Goal: Communication & Community: Answer question/provide support

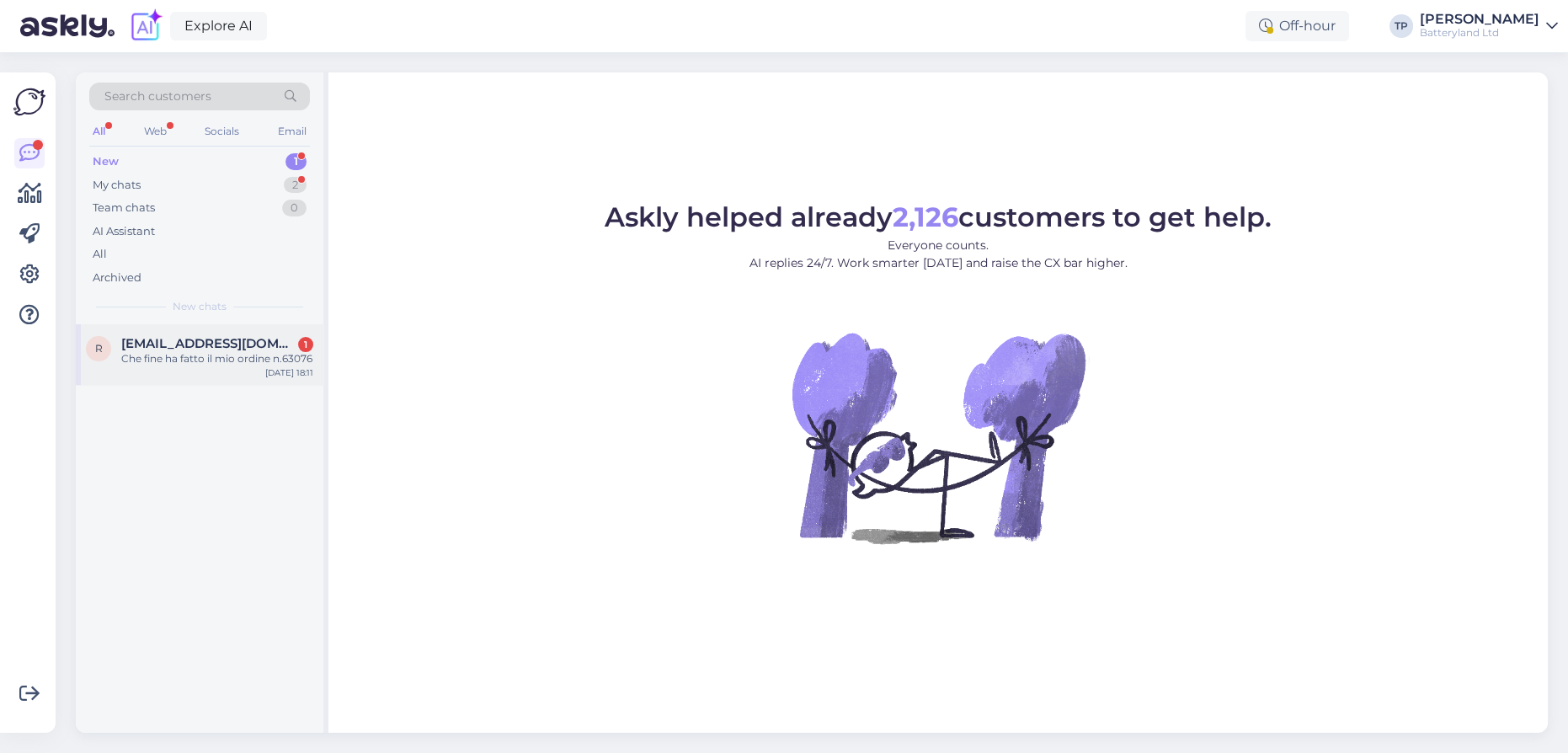
click at [206, 342] on span "[EMAIL_ADDRESS][DOMAIN_NAME]" at bounding box center [209, 343] width 175 height 15
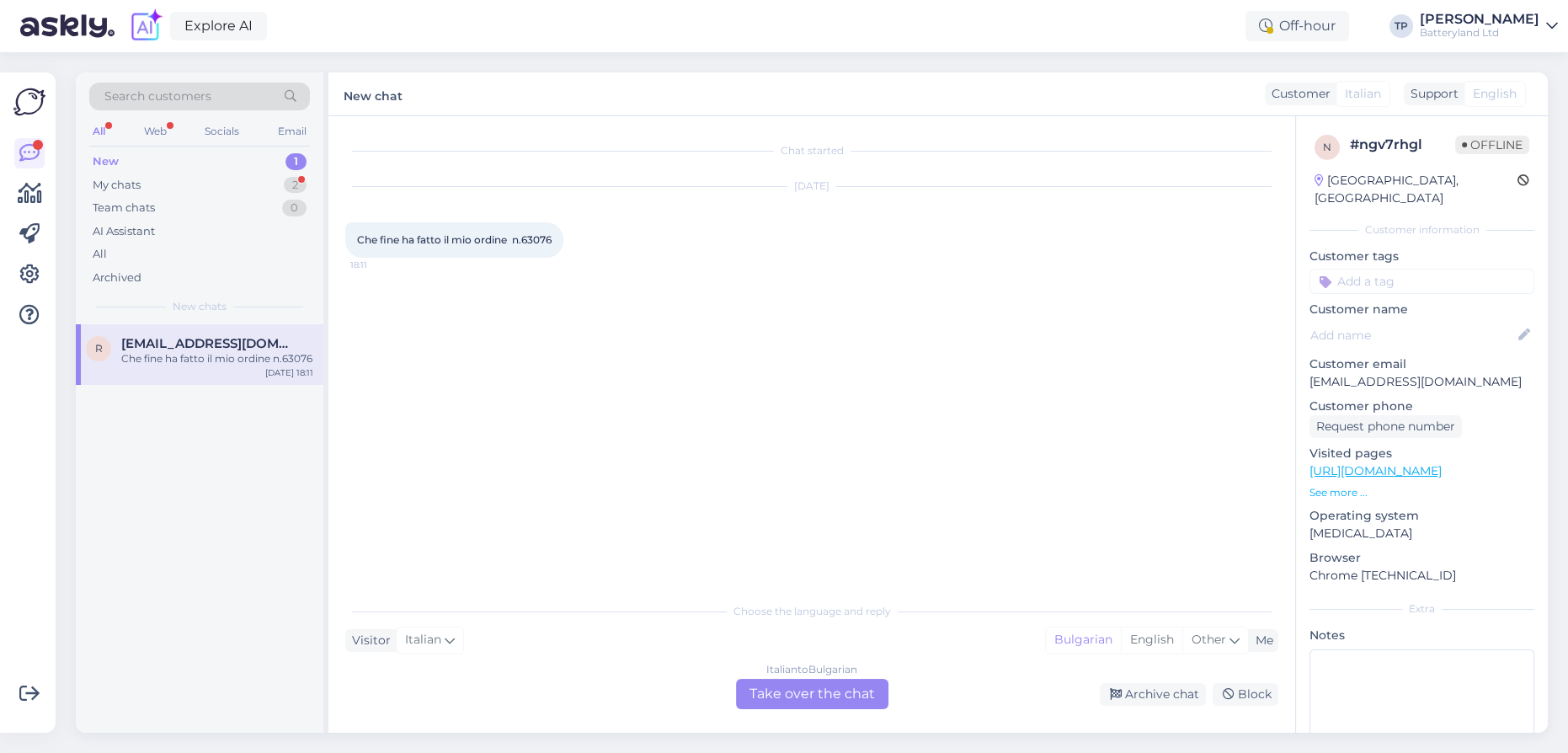
click at [791, 696] on div "Italian to Bulgarian Take over the chat" at bounding box center [812, 693] width 152 height 30
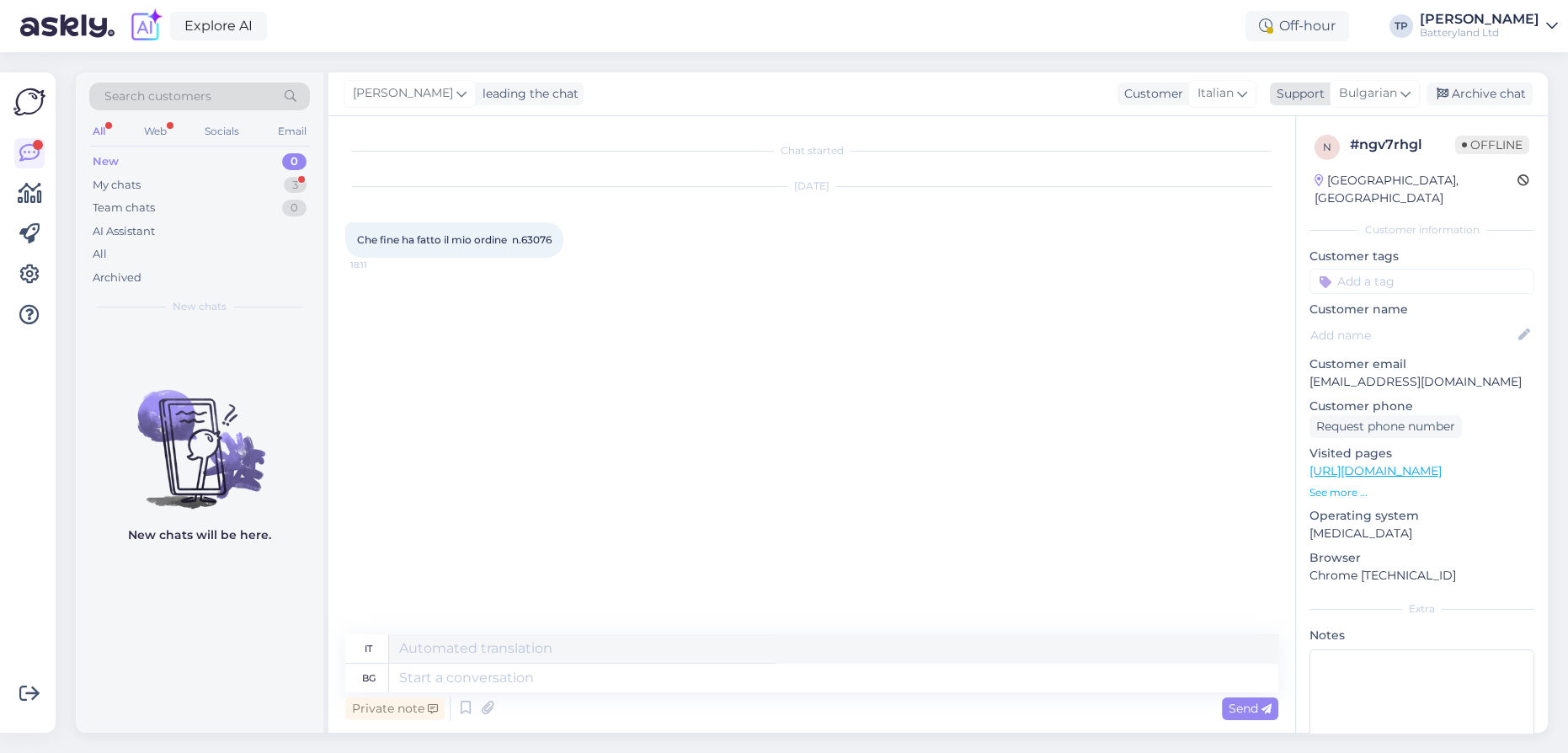
click at [1384, 92] on span "Bulgarian" at bounding box center [1367, 93] width 58 height 19
type input "en"
click at [1293, 169] on link "English" at bounding box center [1344, 168] width 186 height 27
click at [465, 675] on textarea at bounding box center [833, 677] width 889 height 29
type textarea "Hello"
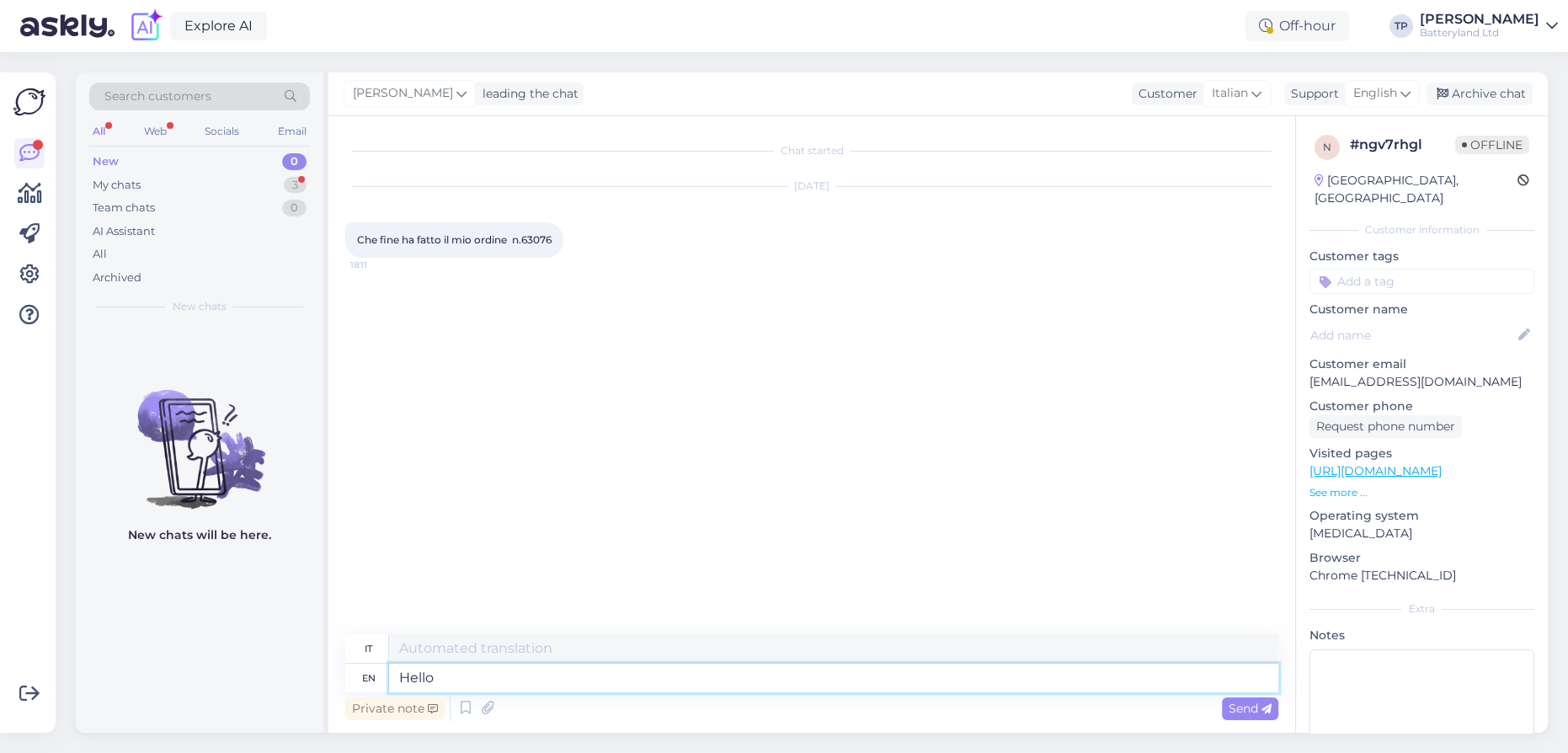
type textarea "Ciao"
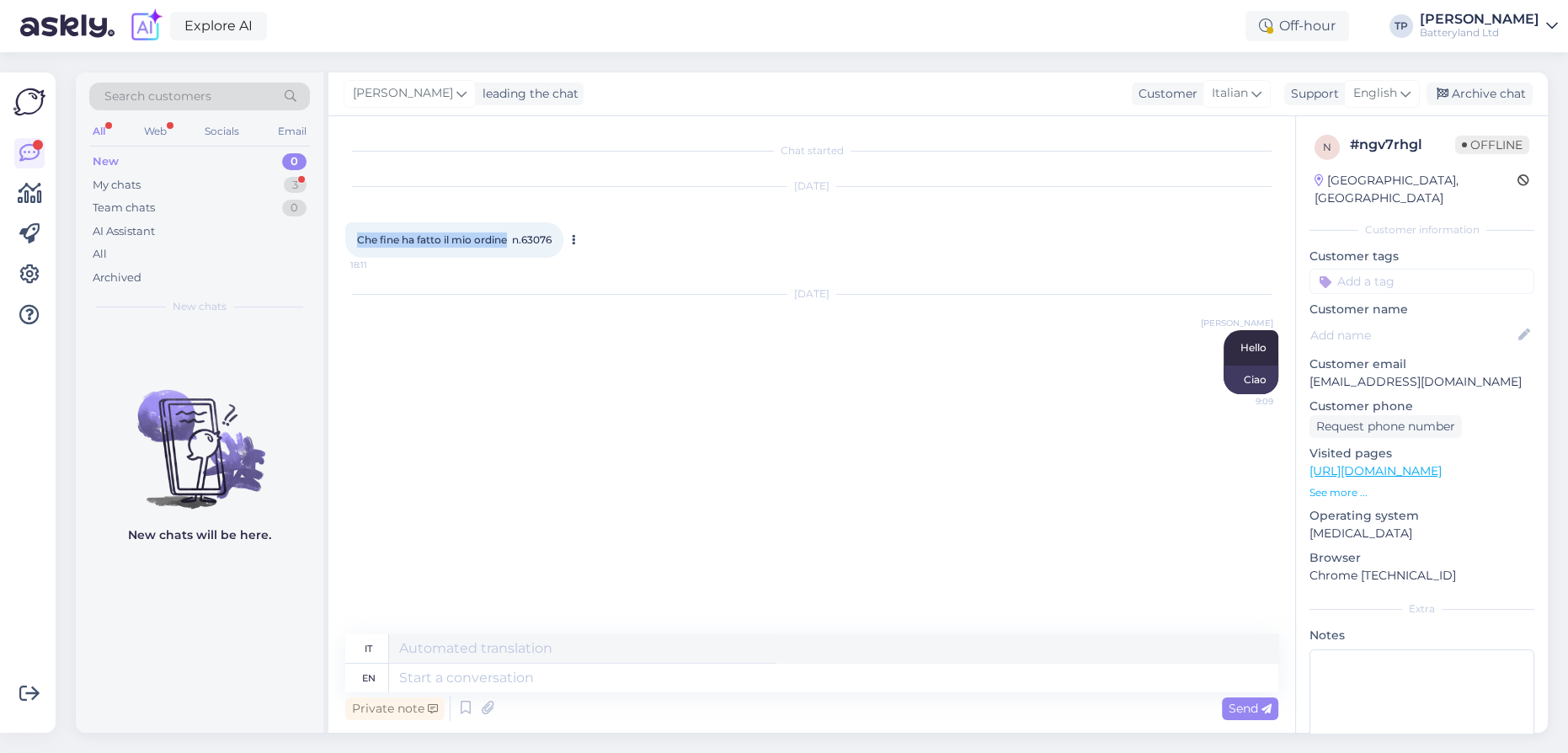
drag, startPoint x: 354, startPoint y: 241, endPoint x: 499, endPoint y: 239, distance: 145.0
click at [506, 244] on div "Che fine ha fatto il mio ordine n.63076 18:11" at bounding box center [454, 240] width 218 height 35
copy span "Che fine ha fatto il mio ordine"
drag, startPoint x: 527, startPoint y: 238, endPoint x: 548, endPoint y: 240, distance: 21.1
click at [551, 239] on span "Che fine ha fatto il mio ordine n.63076" at bounding box center [454, 240] width 194 height 13
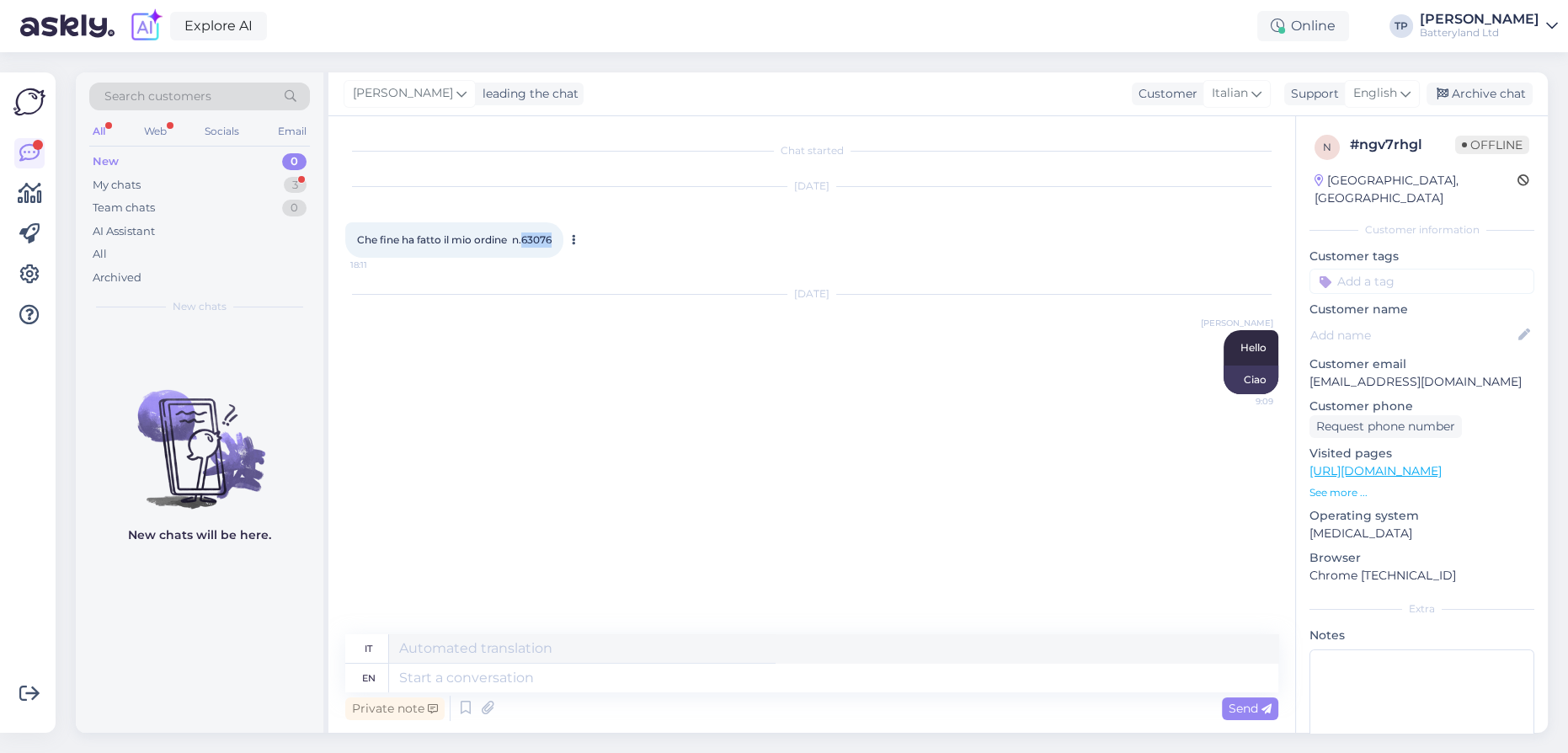
drag, startPoint x: 523, startPoint y: 238, endPoint x: 552, endPoint y: 239, distance: 29.0
click at [551, 239] on span "Che fine ha fatto il mio ordine n.63076" at bounding box center [454, 240] width 194 height 13
copy span "63076"
click at [514, 684] on textarea at bounding box center [833, 677] width 889 height 29
type textarea "The"
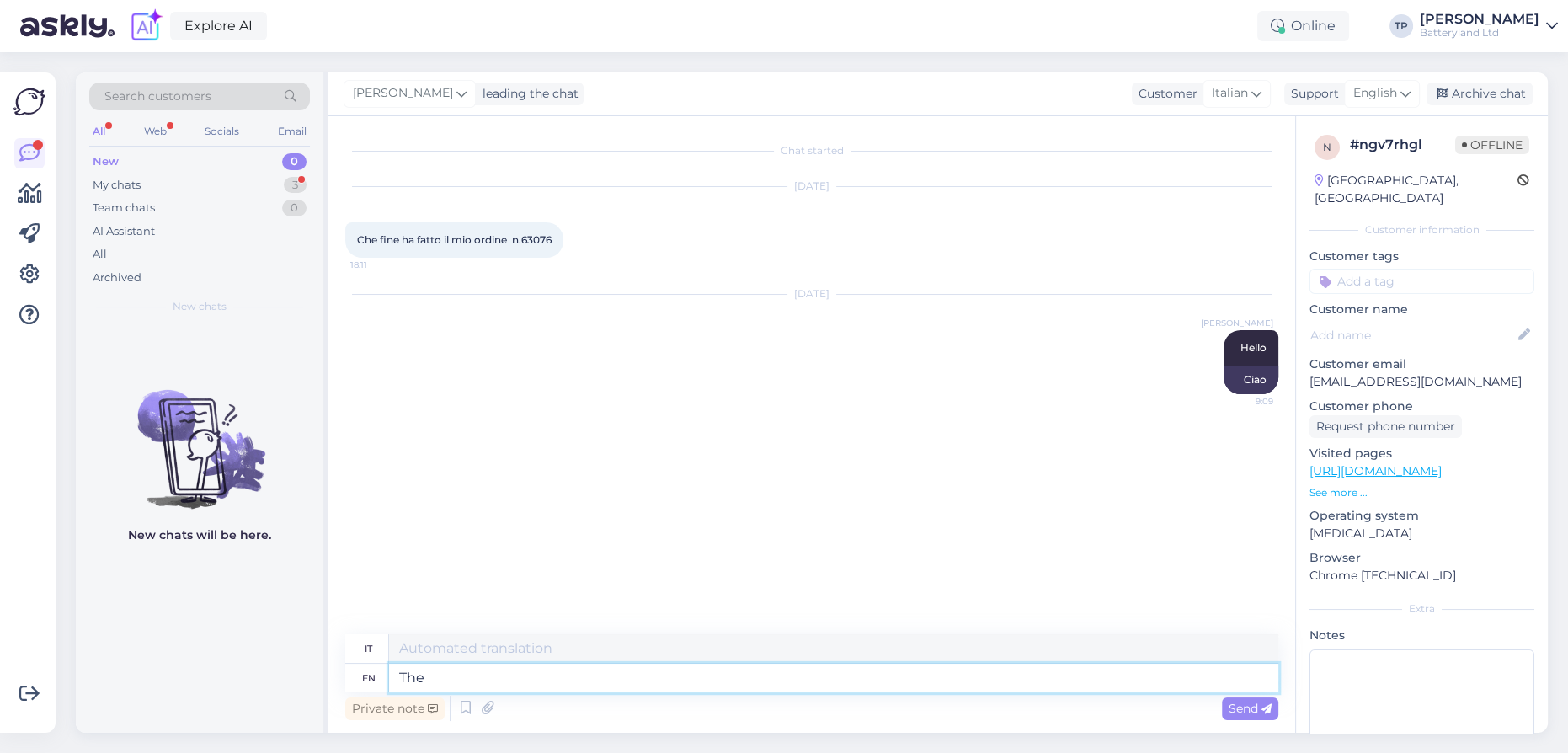
type textarea "IL"
type textarea "The parcel i"
type textarea "Il pacco"
type textarea "The parcel is"
type textarea "Il pacco è"
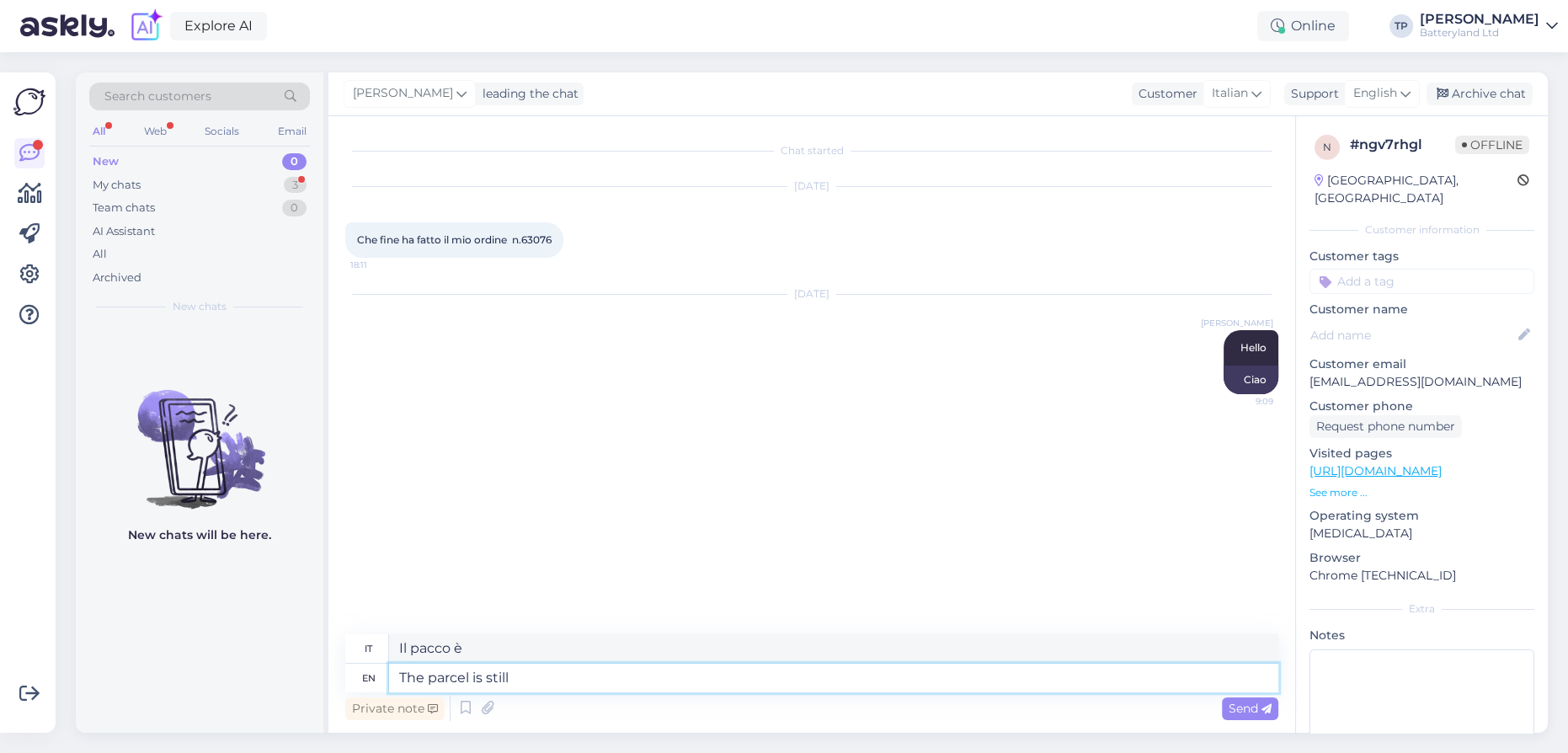
type textarea "The parcel is still"
type textarea "Il pacco è ancora"
type textarea "The parcel is still in t"
type textarea "Il pacco è ancora dentro"
type textarea "The parcel is still in transit"
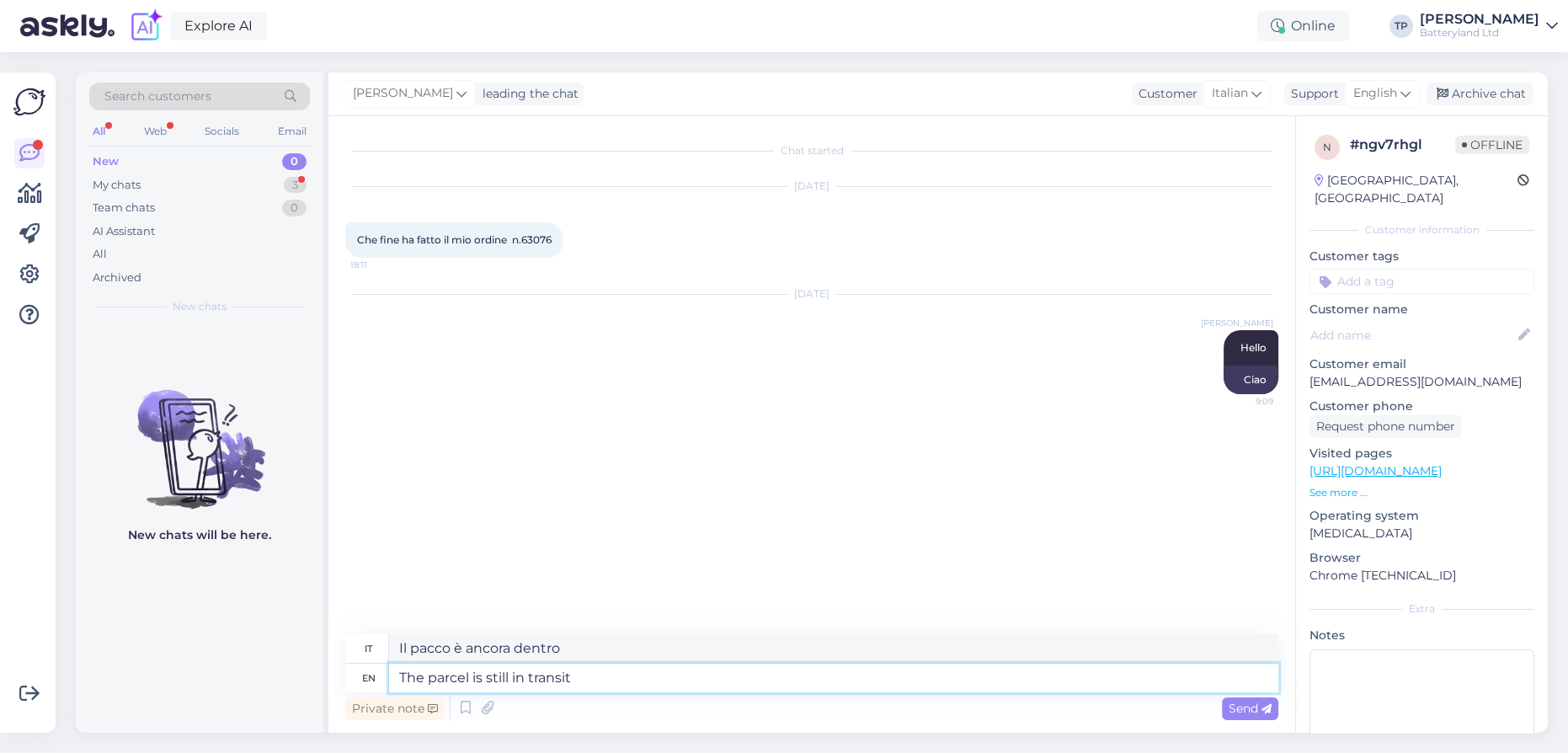
type textarea "Il pacco è ancora in [PERSON_NAME]"
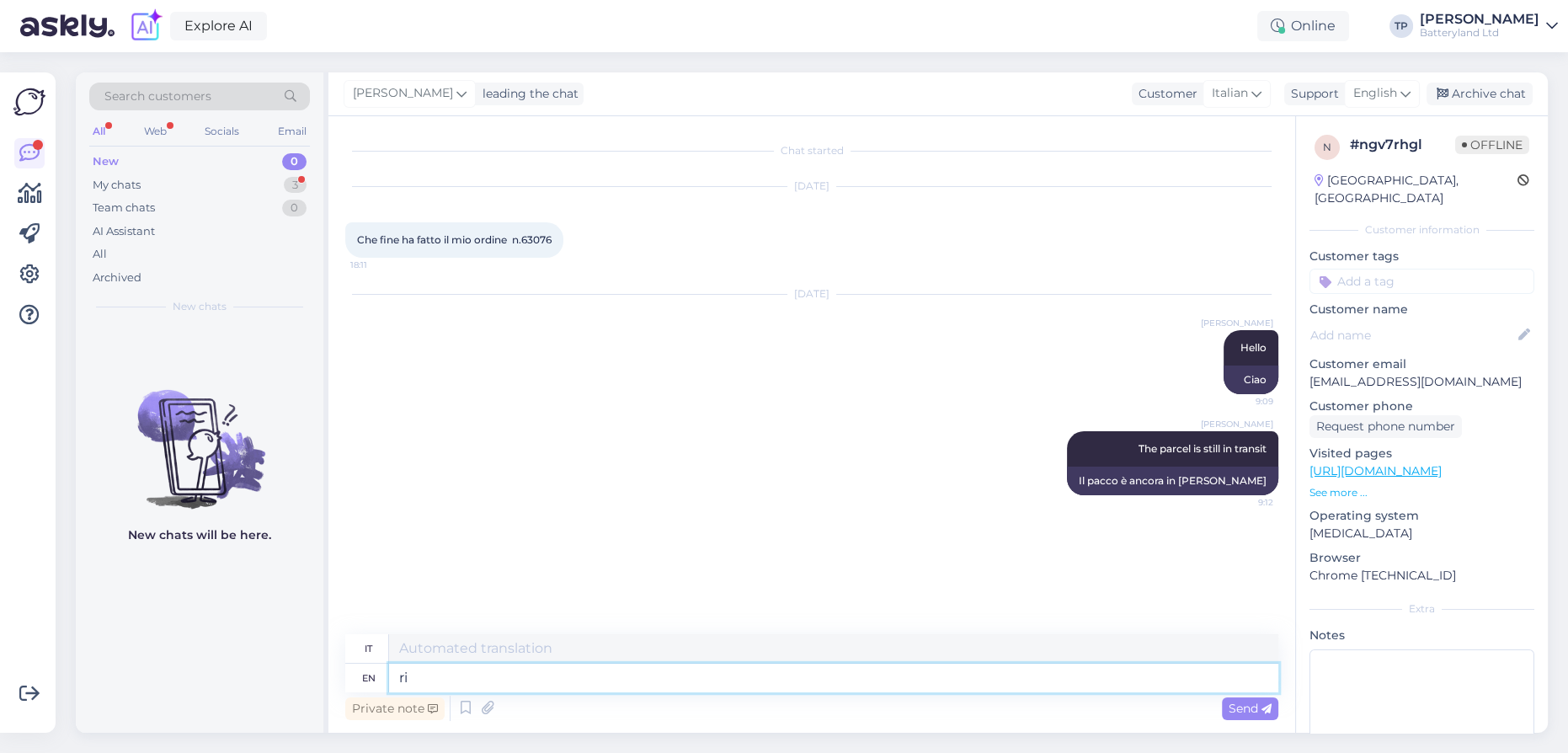
type textarea "r"
type textarea "The"
type textarea "IL"
type textarea "The last"
type textarea "L'ultimo"
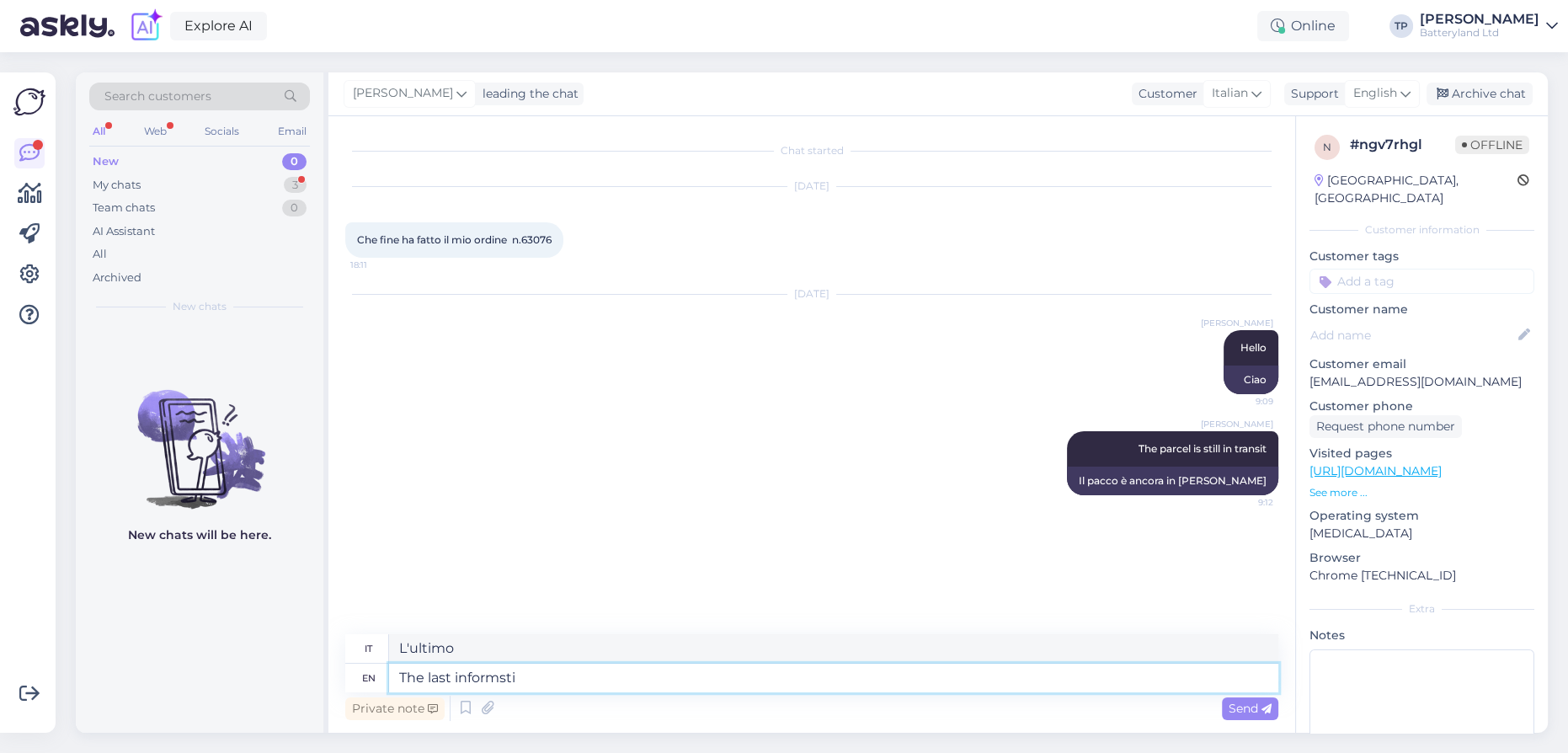
type textarea "The last informstio"
type textarea "L'ultimo informstio"
type textarea "The last informstion"
type textarea "Le ultime informazioni"
type textarea "The last informstion is t"
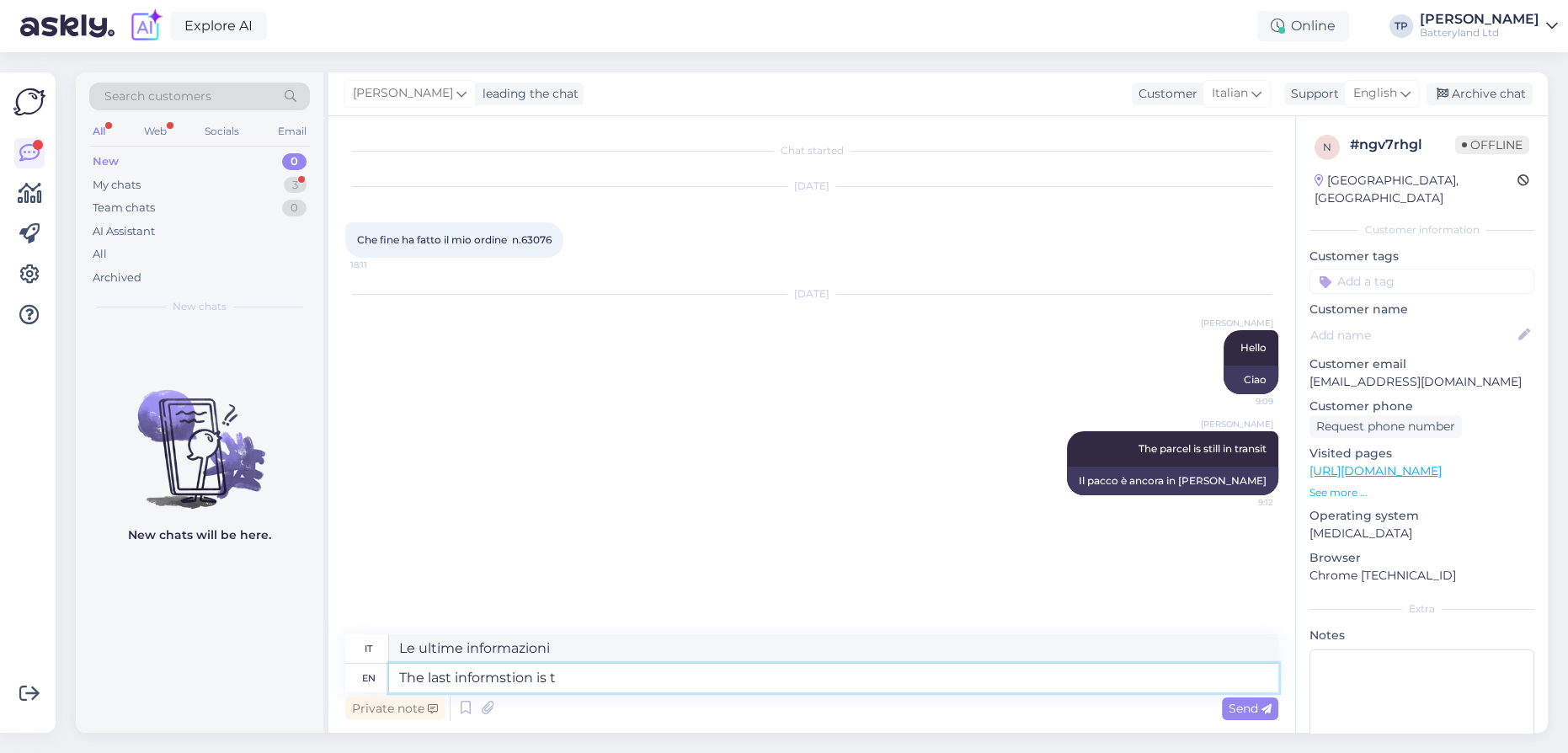
type textarea "L'ultima informazione è"
type textarea "The last informstion is that"
type textarea "L'ultima informazione è che"
type textarea "The last informstion is that the"
type textarea "L'ultima informazione è che il"
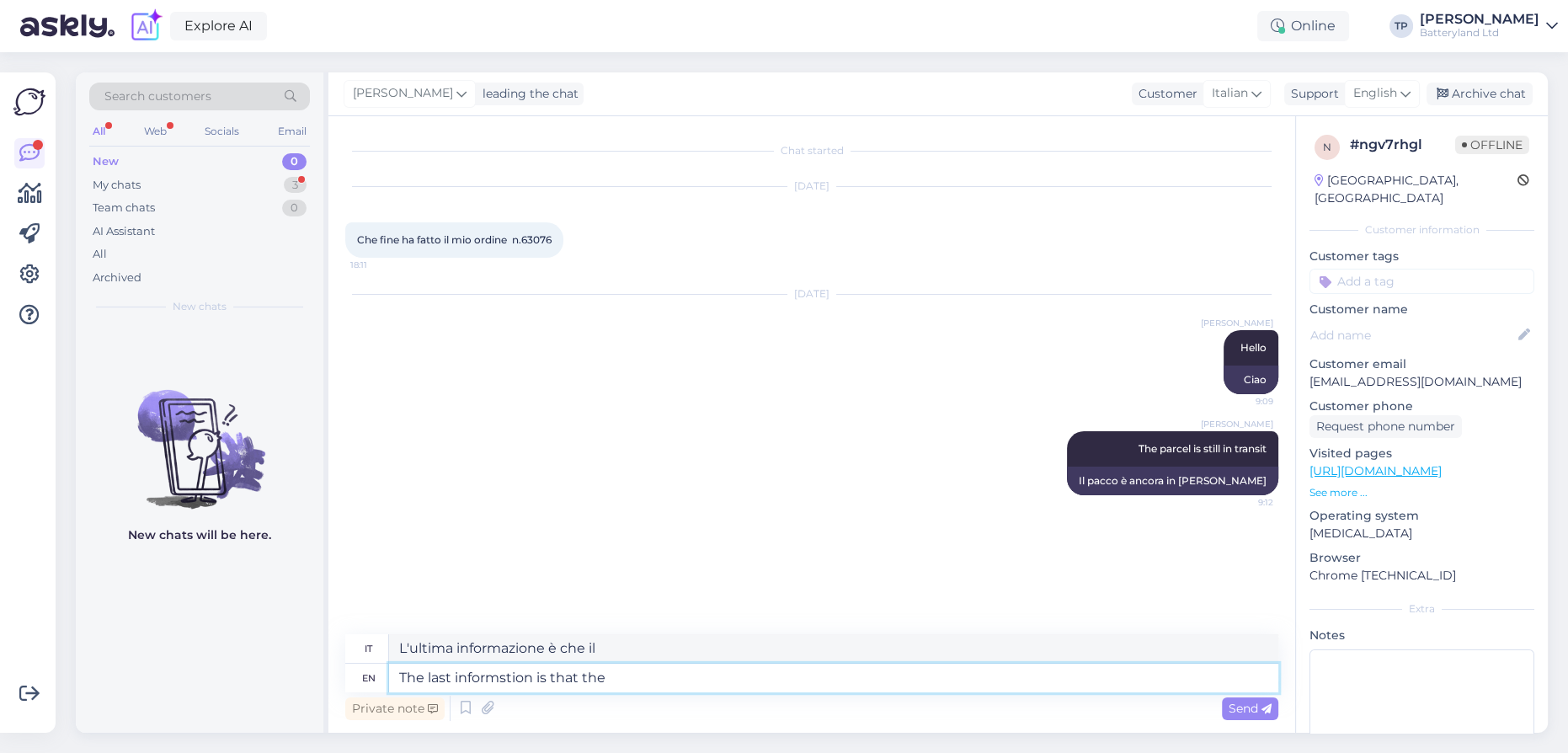
click at [506, 676] on textarea "The last informstion is that the" at bounding box center [833, 677] width 889 height 29
click at [653, 674] on textarea "The last information is that the" at bounding box center [833, 677] width 889 height 29
type textarea "The last information is that the pachage i"
type textarea "L'ultima informazione è che il pacchetto"
type textarea "The last information is that the pachage is i"
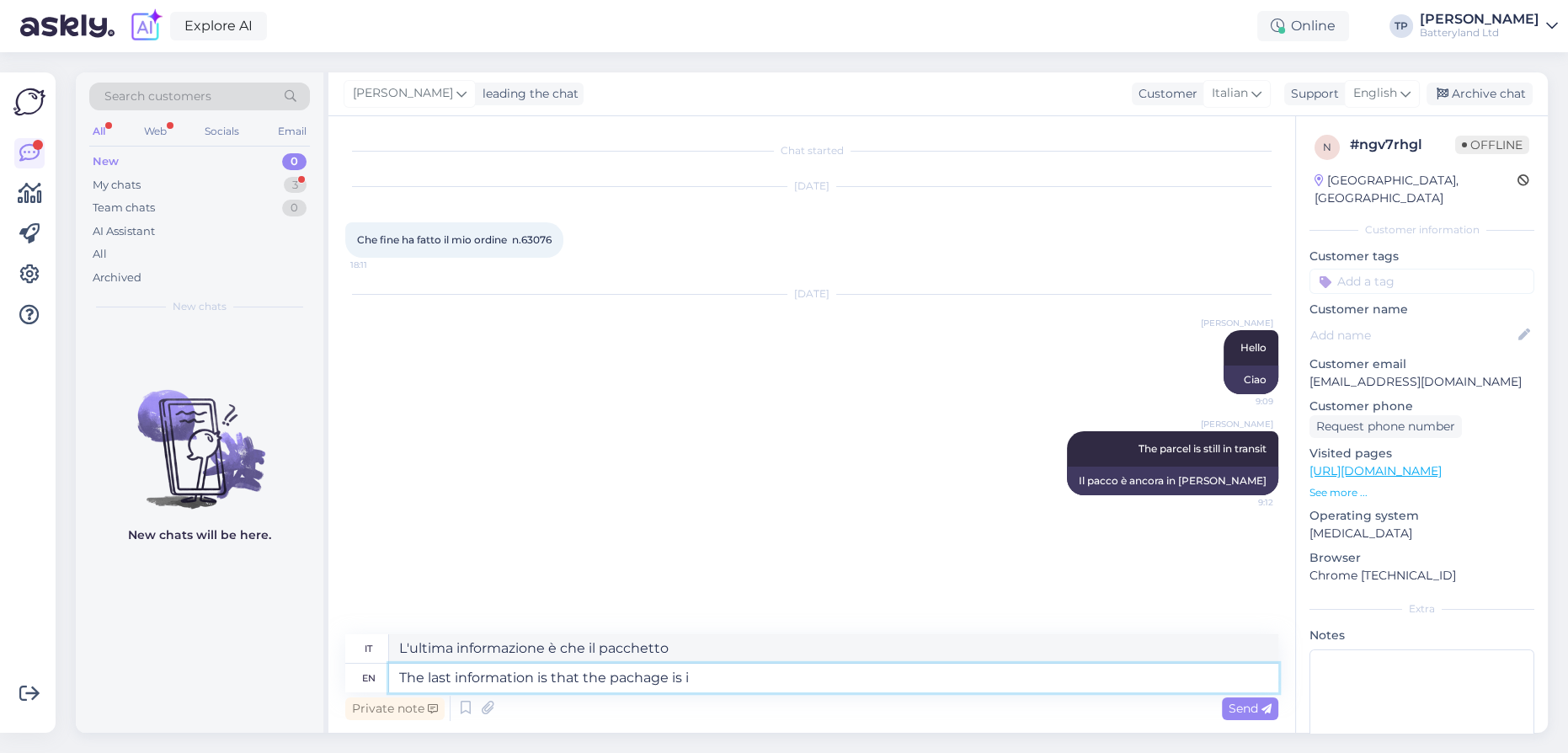
type textarea "L'ultima informazione è che il pacchetto è"
type textarea "The last information is that the pachage is in"
type textarea "L'ultima informazione è che il pacchetto è in"
paste textarea "MINI HUB, [GEOGRAPHIC_DATA], [GEOGRAPHIC_DATA], [GEOGRAPHIC_DATA]"
type textarea "The last information is that the pachage is in [GEOGRAPHIC_DATA], [GEOGRAPHIC_D…"
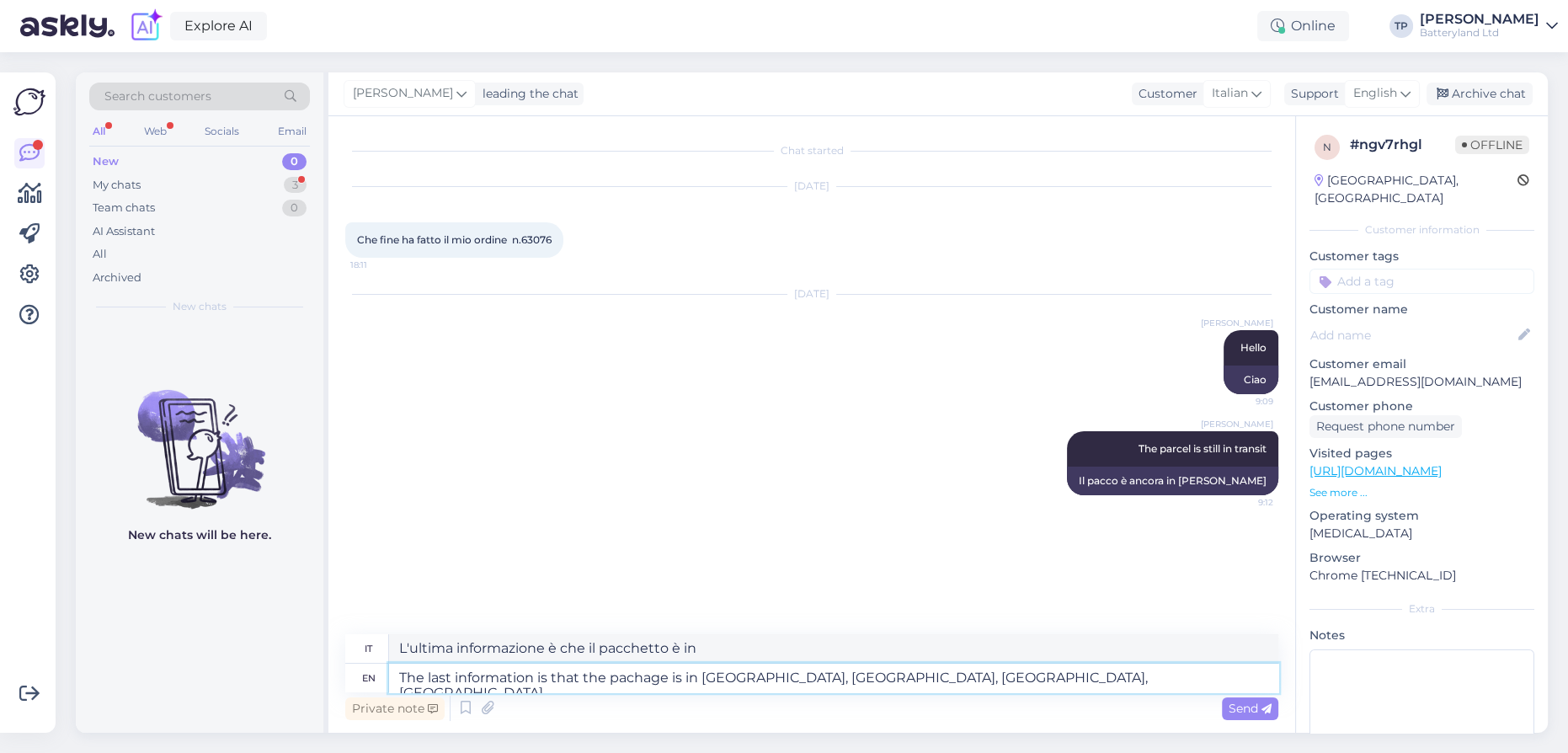
type textarea "L'ultima informazione è che il pacchetto è in MINI HUB, [GEOGRAPHIC_DATA], [GEO…"
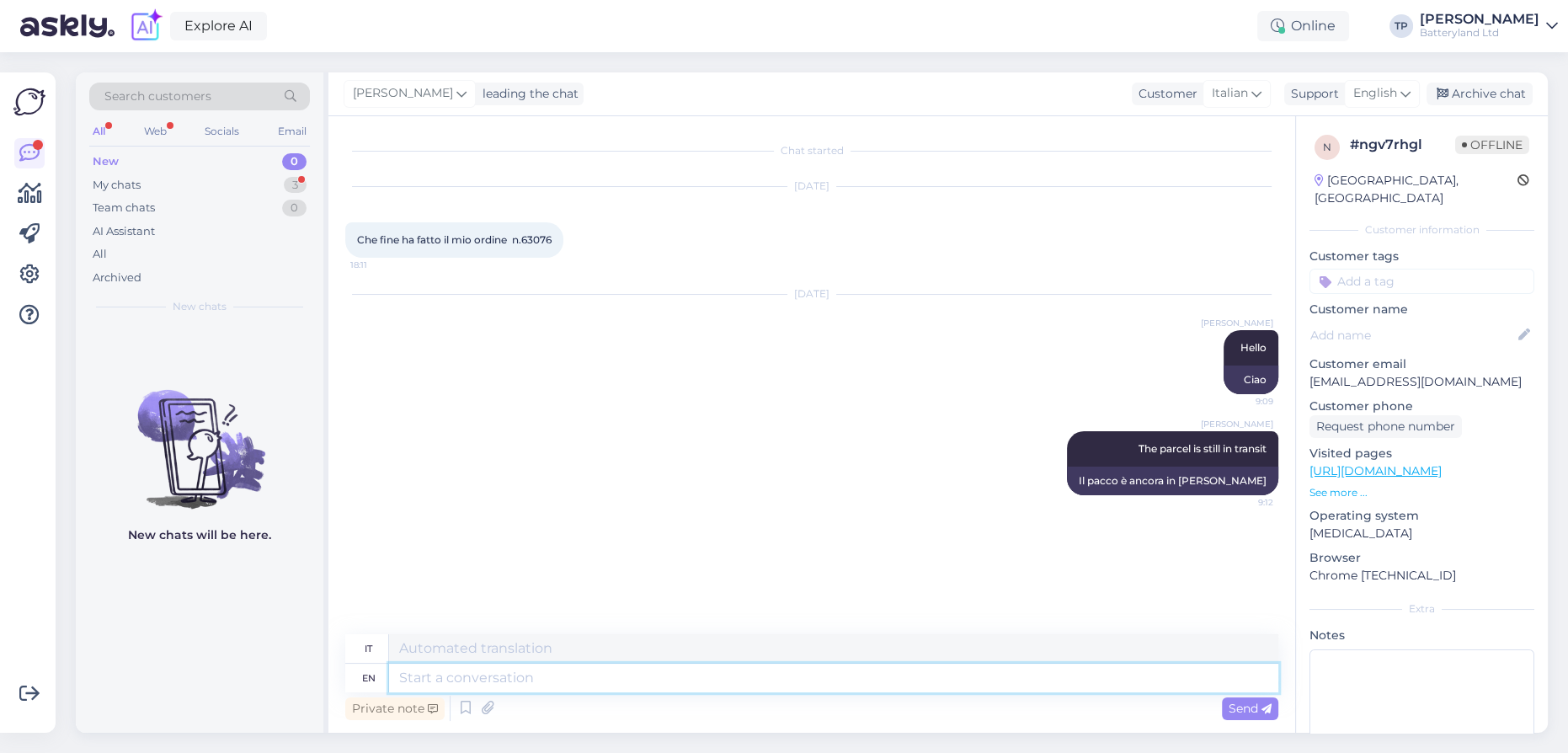
scroll to position [25, 0]
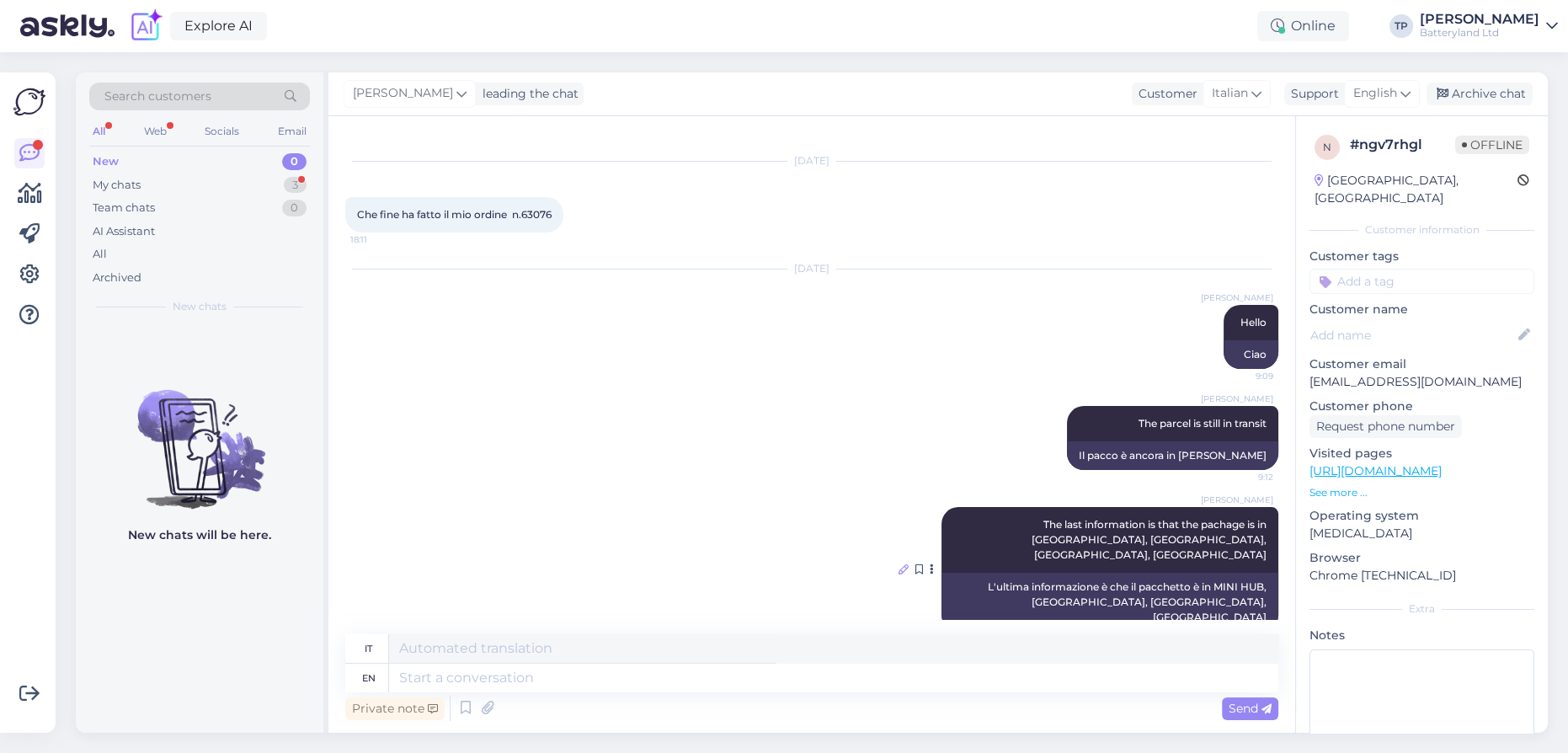
click at [898, 565] on icon at bounding box center [903, 569] width 10 height 10
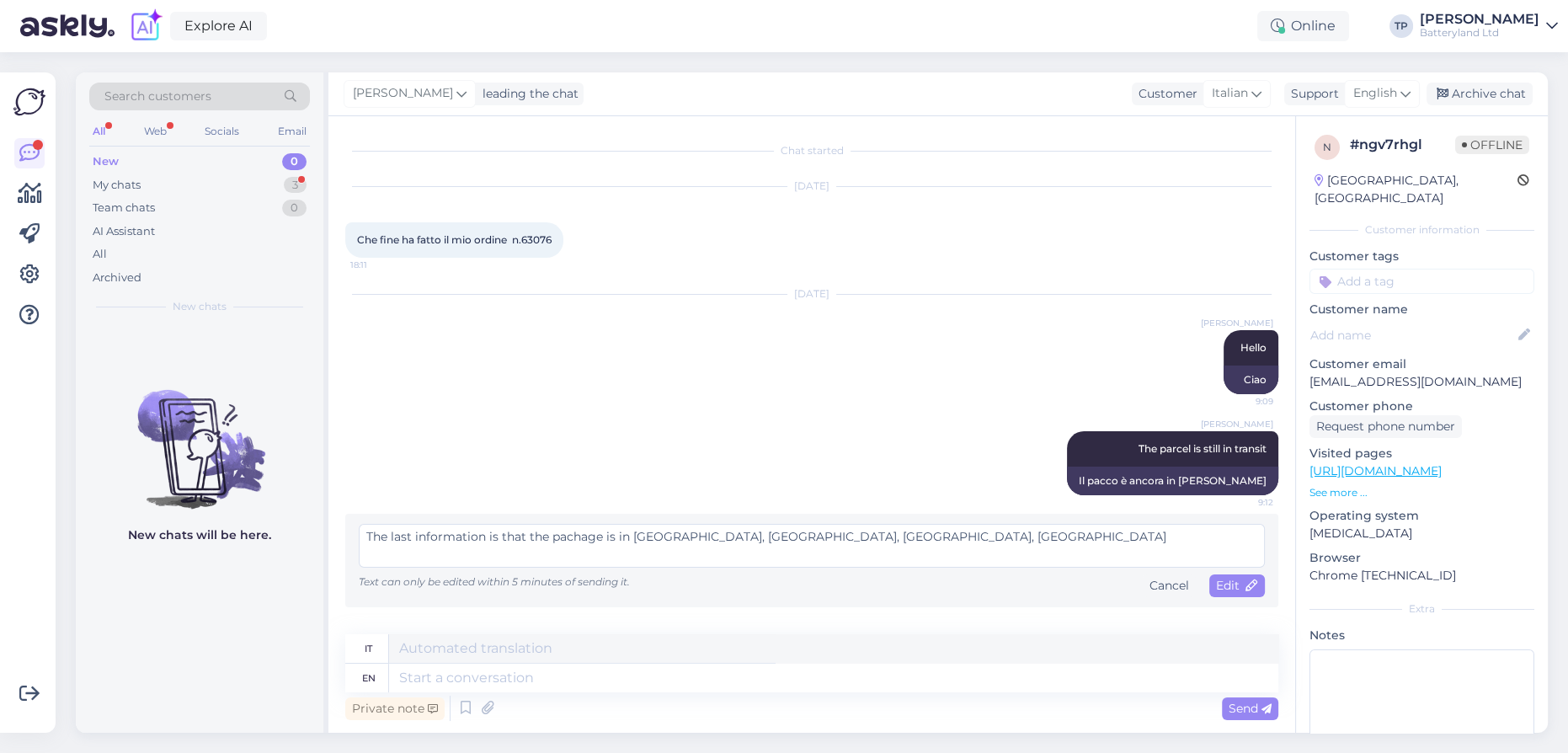
click at [576, 536] on textarea "The last information is that the pachage is in [GEOGRAPHIC_DATA], [GEOGRAPHIC_D…" at bounding box center [811, 545] width 906 height 44
type textarea "The last information is that the package is in MINI HUB, [GEOGRAPHIC_DATA], [GE…"
click at [1248, 593] on div "Edit" at bounding box center [1237, 586] width 56 height 22
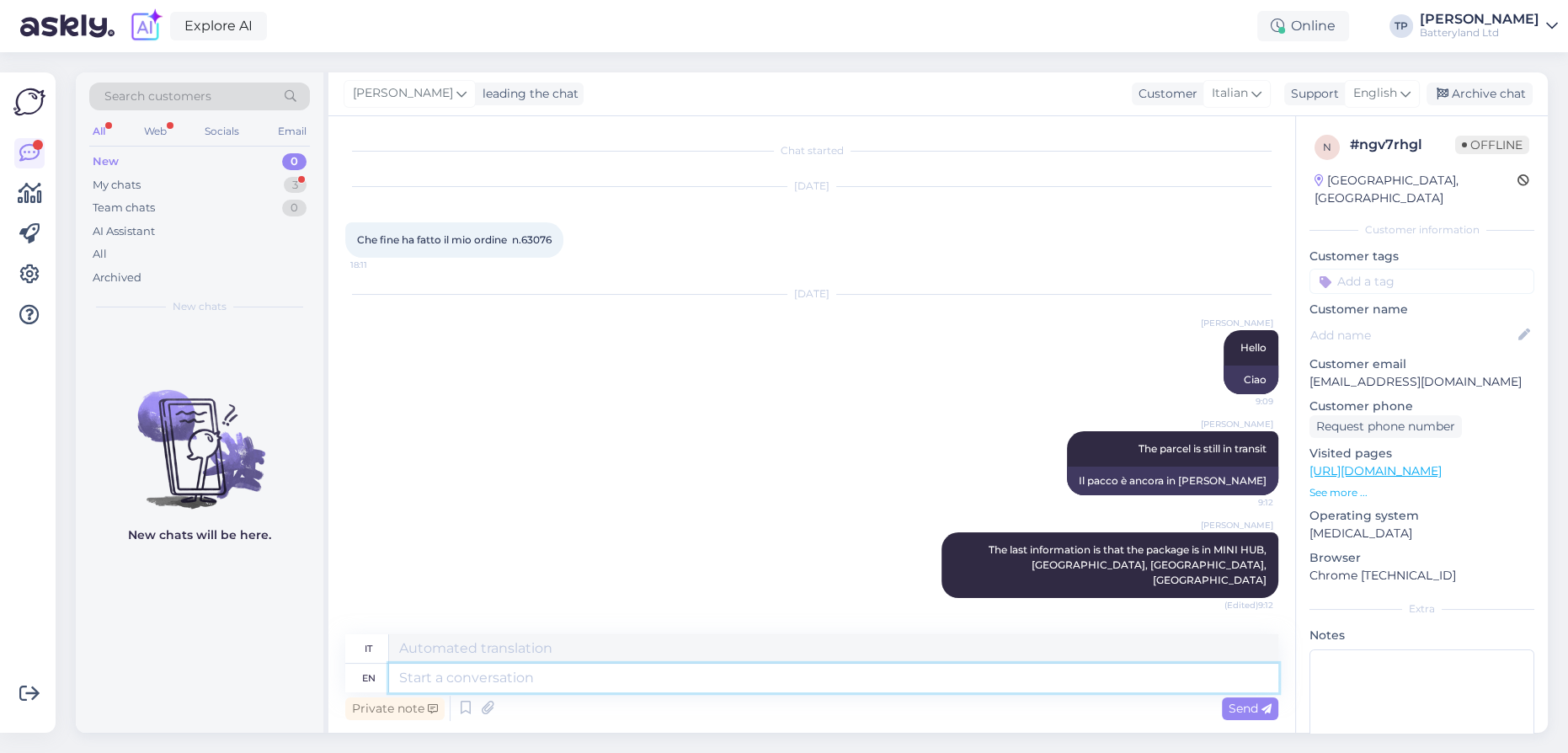
click at [586, 682] on textarea at bounding box center [833, 677] width 889 height 29
type textarea "So,"
type textarea "COSÌ,"
type textarea "So, it w"
type textarea "Quindi, è"
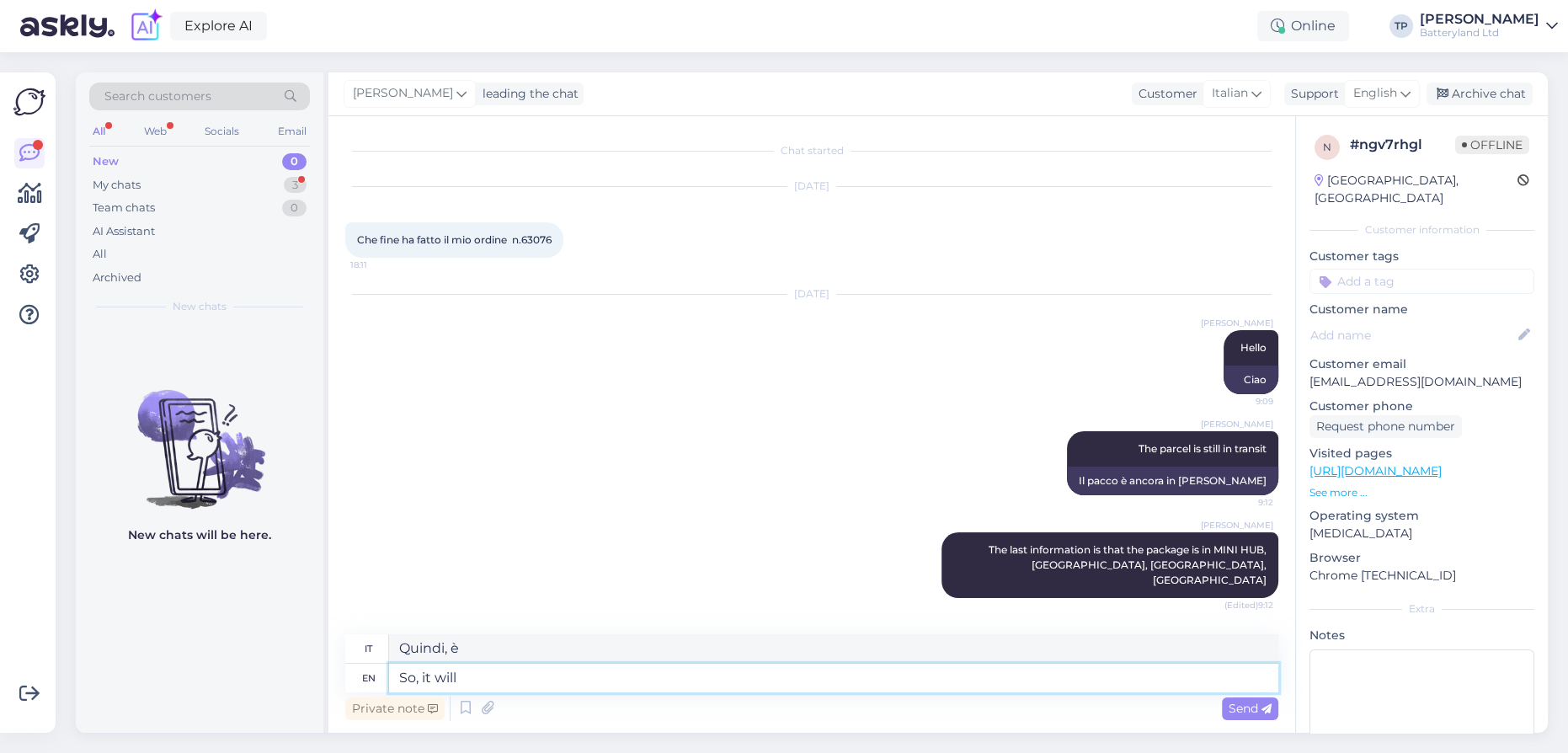
type textarea "So, it will"
type textarea "Quindi, lo farà"
type textarea "So, it will arrive t"
type textarea "Quindi arriverà"
type textarea "So, it will arrive to y"
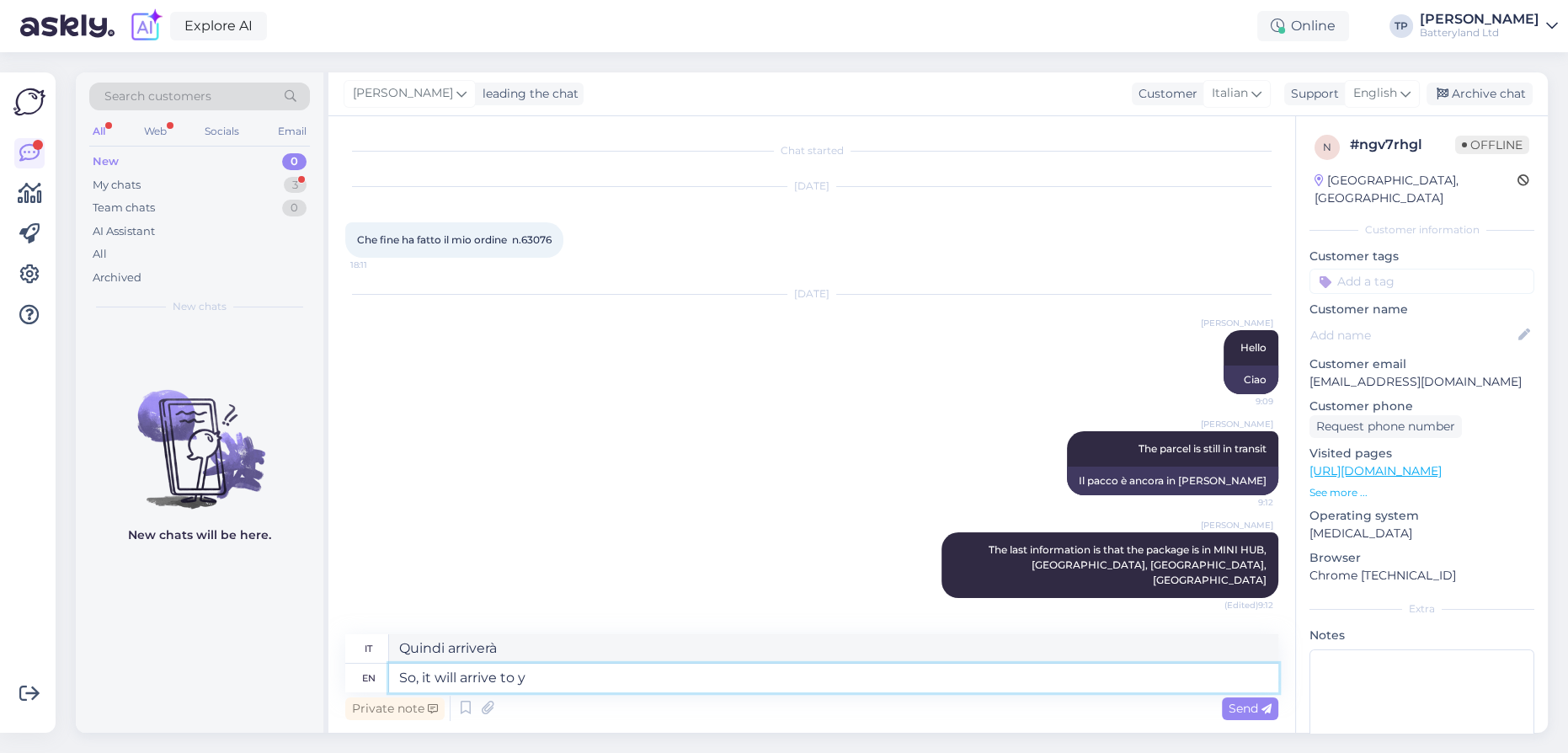
type textarea "Quindi, arriverà a"
type textarea "So, it will arrive to your"
type textarea "Quindi, arriverà al tuo"
type textarea "So, it will arrive to your destination"
type textarea "Quindi arriverà a destinazione"
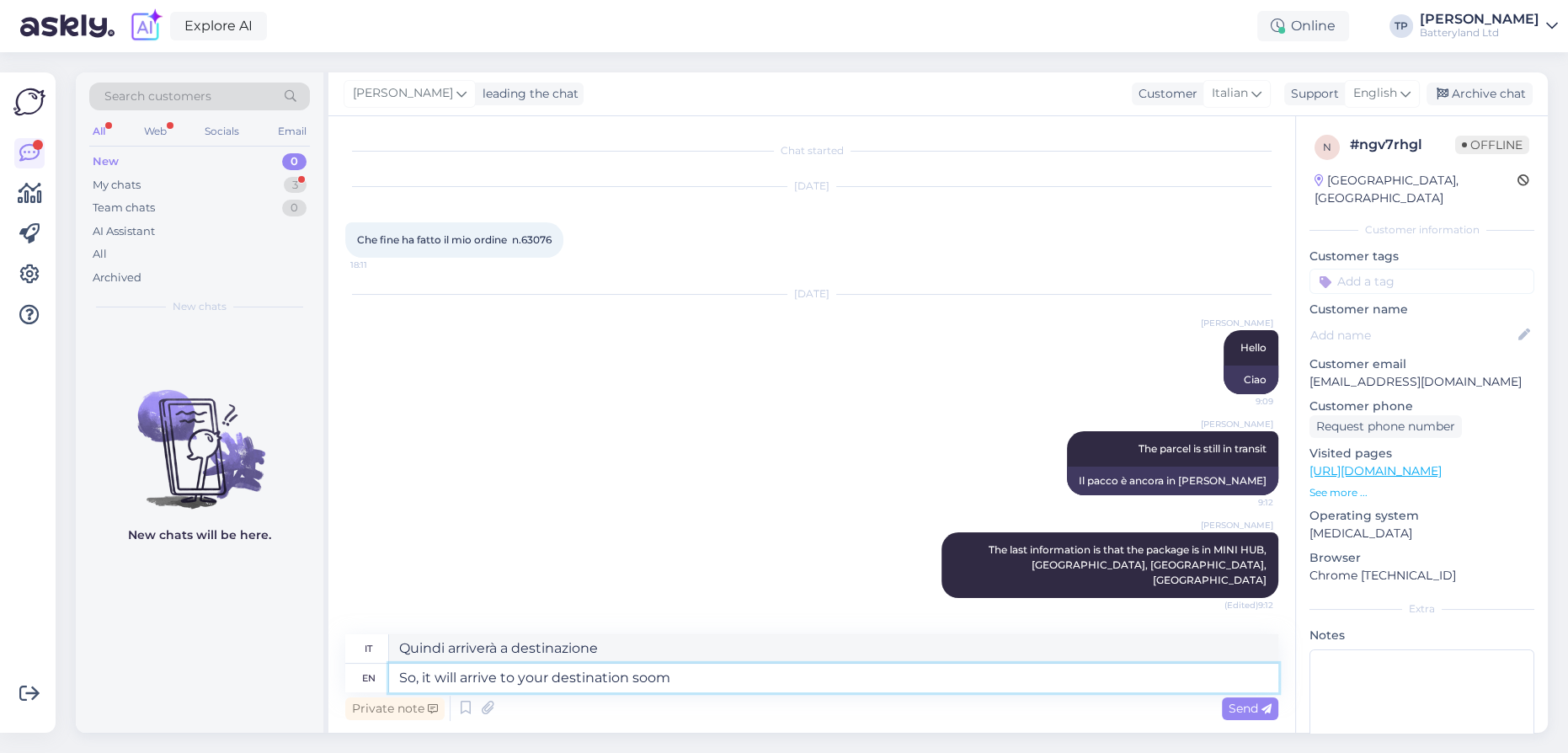
type textarea "So, it will arrive to your destination soo"
type textarea "Quindi arriverà presto a destinazione"
type textarea "So, it will arrive to your destination soon"
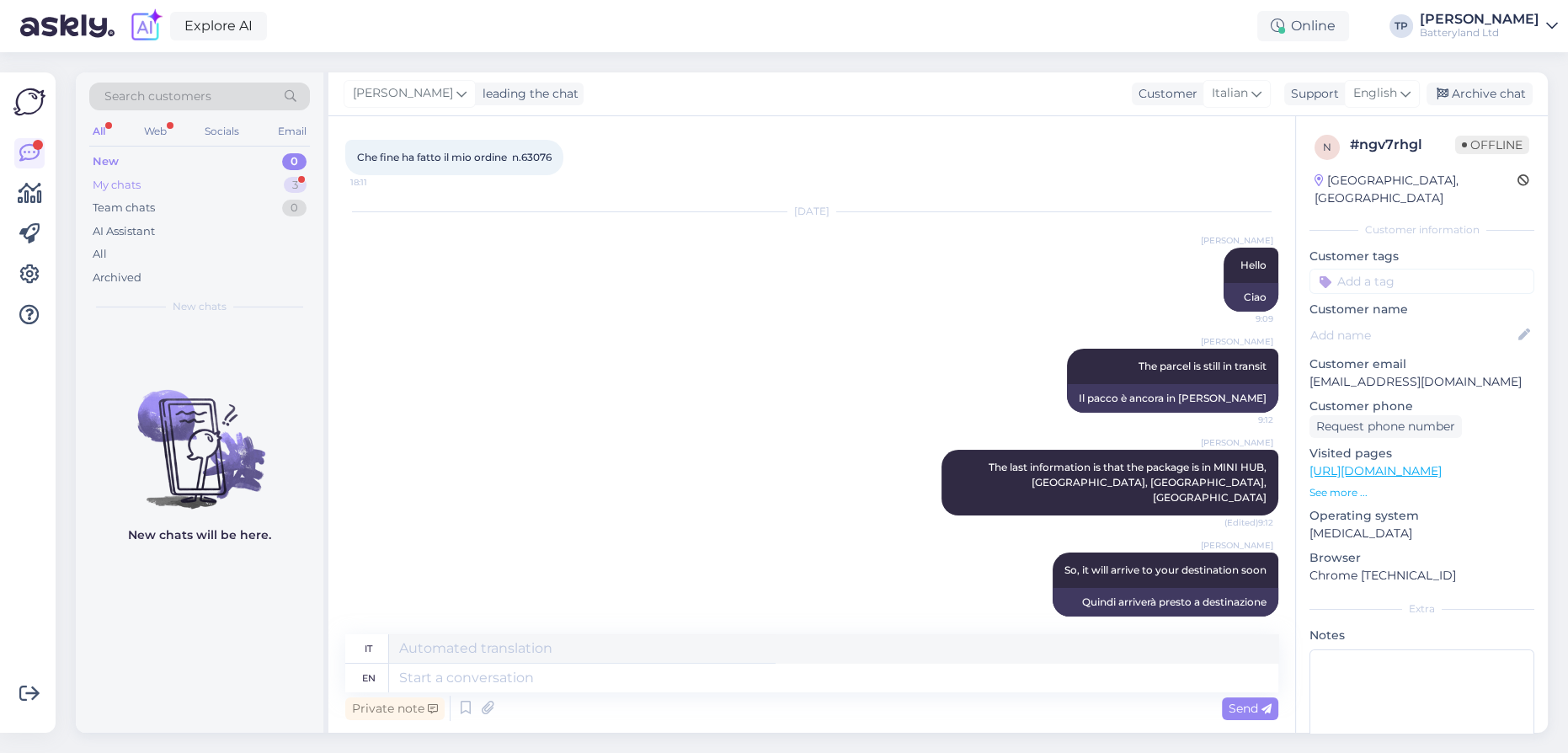
click at [241, 175] on div "My chats 3" at bounding box center [200, 185] width 220 height 23
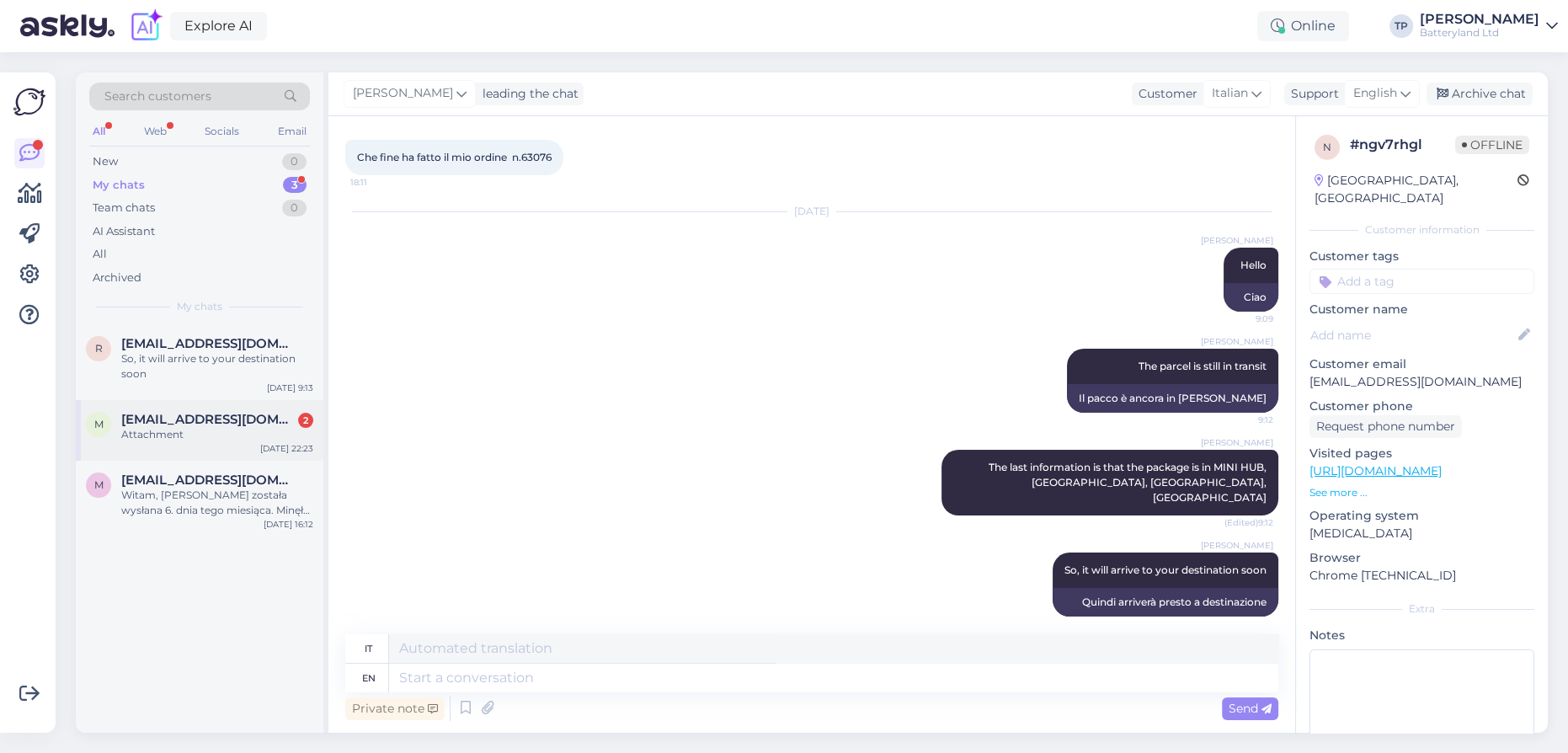
click at [244, 411] on span "[EMAIL_ADDRESS][DOMAIN_NAME]" at bounding box center [209, 419] width 175 height 15
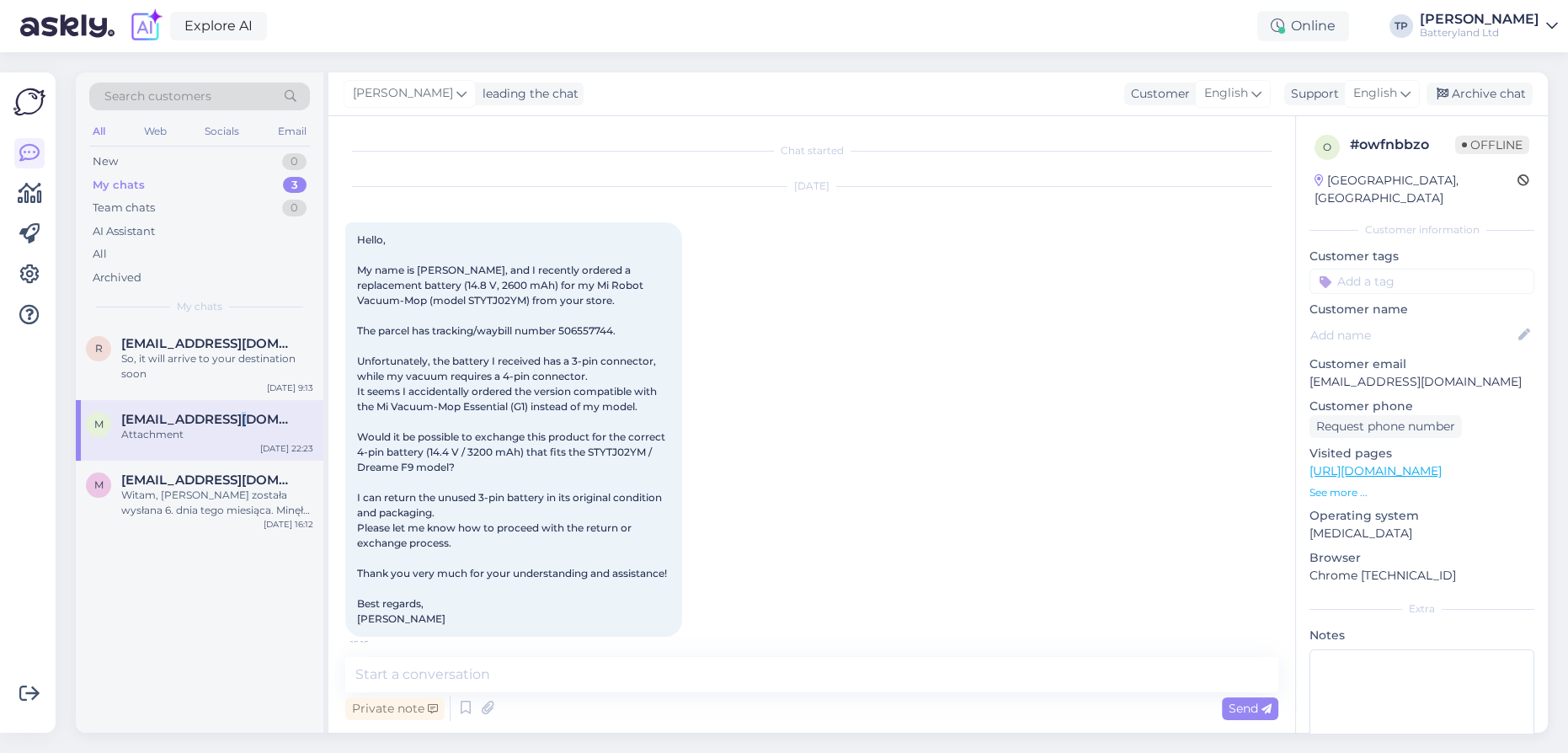
scroll to position [415, 0]
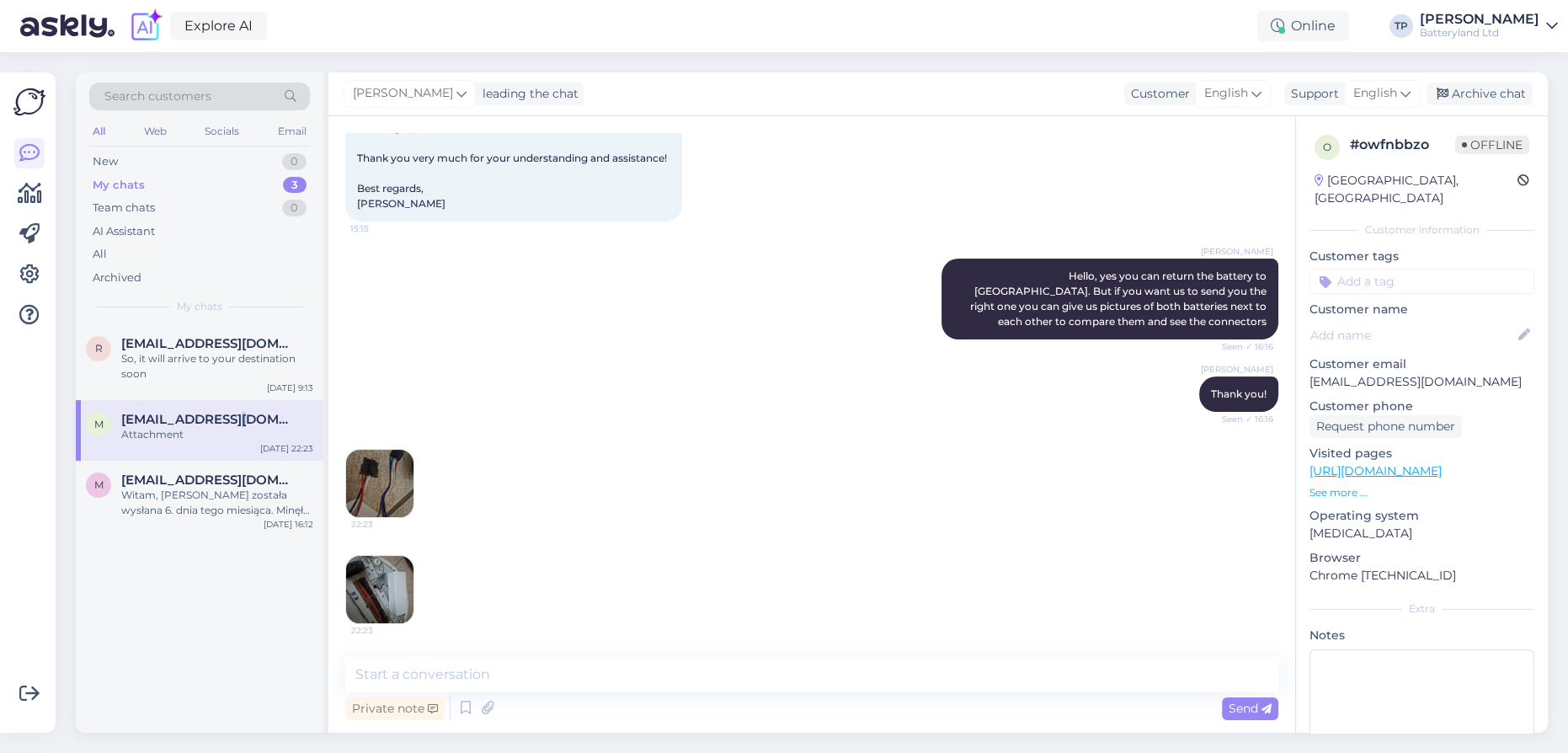
click at [382, 464] on img at bounding box center [380, 483] width 67 height 67
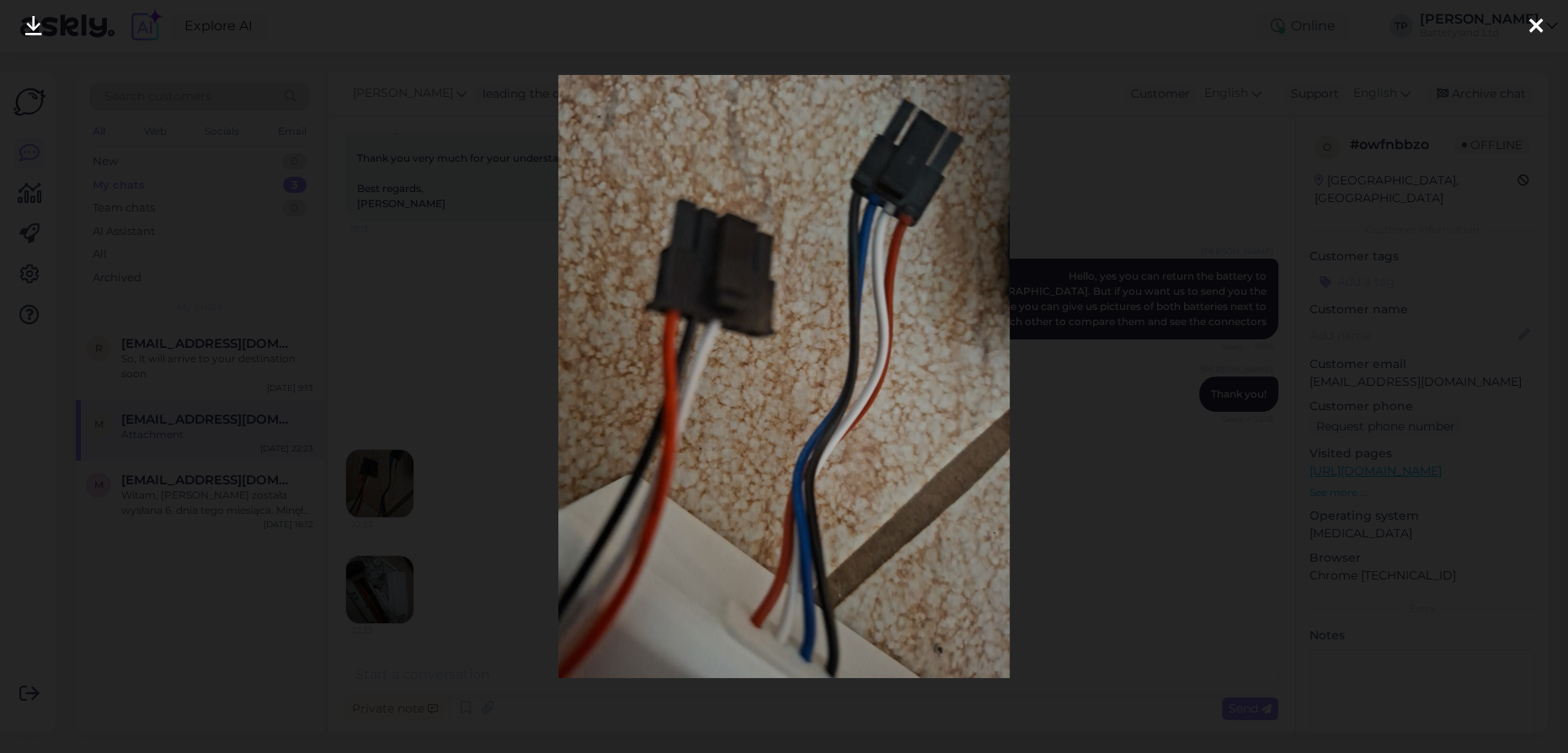
click at [1540, 22] on icon at bounding box center [1535, 26] width 13 height 21
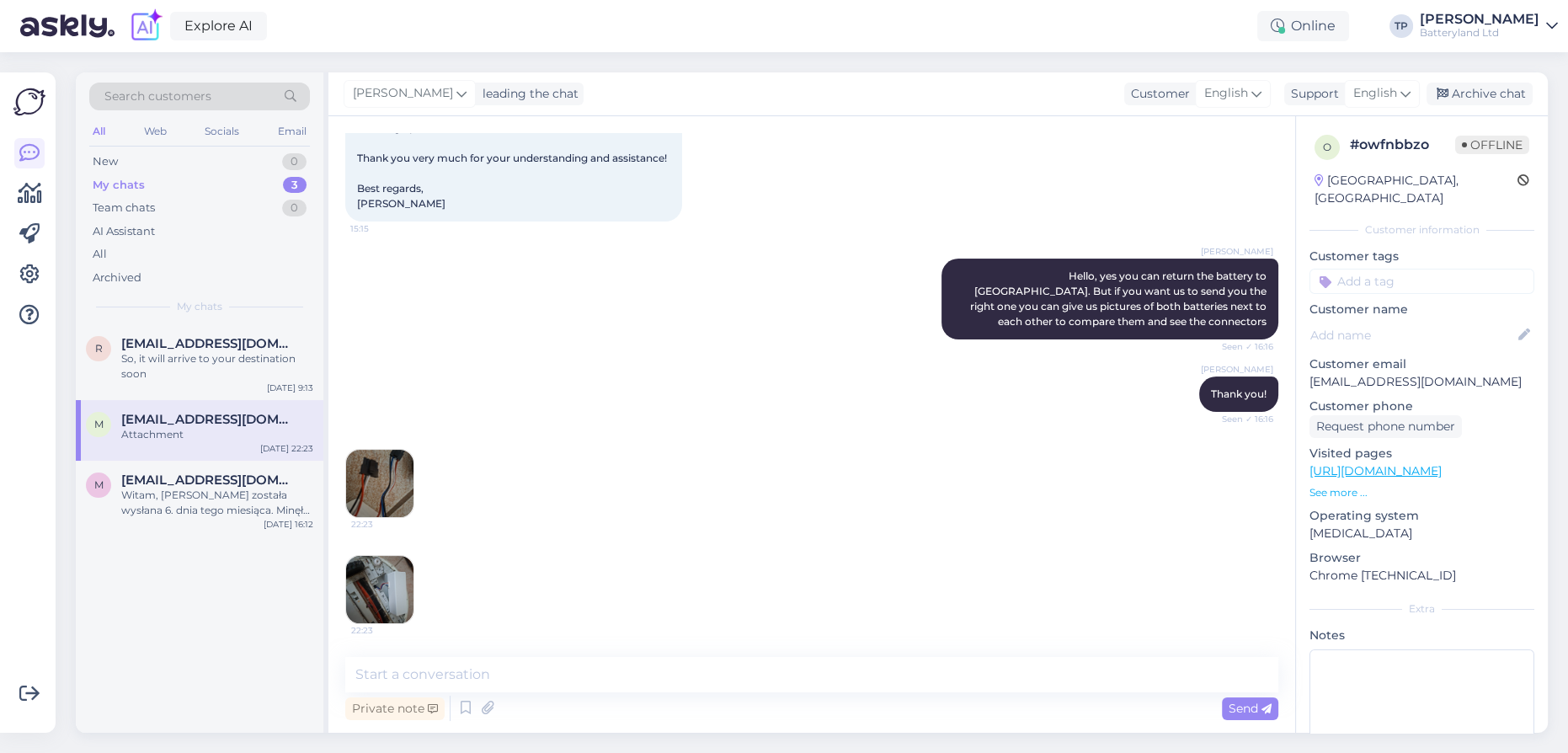
click at [395, 590] on img at bounding box center [380, 590] width 67 height 67
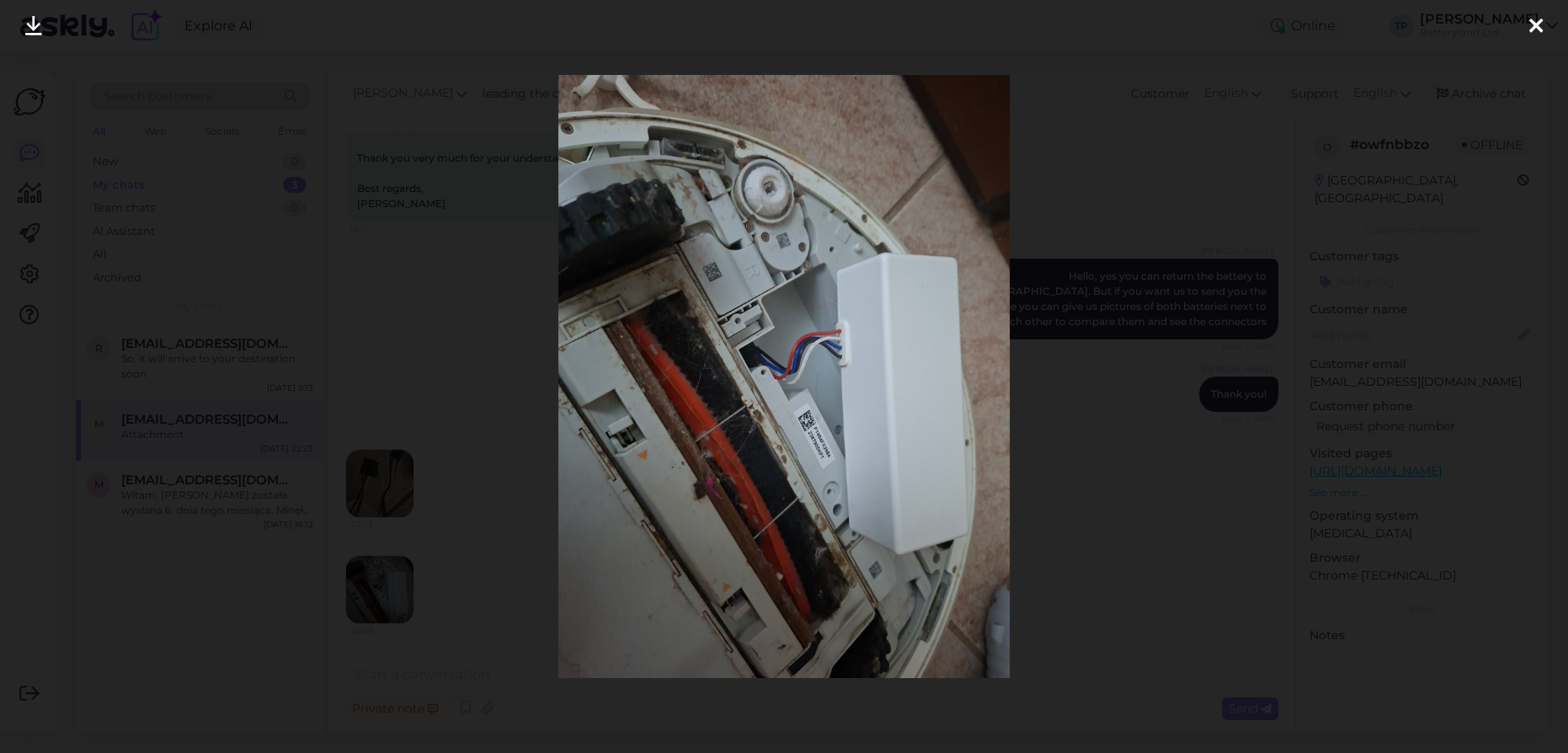
click at [1533, 30] on icon at bounding box center [1535, 26] width 13 height 21
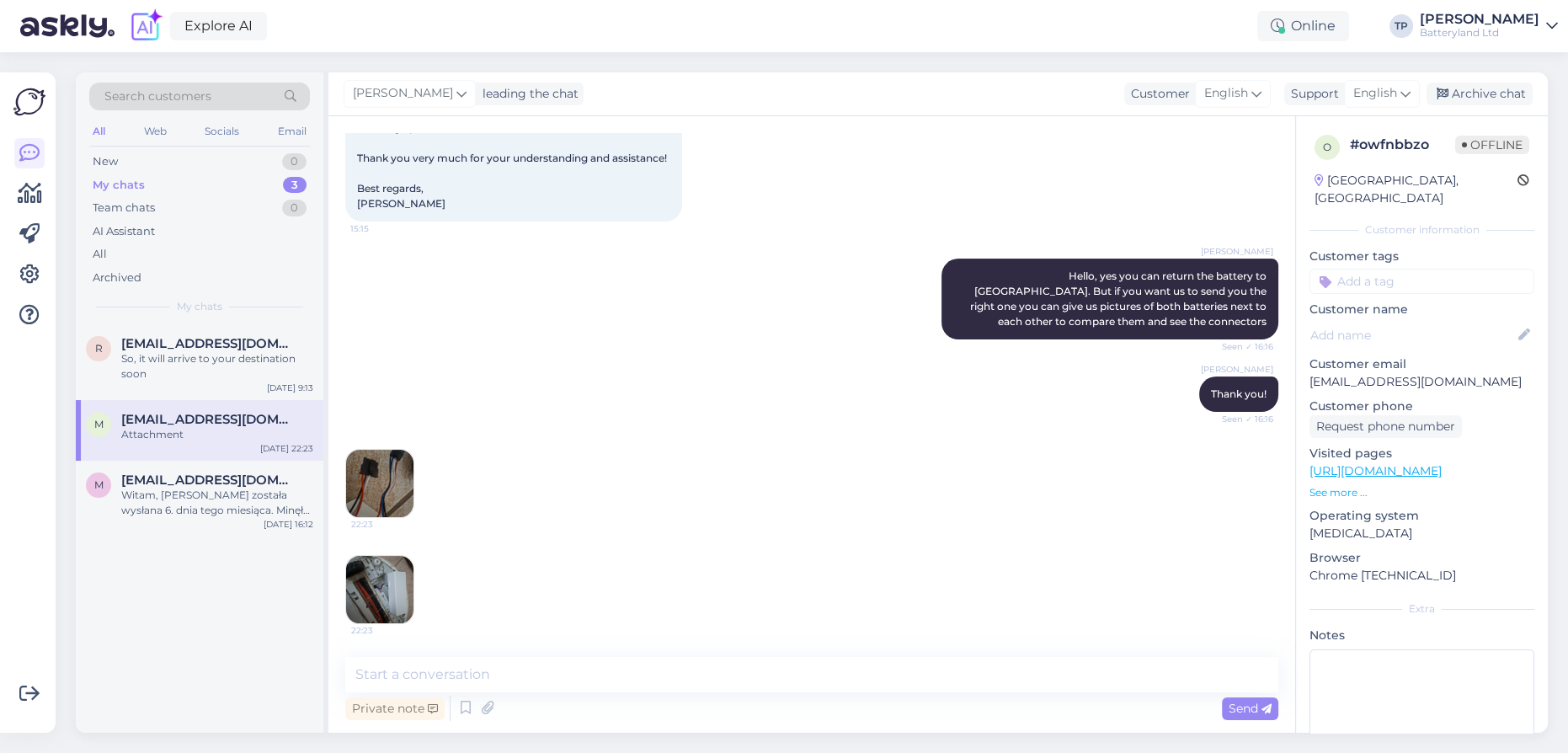
click at [389, 481] on img at bounding box center [380, 483] width 67 height 67
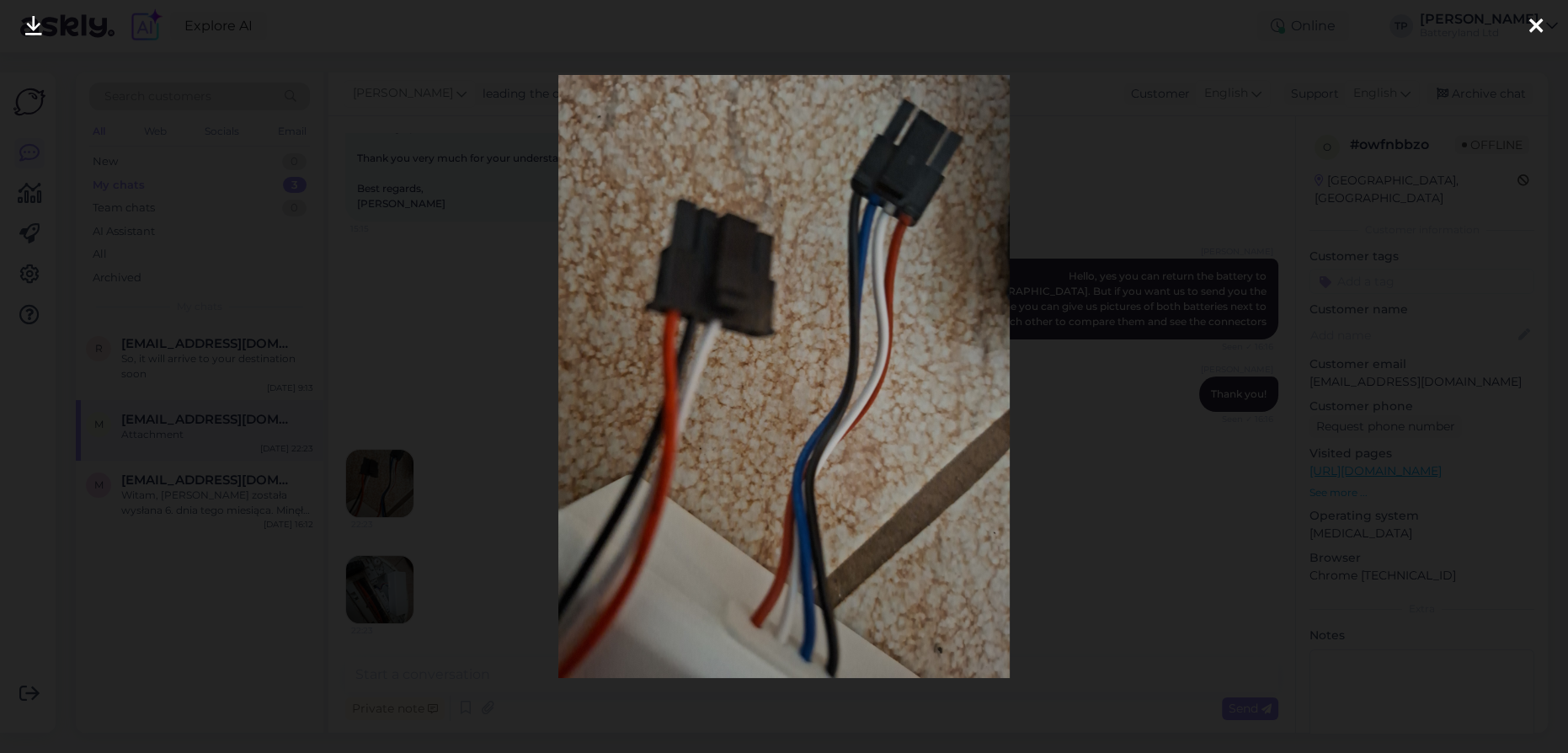
click at [1522, 26] on div at bounding box center [1535, 26] width 34 height 53
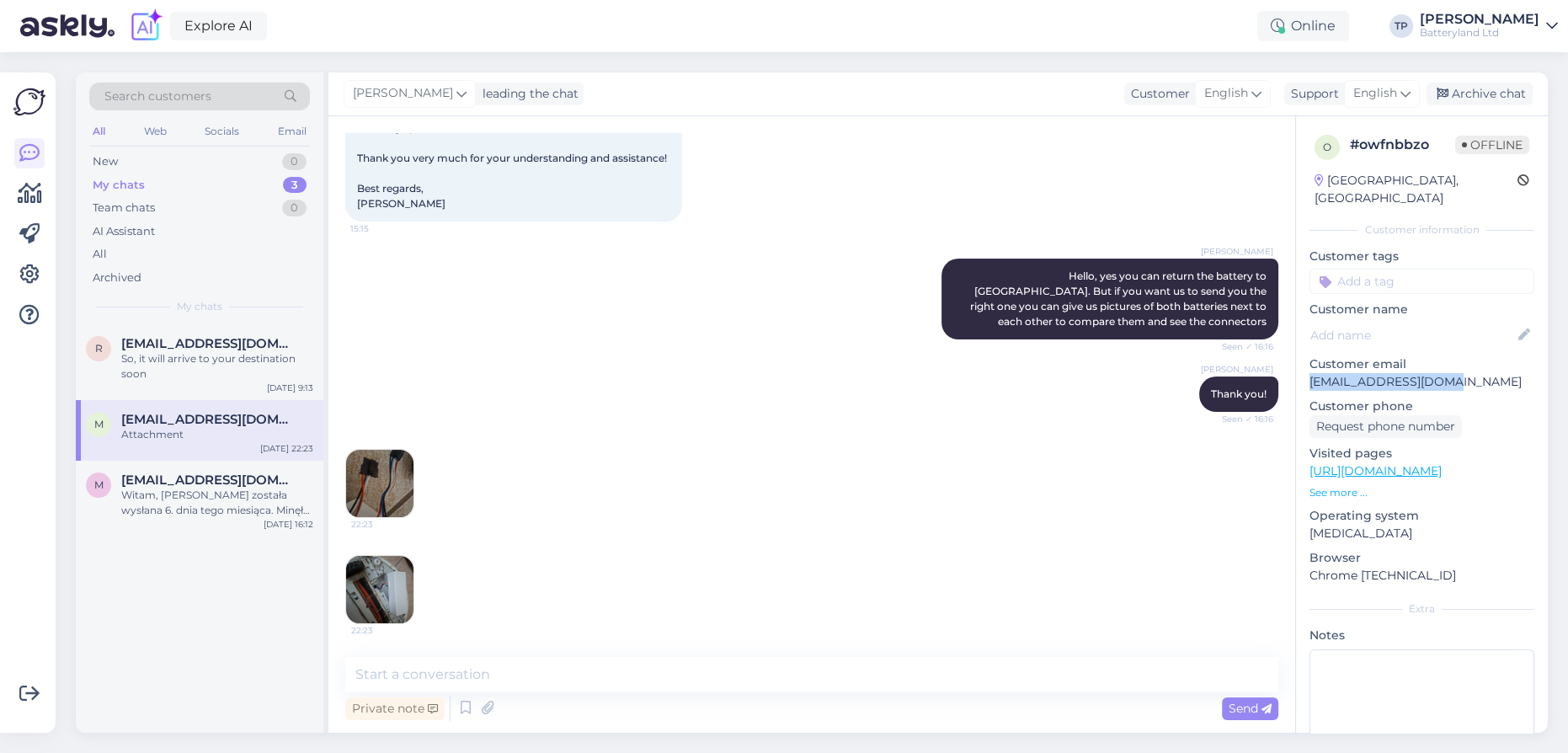
drag, startPoint x: 1458, startPoint y: 358, endPoint x: 1311, endPoint y: 363, distance: 147.1
click at [1311, 373] on p "[EMAIL_ADDRESS][DOMAIN_NAME]" at bounding box center [1422, 382] width 225 height 18
copy p "[EMAIL_ADDRESS][DOMAIN_NAME]"
click at [497, 670] on textarea at bounding box center [812, 675] width 933 height 35
type textarea "Hello again"
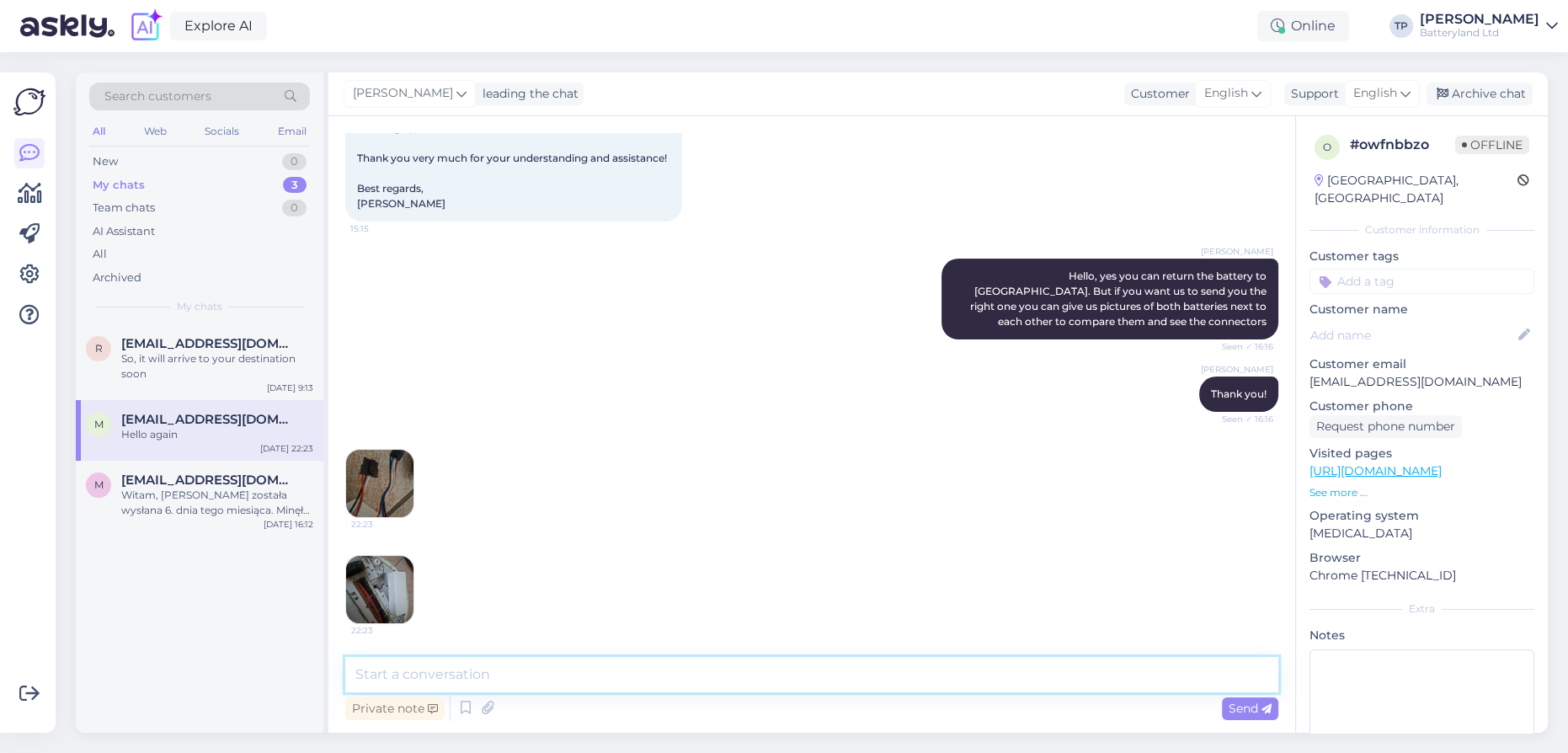
scroll to position [523, 0]
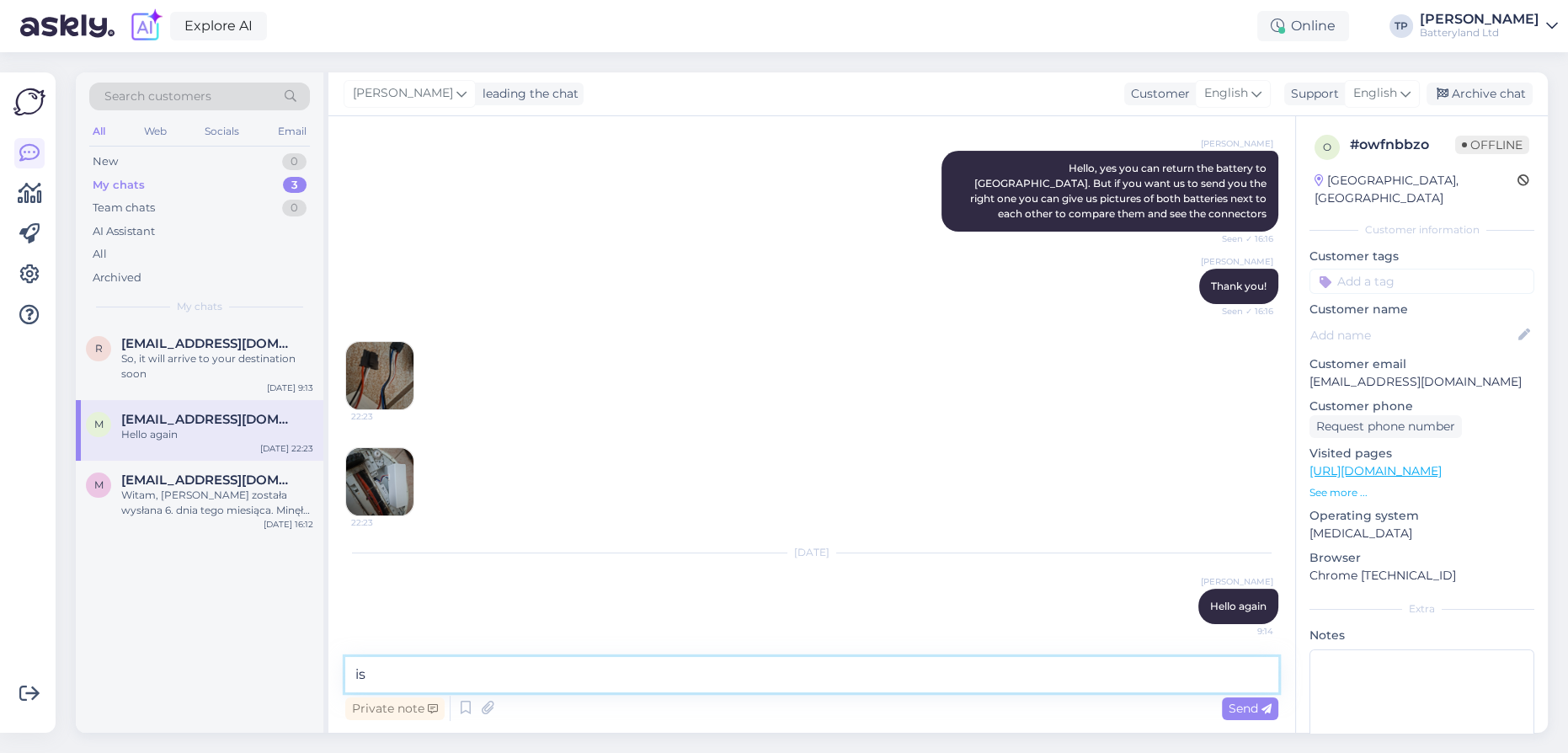
type textarea "i"
click at [391, 670] on textarea "I beleive this is your compatible battery" at bounding box center [812, 675] width 933 height 35
drag, startPoint x: 395, startPoint y: 670, endPoint x: 384, endPoint y: 672, distance: 11.2
click at [384, 672] on textarea "I beleive this is your compatible battery" at bounding box center [812, 675] width 933 height 35
click at [659, 670] on textarea "I believe this is your compatible battery" at bounding box center [812, 675] width 933 height 35
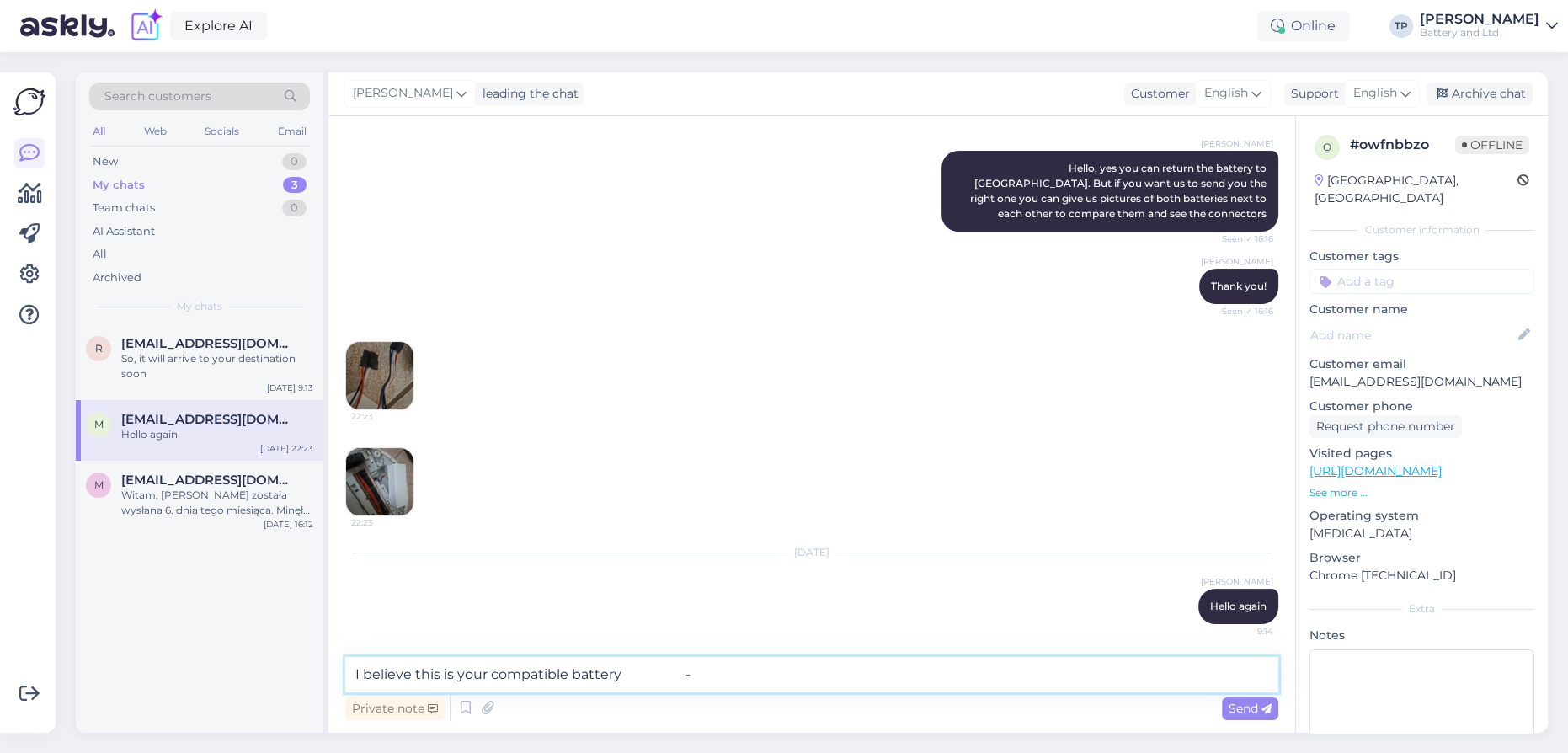
paste textarea "[URL][DOMAIN_NAME]"
type textarea "I believe this is your compatible battery - [URL][DOMAIN_NAME]"
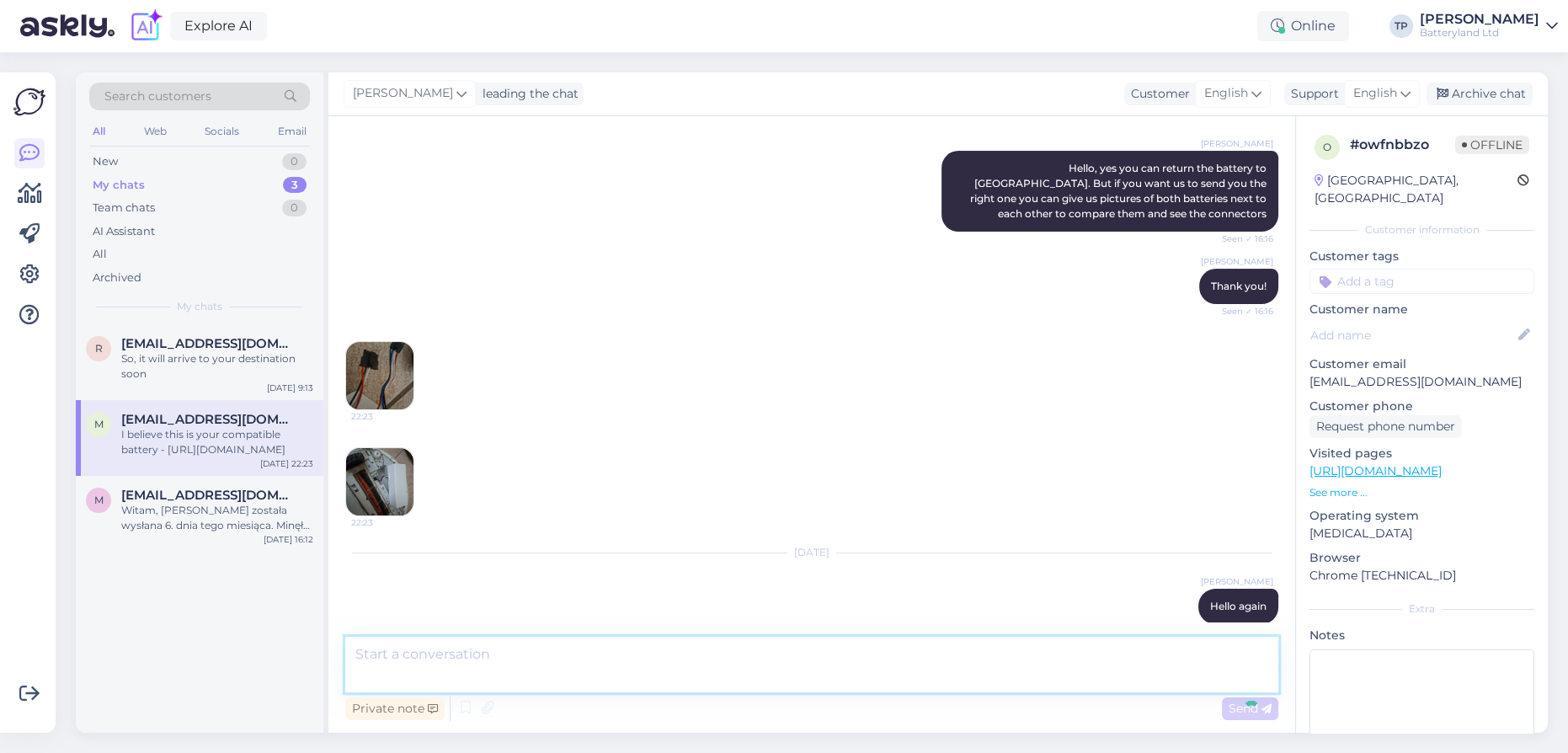
scroll to position [626, 0]
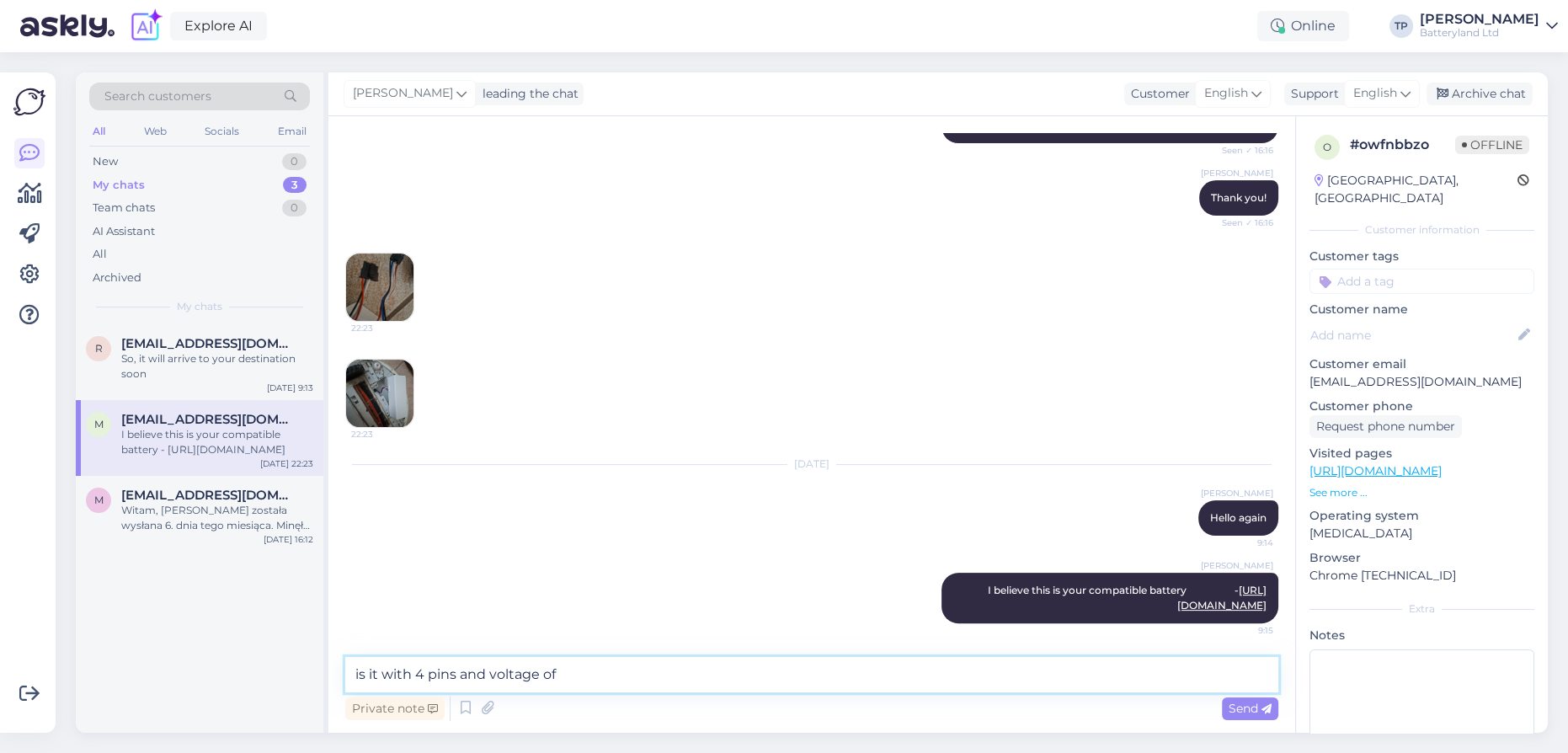
paste textarea "14.8V"
type textarea "is it with 4 pins and voltage of 14.8V ?"
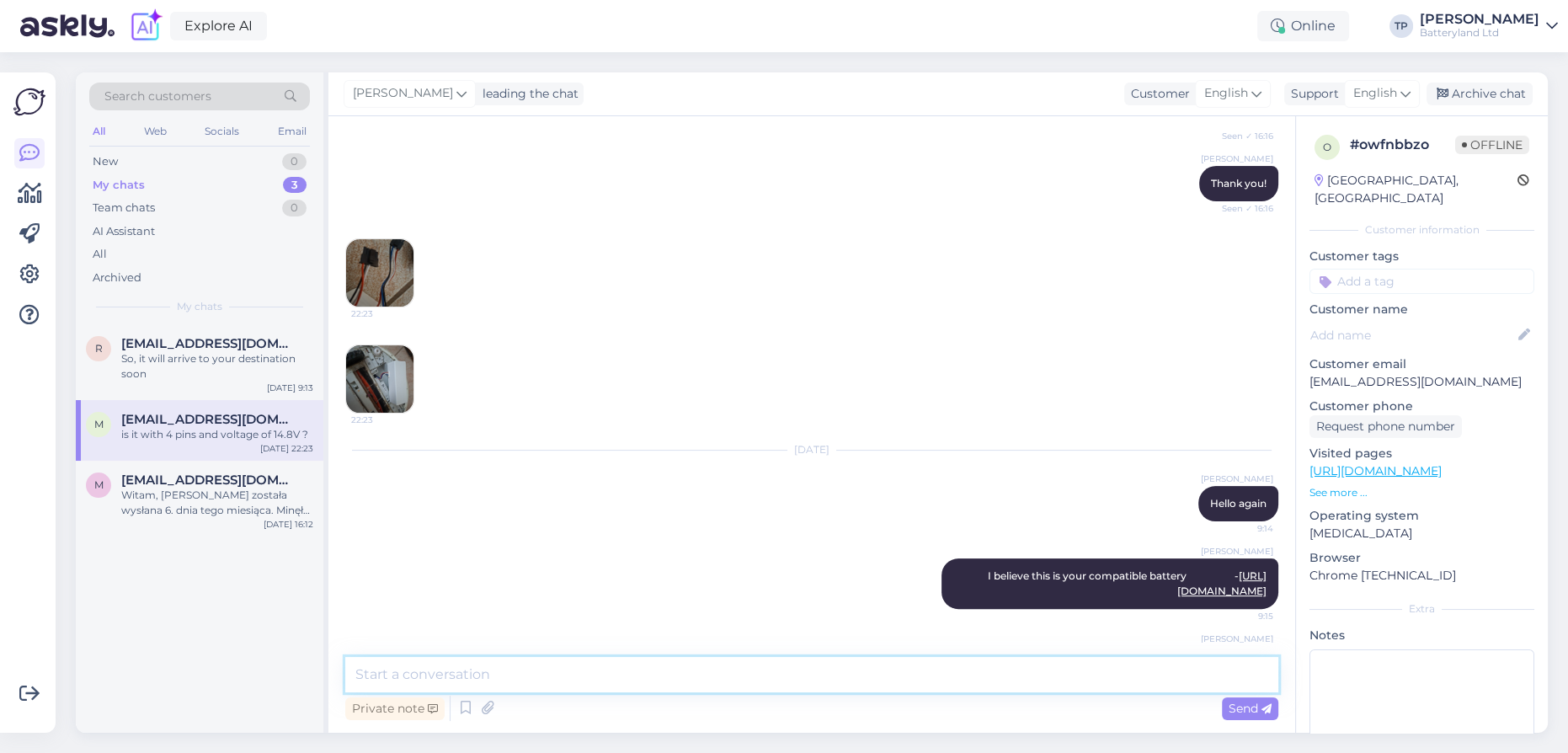
scroll to position [698, 0]
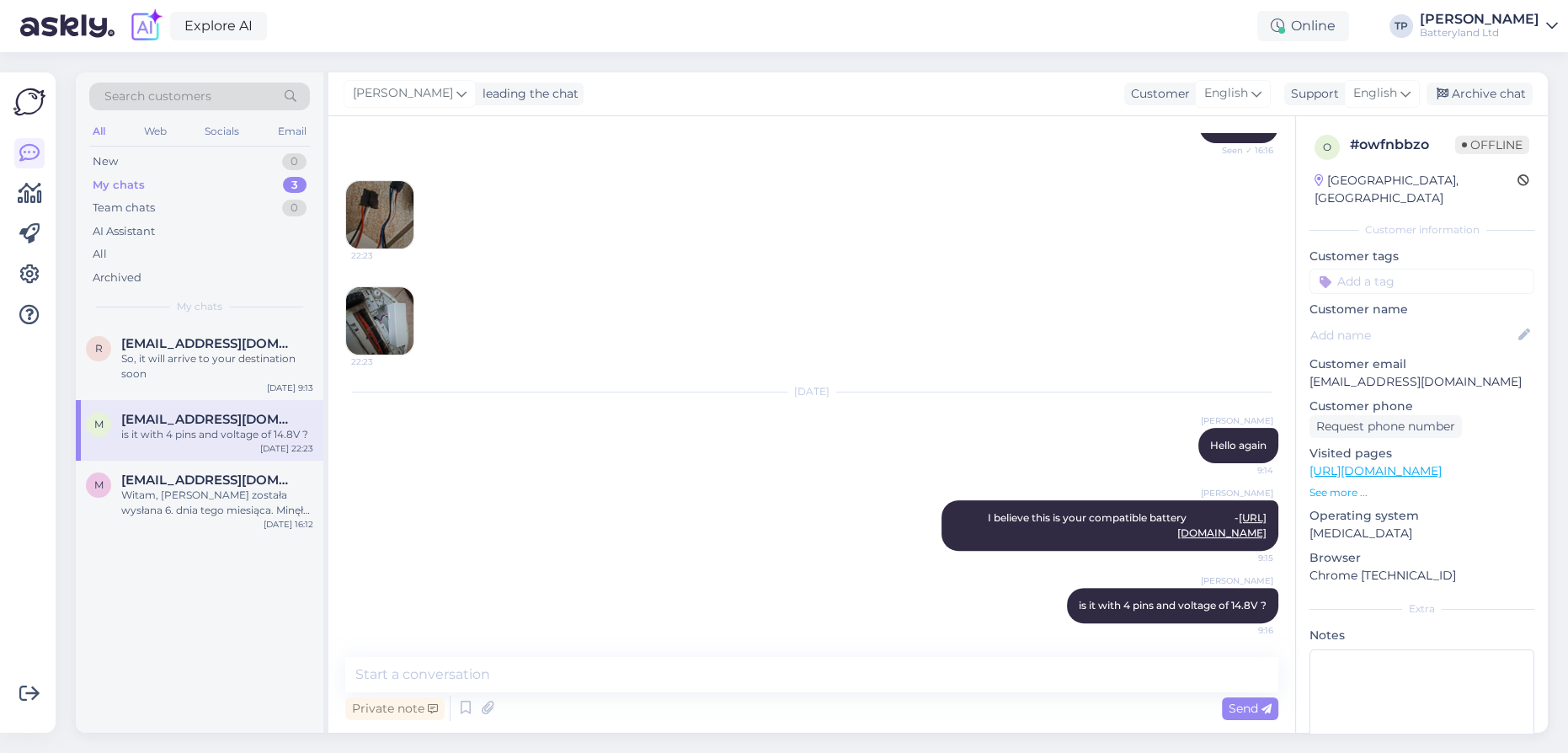
click at [385, 296] on img at bounding box center [380, 321] width 67 height 67
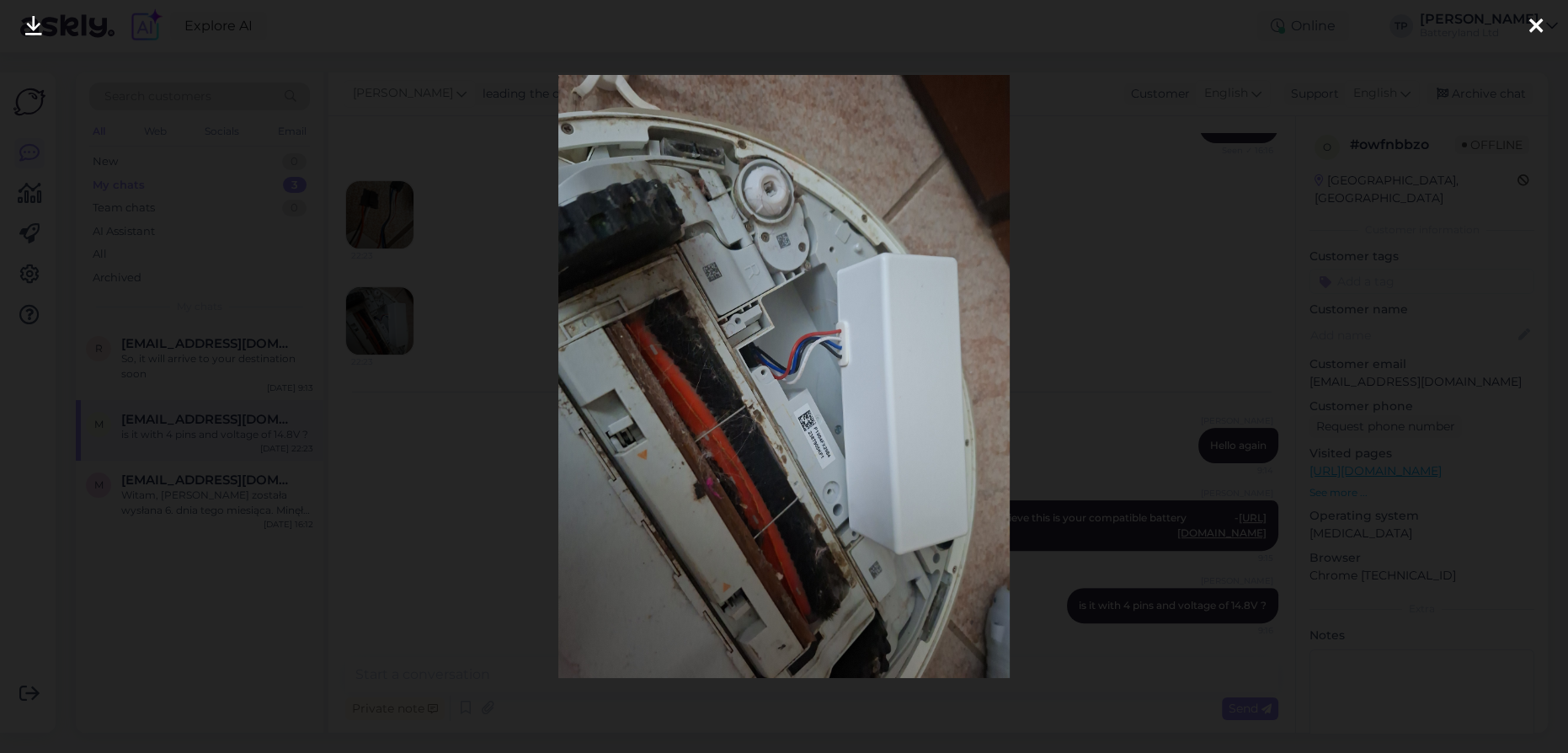
click at [1533, 26] on icon at bounding box center [1535, 26] width 13 height 21
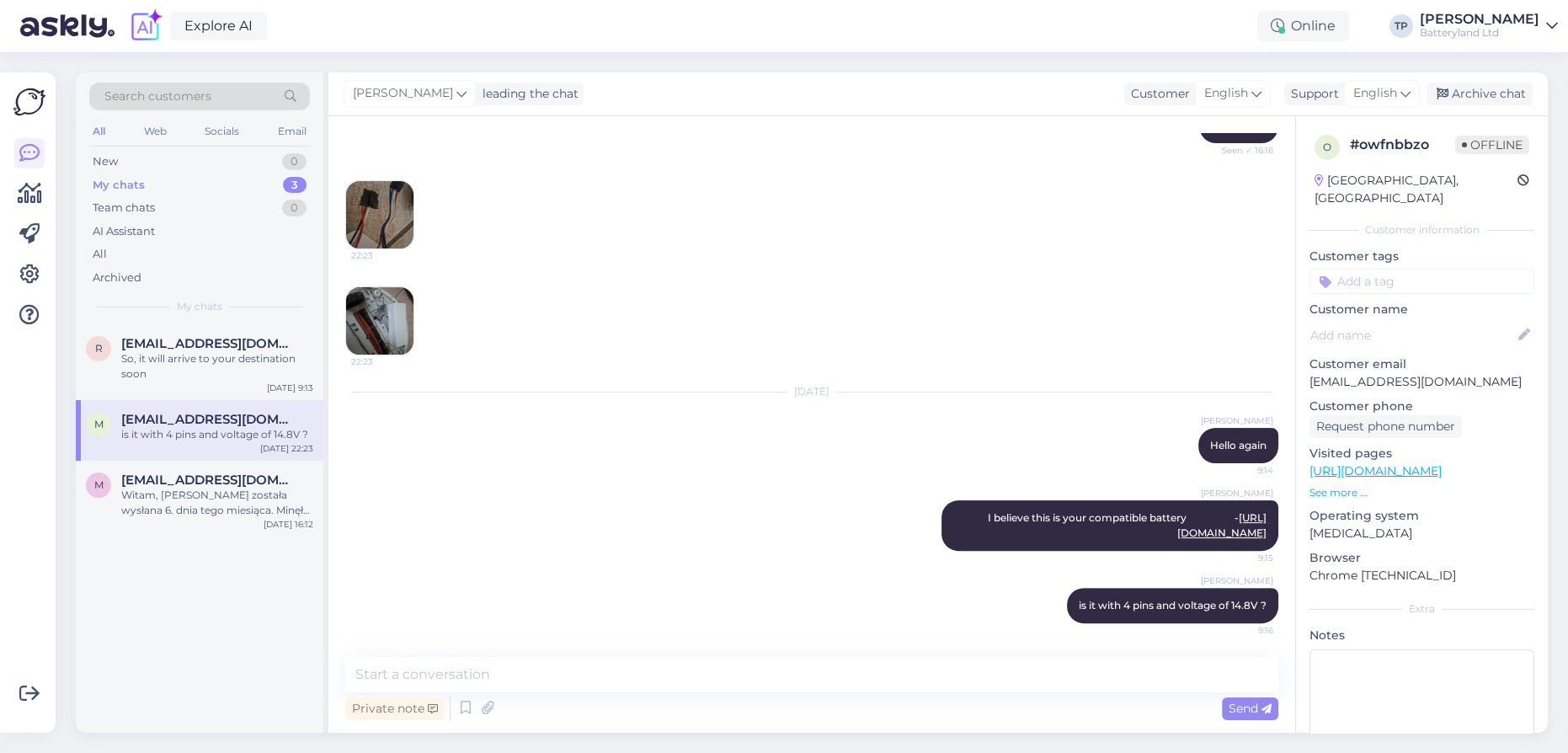
click at [397, 193] on img at bounding box center [380, 215] width 67 height 67
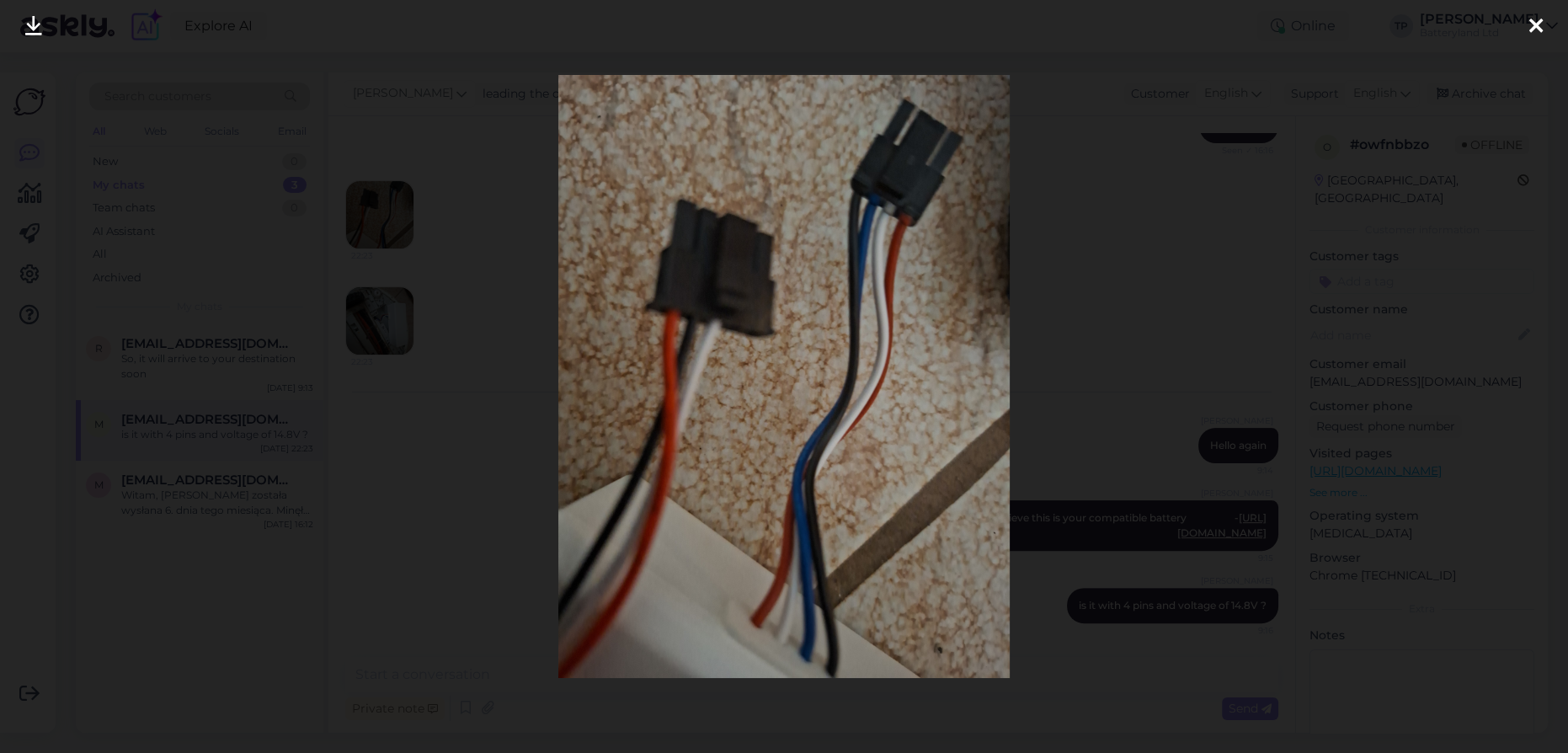
click at [1533, 29] on icon at bounding box center [1535, 26] width 13 height 21
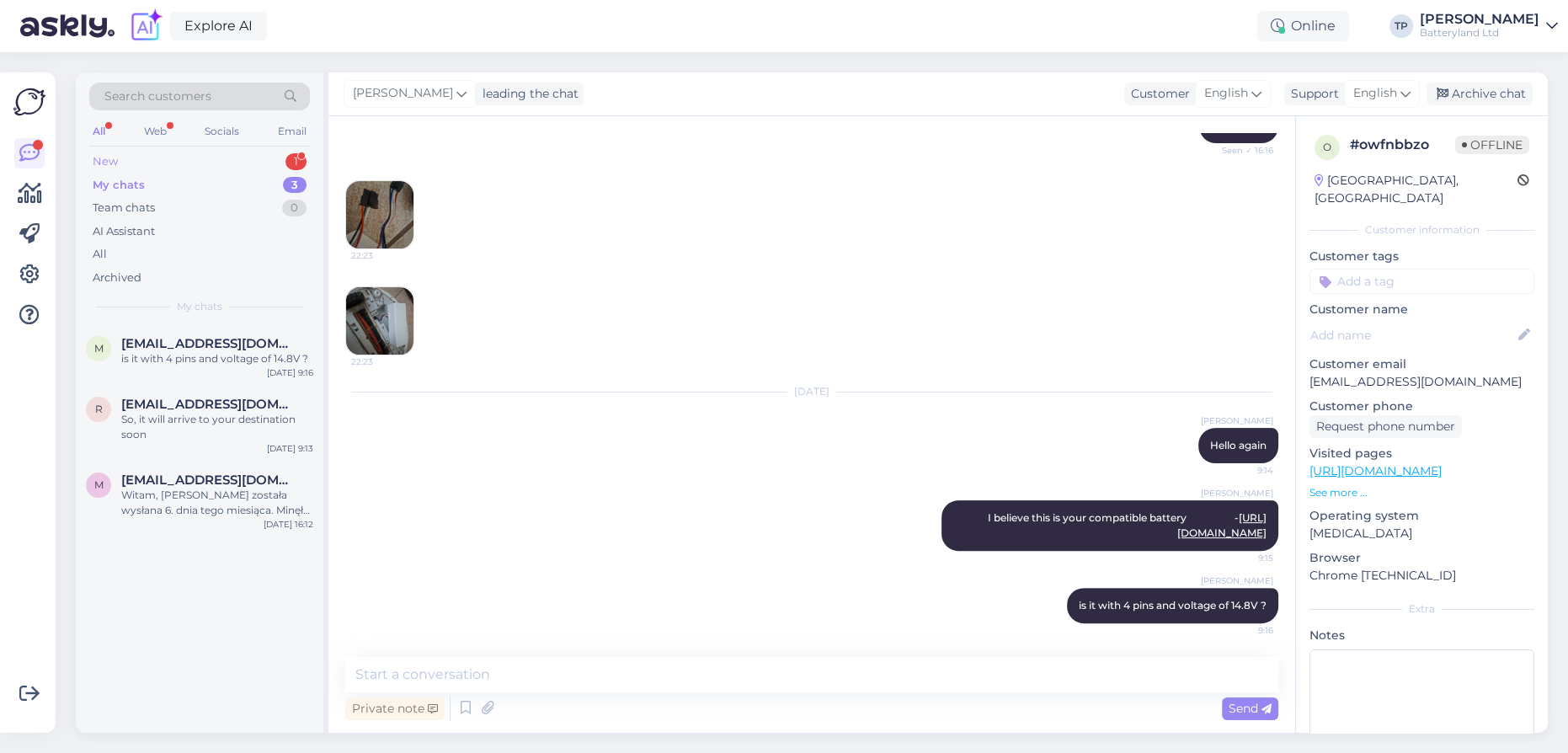
click at [255, 156] on div "New 1" at bounding box center [200, 161] width 220 height 23
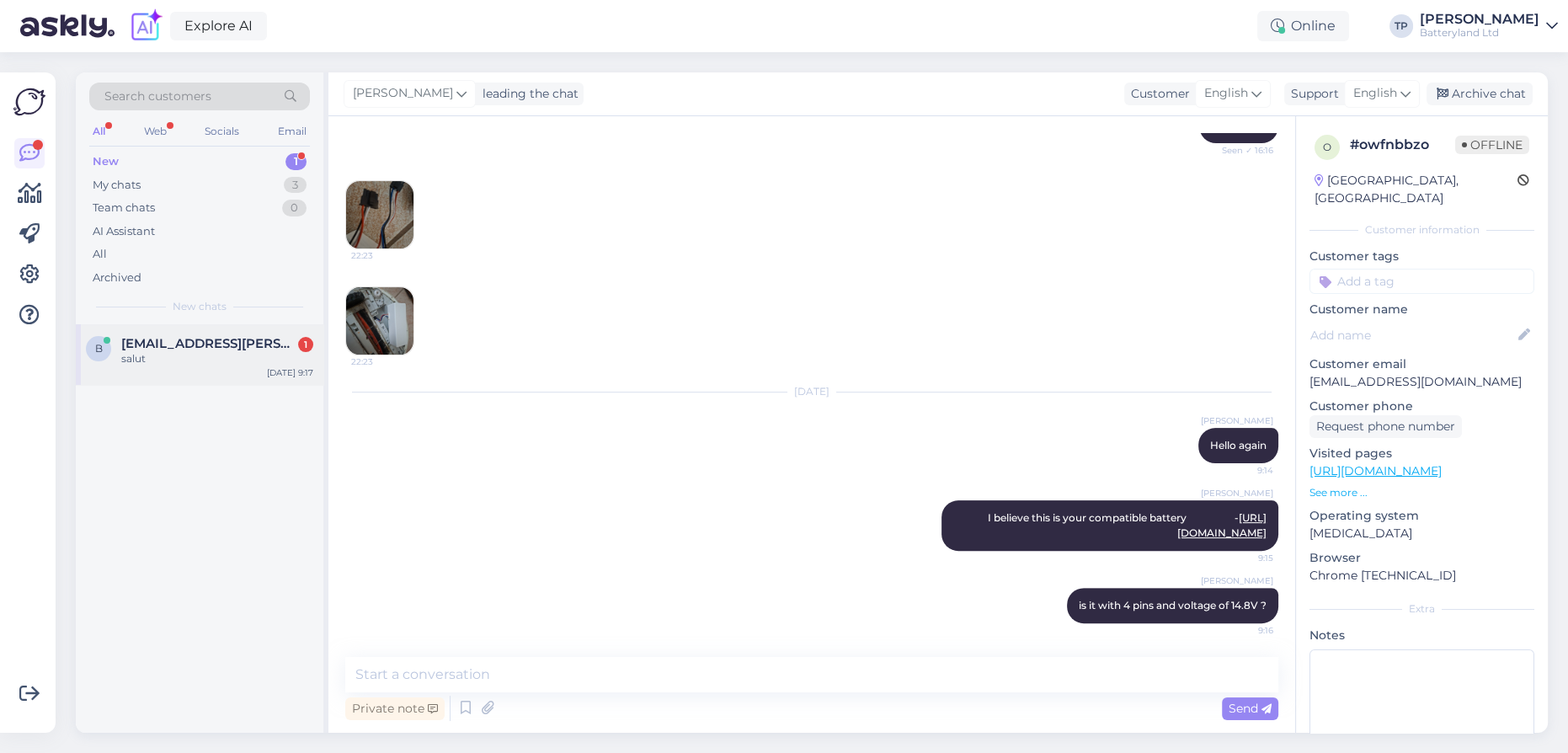
click at [235, 342] on span "[EMAIL_ADDRESS][PERSON_NAME][DOMAIN_NAME]" at bounding box center [209, 343] width 175 height 15
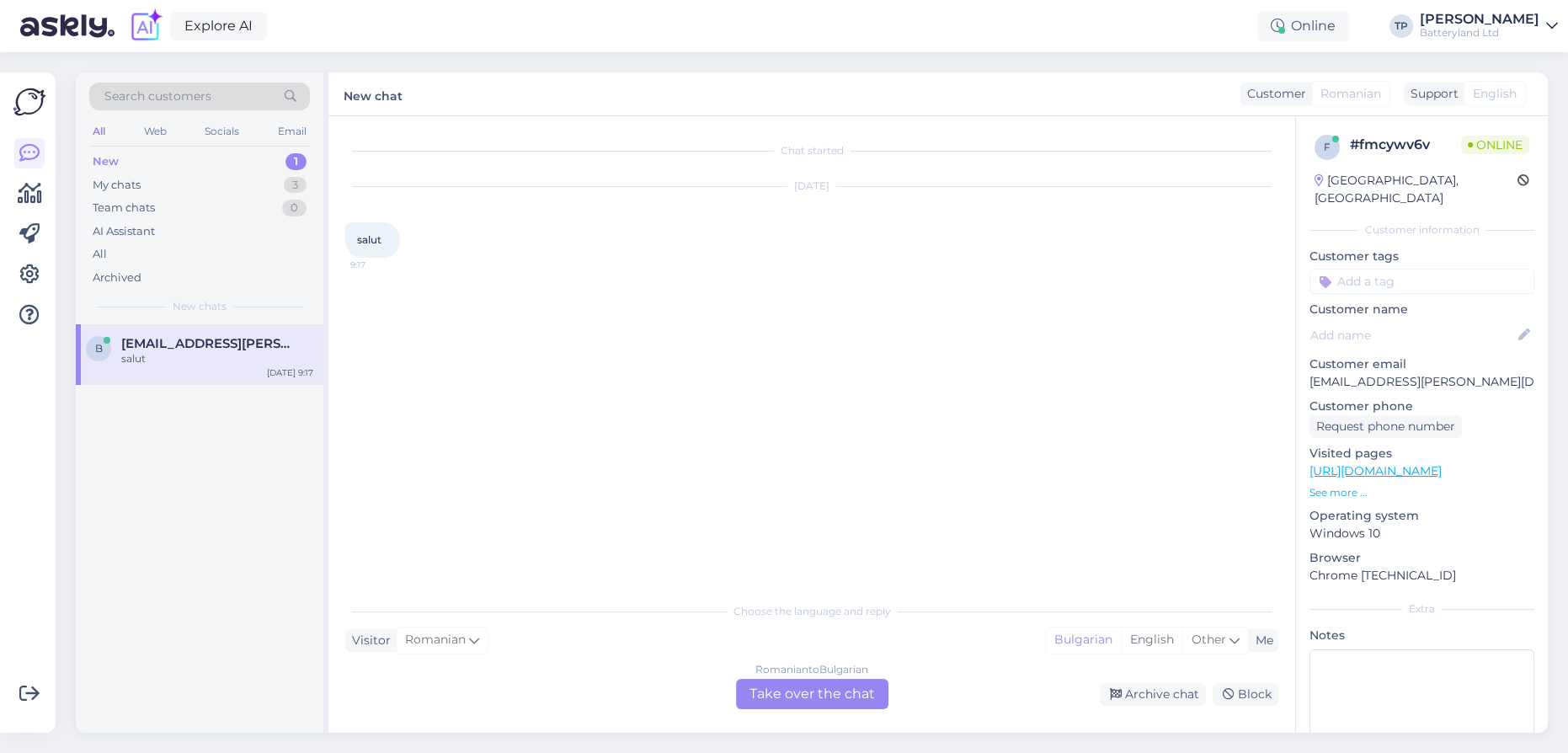
click at [789, 700] on div "Romanian to Bulgarian Take over the chat" at bounding box center [812, 693] width 152 height 30
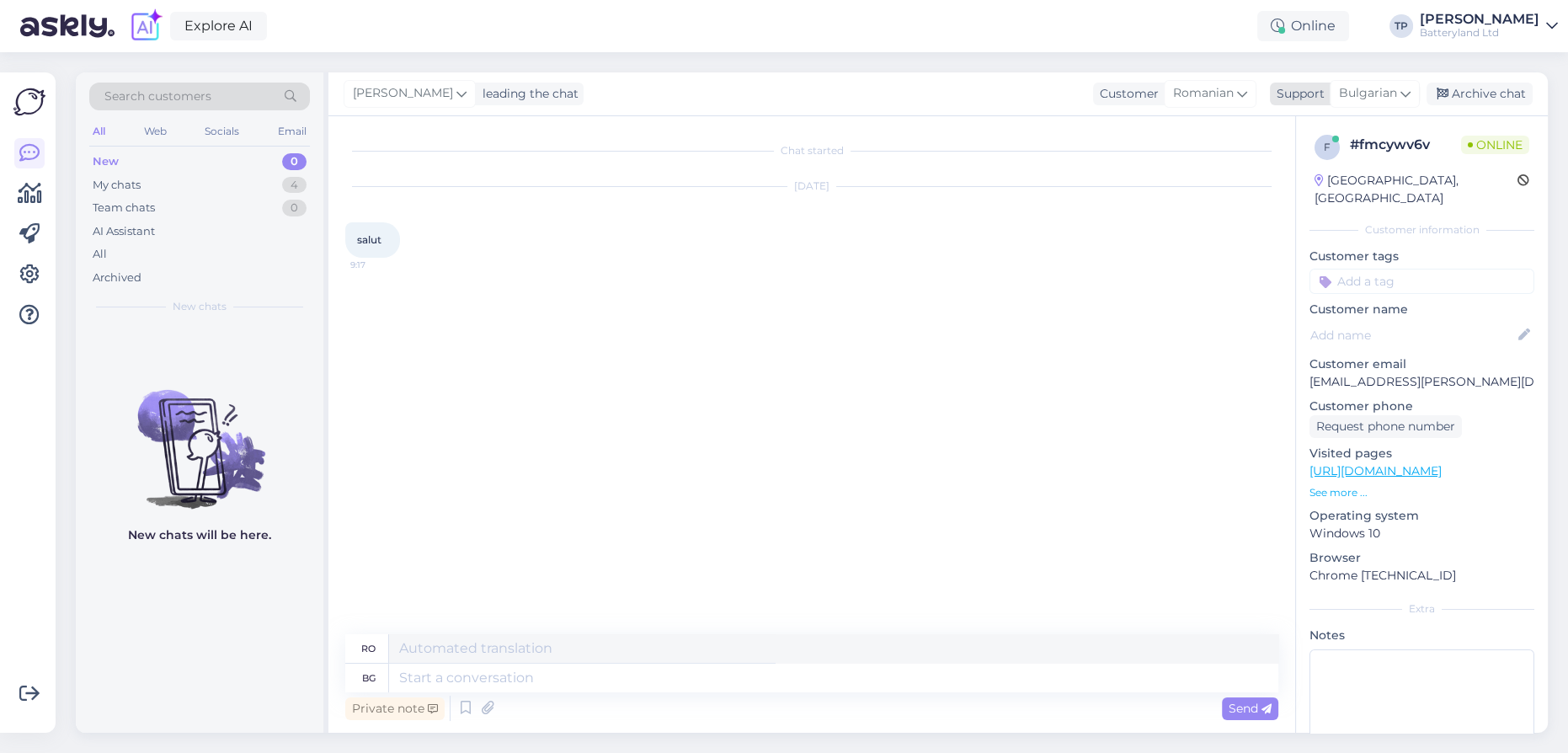
click at [1392, 88] on span "Bulgarian" at bounding box center [1367, 93] width 58 height 19
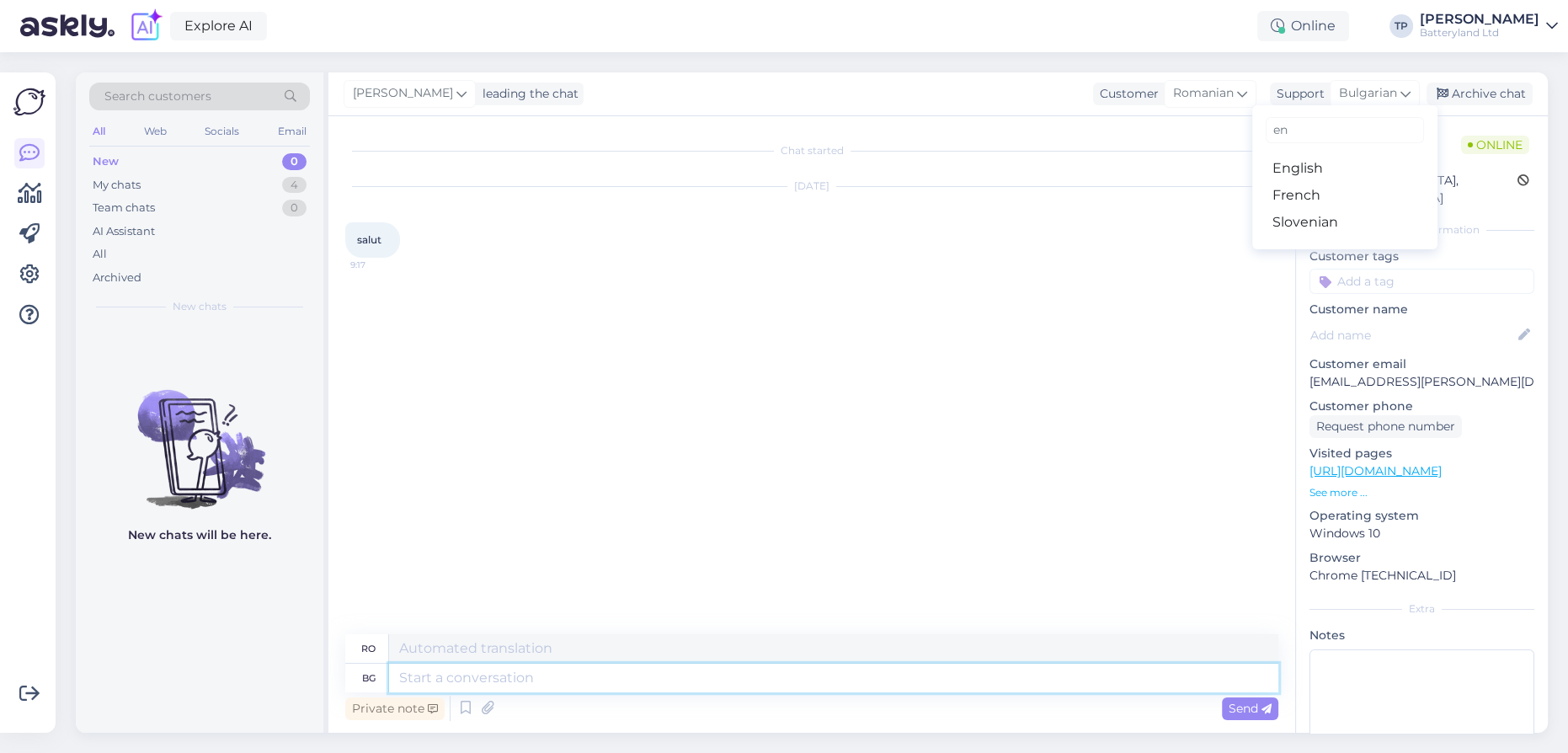
click at [418, 685] on textarea at bounding box center [833, 677] width 889 height 29
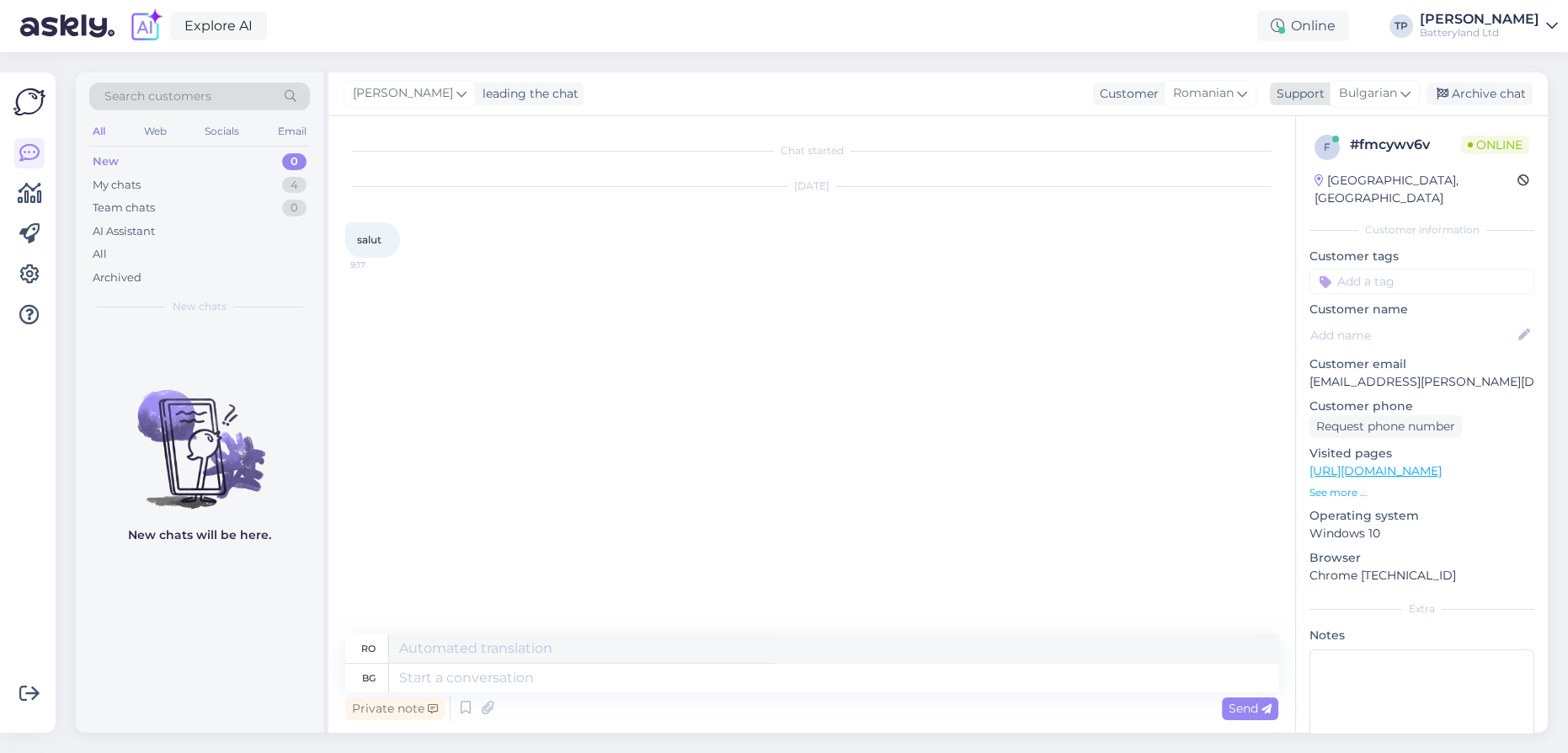
click at [1380, 91] on span "Bulgarian" at bounding box center [1367, 93] width 58 height 19
click at [1319, 172] on link "English" at bounding box center [1344, 168] width 186 height 27
click at [537, 681] on textarea at bounding box center [833, 677] width 889 height 29
type textarea "Hello"
type textarea "Buna ziua"
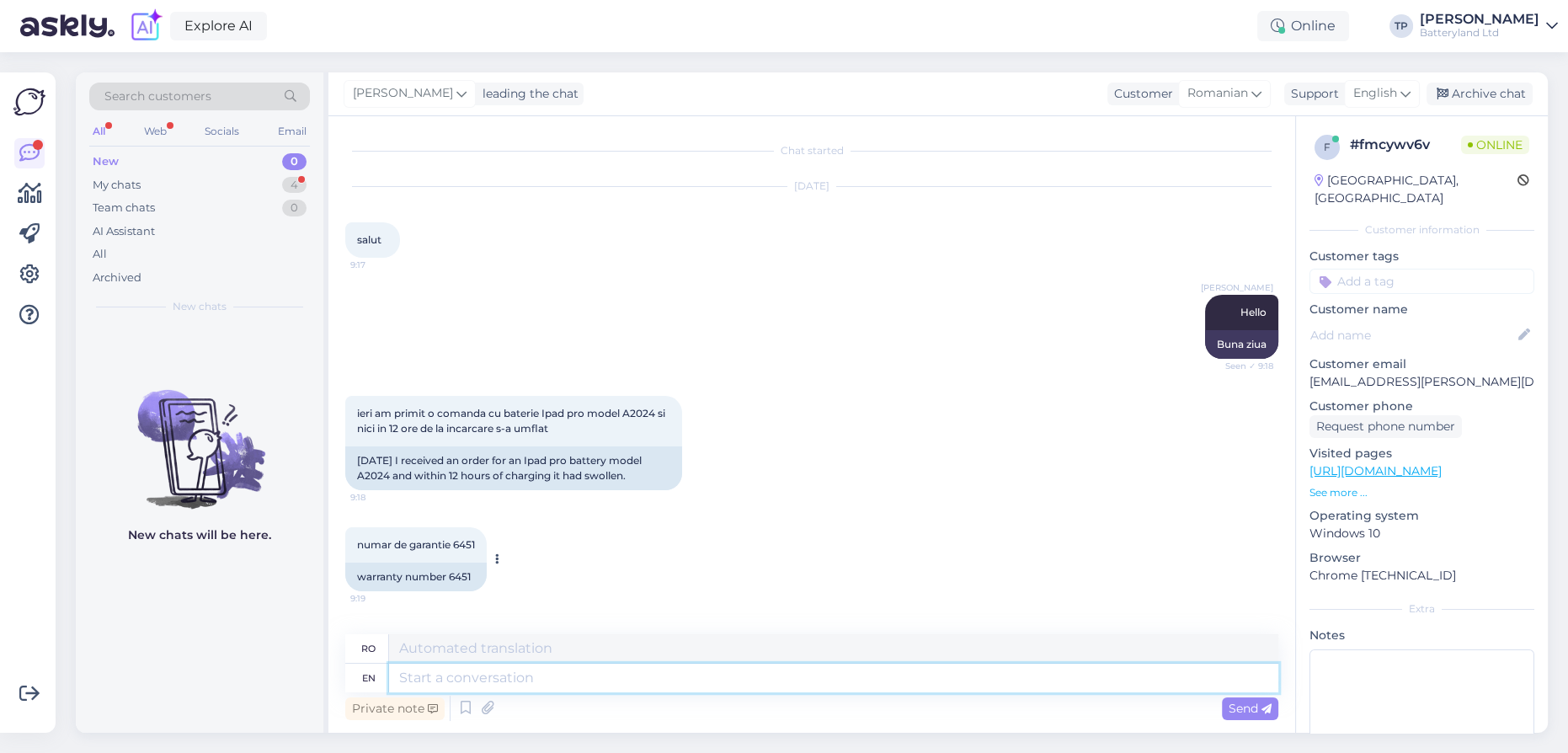
scroll to position [91, 0]
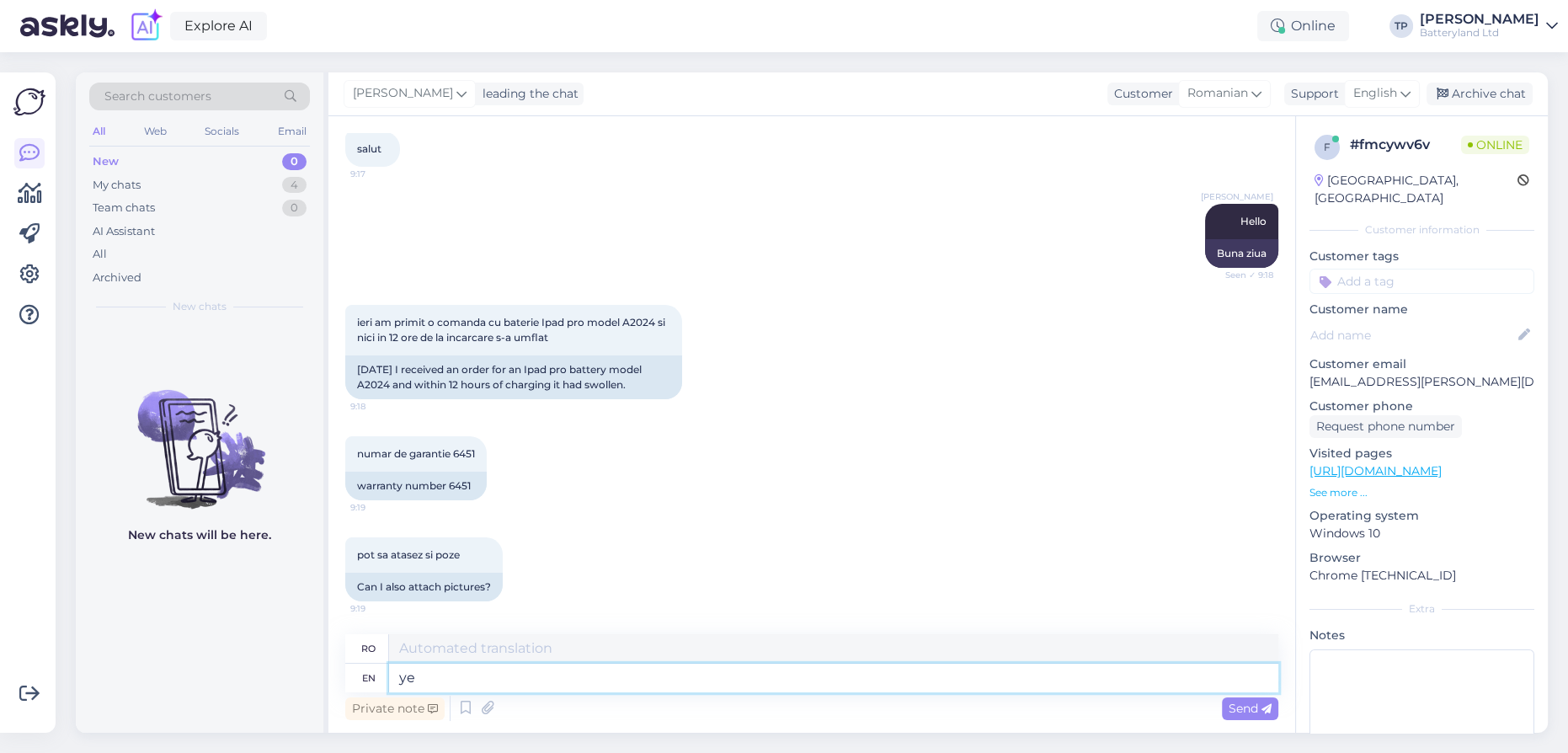
type textarea "yes"
type textarea "Da"
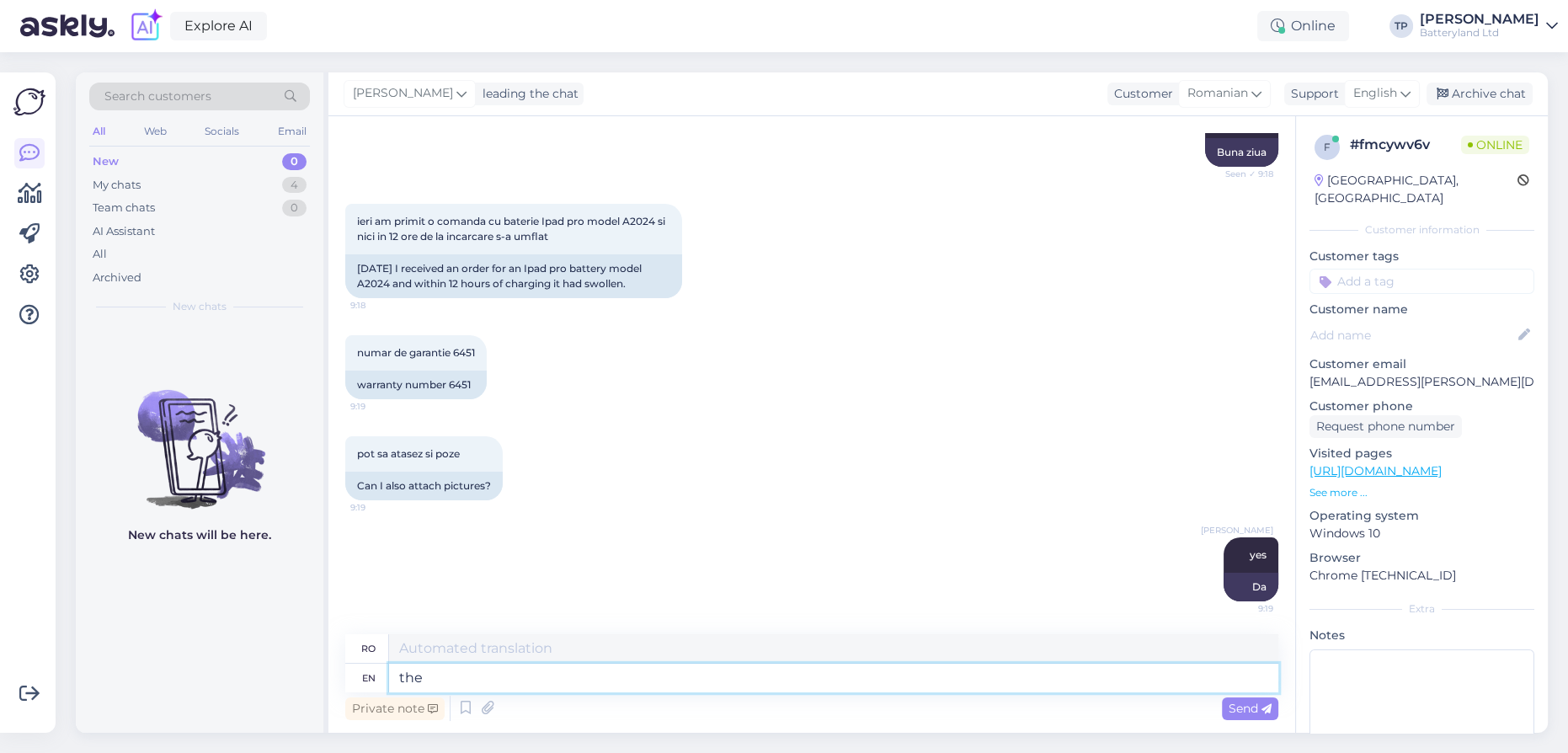
type textarea "the"
type textarea "cel/cea/cei/cele"
type textarea "the warranty n"
type textarea "garanția"
type textarea "the warranty number"
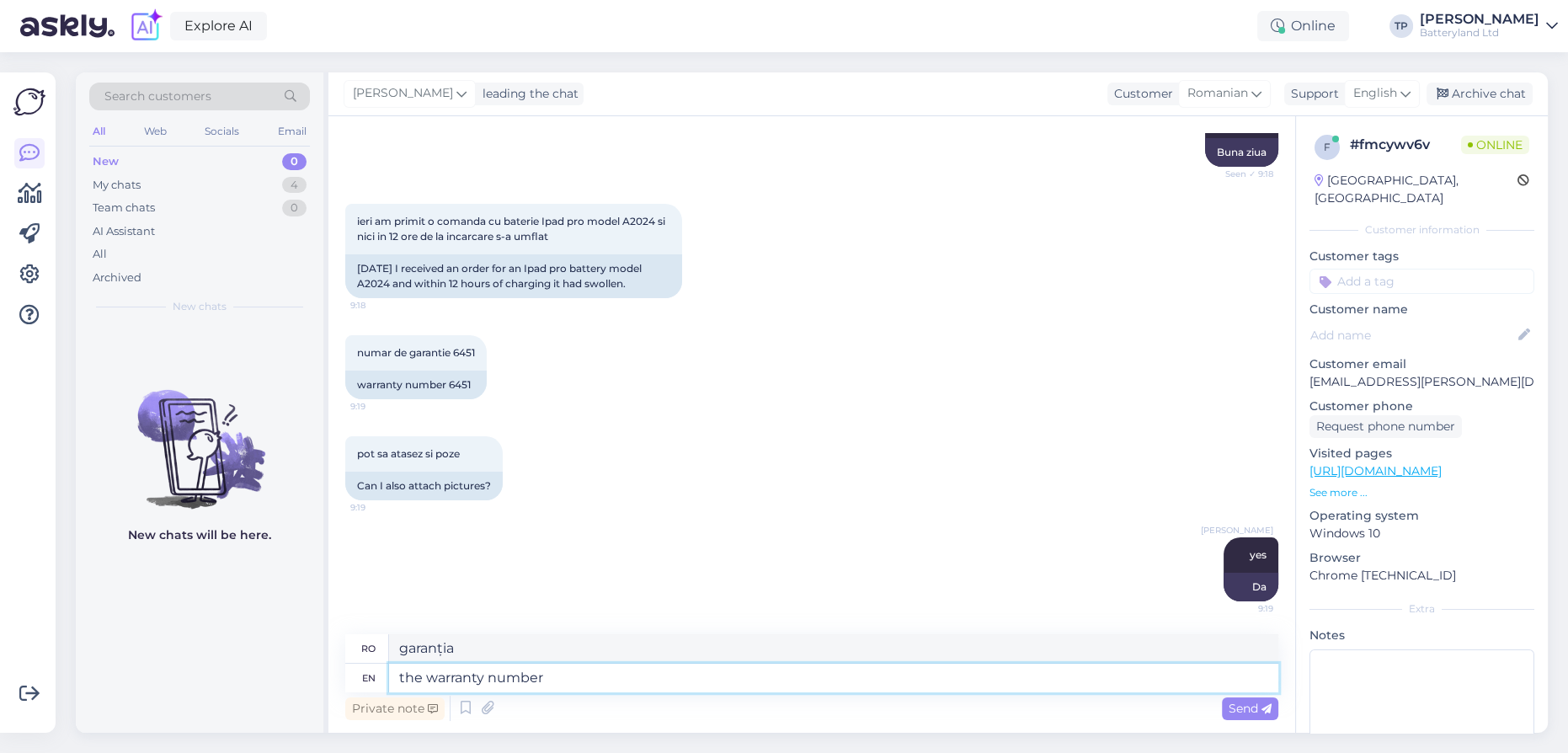
type textarea "numărul de garanție"
type textarea "the warranty number should"
type textarea "numărul de garanție ar trebui"
type textarea "the warranty number should have"
type textarea "numărul de garanție ar trebui să aibă"
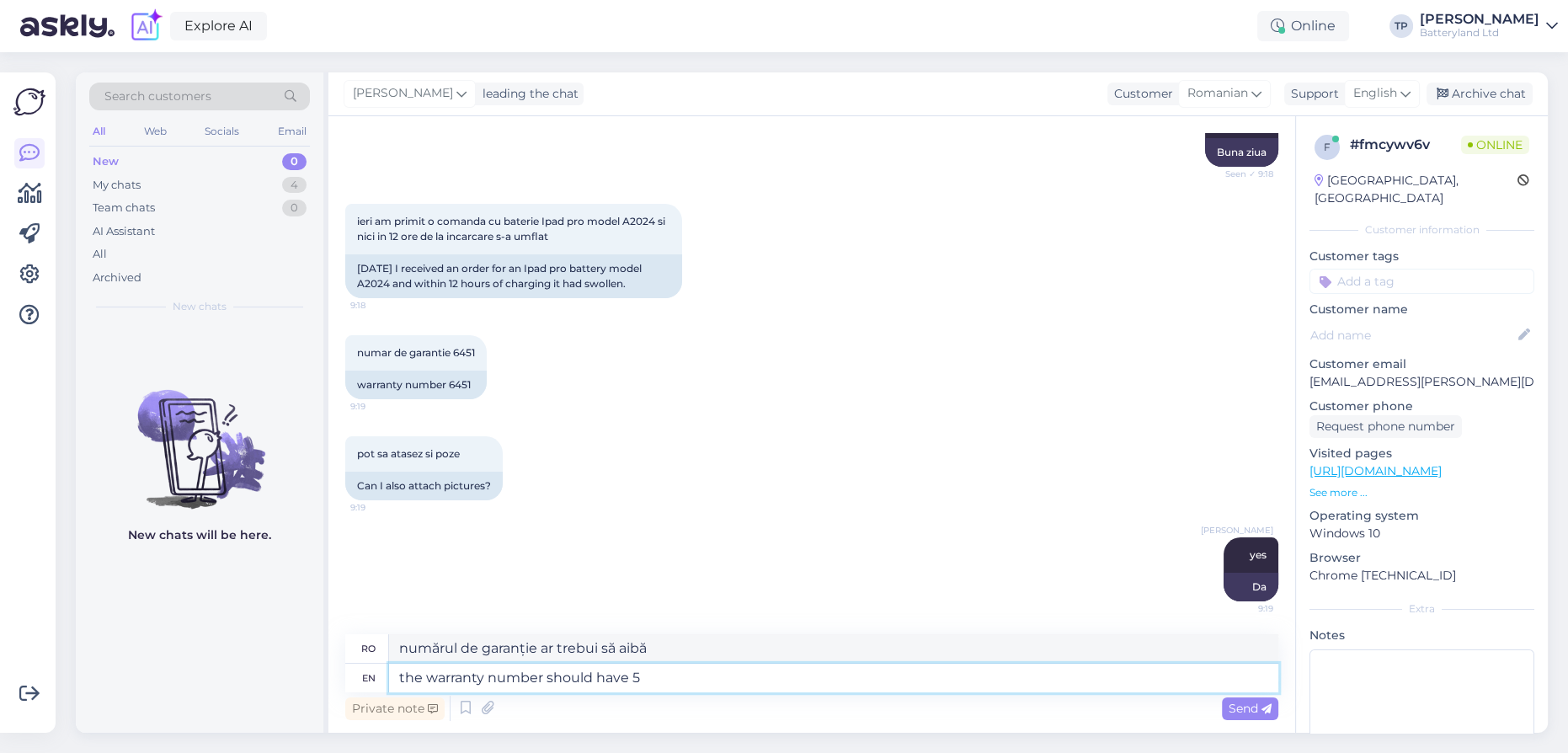
type textarea "the warranty number should have 5"
type textarea "numărul de garanție ar trebui să fie 5"
type textarea "the warranty number should have 5 di"
type textarea "Numărul de garanție ar trebui să aibă 5 d"
type textarea "the warranty number should have 5 digits"
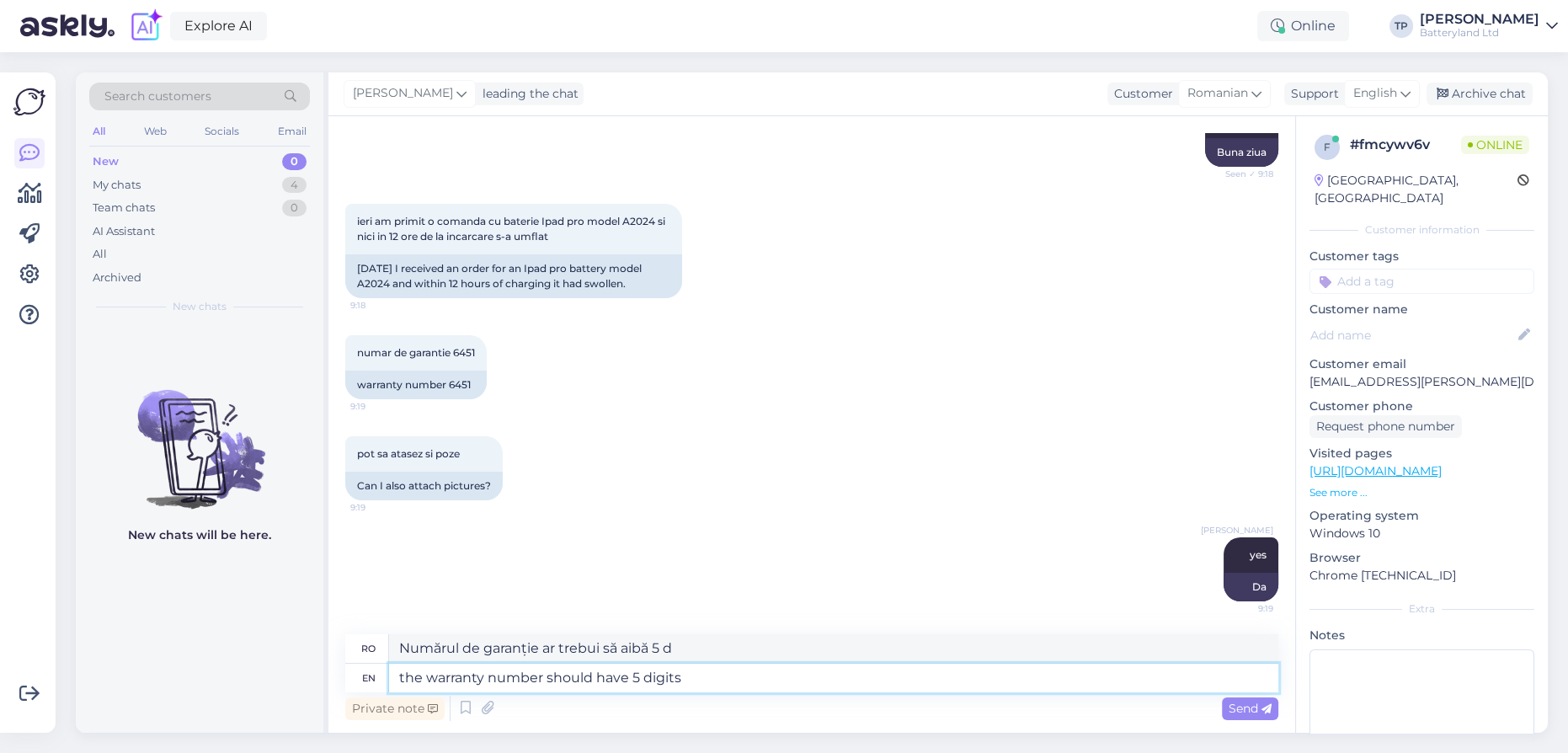
type textarea "numărul de garanție ar trebui să aibă 5 cifre"
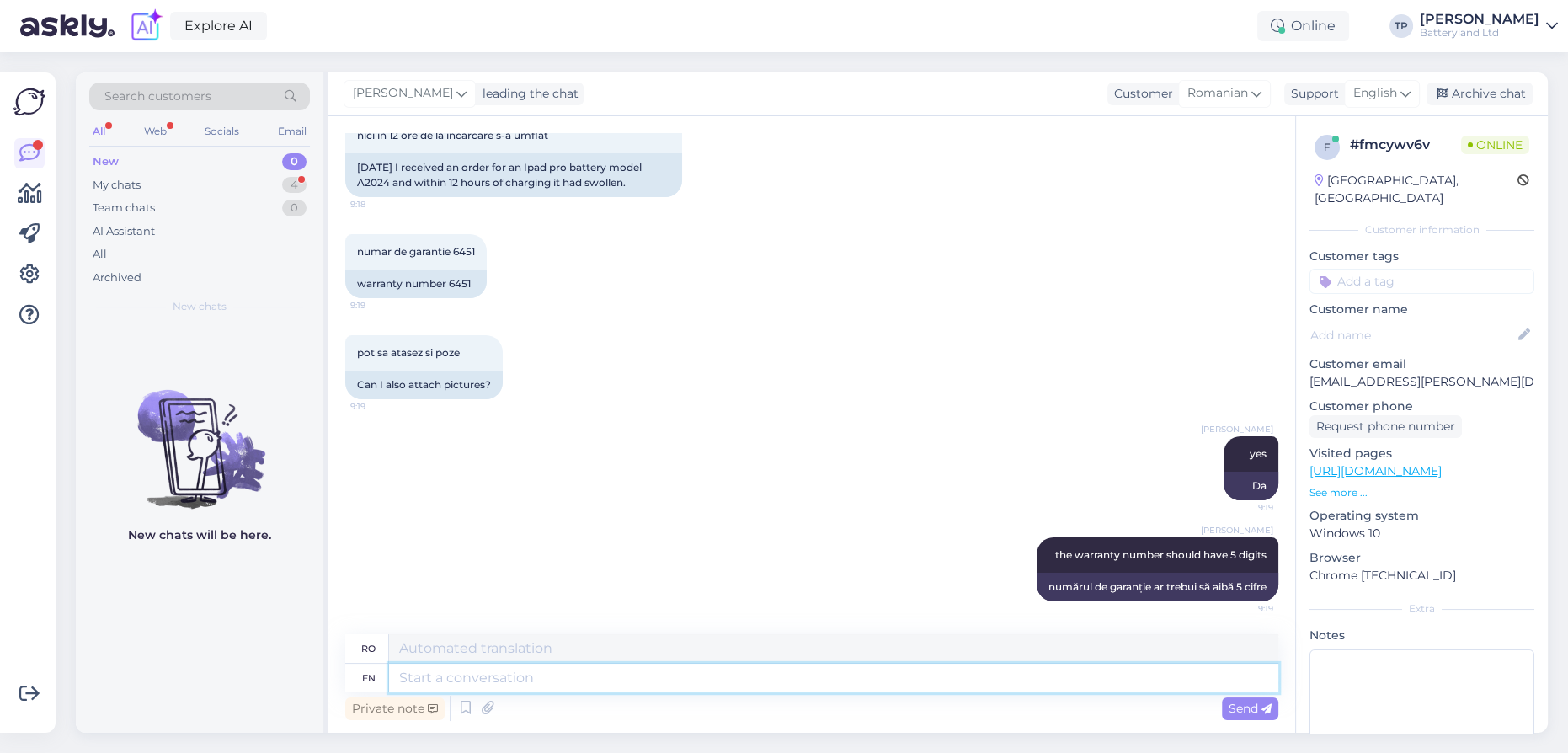
scroll to position [737, 0]
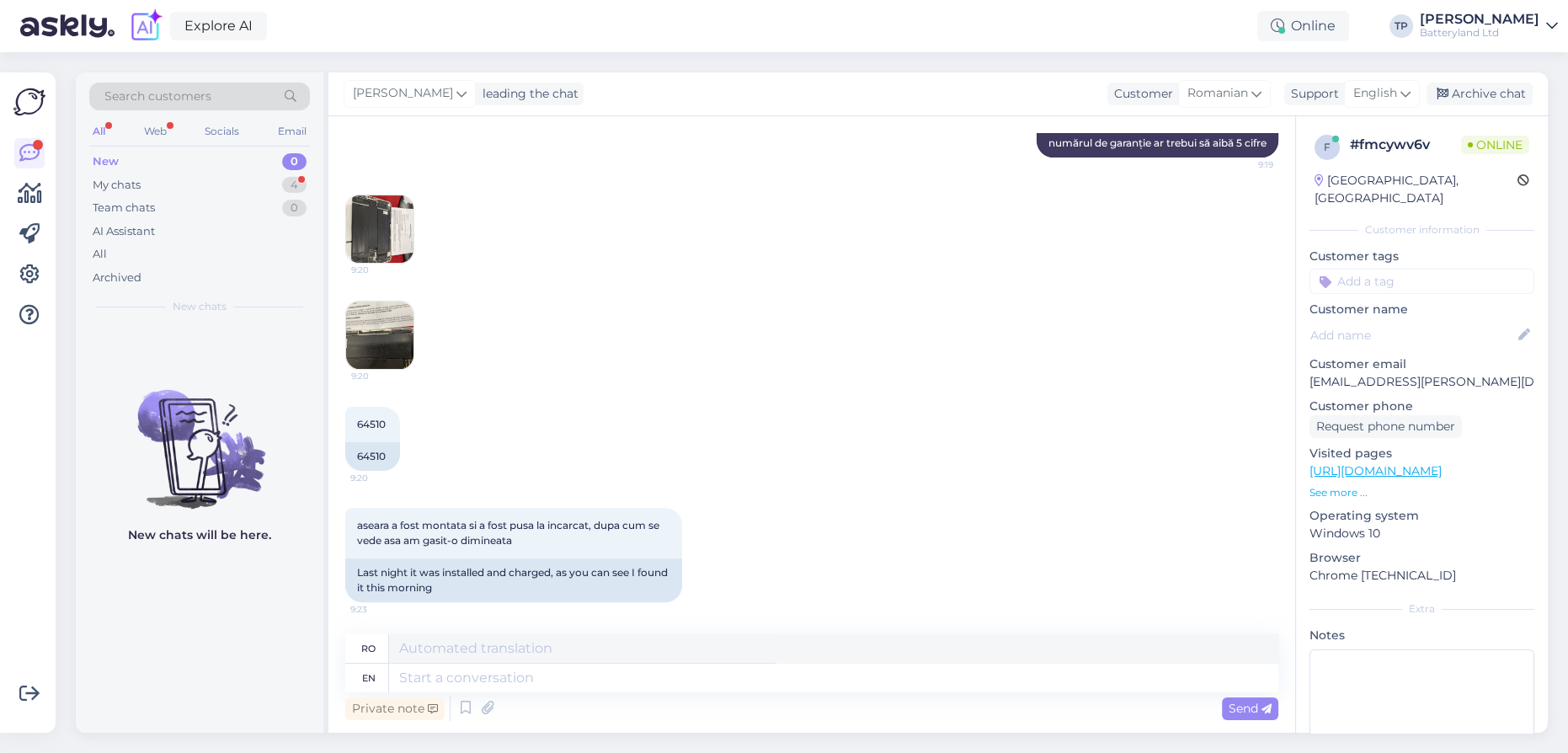
click at [378, 233] on img at bounding box center [380, 229] width 67 height 67
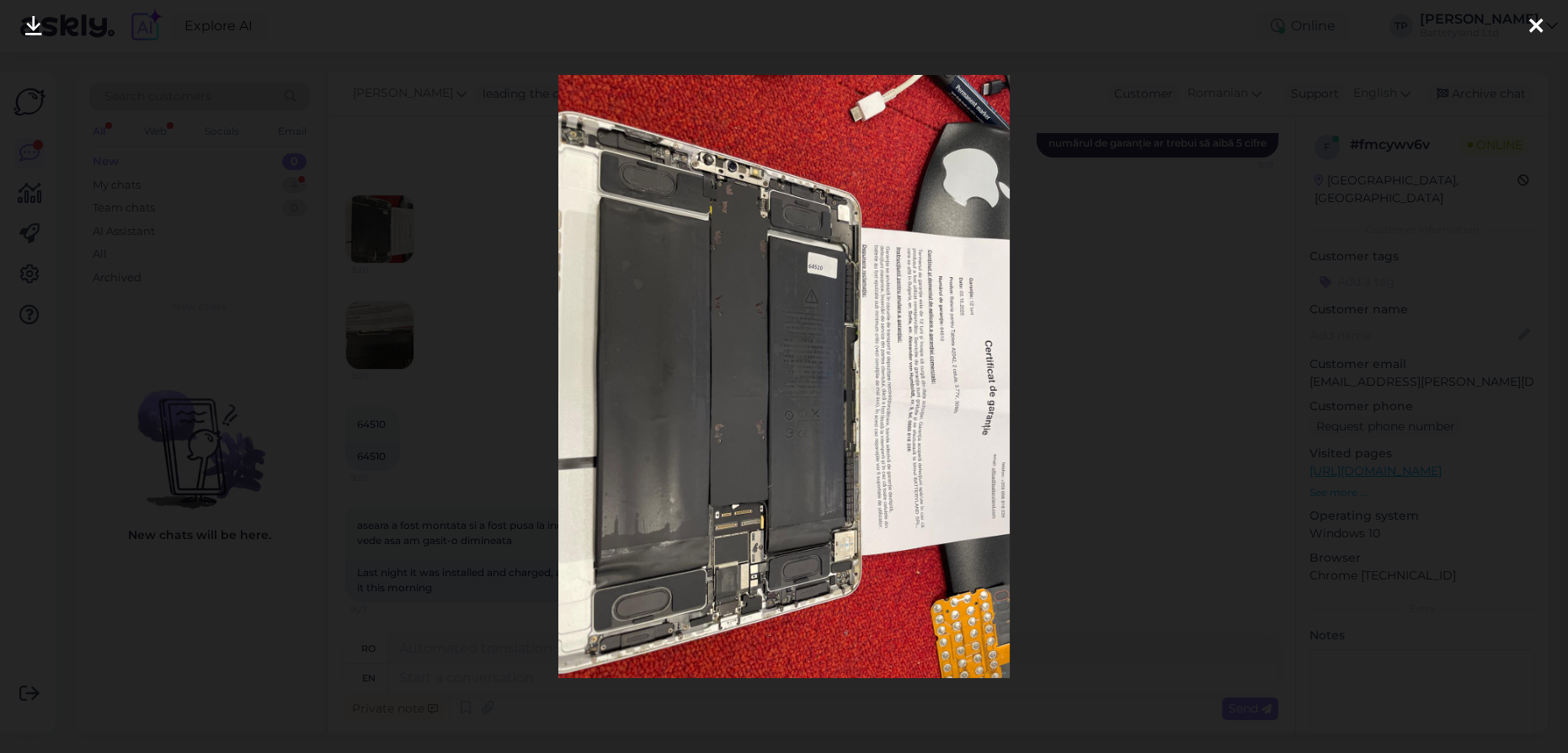
click at [1532, 21] on icon at bounding box center [1535, 26] width 13 height 21
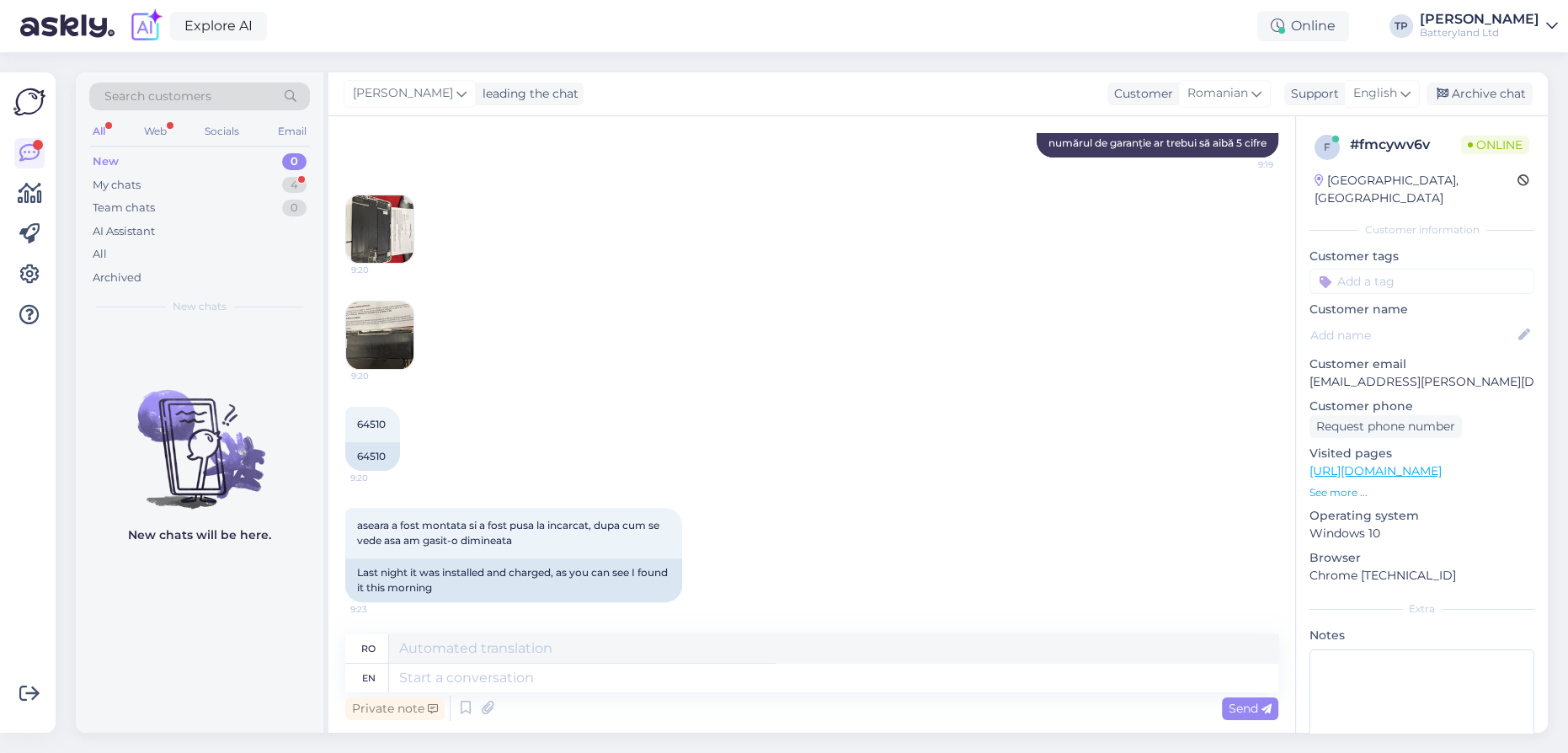
click at [375, 349] on img at bounding box center [380, 335] width 67 height 67
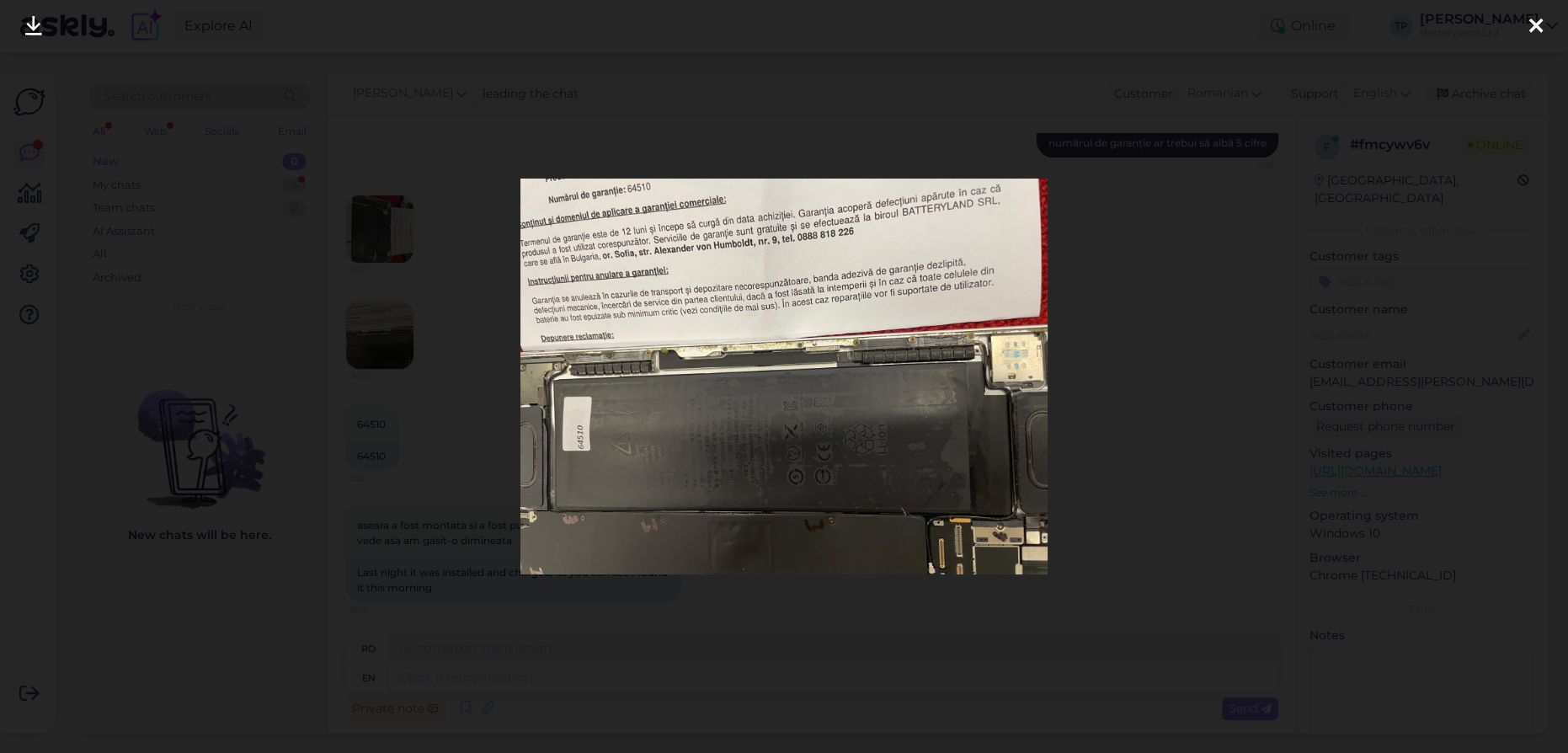
click at [1534, 29] on icon at bounding box center [1535, 26] width 13 height 21
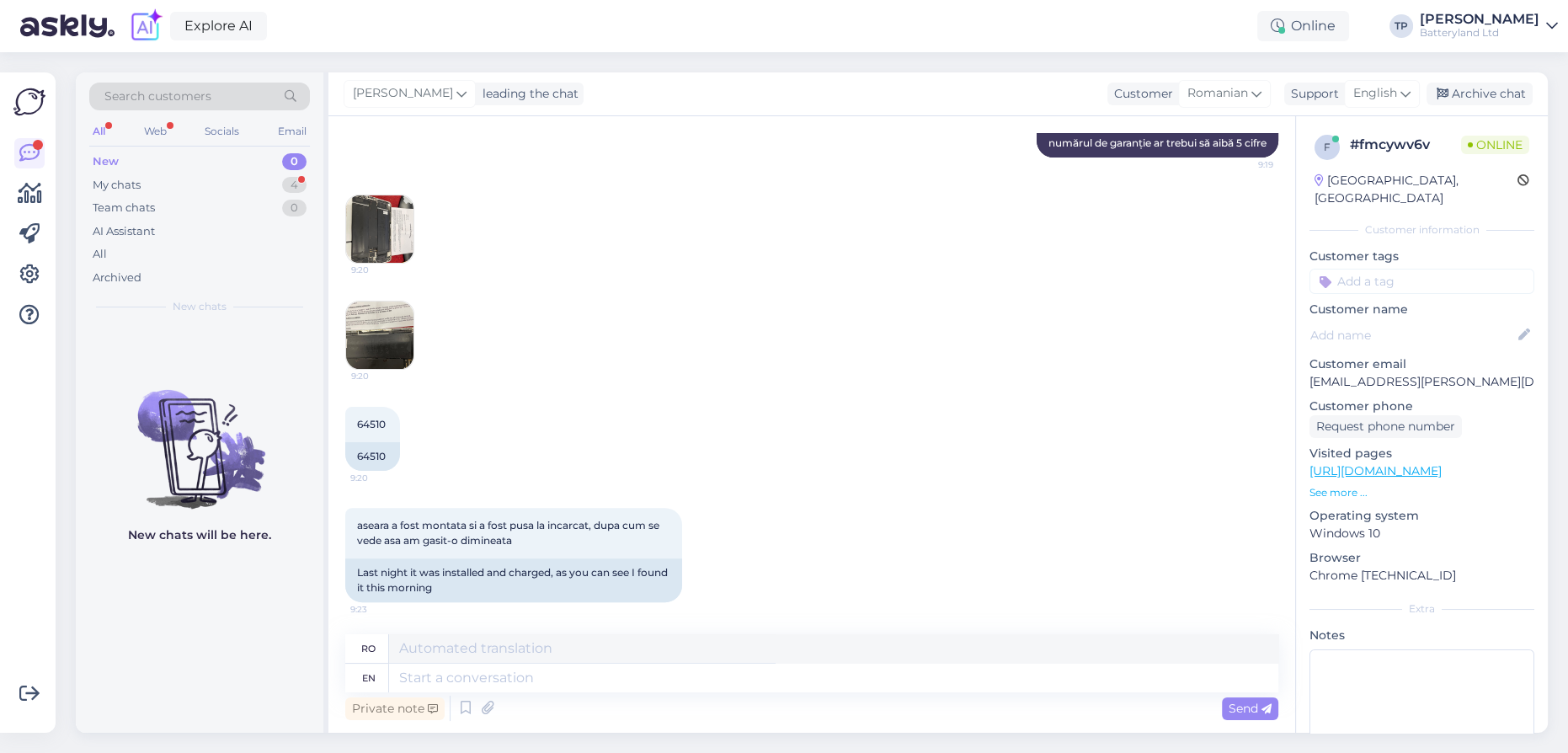
click at [378, 238] on img at bounding box center [380, 229] width 67 height 67
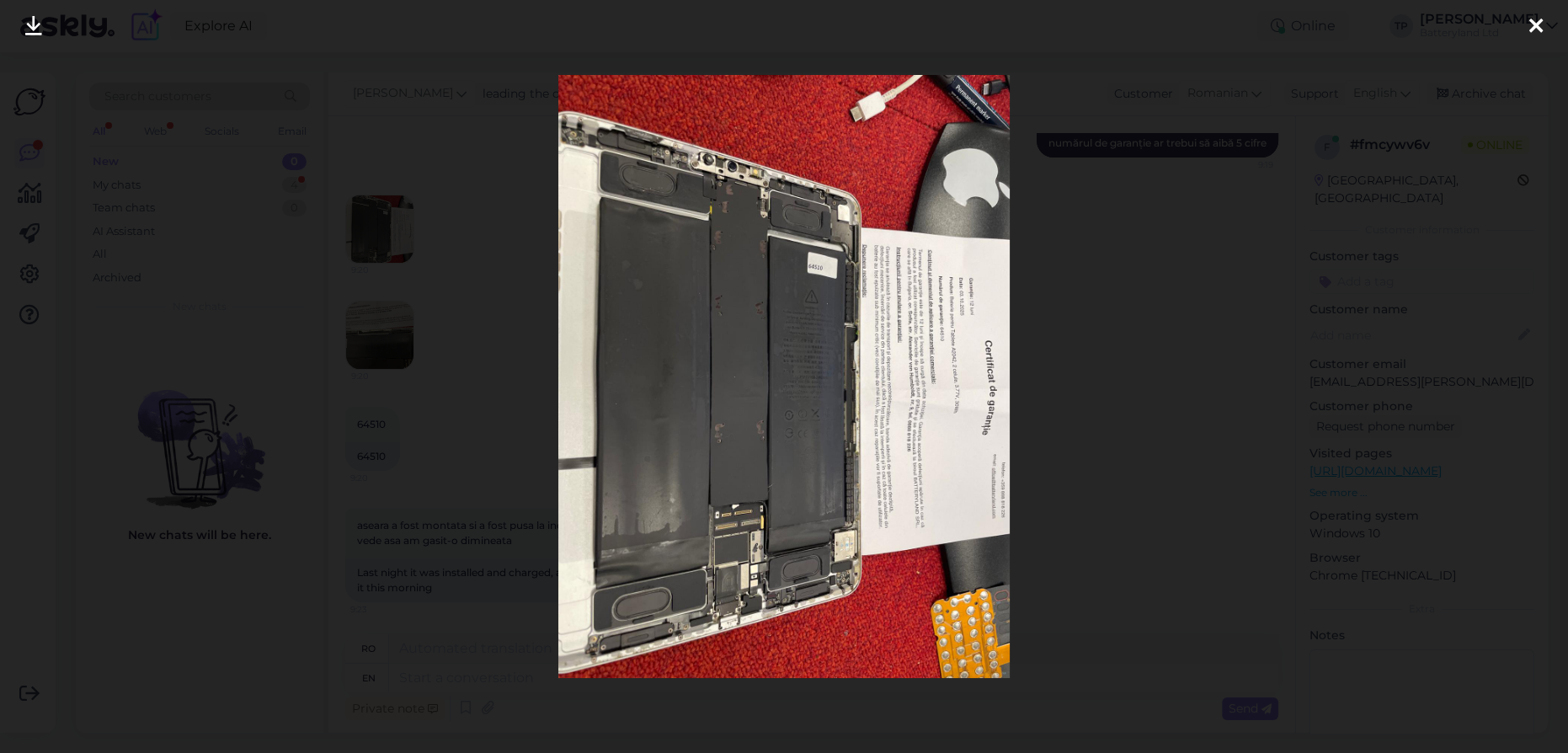
click at [1535, 22] on icon at bounding box center [1535, 26] width 13 height 21
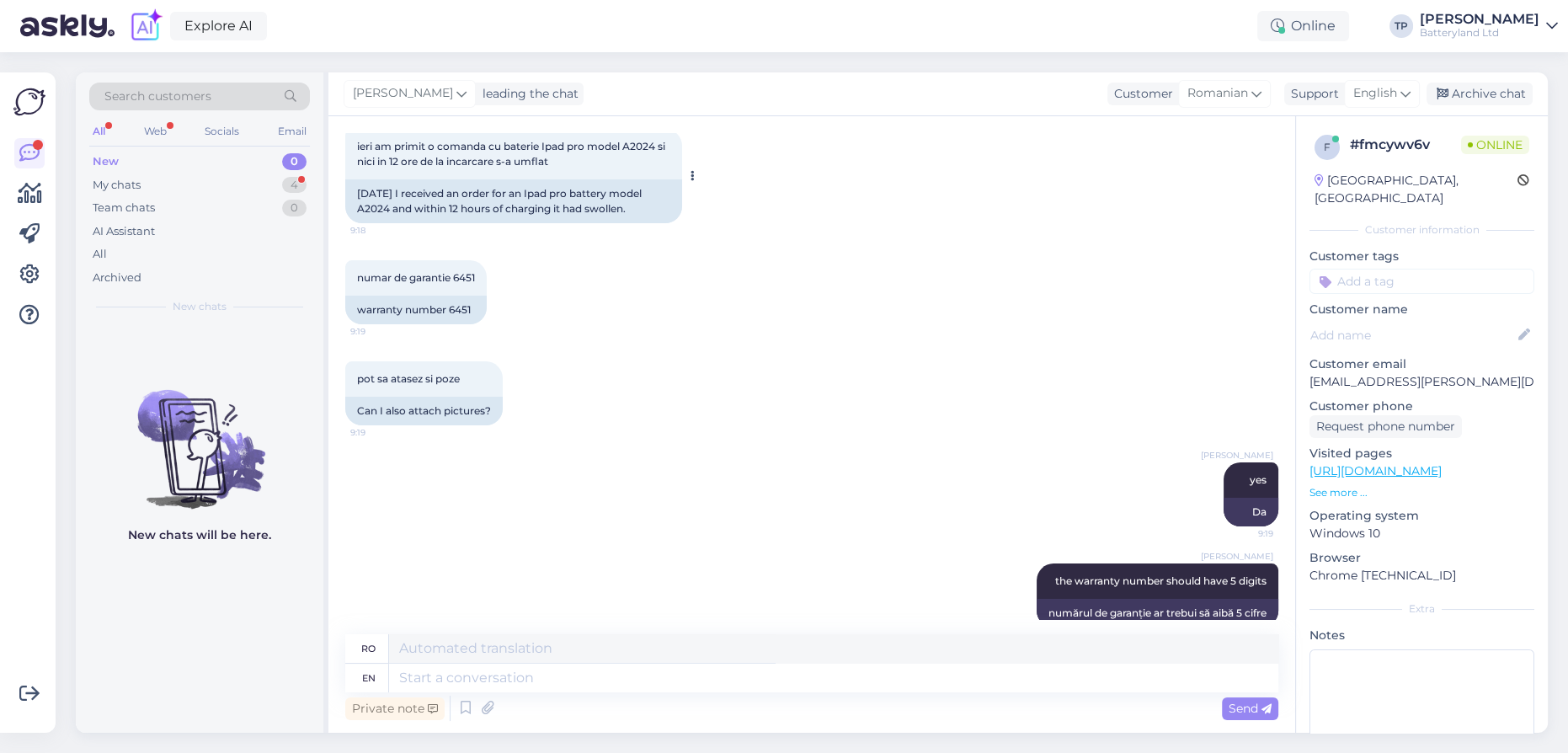
scroll to position [202, 0]
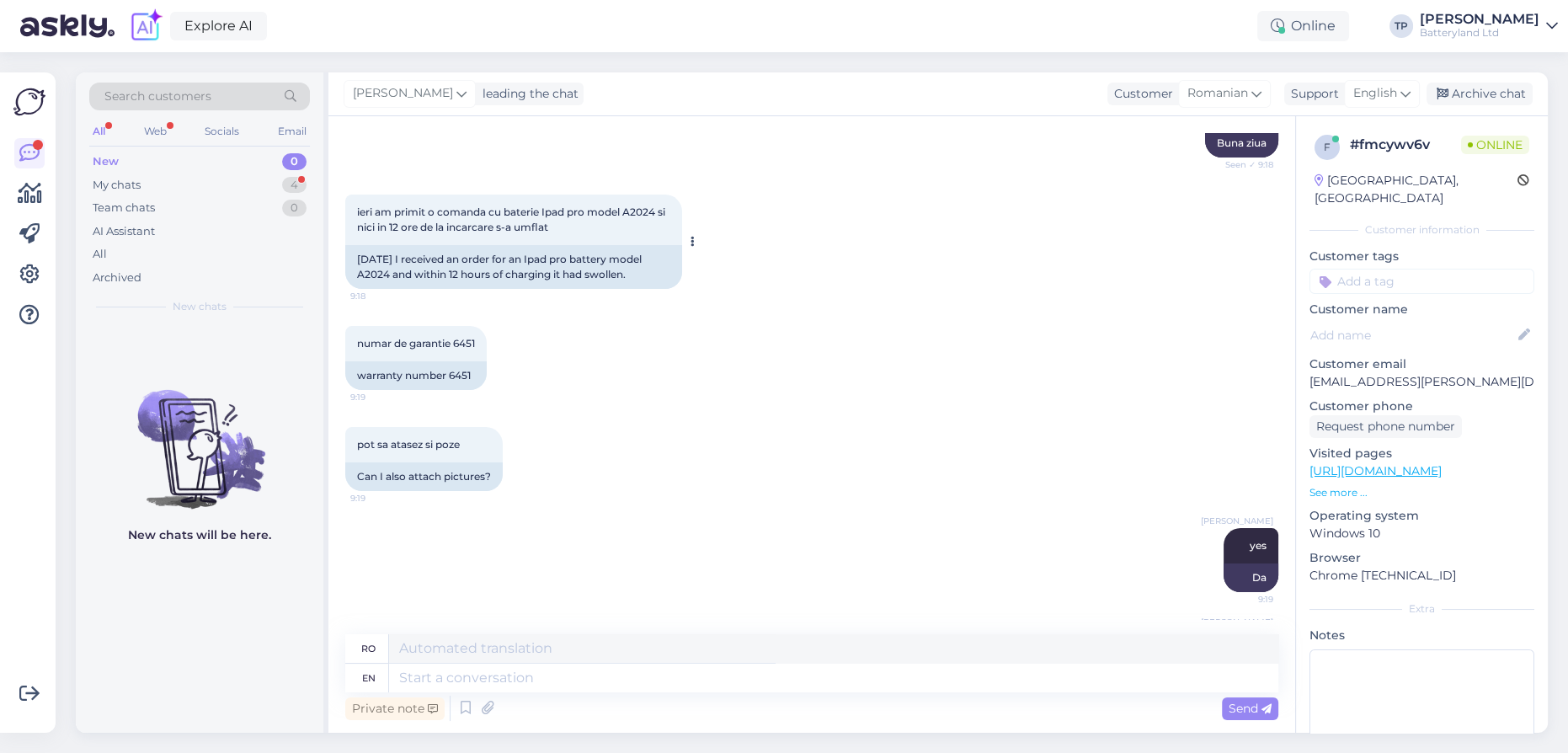
drag, startPoint x: 588, startPoint y: 272, endPoint x: 625, endPoint y: 274, distance: 37.1
click at [625, 274] on div "[DATE] I received an order for an Ipad pro battery model A2024 and within 12 ho…" at bounding box center [513, 267] width 337 height 44
copy div "swollen"
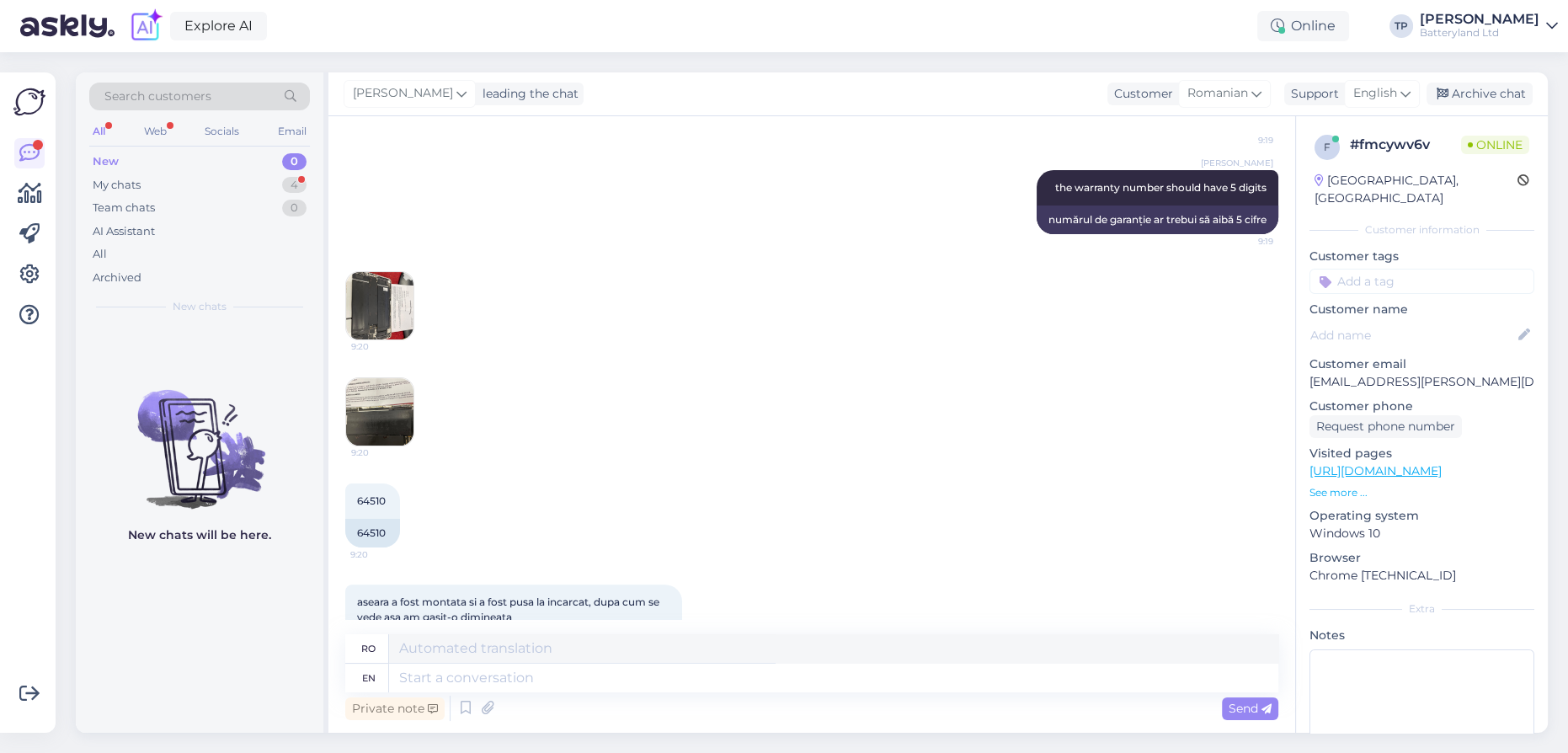
scroll to position [737, 0]
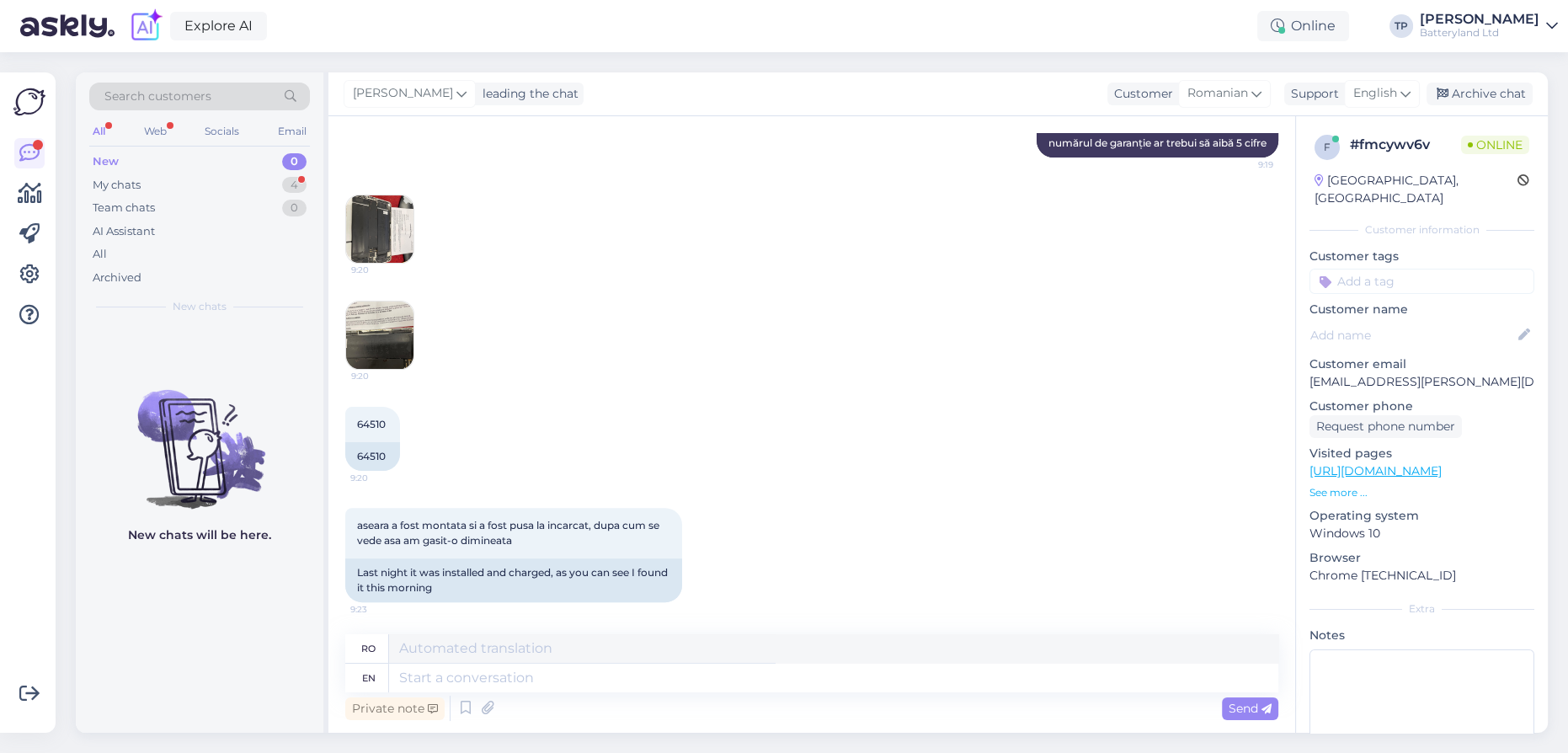
click at [381, 259] on img at bounding box center [380, 229] width 67 height 67
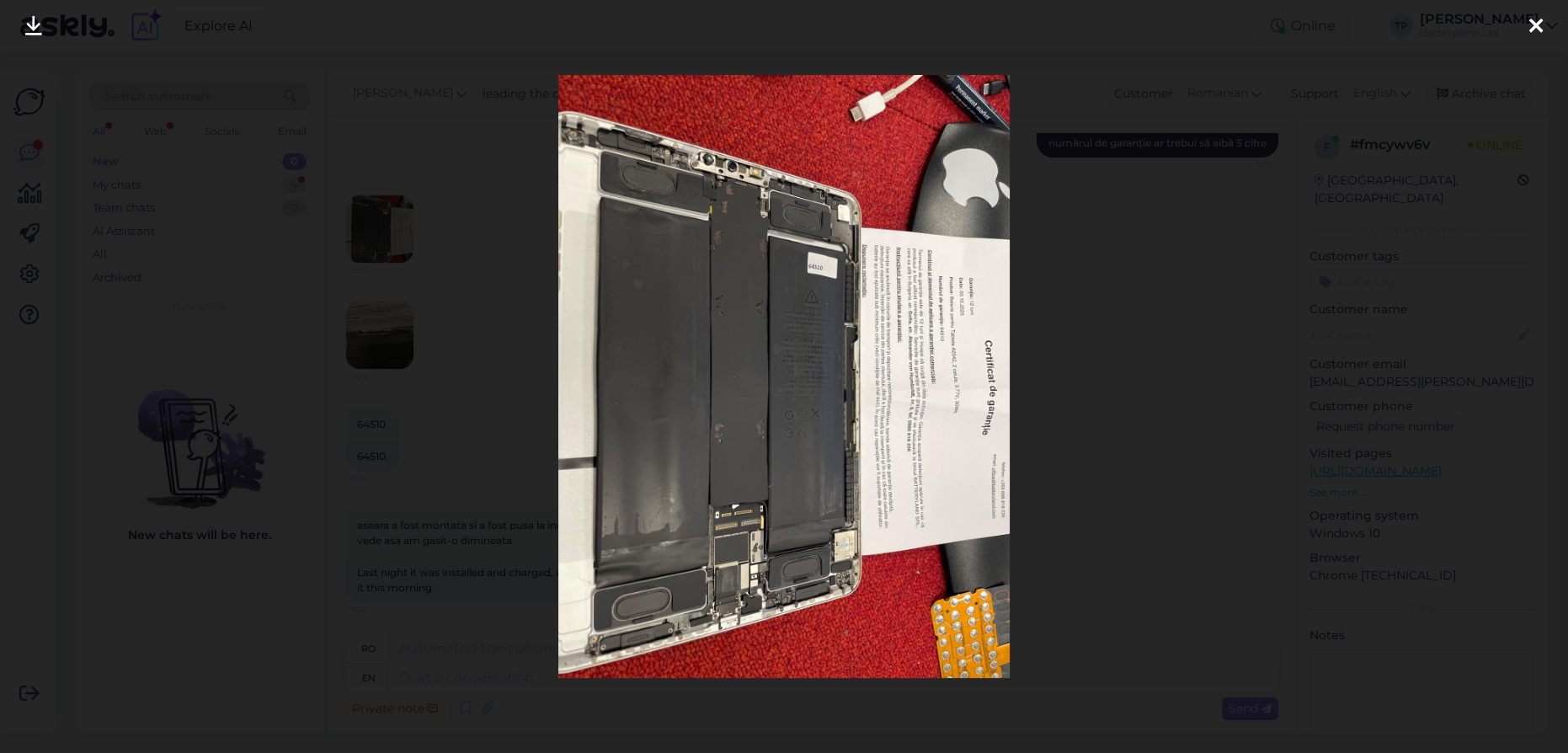
click at [1529, 30] on icon at bounding box center [1535, 26] width 13 height 21
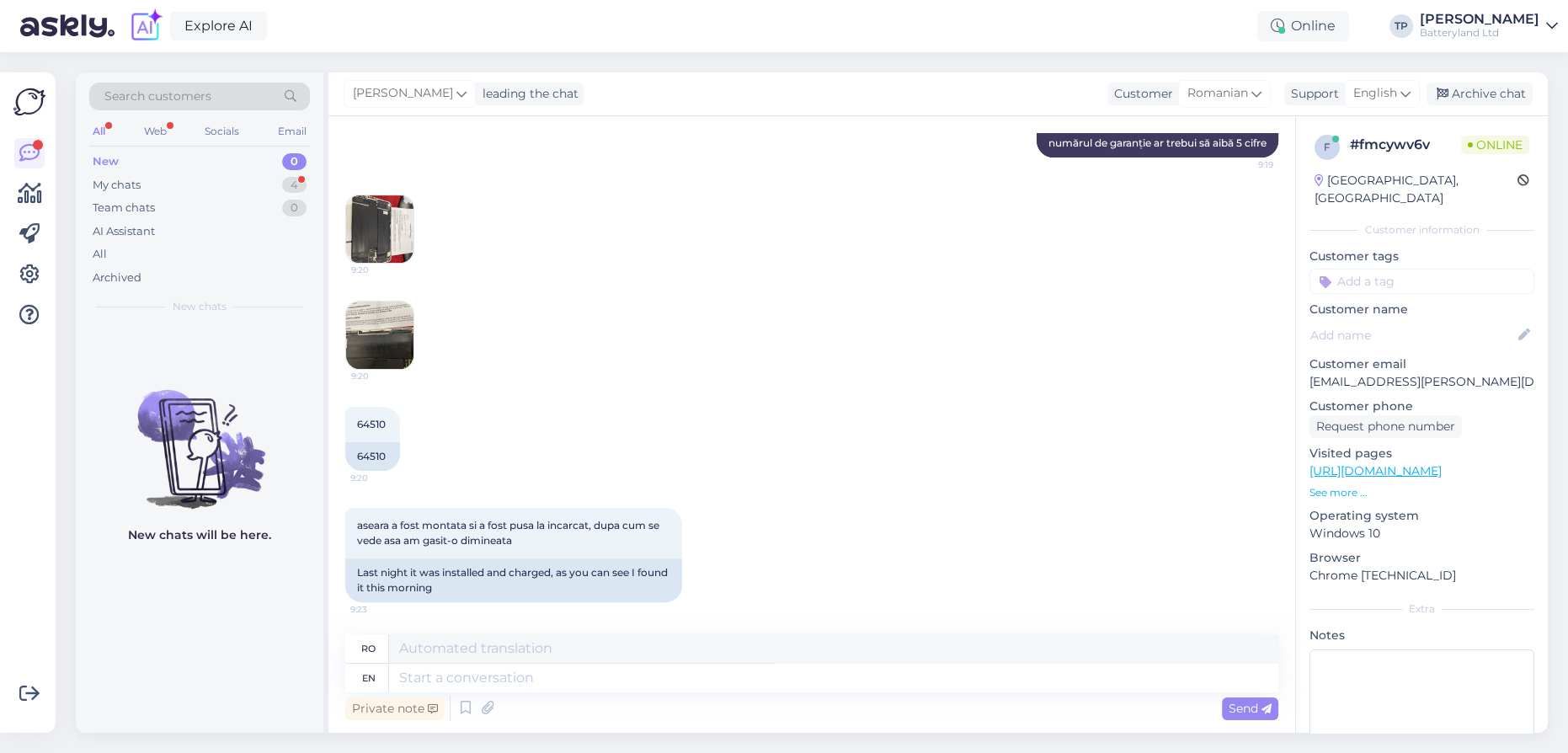
click at [371, 342] on img at bounding box center [380, 335] width 67 height 67
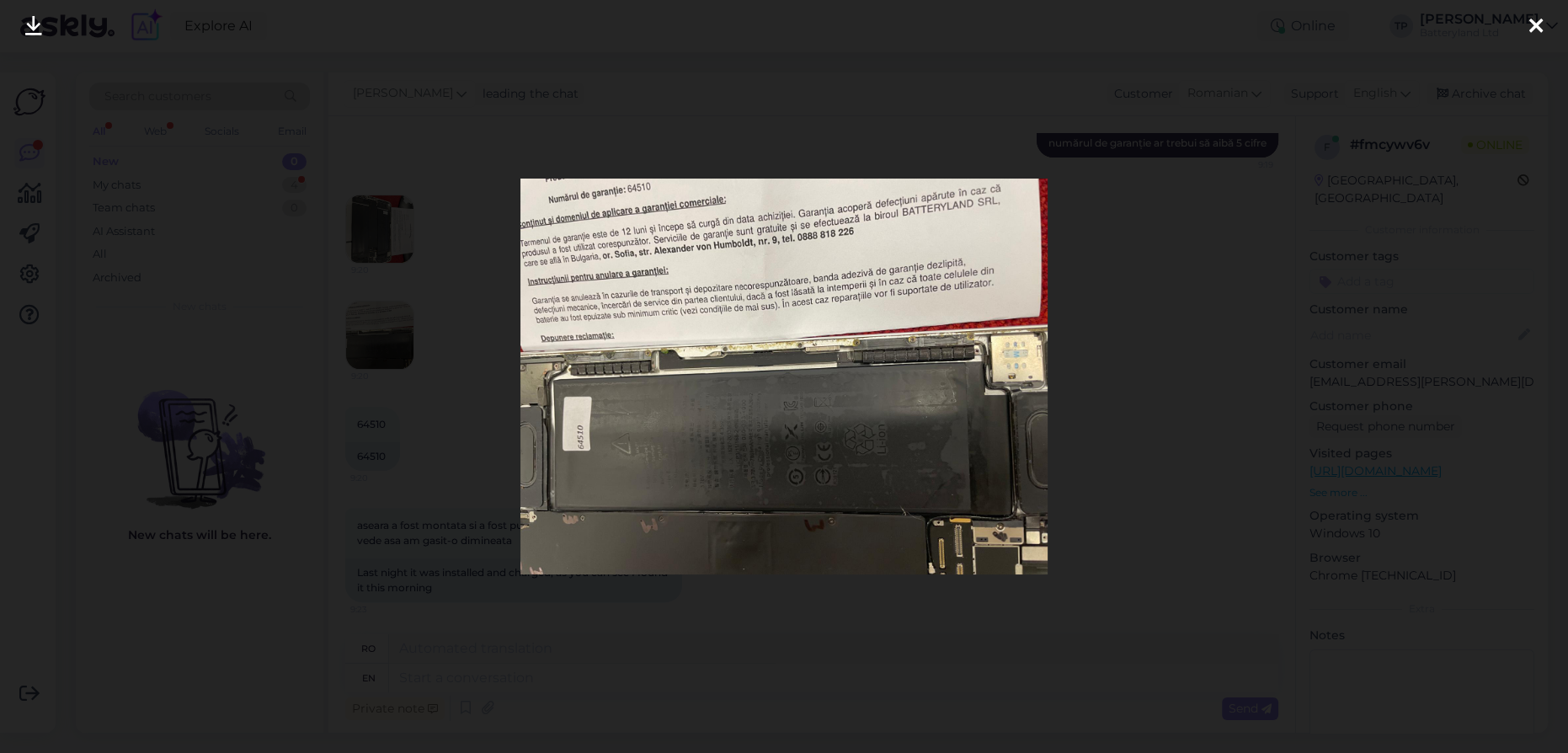
click at [1533, 22] on icon at bounding box center [1535, 26] width 13 height 21
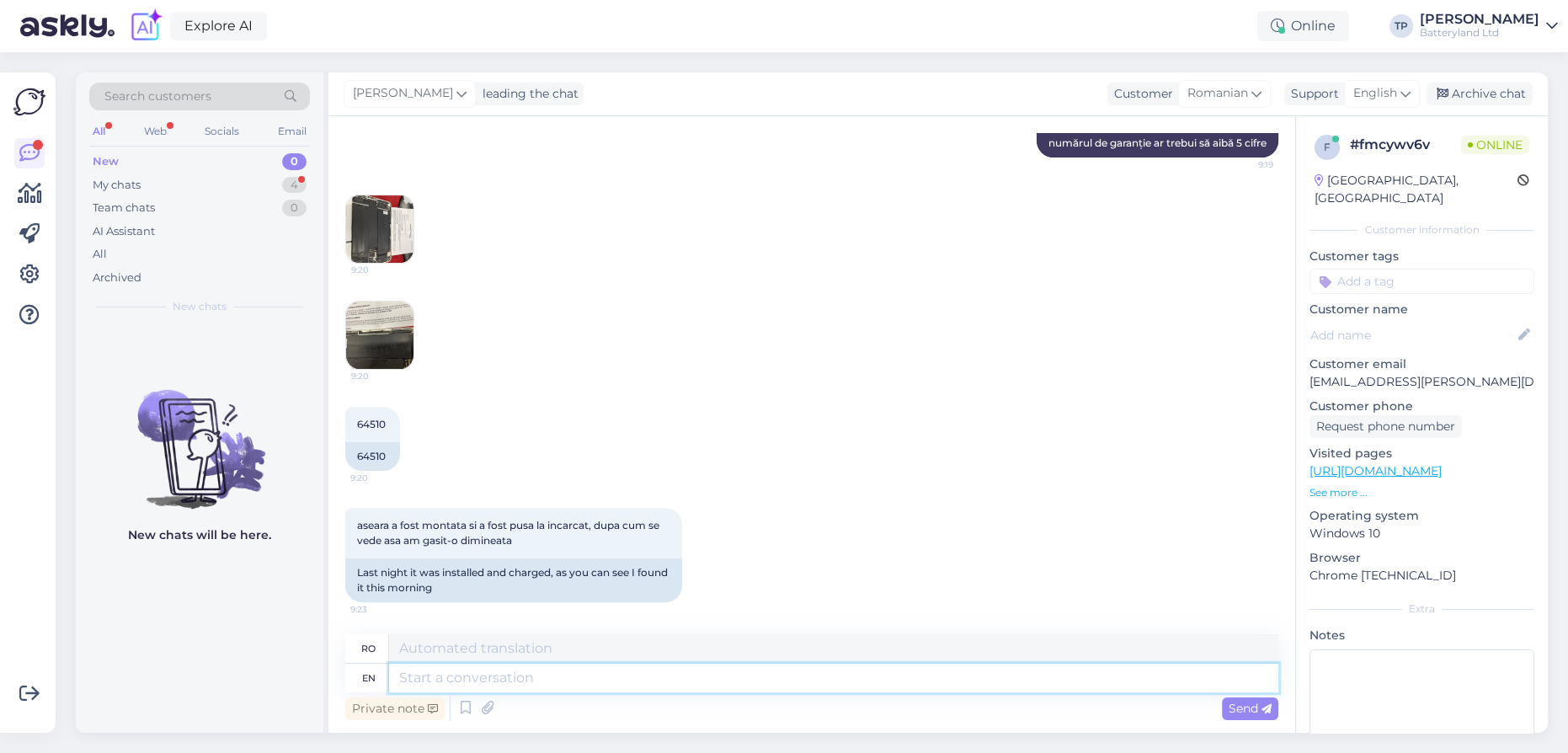
click at [458, 680] on textarea at bounding box center [833, 677] width 889 height 29
click at [391, 352] on img at bounding box center [380, 335] width 67 height 67
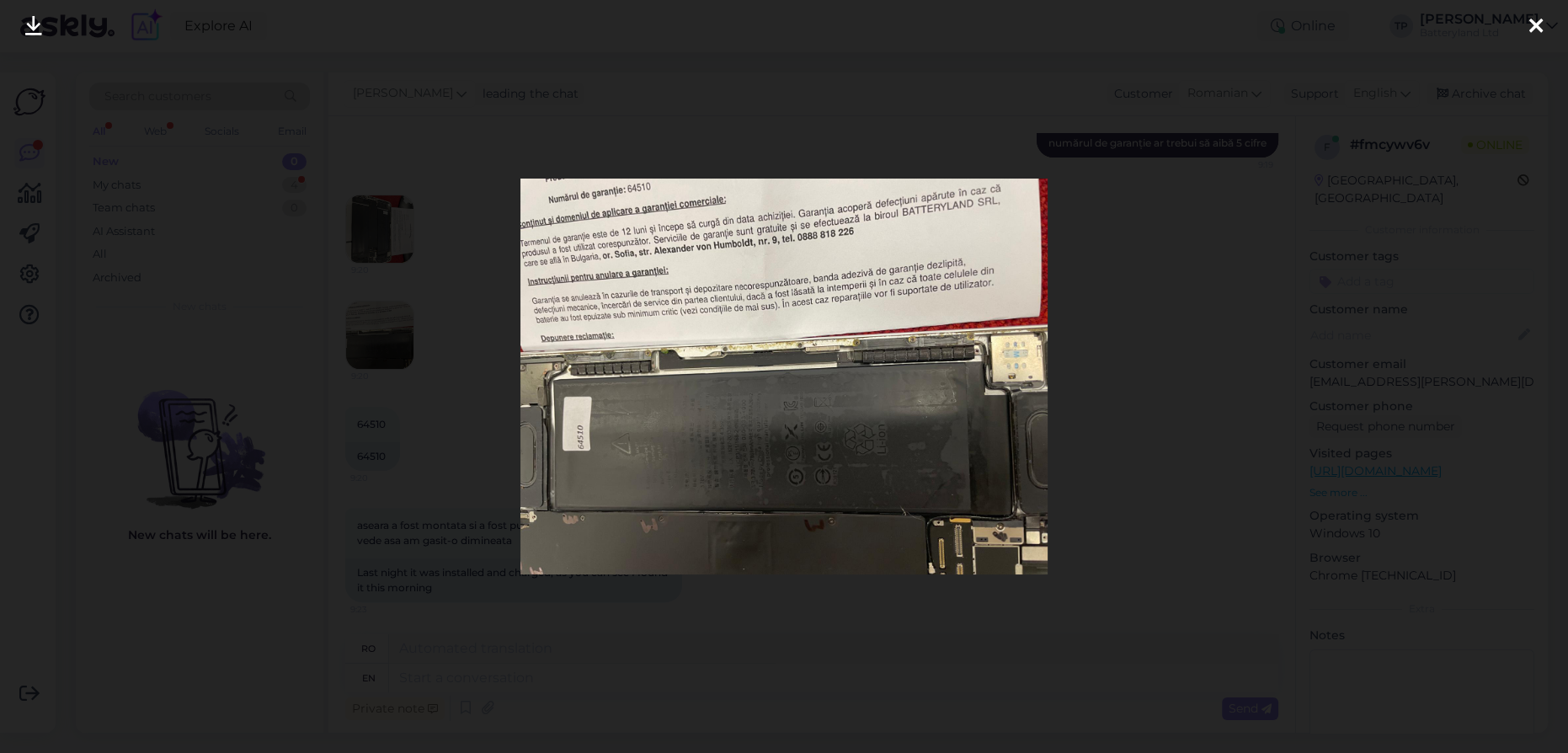
drag, startPoint x: 1527, startPoint y: 21, endPoint x: 1508, endPoint y: 26, distance: 19.6
click at [1524, 21] on div at bounding box center [1535, 26] width 34 height 53
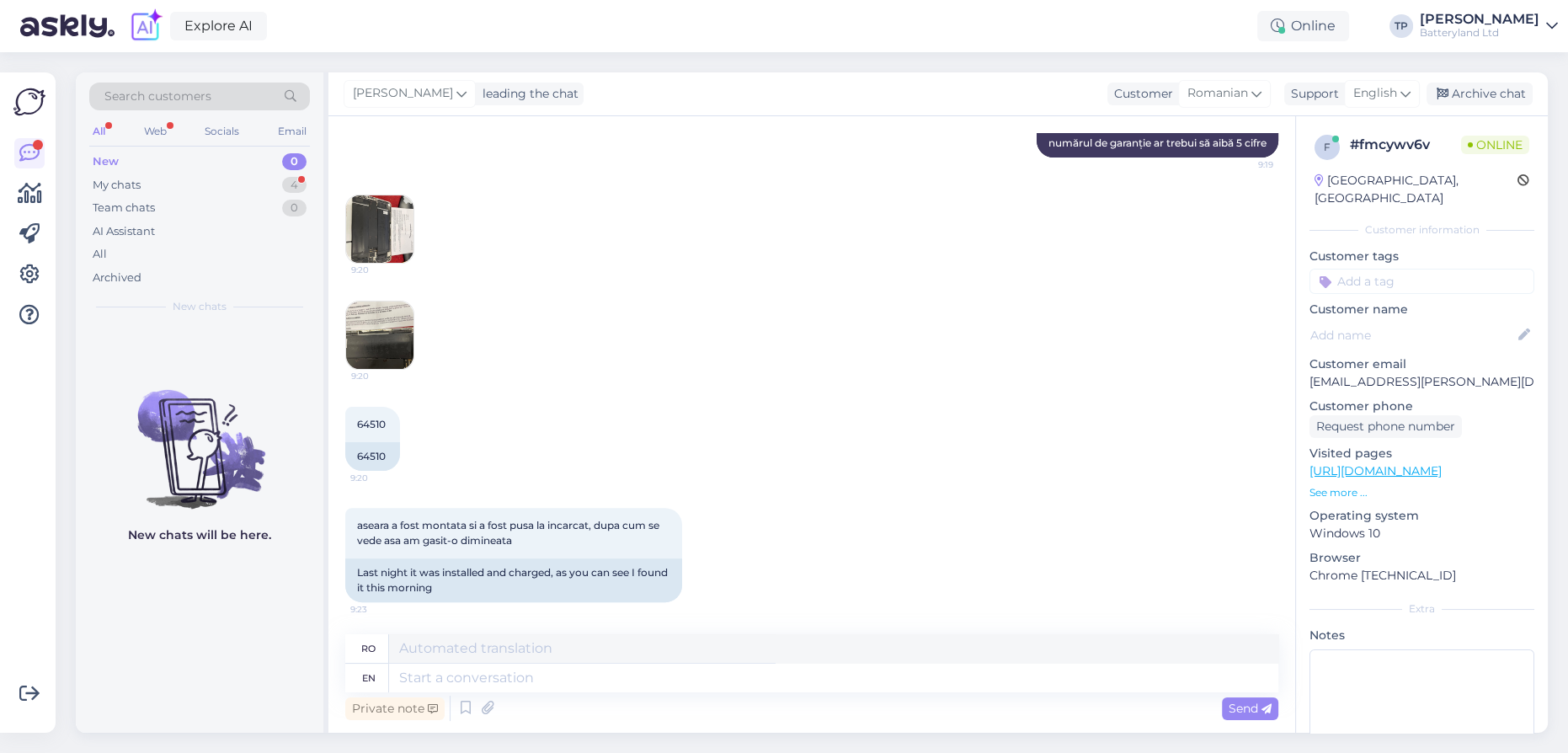
click at [379, 233] on img at bounding box center [380, 229] width 67 height 67
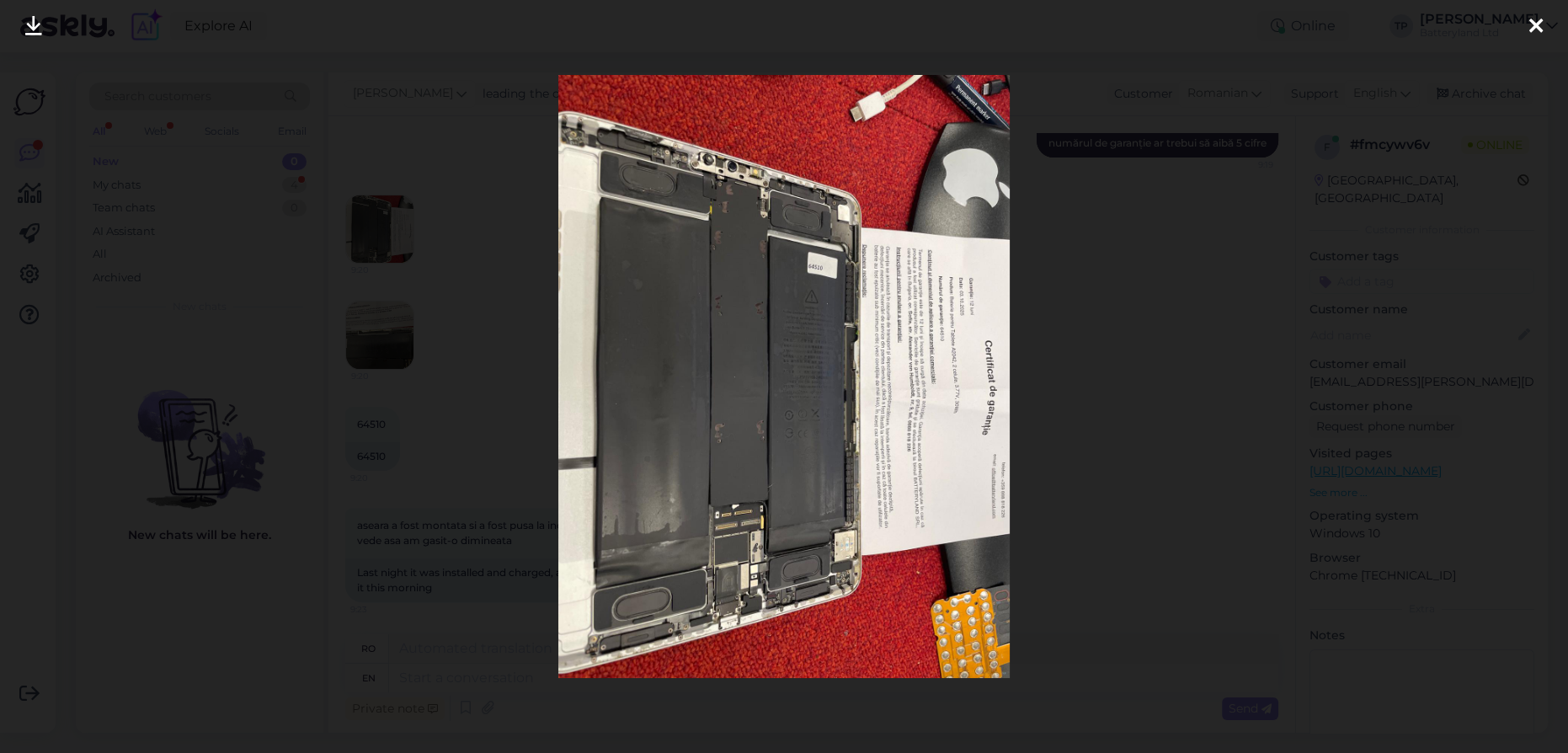
click at [1533, 26] on icon at bounding box center [1535, 26] width 13 height 21
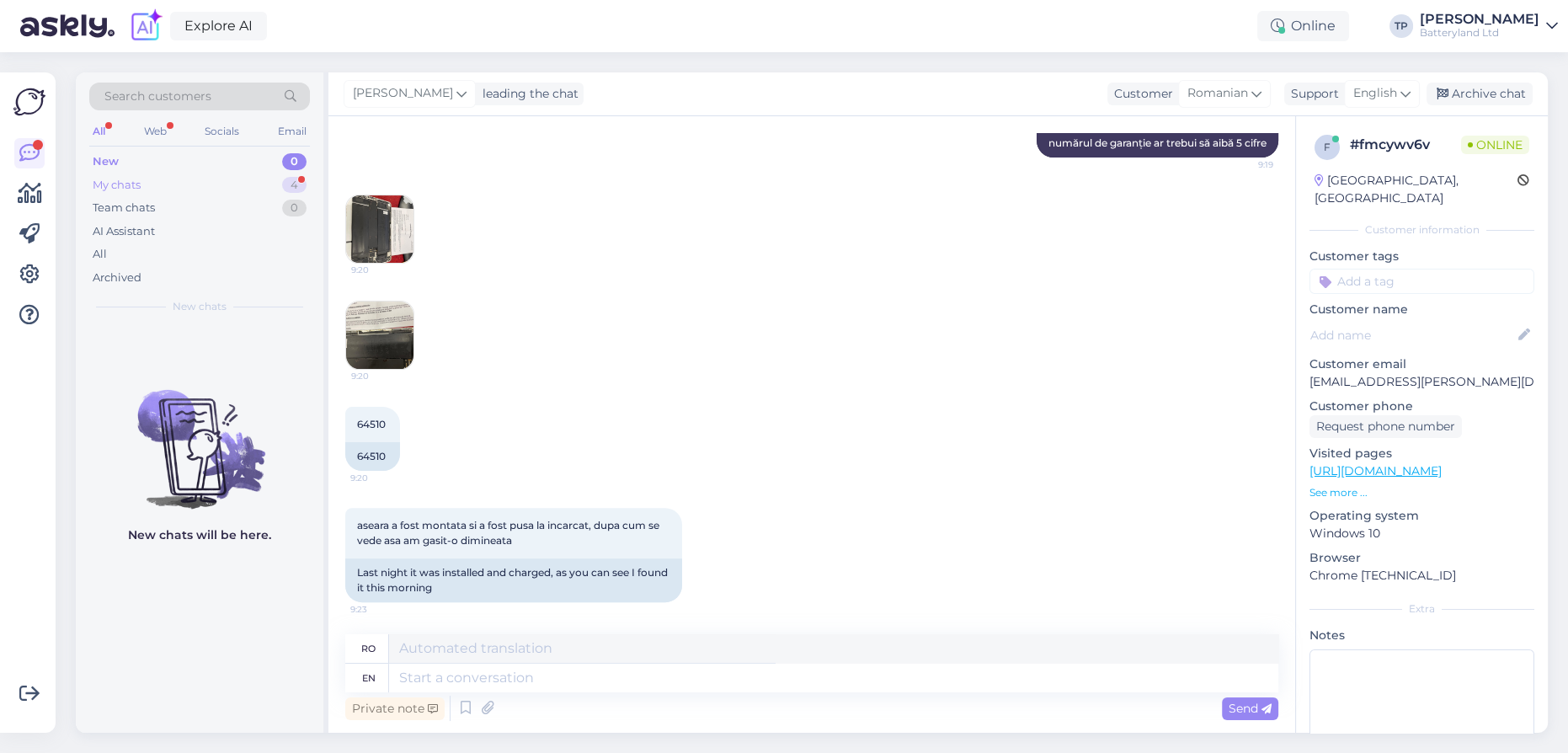
click at [227, 177] on div "My chats 4" at bounding box center [200, 185] width 220 height 23
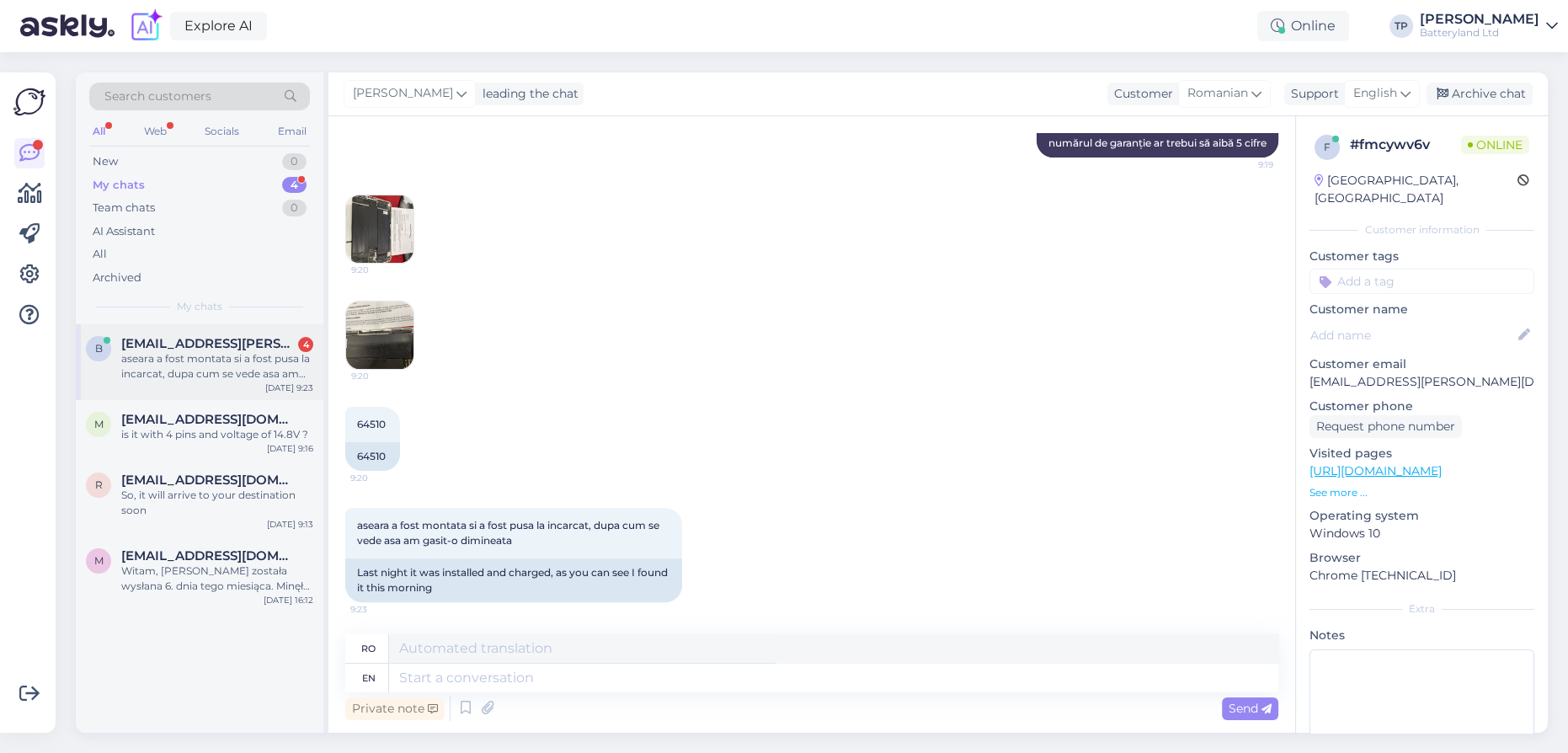
click at [215, 343] on span "[EMAIL_ADDRESS][PERSON_NAME][DOMAIN_NAME]" at bounding box center [209, 343] width 175 height 15
click at [499, 680] on textarea at bounding box center [833, 677] width 889 height 29
type textarea "Is"
type textarea "Este"
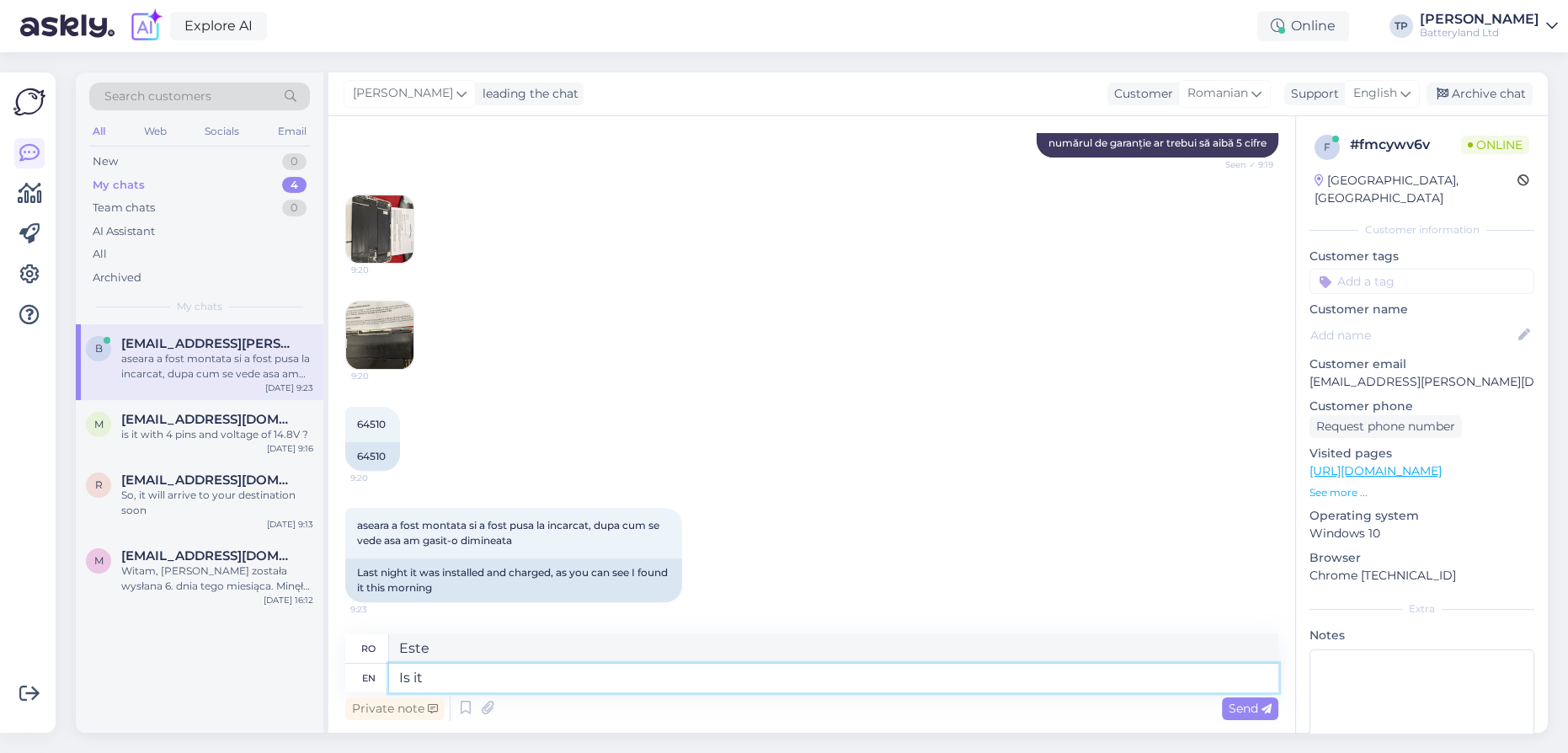
type textarea "Is it"
type textarea "Este?"
type textarea "Is"
type textarea "Este"
type textarea "I"
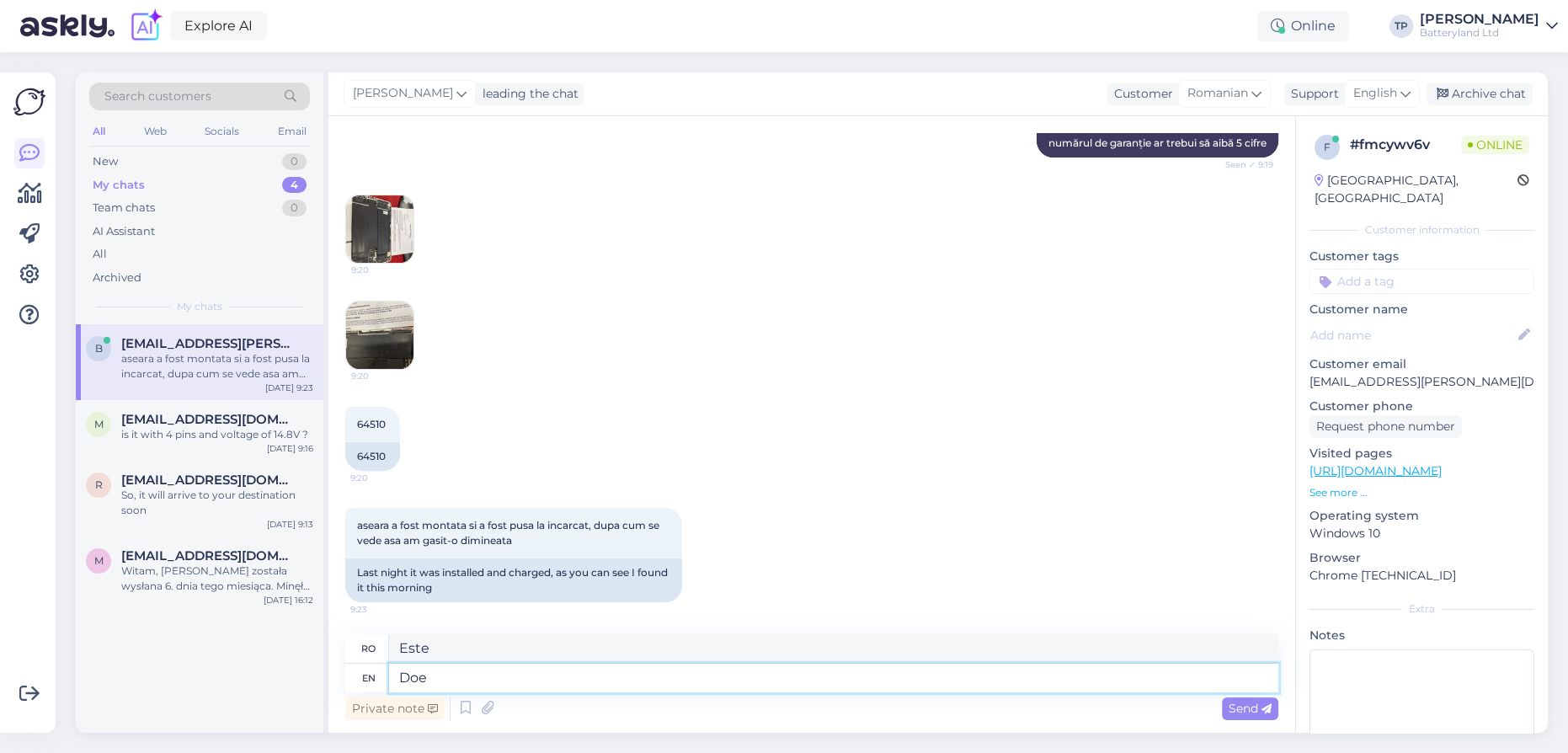
type textarea "Does"
type textarea "Oare"
type textarea "Does the battery"
type textarea "Bateria"
type textarea "Does the battery cah"
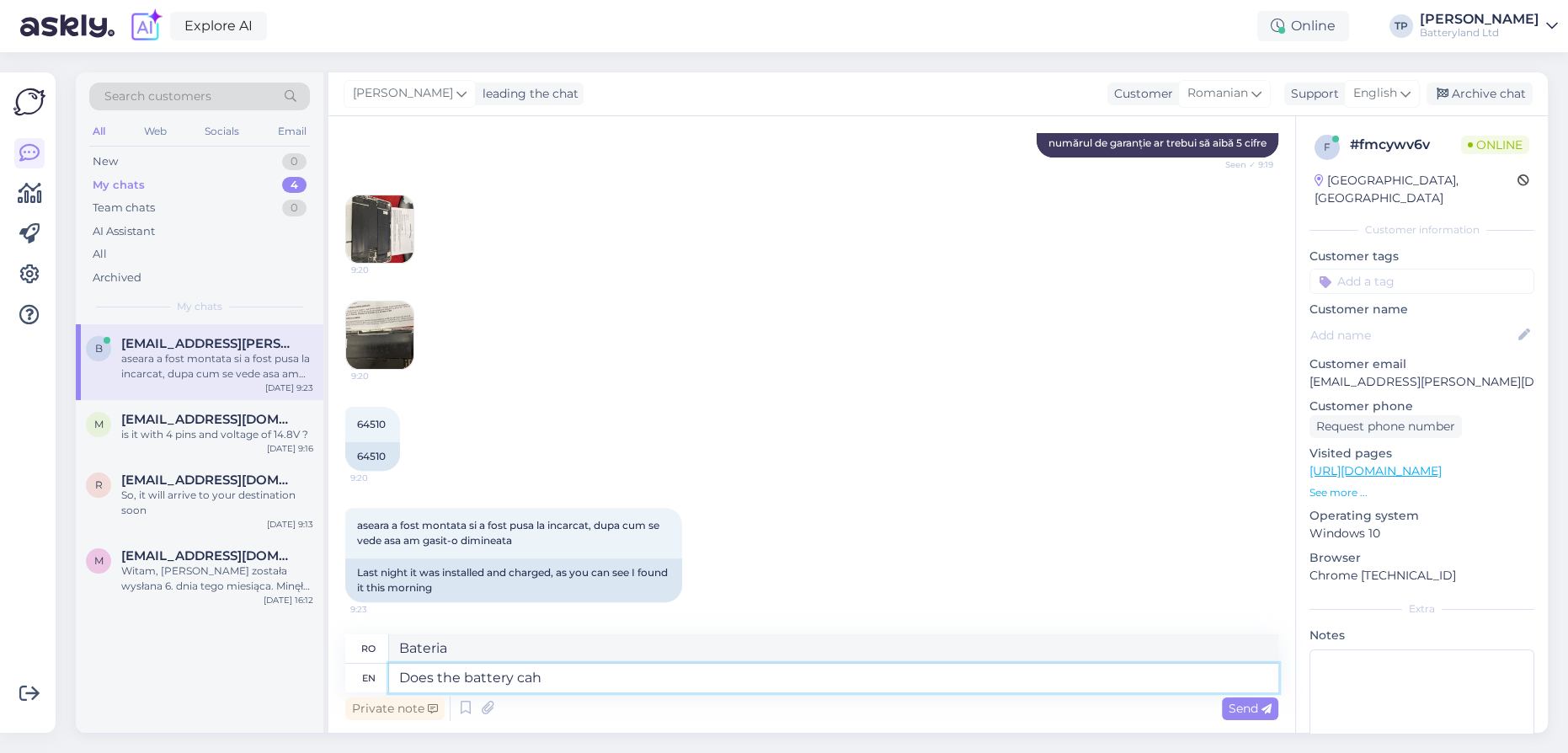
type textarea "Bateria se încarcă?"
type textarea "Does the battery carg"
type textarea "Bateria poate"
type textarea "Does the battery [PERSON_NAME]"
type textarea "Se încarcă bateria"
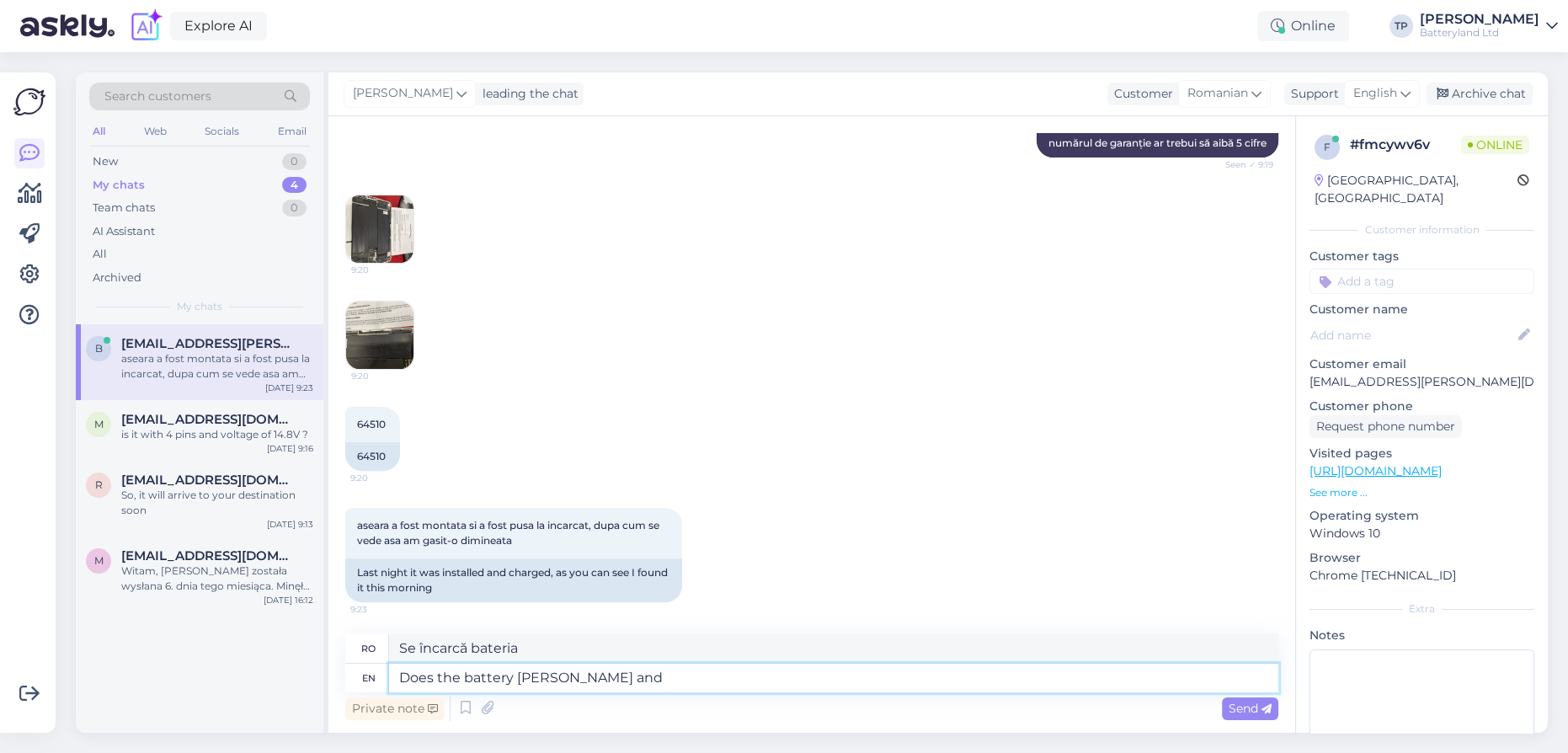
type textarea "Does the battery [PERSON_NAME] and"
type textarea "Se încarcă bateria și"
click at [522, 676] on textarea "Does the battery [PERSON_NAME] and" at bounding box center [833, 677] width 889 height 29
click at [634, 680] on textarea "Does the battery charges and" at bounding box center [833, 677] width 889 height 29
type textarea "Does the battery charges and is"
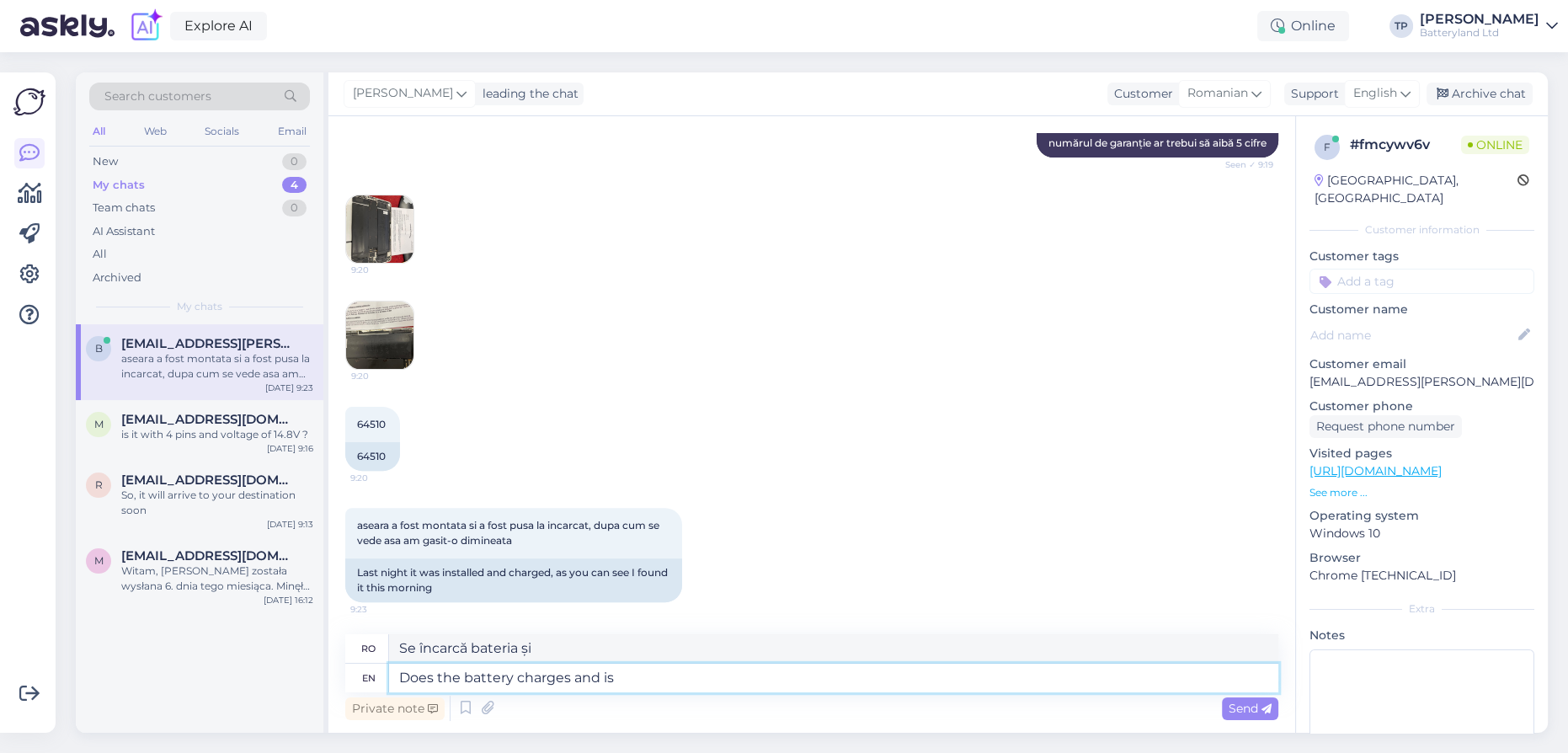
type textarea "Se încarcă bateria și este"
type textarea "Does the battery charges and is it compatible"
type textarea "Se încarcă bateria și este compatibilă?"
type textarea "Does the battery charges and is it compatible with"
type textarea "Se încarcă bateria și este compatibilă cu"
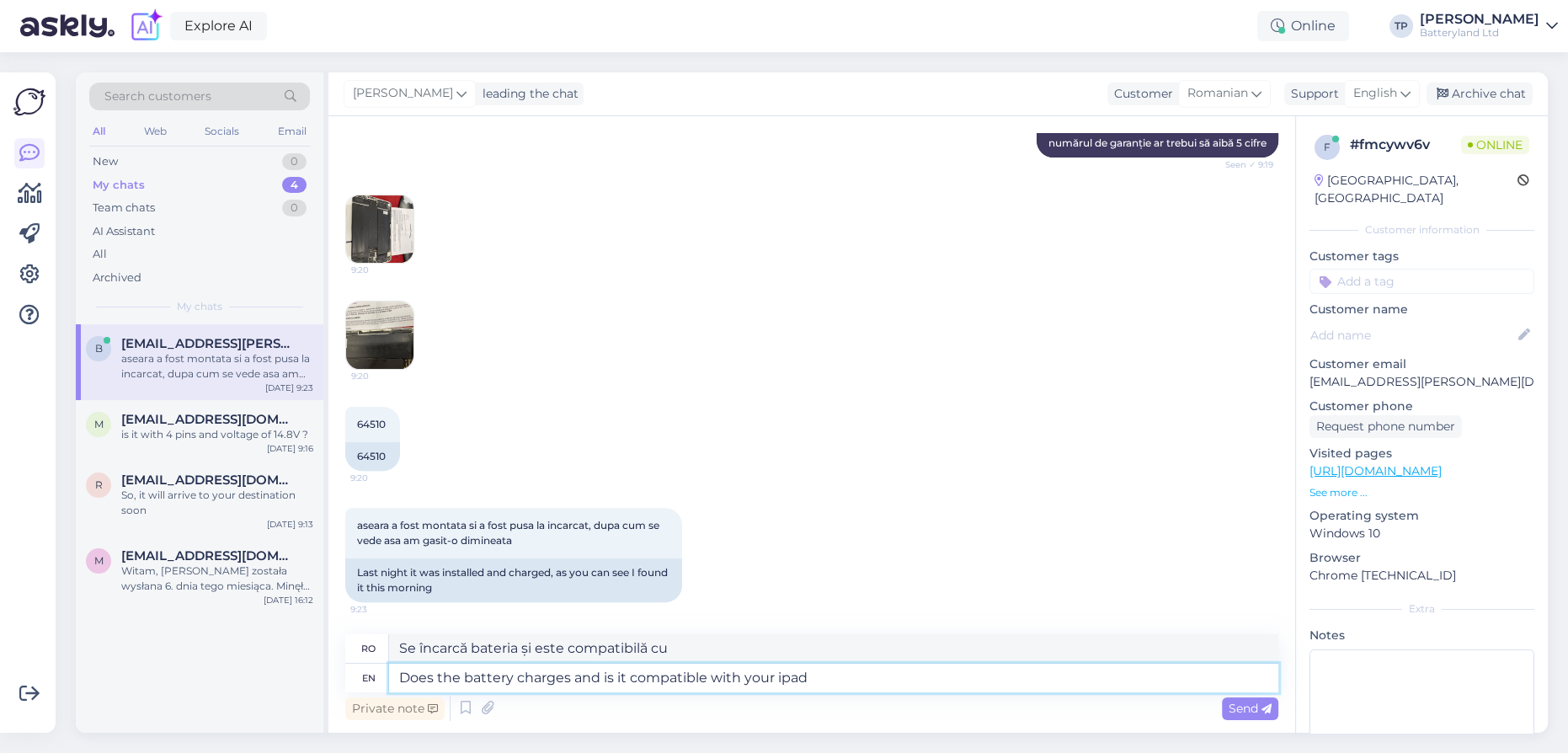
type textarea "Does the battery charges and is it compatible with your ipad?"
type textarea "Se încarcă bateria și este compatibilă cu iPad-ul?"
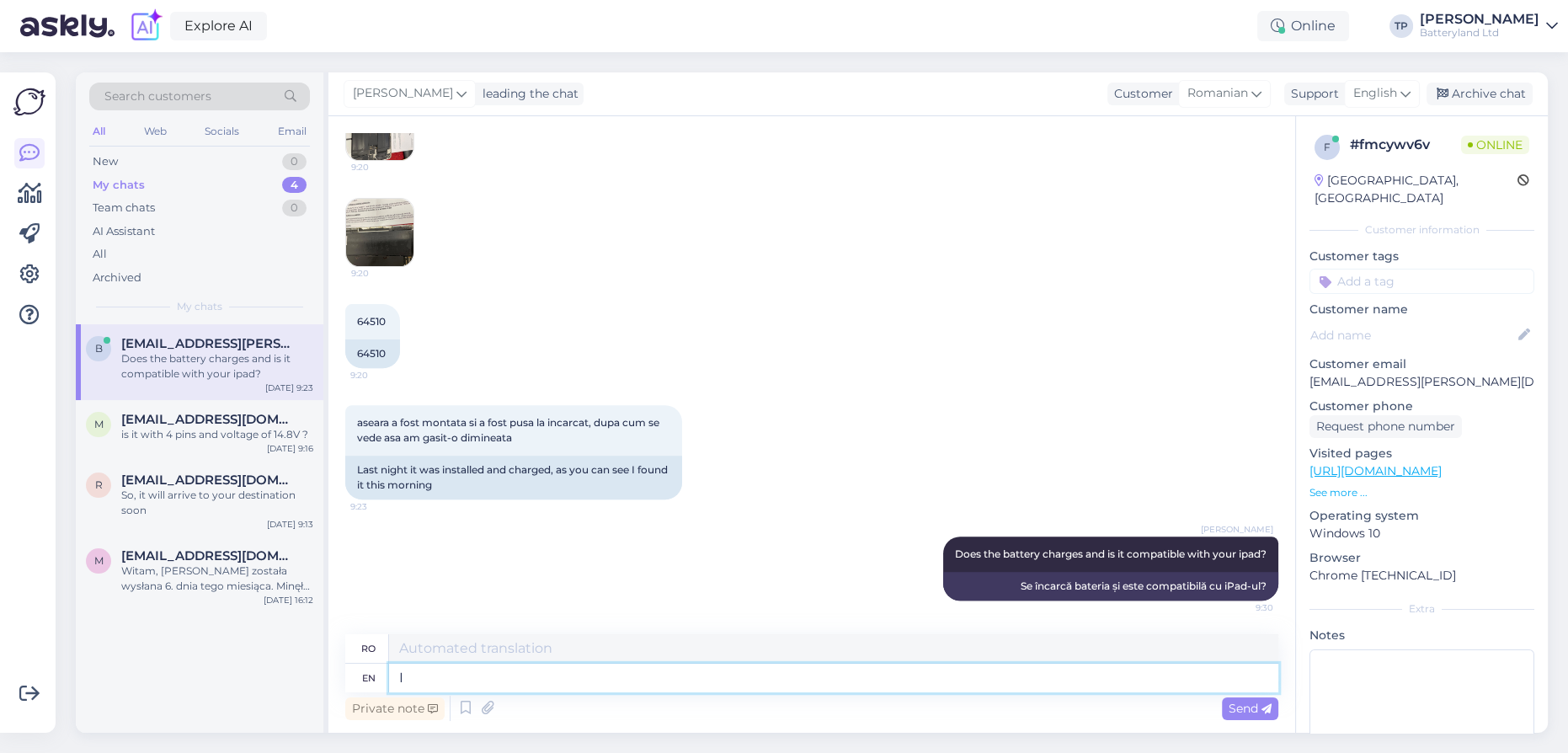
type textarea "I"
type textarea "Eu"
type textarea "I will"
type textarea "Eu voi"
type textarea "I will look"
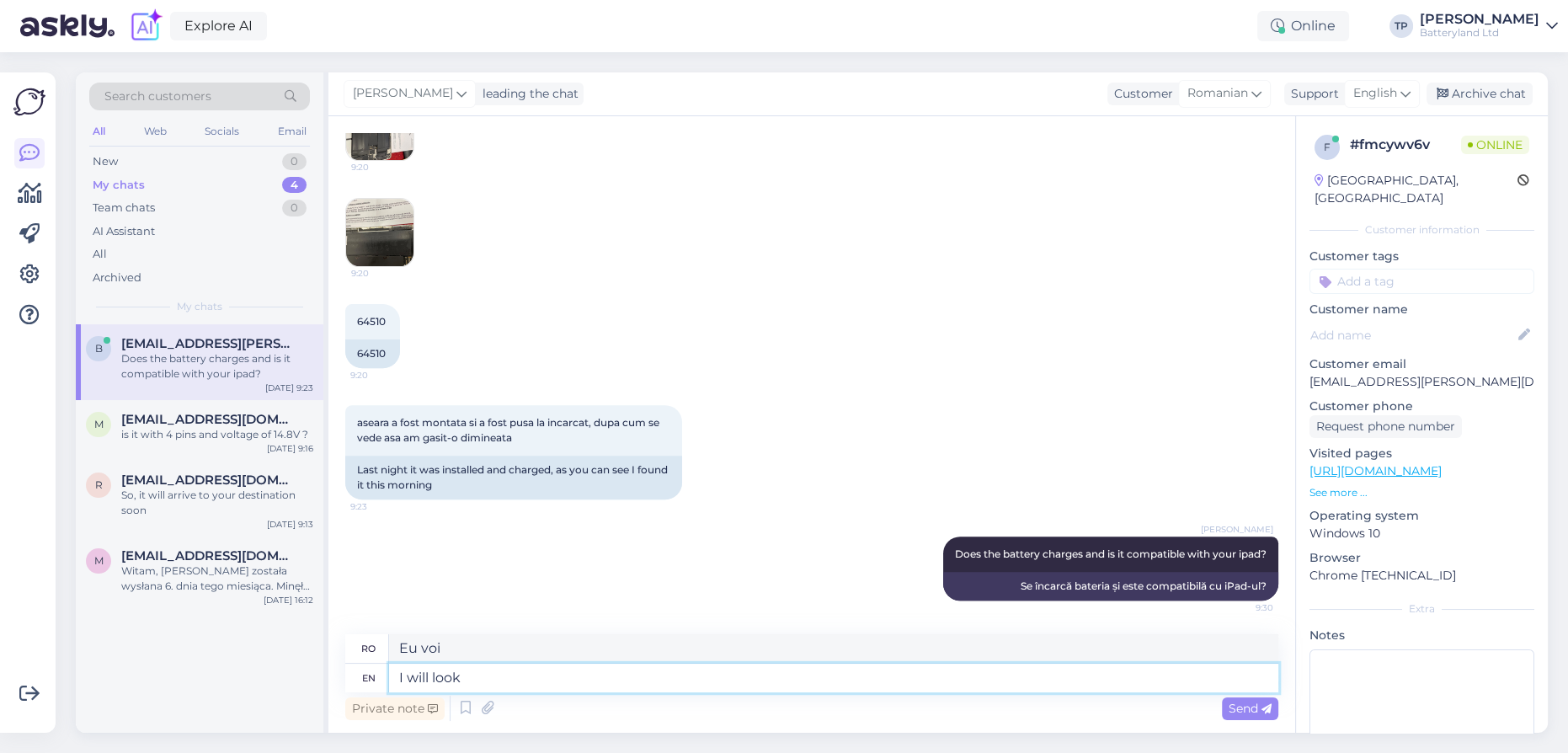
type textarea "Mă voi uita"
type textarea "I will look uo t"
type textarea "Mă voi uita la tine"
type textarea "I will look uo the"
type textarea "Mă voi uita la"
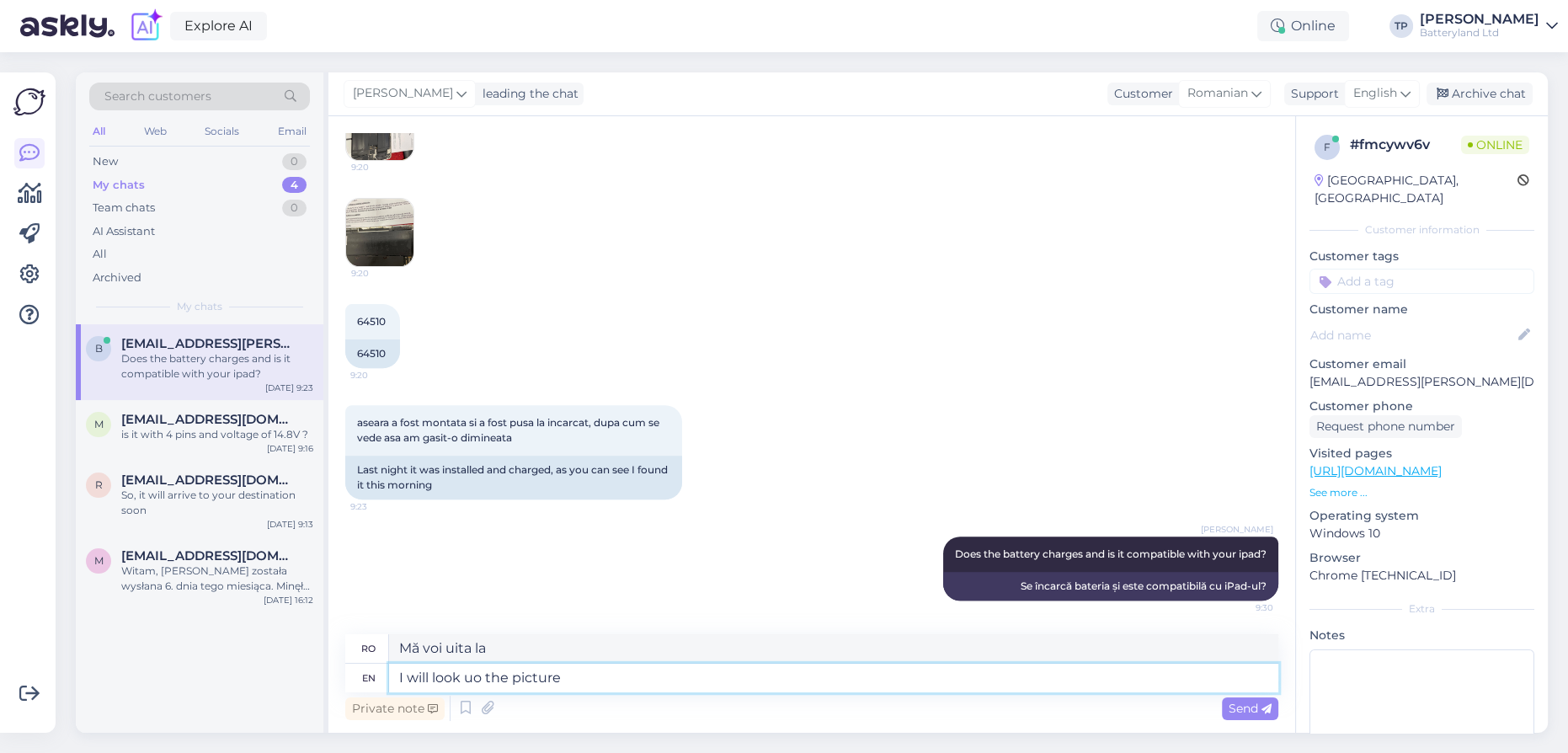
type textarea "I will look uo the pictures"
type textarea "Mă voi uita la poze"
drag, startPoint x: 473, startPoint y: 678, endPoint x: 482, endPoint y: 677, distance: 9.1
click at [482, 677] on textarea "I will look uo the pictures" at bounding box center [833, 677] width 889 height 29
type textarea "I will look up the pictures"
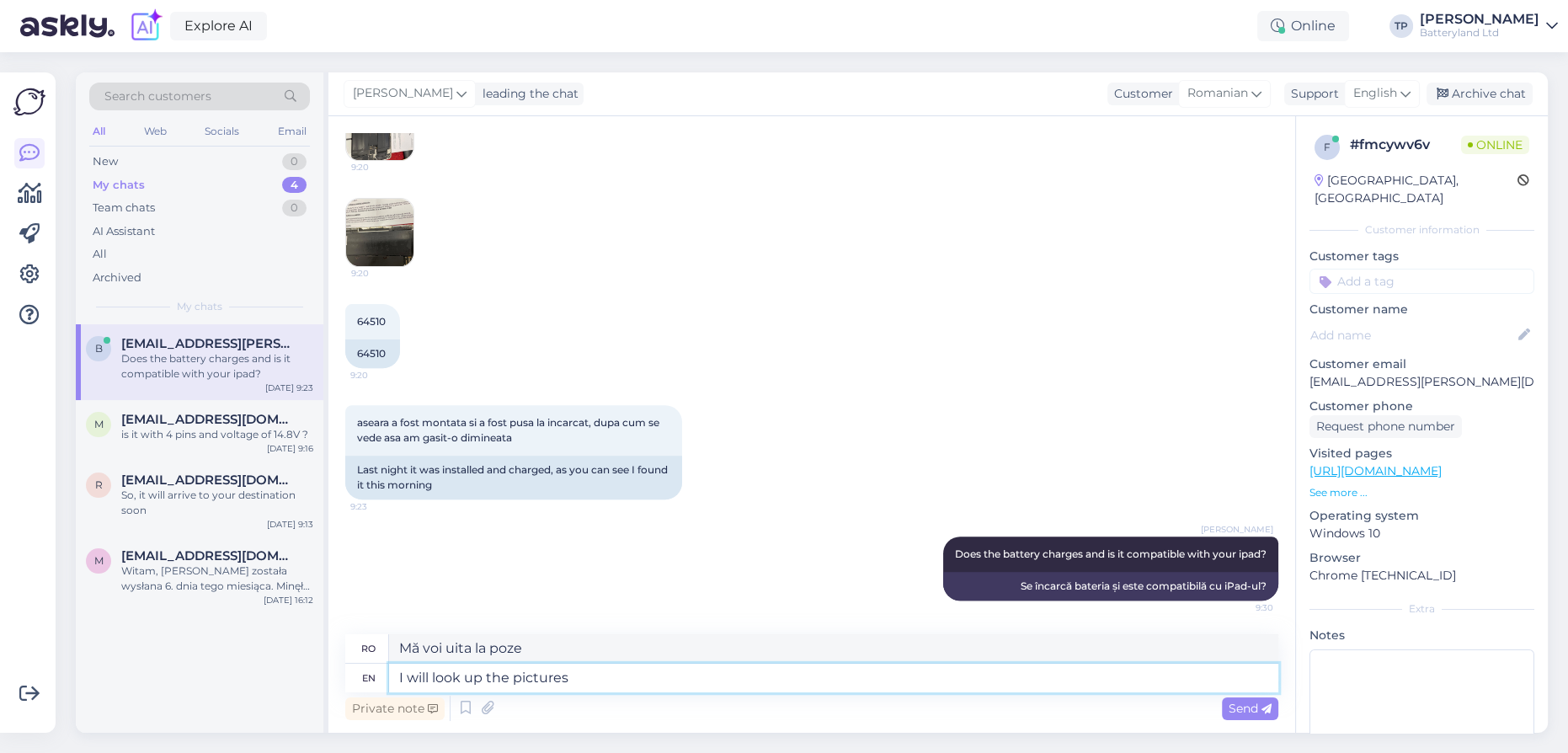
type textarea "Voi căuta pozele"
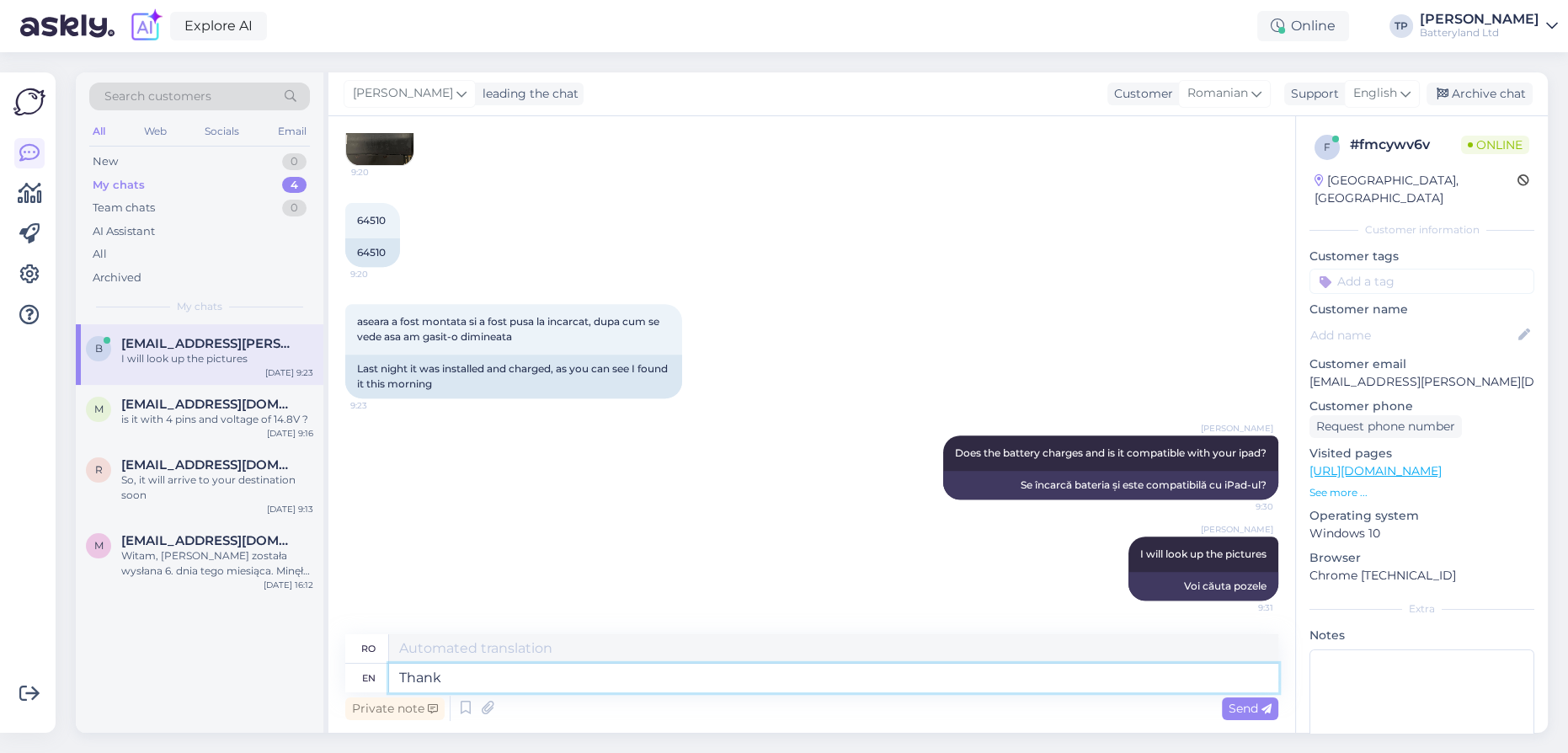
type textarea "Thank"
type textarea "Mulțumesc"
type textarea "Thank you!"
type textarea "Mulțumesc!"
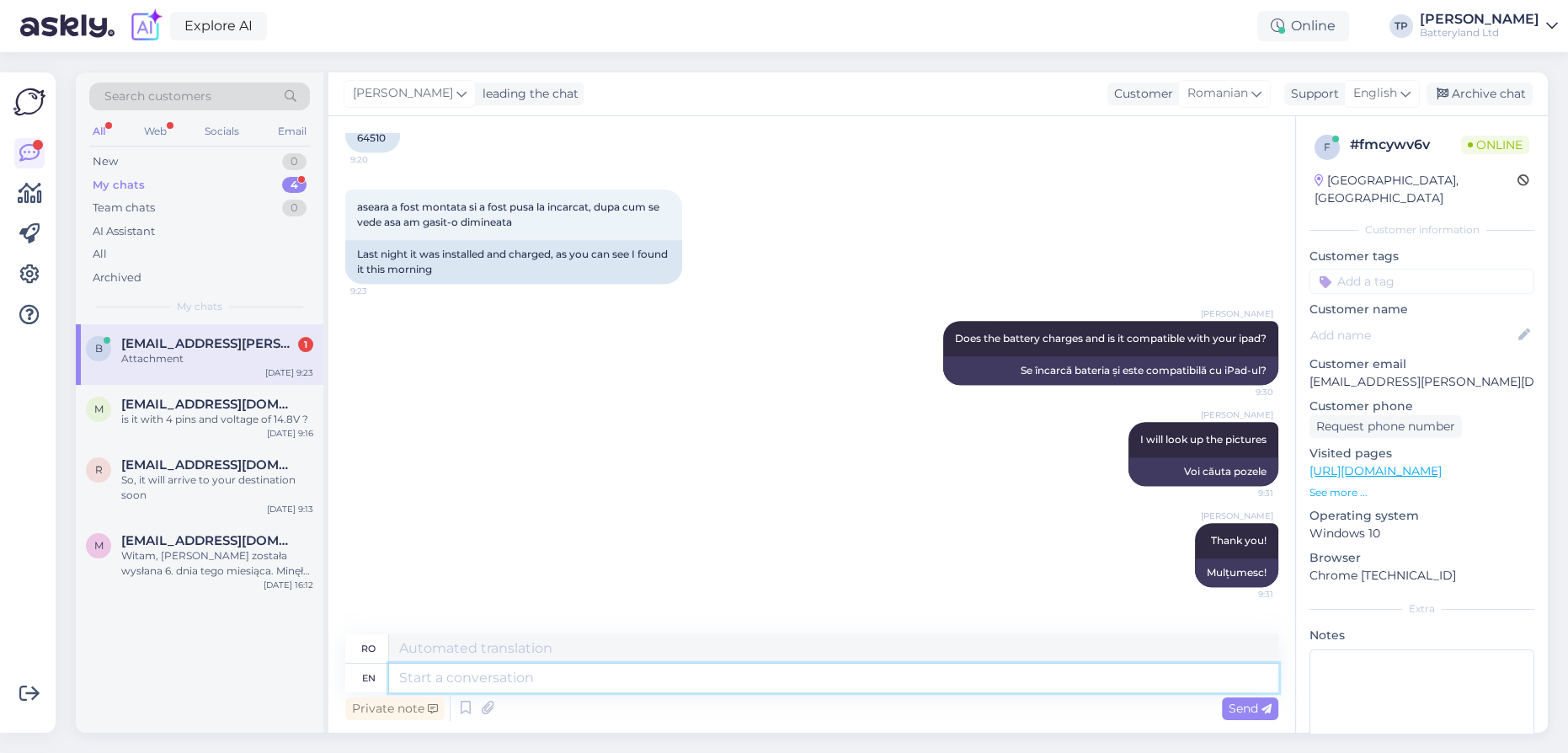
scroll to position [1190, 0]
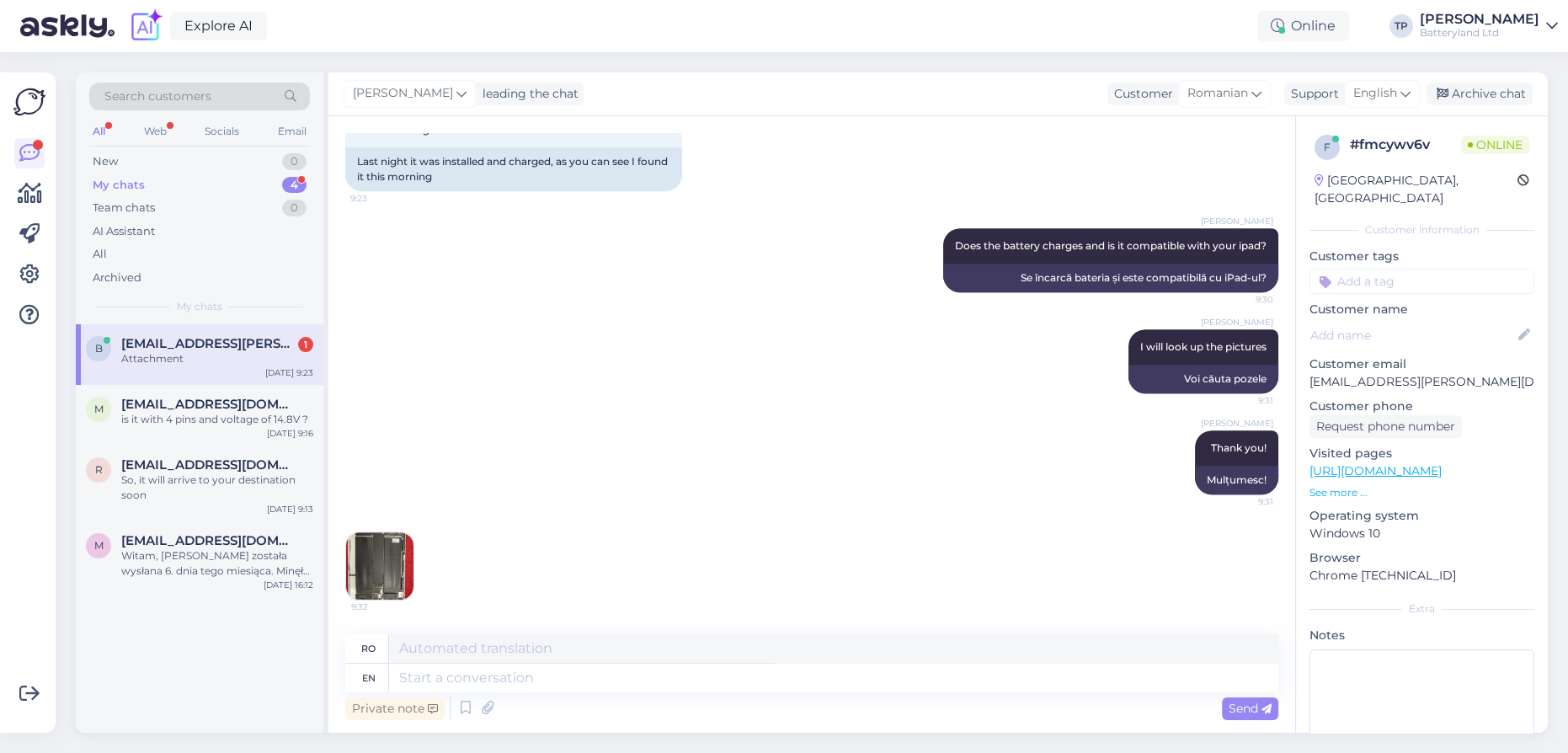
click at [387, 563] on img at bounding box center [380, 565] width 67 height 67
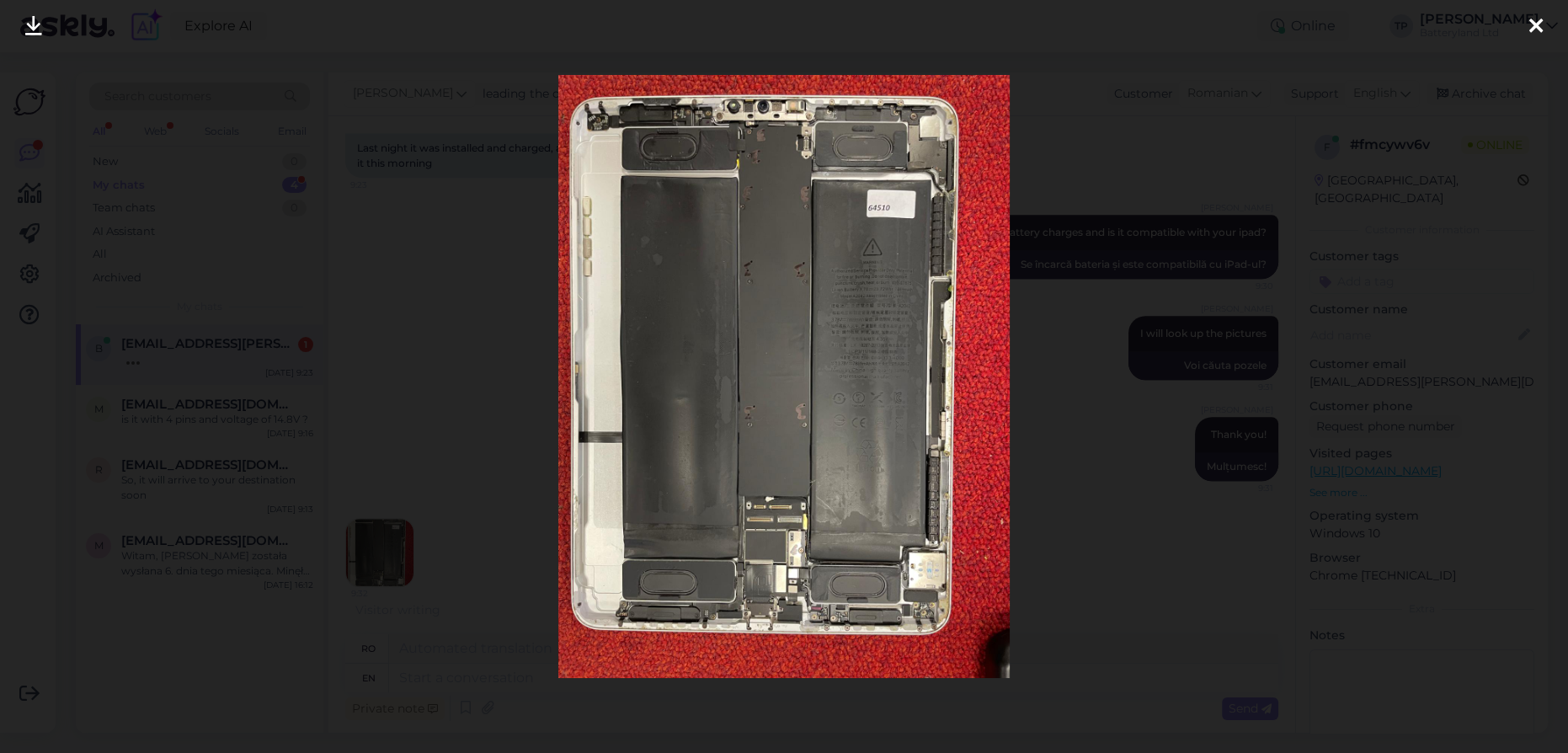
click at [1536, 30] on icon at bounding box center [1535, 26] width 13 height 21
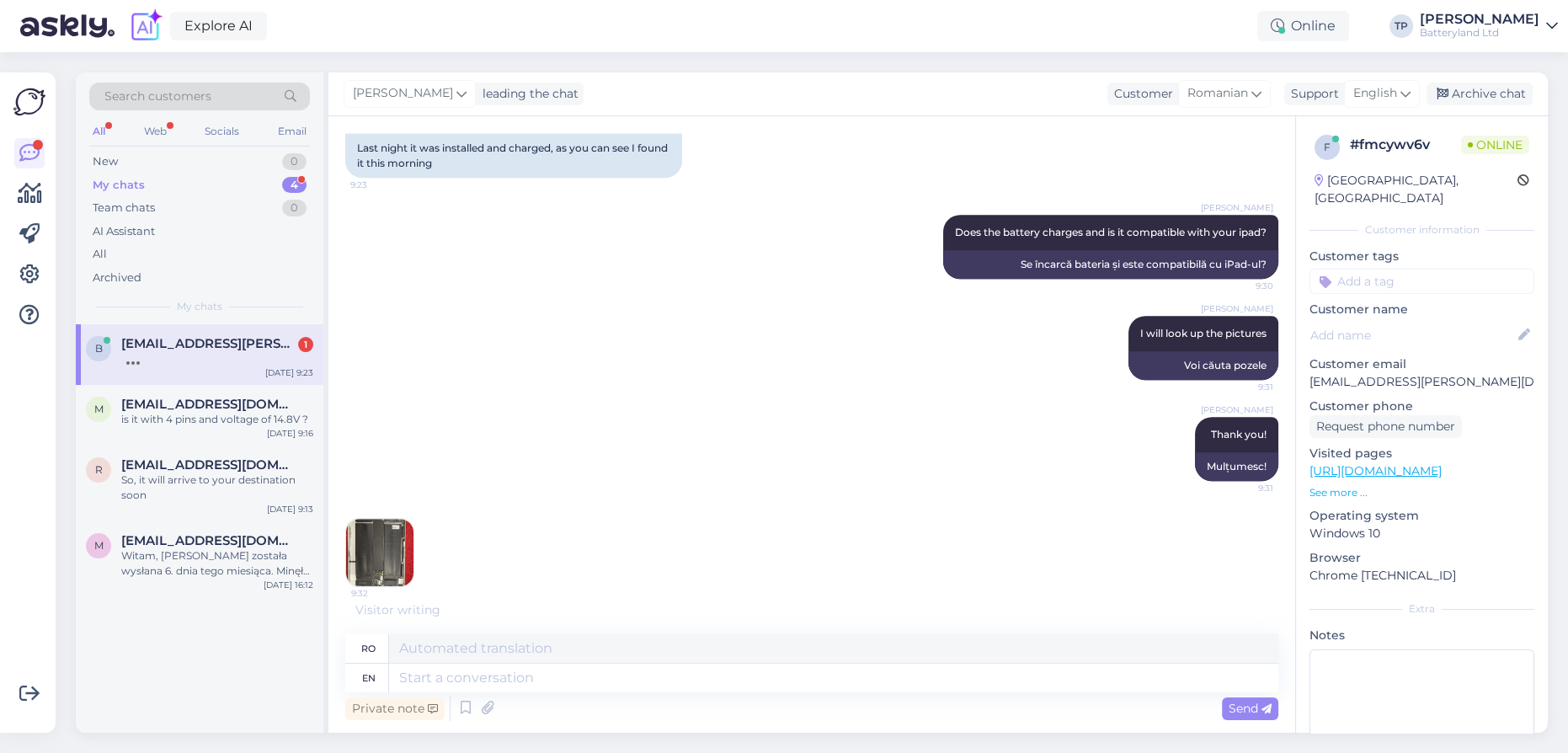
scroll to position [1207, 0]
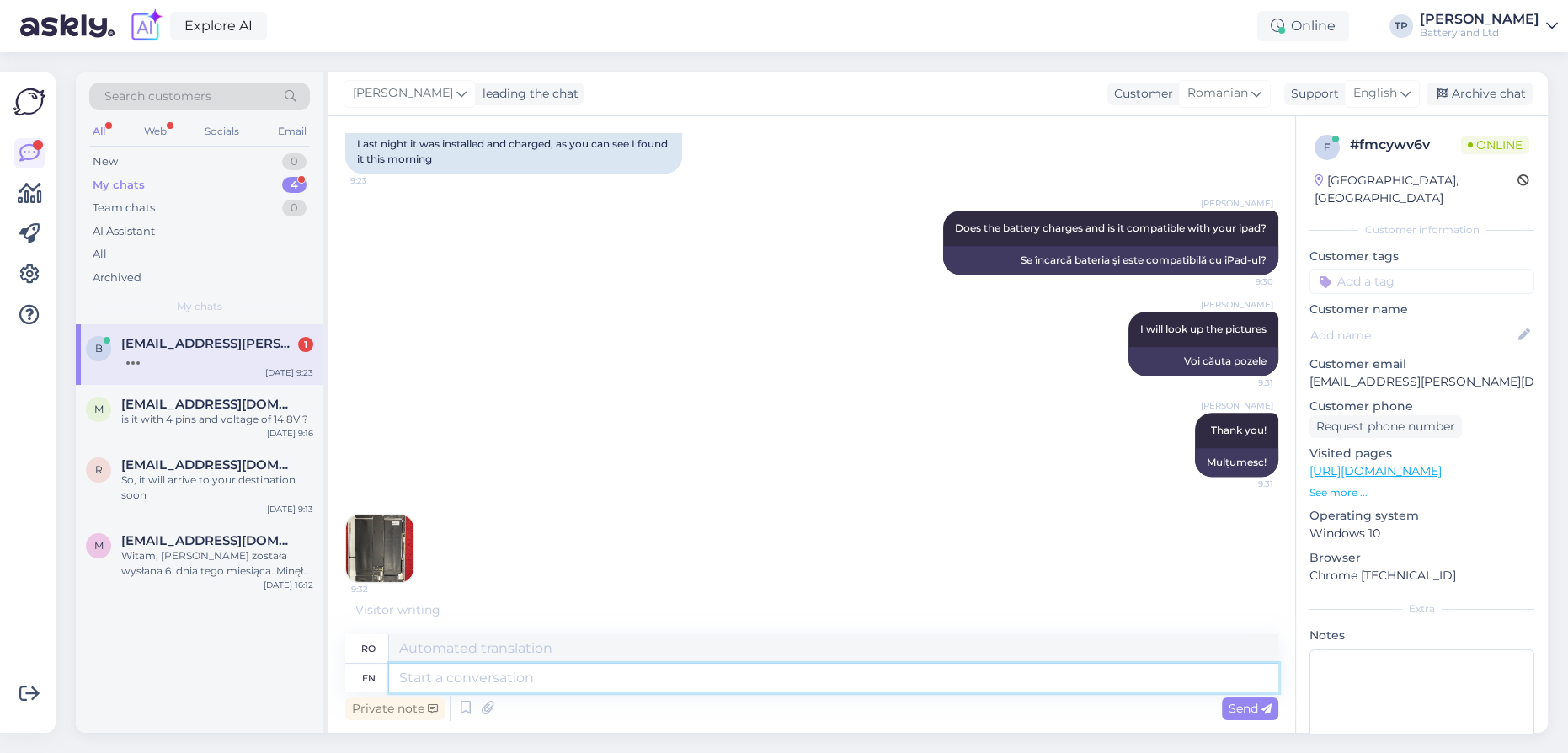
click at [471, 670] on textarea at bounding box center [833, 677] width 889 height 29
click at [380, 554] on img at bounding box center [380, 548] width 67 height 67
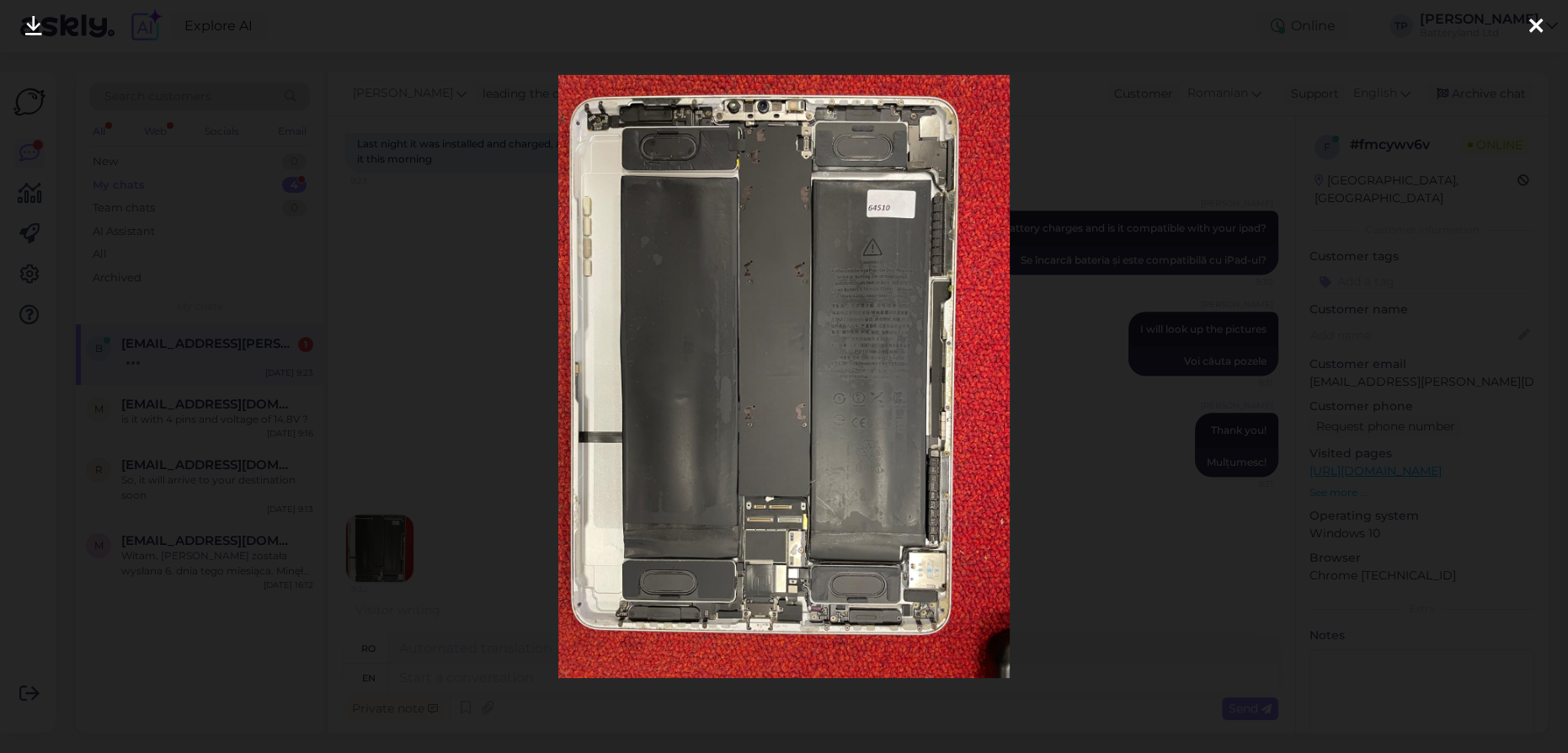
click at [1535, 21] on icon at bounding box center [1535, 26] width 13 height 21
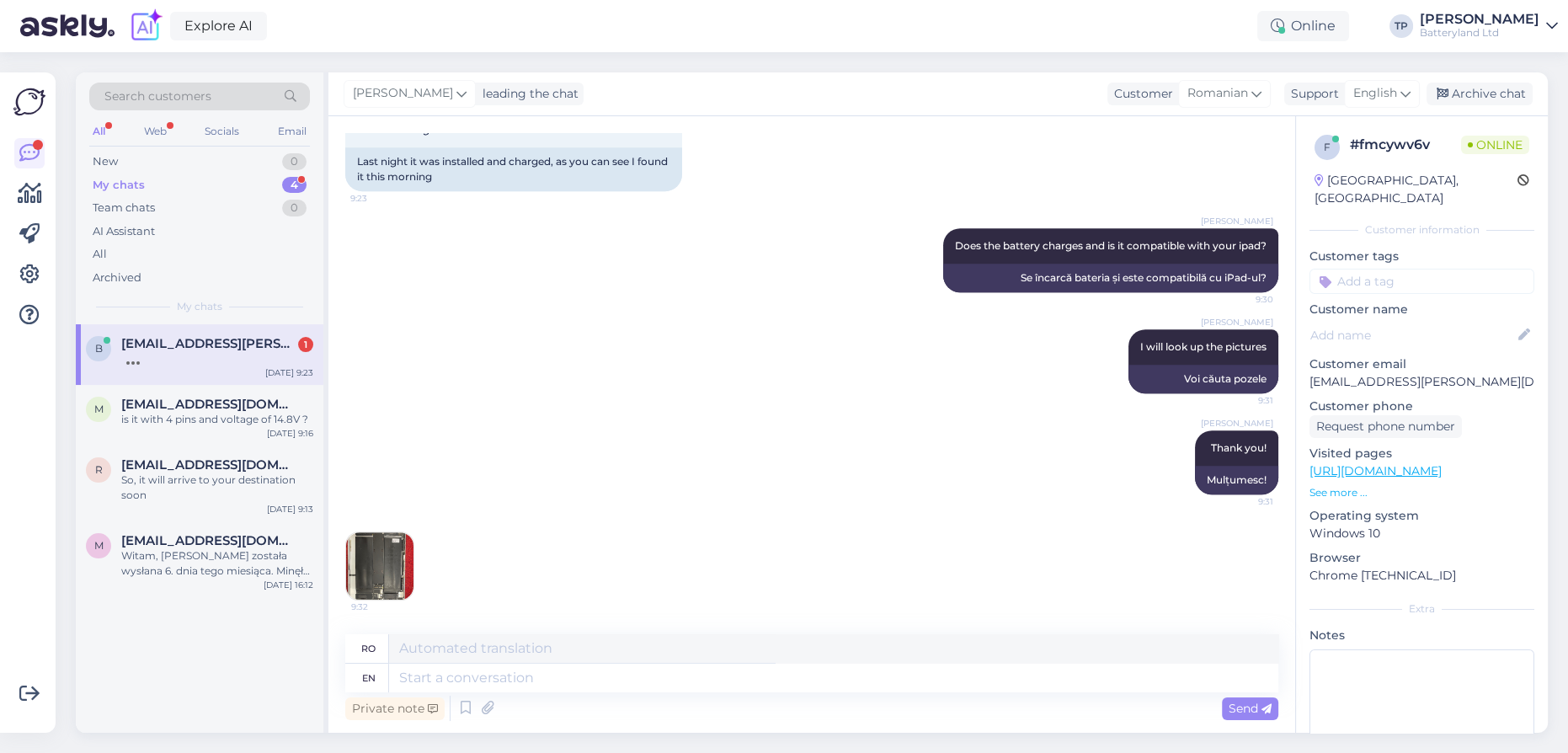
scroll to position [1190, 0]
click at [499, 687] on textarea at bounding box center [833, 677] width 889 height 29
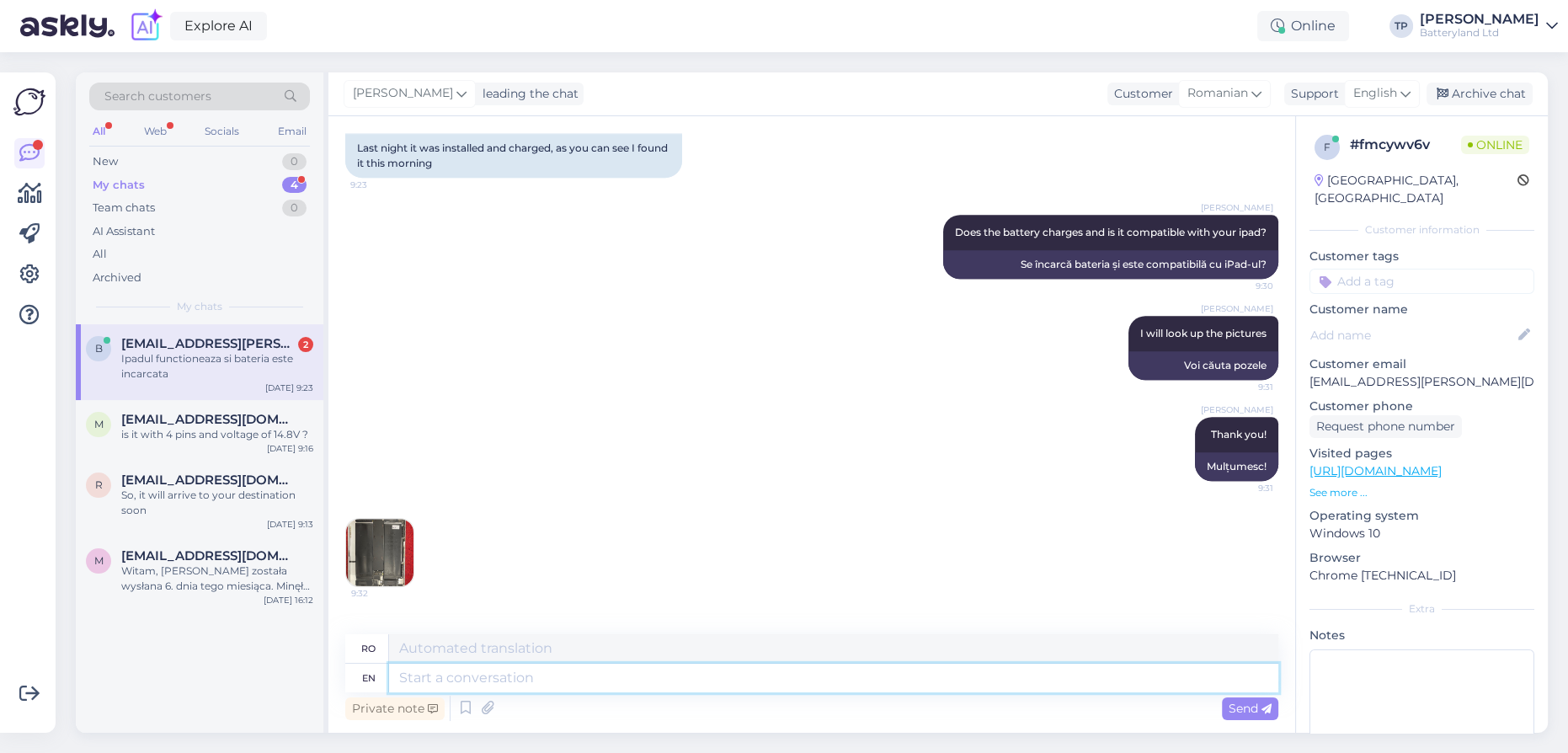
scroll to position [1291, 0]
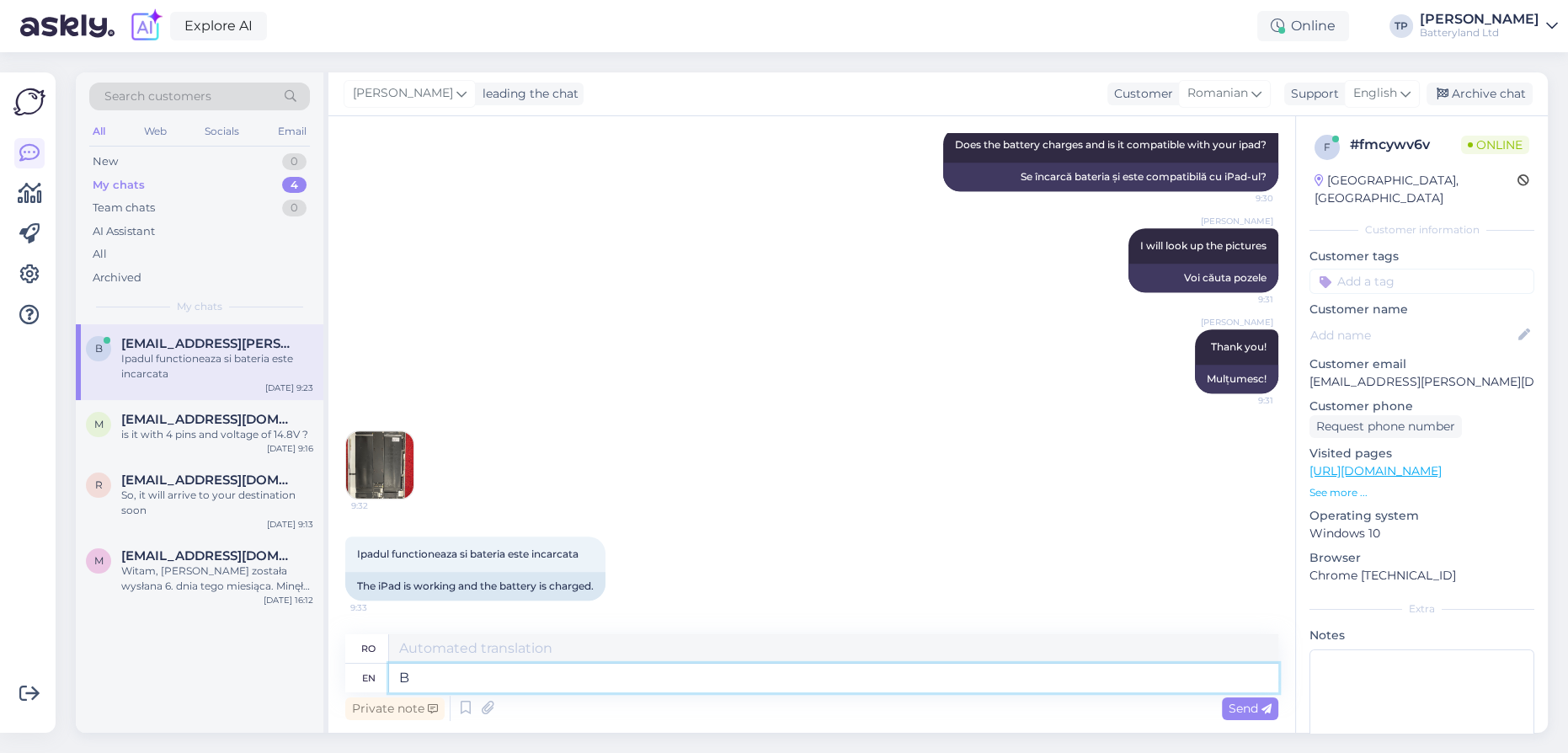
type textarea "Be"
type textarea "Fi"
type textarea "Because"
type textarea "Deoarece"
type textarea "Because I s"
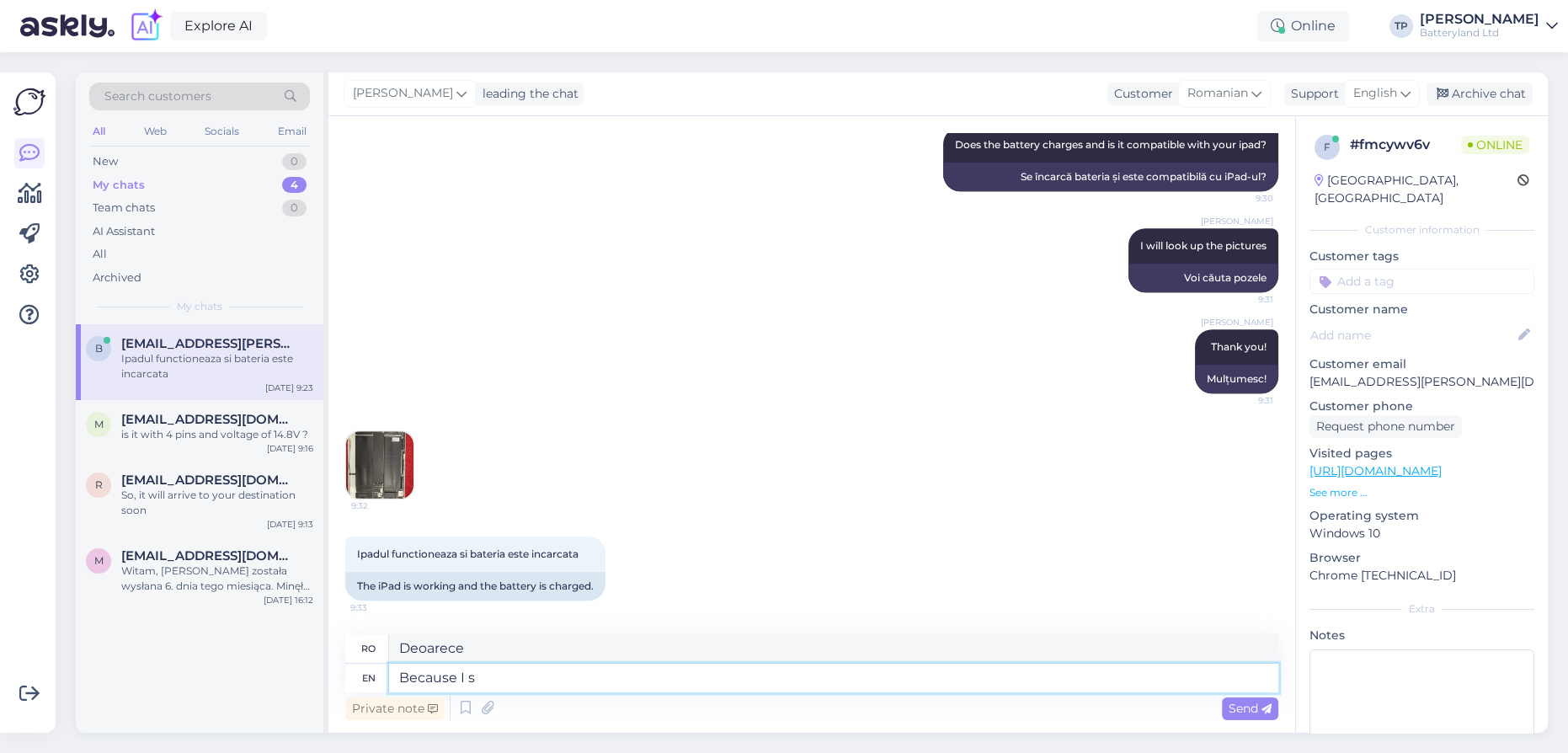
type textarea "Pentru că eu"
type textarea "Because I see t"
type textarea "Pentru că văd"
type textarea "Because I see th"
type textarea "Pentru că văd asta"
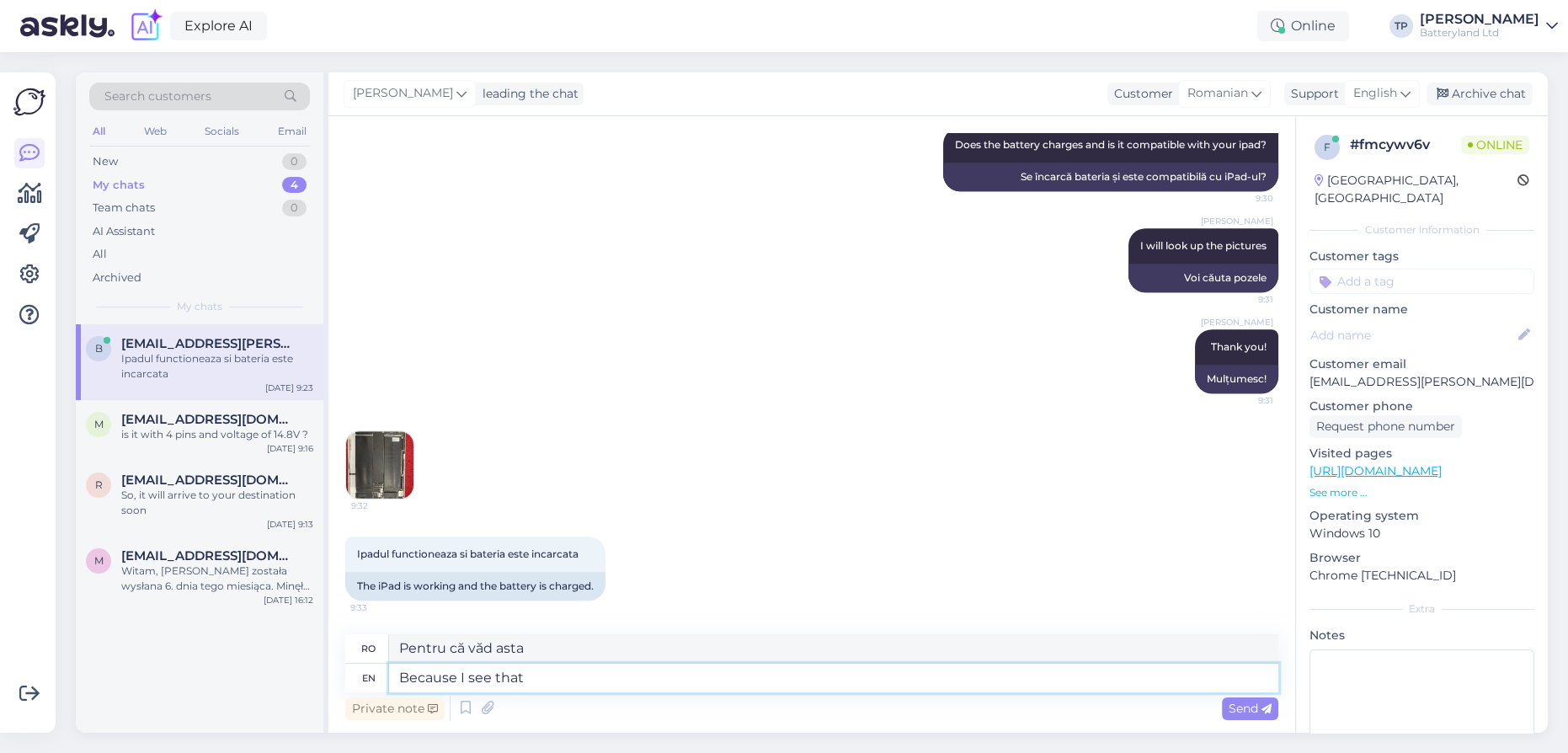
type textarea "Because I see that"
type textarea "Pentru că văd că"
type textarea "Because I see that you"
type textarea "Pentru că văd că tu"
type textarea "Because I see that you are"
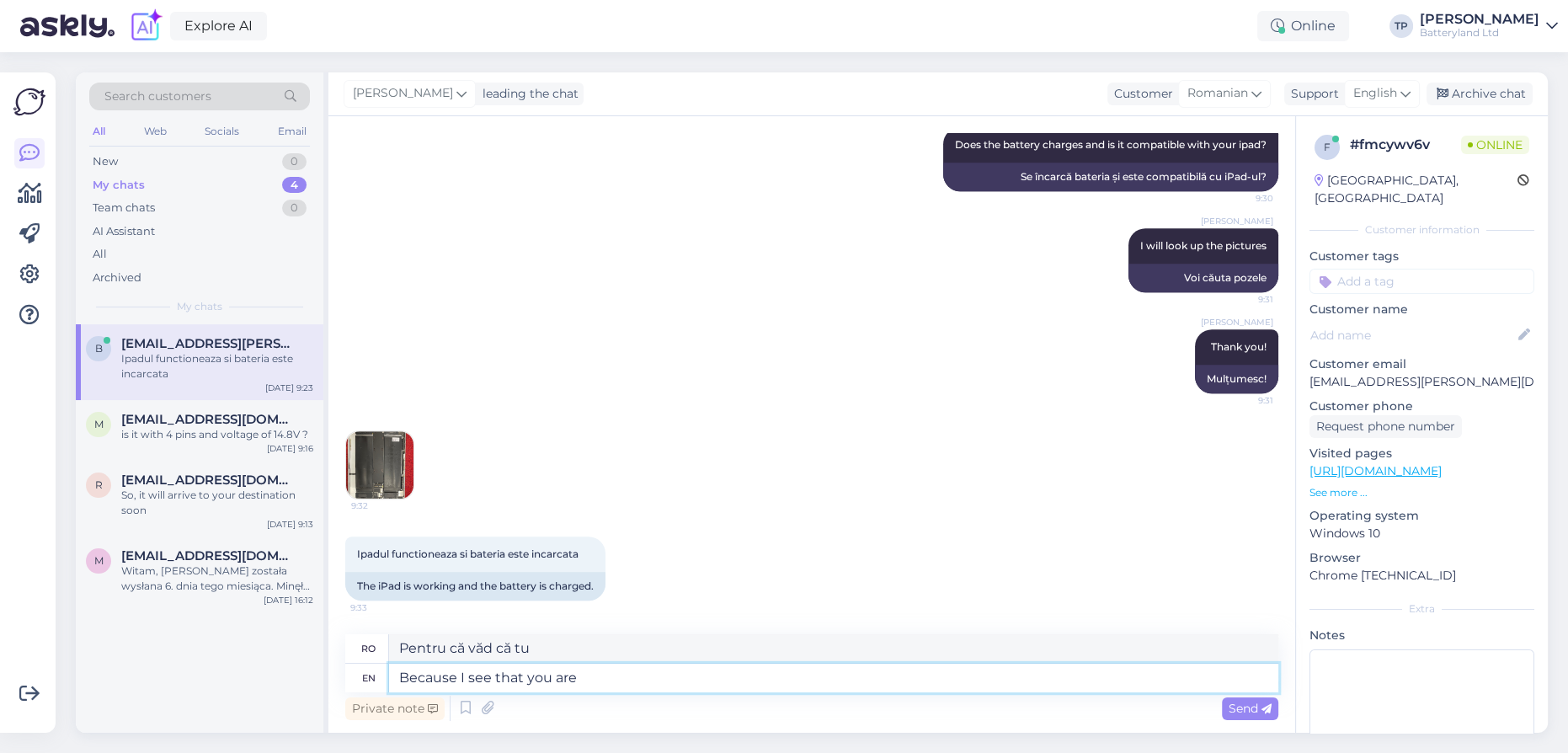
type textarea "Pentru că văd că ești"
type textarea "Because I see that you are from |"
type textarea "Pentru că văd că ești din"
type textarea "Because I see that you are from [GEOGRAPHIC_DATA],"
type textarea "Pentru că văd că ești din [GEOGRAPHIC_DATA]."
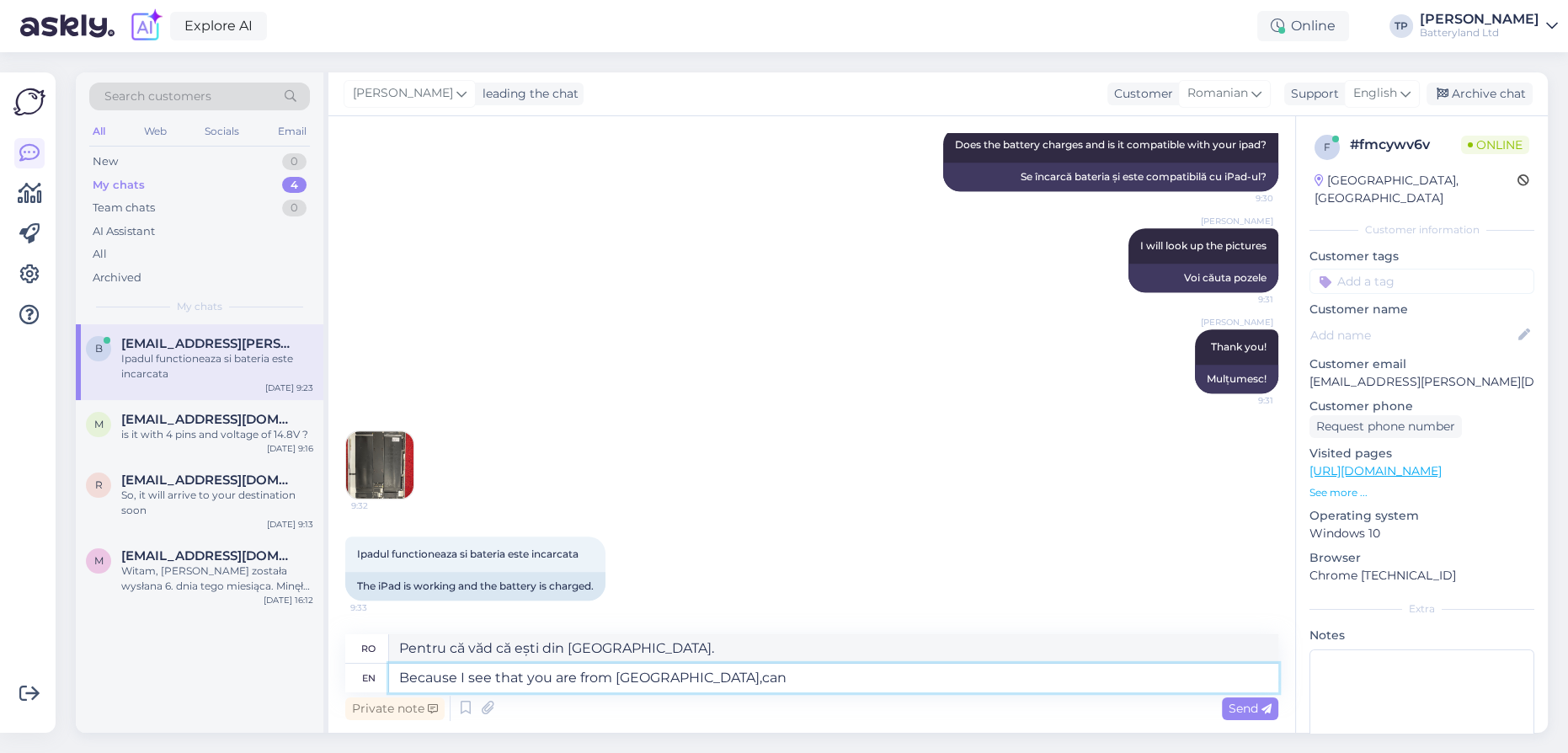
type textarea "Because I see that you are from [GEOGRAPHIC_DATA],can"
type textarea "Pentru că văd că ești din [GEOGRAPHIC_DATA], poți?"
type textarea "Because I see that you are from [GEOGRAPHIC_DATA],can we s"
type textarea "Pentru că văd că ești din [GEOGRAPHIC_DATA], putem..."
type textarea "Because I see that you are from [GEOGRAPHIC_DATA],can we send"
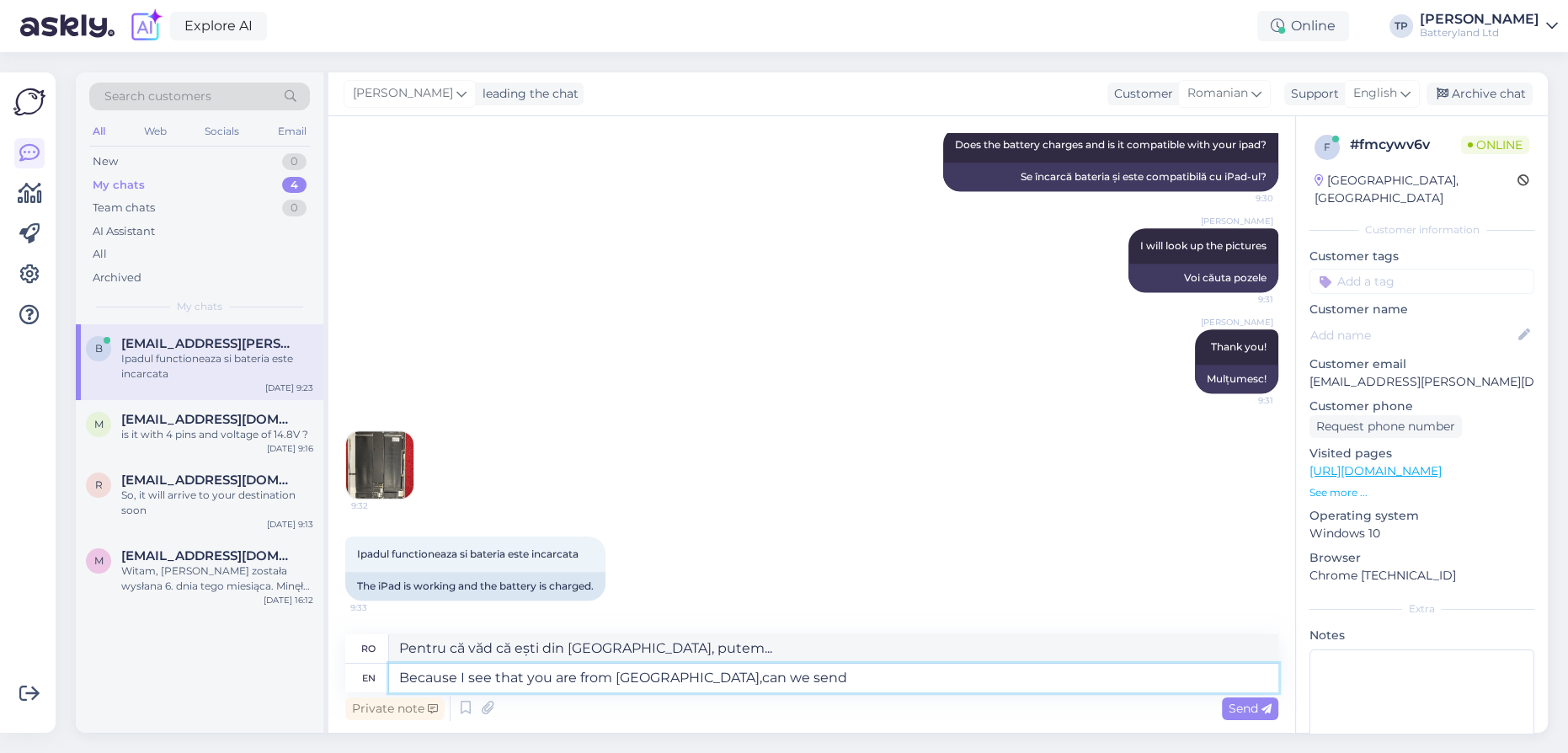
type textarea "Pentru că văd că ești din [GEOGRAPHIC_DATA], putem trimite?"
type textarea "Because I see that you are from [GEOGRAPHIC_DATA],can we send you"
type textarea "Pentru că văd că ești din [GEOGRAPHIC_DATA], te putem trimite?"
click at [678, 676] on textarea "Because I see that you are from [GEOGRAPHIC_DATA],can we send you" at bounding box center [833, 677] width 889 height 29
click at [833, 676] on textarea "Because I see that you are from [GEOGRAPHIC_DATA], can we send you" at bounding box center [833, 677] width 889 height 29
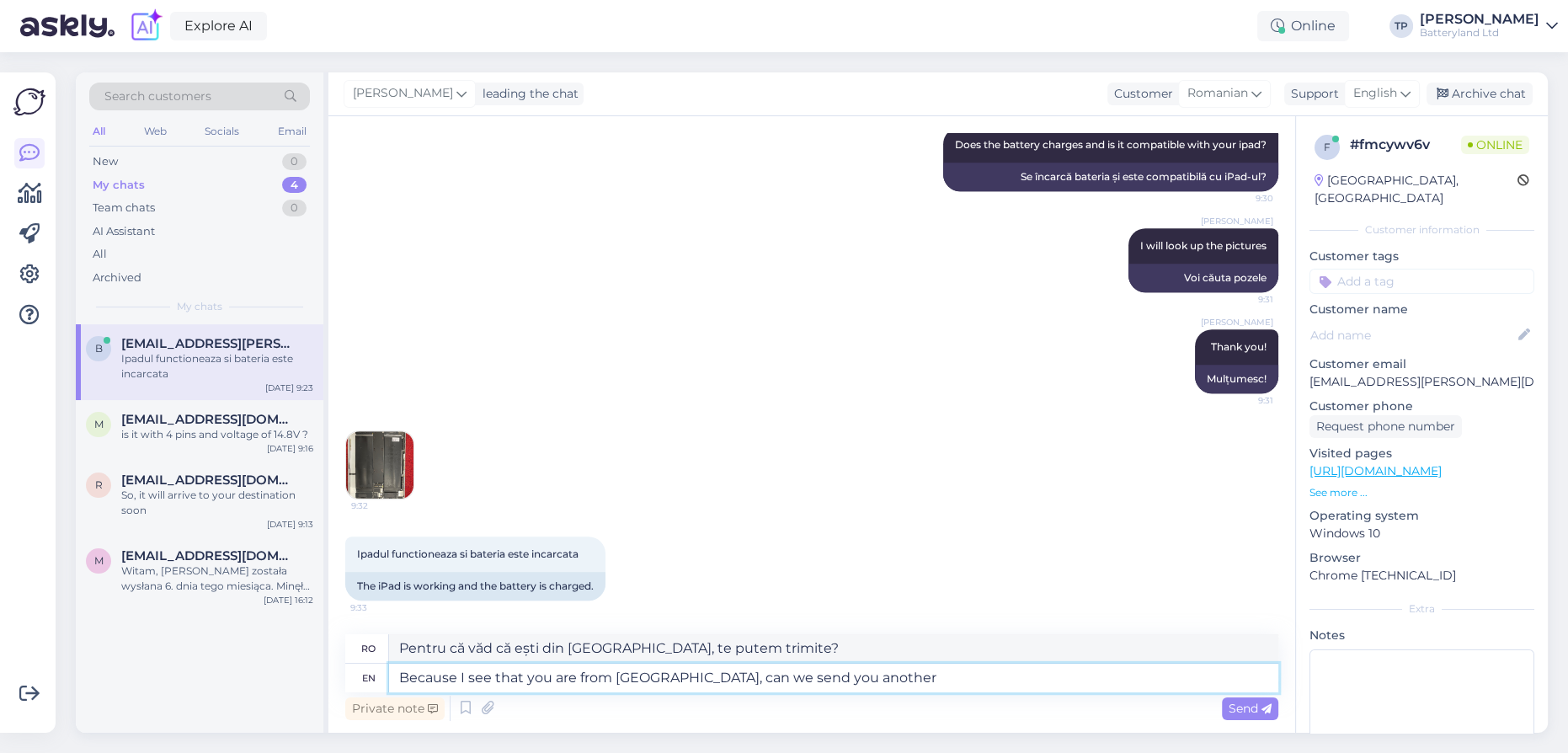
type textarea "Because I see that you are from [GEOGRAPHIC_DATA], can we send you another b"
type textarea "Pentru că văd că ești din [GEOGRAPHIC_DATA], îți putem trimite altul?"
type textarea "Because I see that you are from [GEOGRAPHIC_DATA], can we send you another batt…"
type textarea "Pentru că văd că ești din [GEOGRAPHIC_DATA], îți putem trimite o altă baterie?"
type textarea "Because I see that you are from [GEOGRAPHIC_DATA], can we send you another batt…"
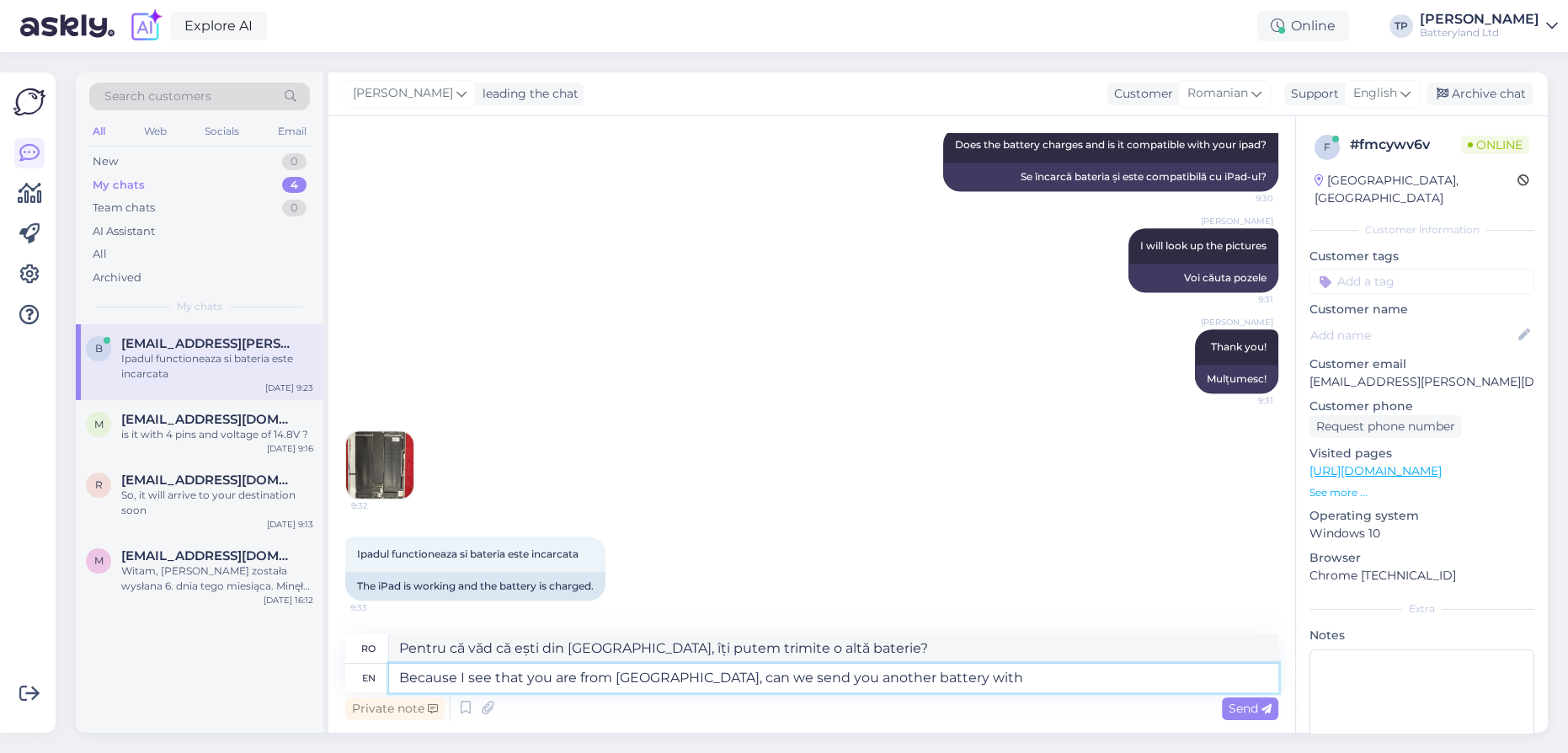
type textarea "Pentru că văd că sunteți din [GEOGRAPHIC_DATA], vă putem trimite o altă baterie…"
type textarea "Because I see that you are from [GEOGRAPHIC_DATA], can we send you another batt…"
type textarea "Pentru că văd că ești din [GEOGRAPHIC_DATA], îți putem trimite o altă baterie c…"
type textarea "Because I see that you are from [GEOGRAPHIC_DATA], can we send you another batt…"
type textarea "Deoarece văd că sunteți din [GEOGRAPHIC_DATA], vă putem trimite o altă baterie …"
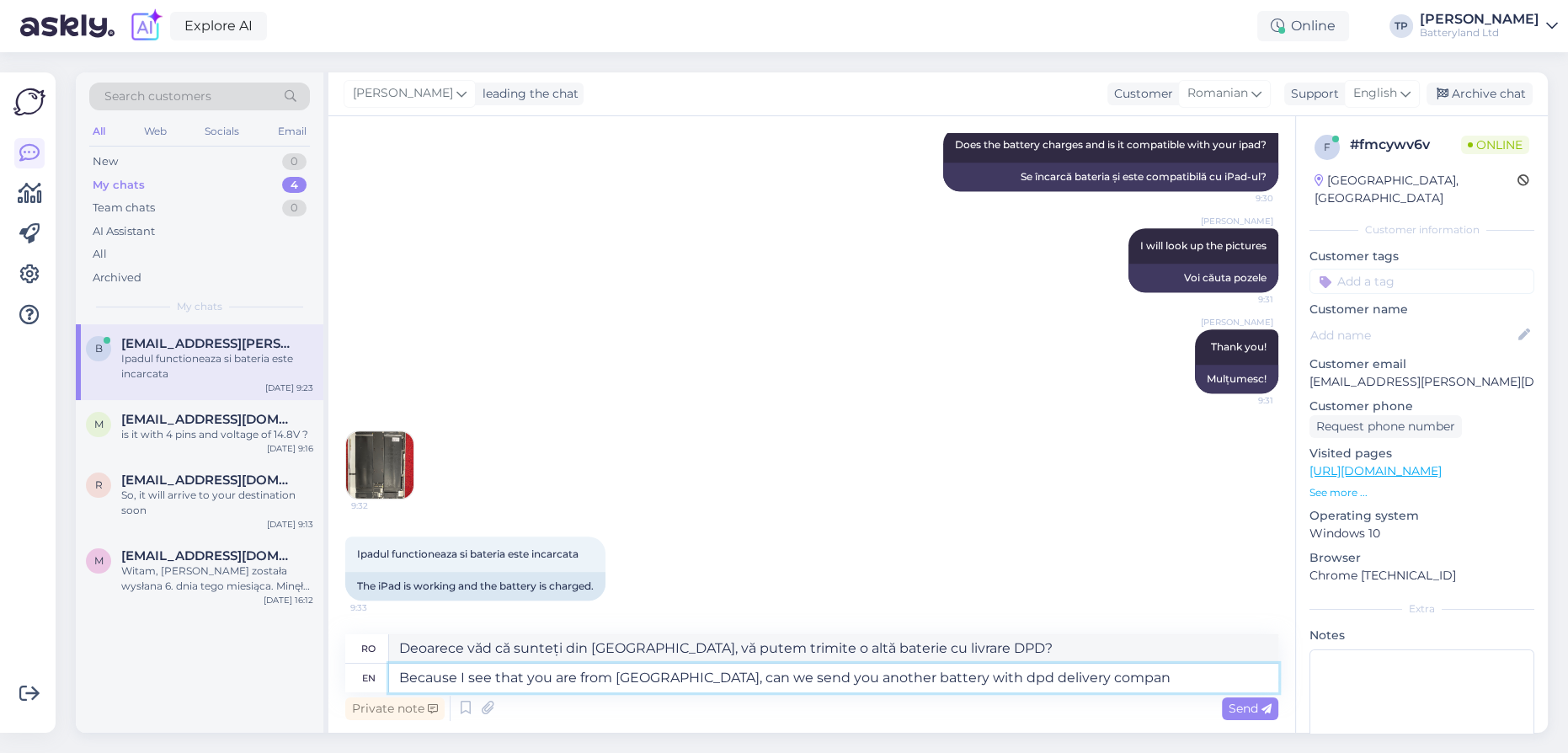
type textarea "Because I see that you are from [GEOGRAPHIC_DATA], can we send you another batt…"
type textarea "Deoarece văd că sunteți din [GEOGRAPHIC_DATA], vă putem trimite o altă baterie …"
type textarea "Because I see that you are from [GEOGRAPHIC_DATA], can we send you another batt…"
type textarea "Pentru că văd că sunteți din [GEOGRAPHIC_DATA], vă putem trimite o altă baterie…"
type textarea "Because I see that you are from [GEOGRAPHIC_DATA], can we send you another batt…"
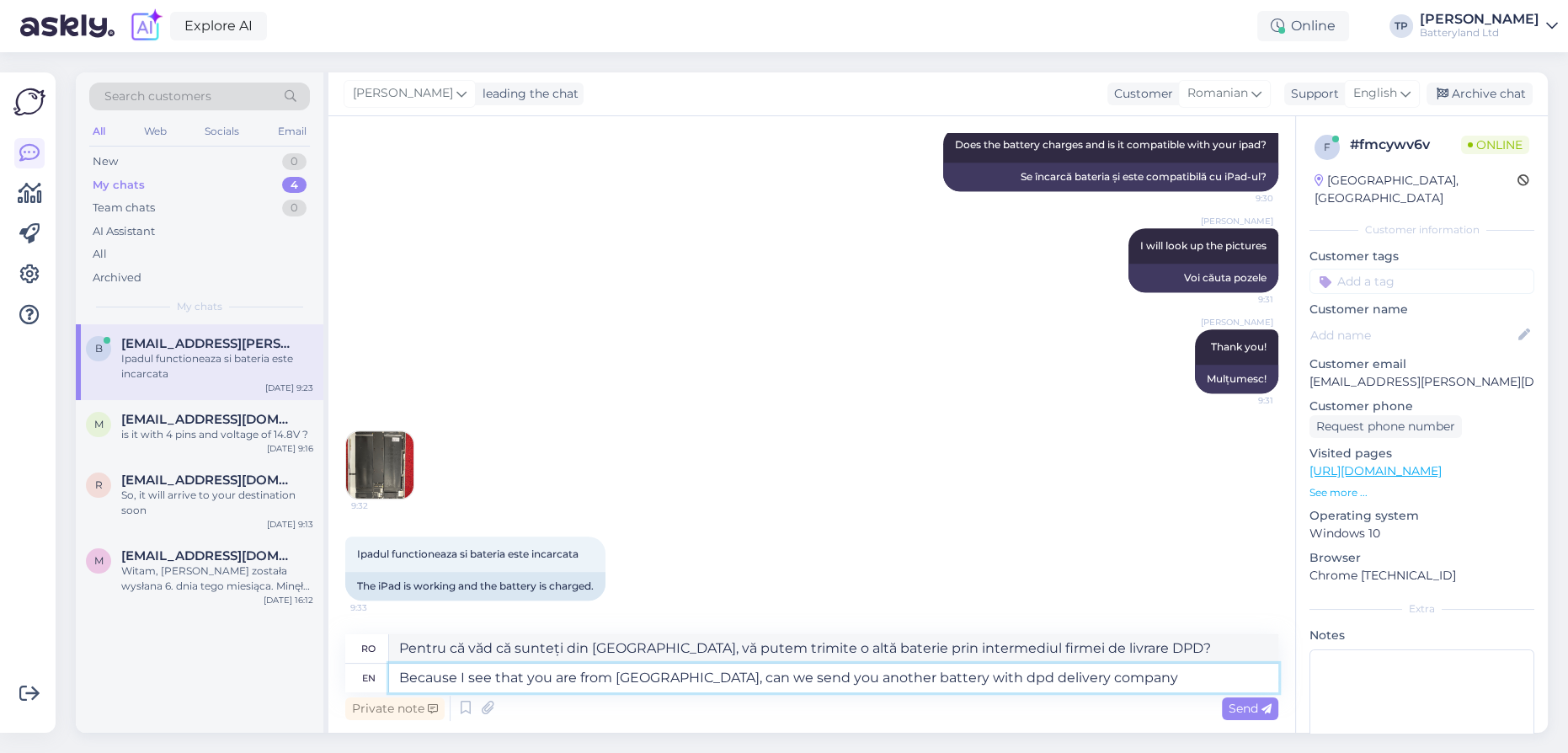
type textarea "Deoarece văd că sunteți din [GEOGRAPHIC_DATA], vă putem trimite o altă baterie …"
type textarea "Because I see that you are from [GEOGRAPHIC_DATA], can we send you another batt…"
type textarea "Pentru că văd că sunteți din [GEOGRAPHIC_DATA], vă putem trimite o altă baterie…"
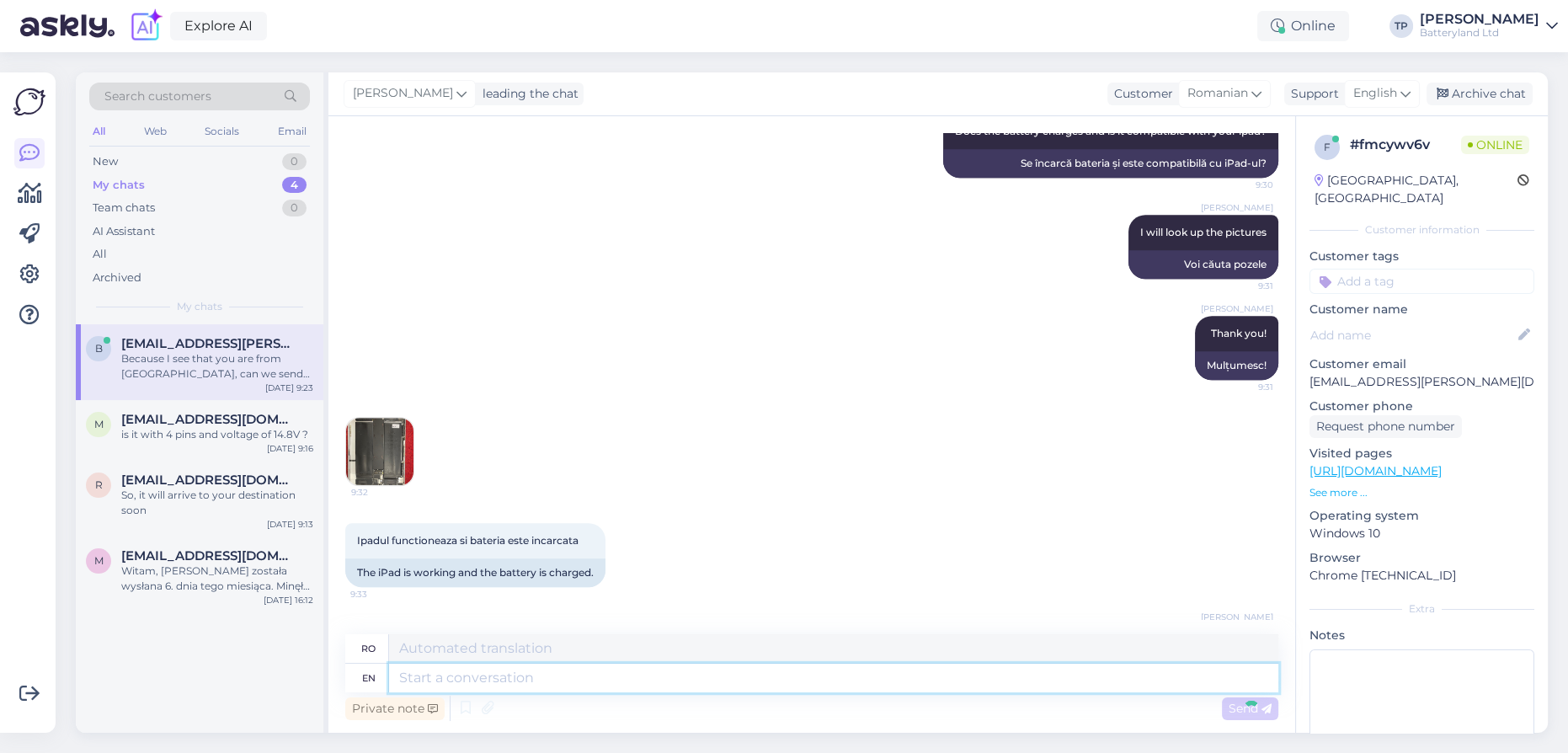
scroll to position [1422, 0]
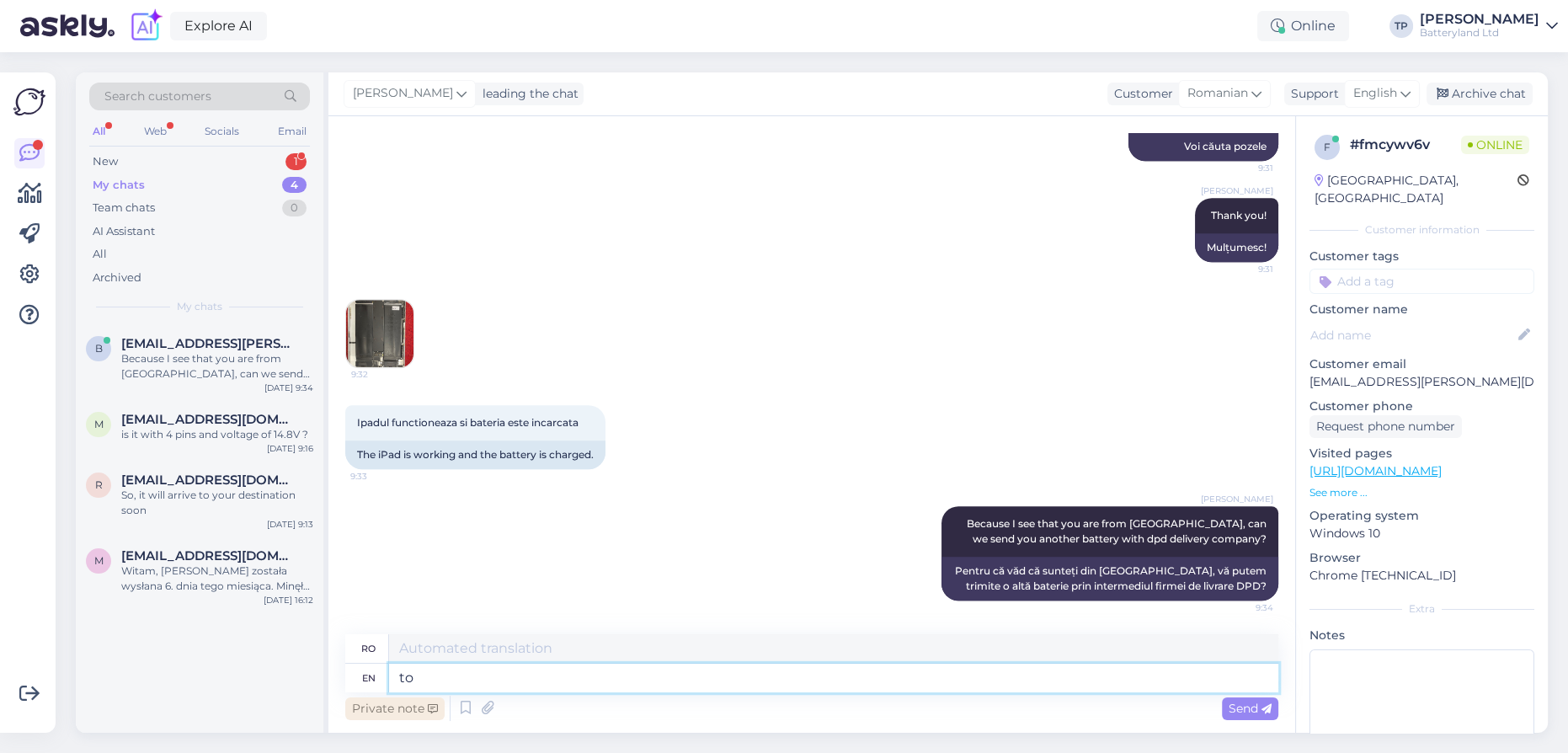
type textarea "to"
type textarea "la"
type textarea "to the s"
type textarea "către"
type textarea "to the same"
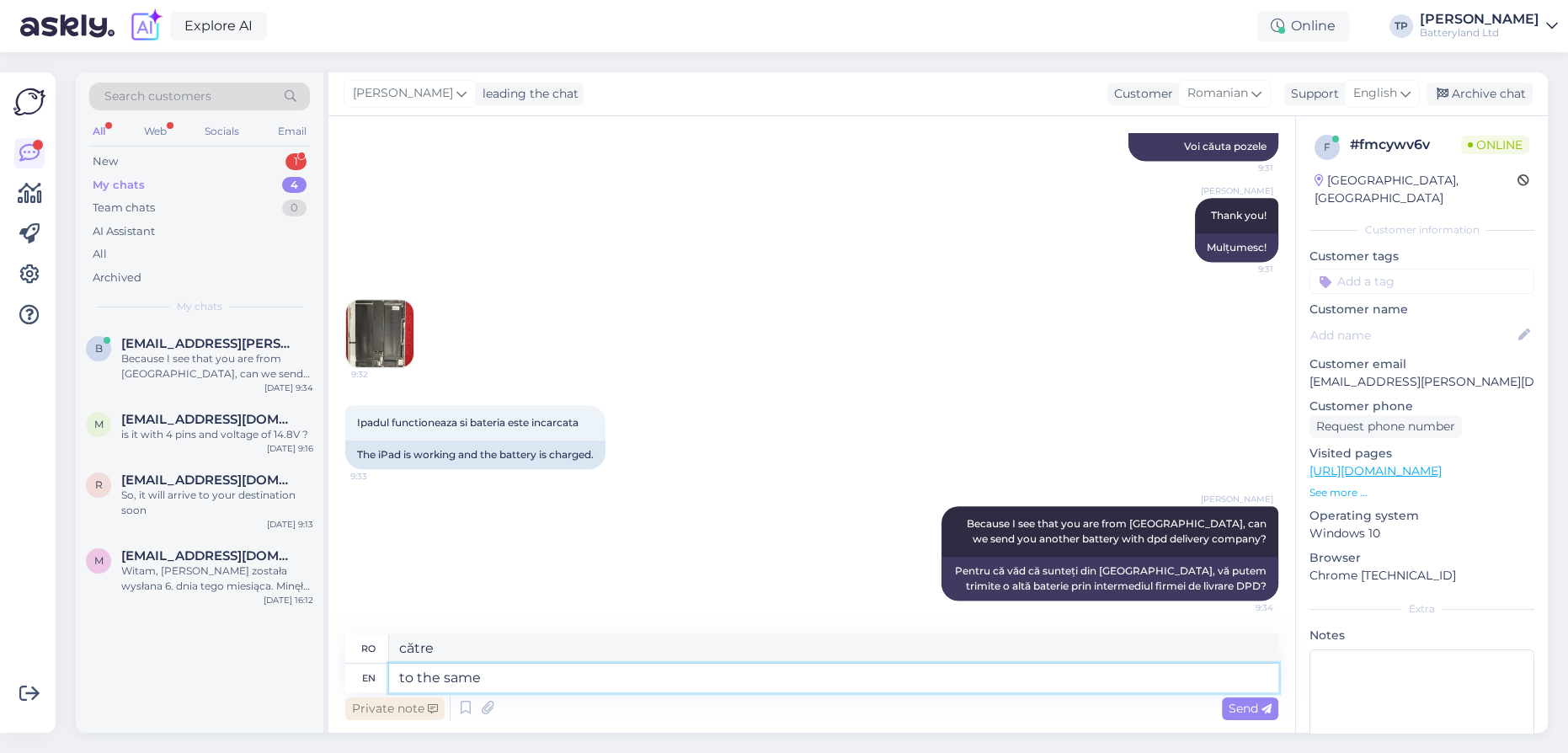
type textarea "la fel"
type textarea "to the same delivery"
type textarea "la aceeași livrare"
type textarea "to the same delivery addres:"
type textarea "la aceeași adresă de livrare"
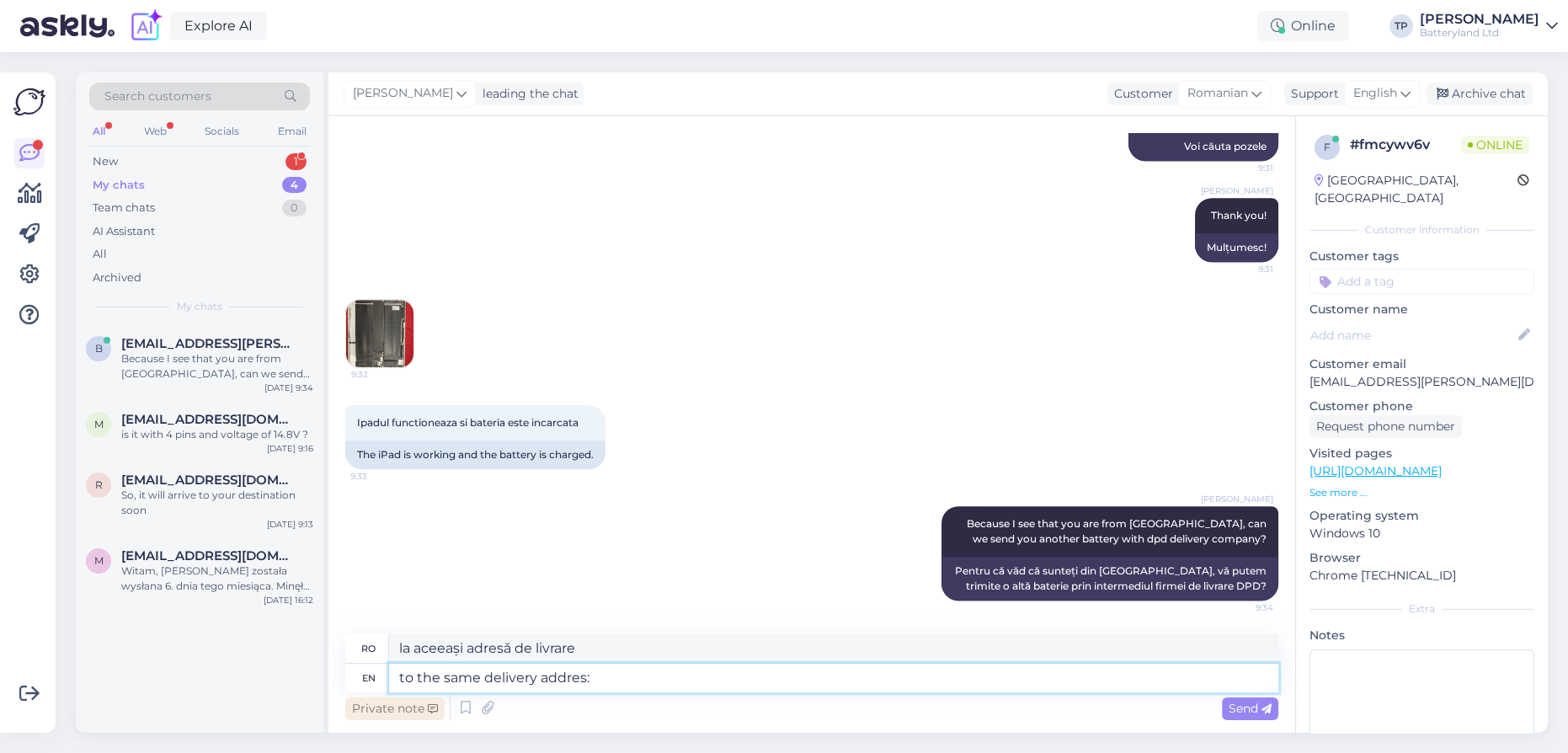
type textarea "to the same delivery addres:"
type textarea "la aceeași adresă de livrare:"
paste textarea "[GEOGRAPHIC_DATA], București [STREET_ADDRESS]"
type textarea "to the same delivery address: [GEOGRAPHIC_DATA][STREET_ADDRESS]"
type textarea "la aceeași adresă de livrare: [GEOGRAPHIC_DATA], București [STREET_ADDRESS]"
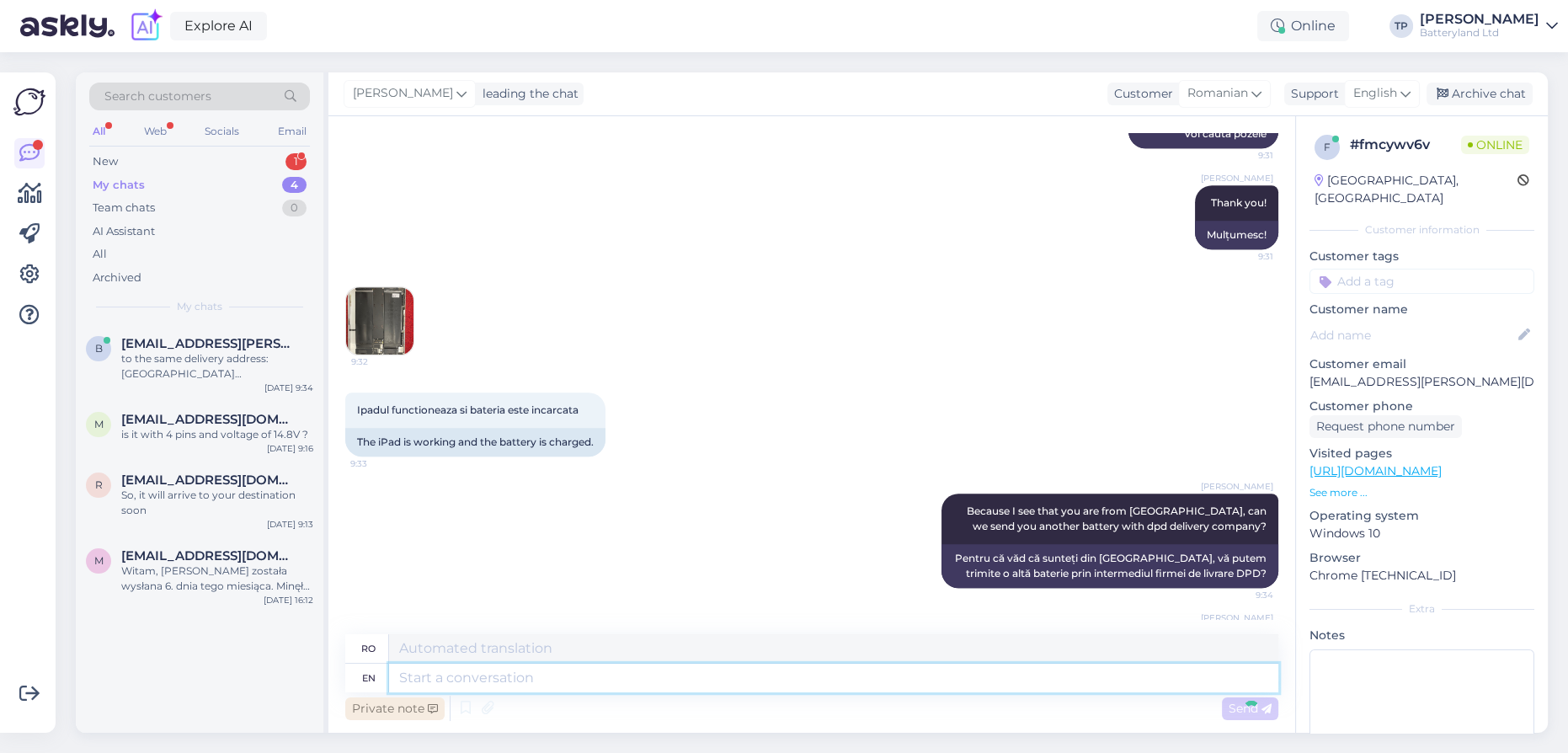
scroll to position [1554, 0]
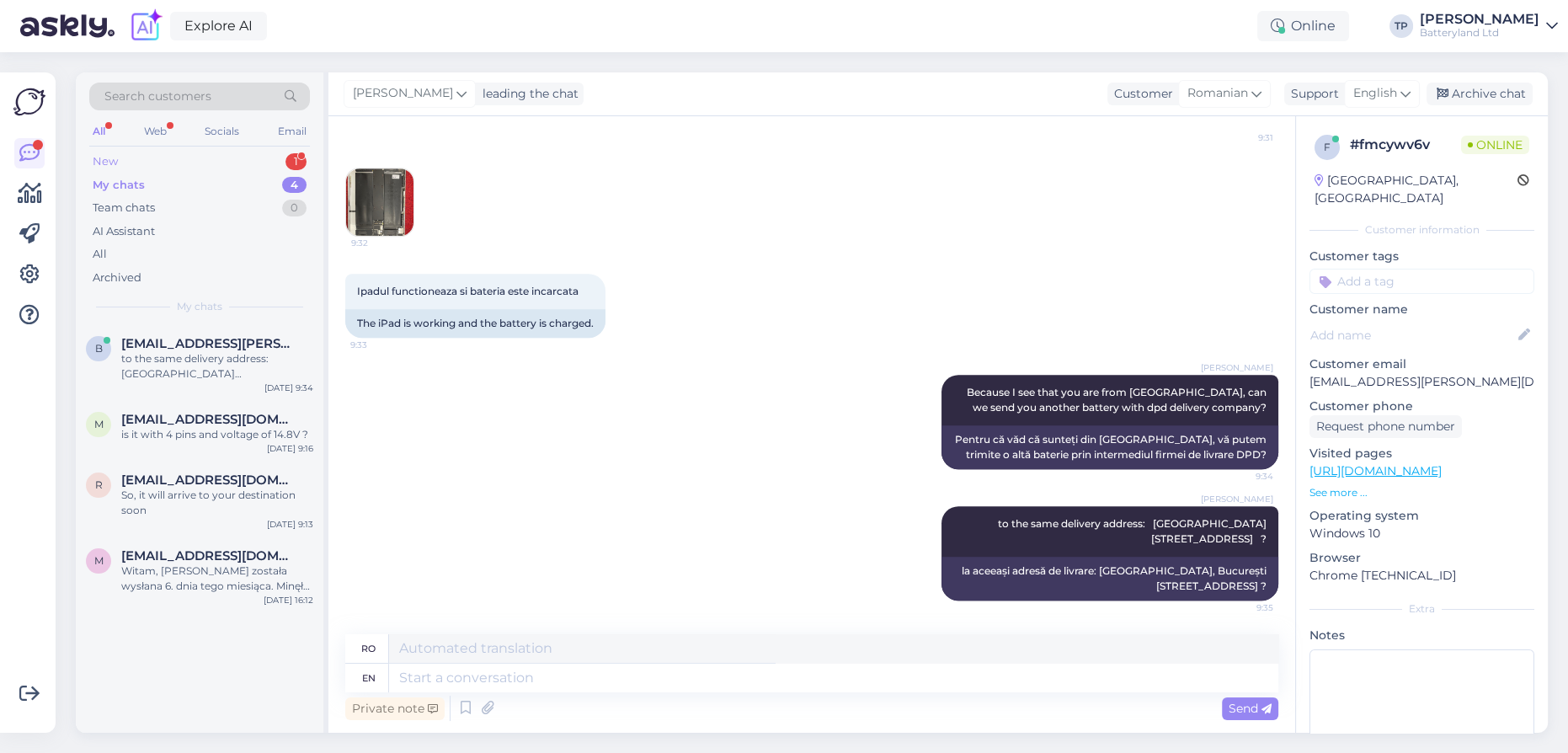
click at [243, 154] on div "New 1" at bounding box center [200, 161] width 220 height 23
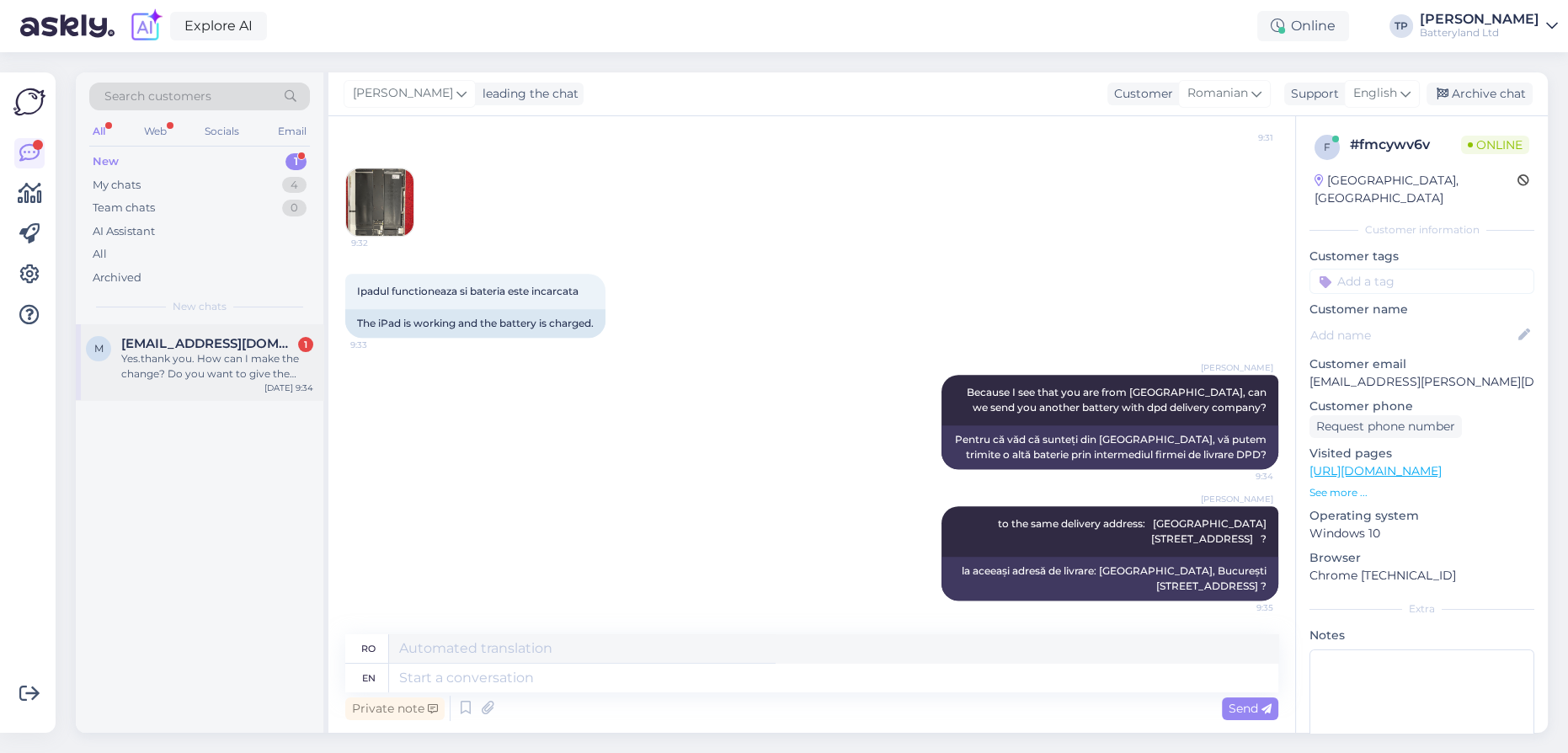
click at [215, 337] on span "[EMAIL_ADDRESS][DOMAIN_NAME]" at bounding box center [209, 343] width 175 height 15
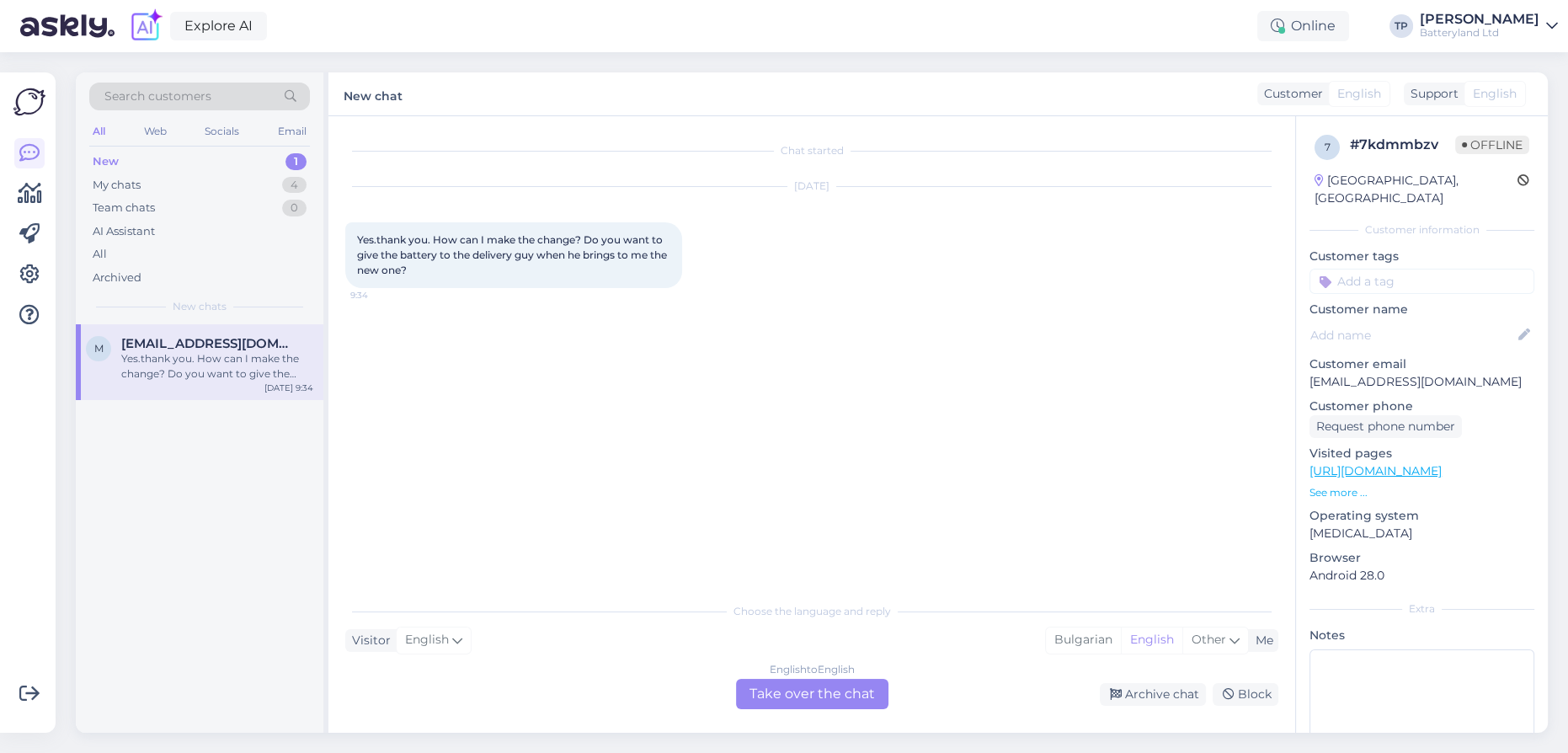
click at [779, 690] on div "English to English Take over the chat" at bounding box center [812, 693] width 152 height 30
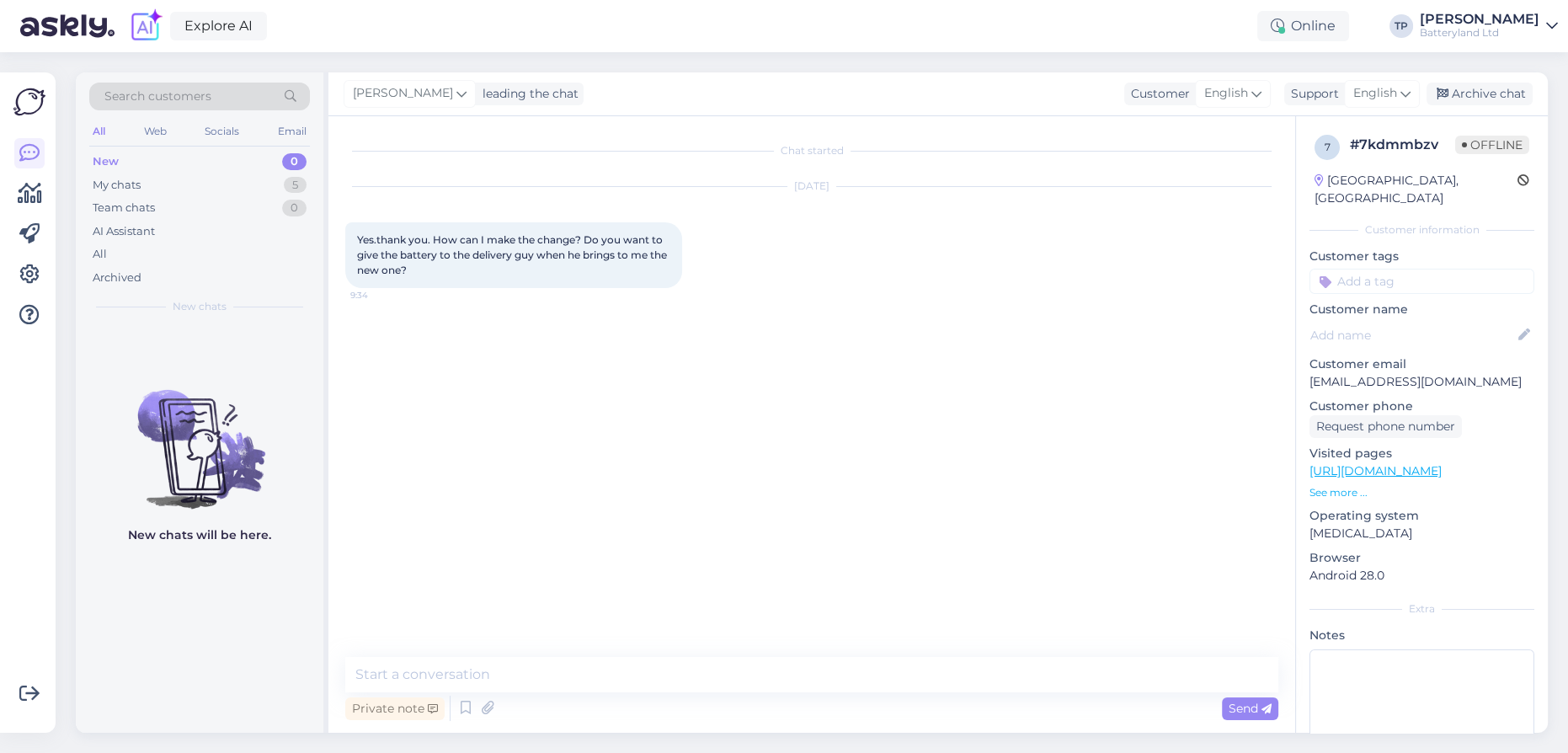
click at [808, 151] on div "Chat started" at bounding box center [812, 150] width 933 height 15
click at [745, 172] on div "[DATE] Yes.thank you. How can I make the change? Do you want to give the batter…" at bounding box center [812, 238] width 933 height 138
click at [264, 183] on div "My chats 5" at bounding box center [200, 185] width 220 height 23
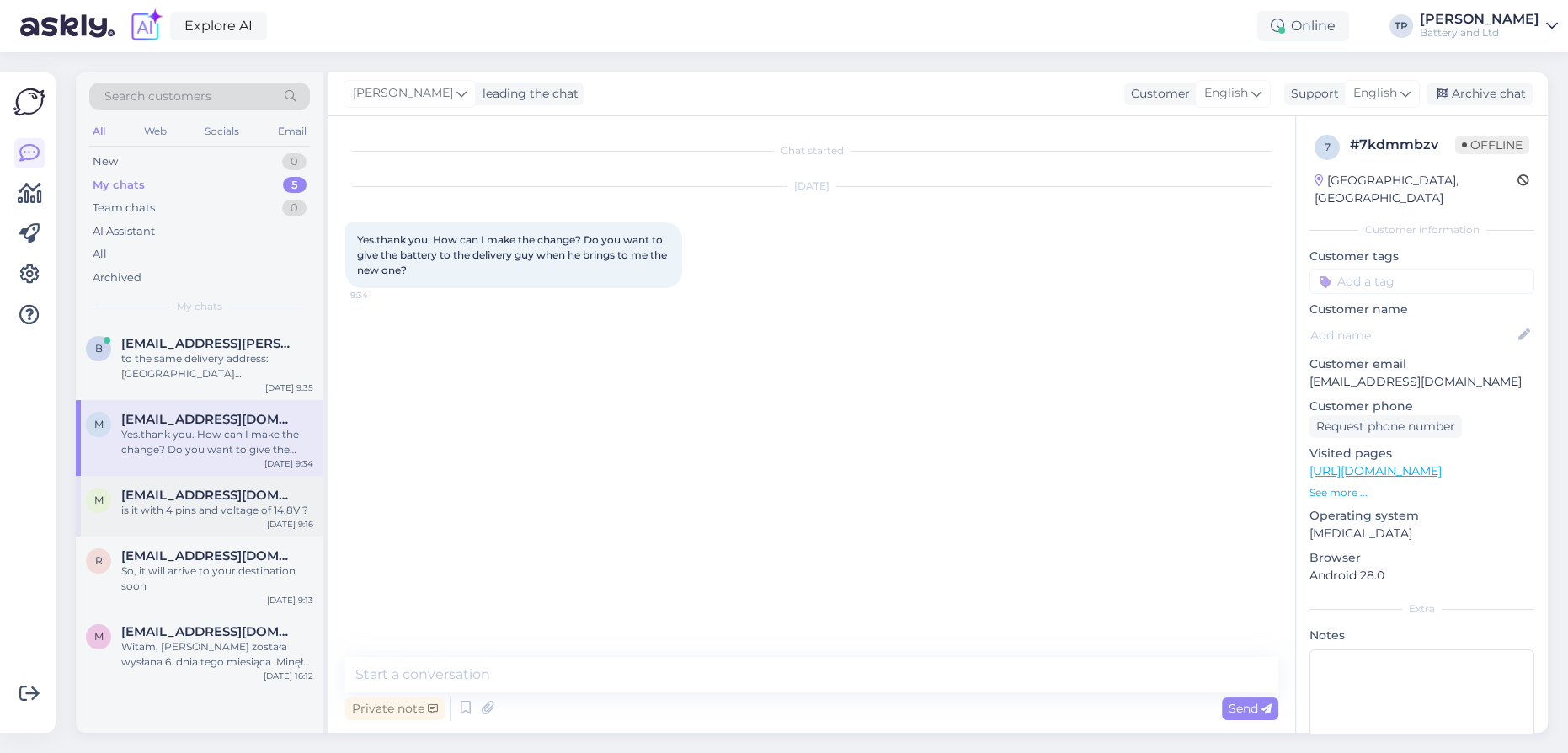
click at [173, 488] on div "[EMAIL_ADDRESS][DOMAIN_NAME] is it with 4 pins and voltage of 14.8V ?" at bounding box center [217, 503] width 192 height 30
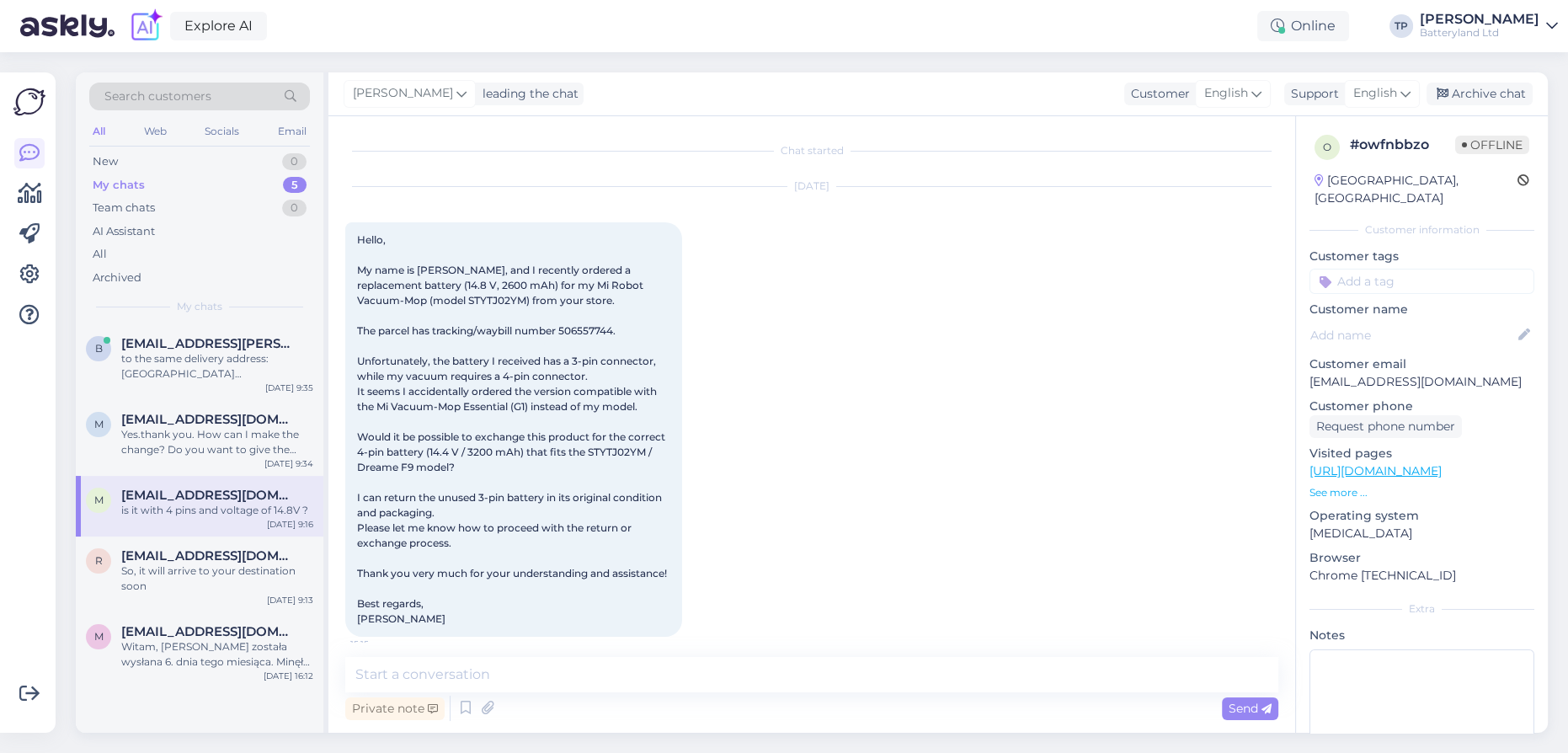
scroll to position [698, 0]
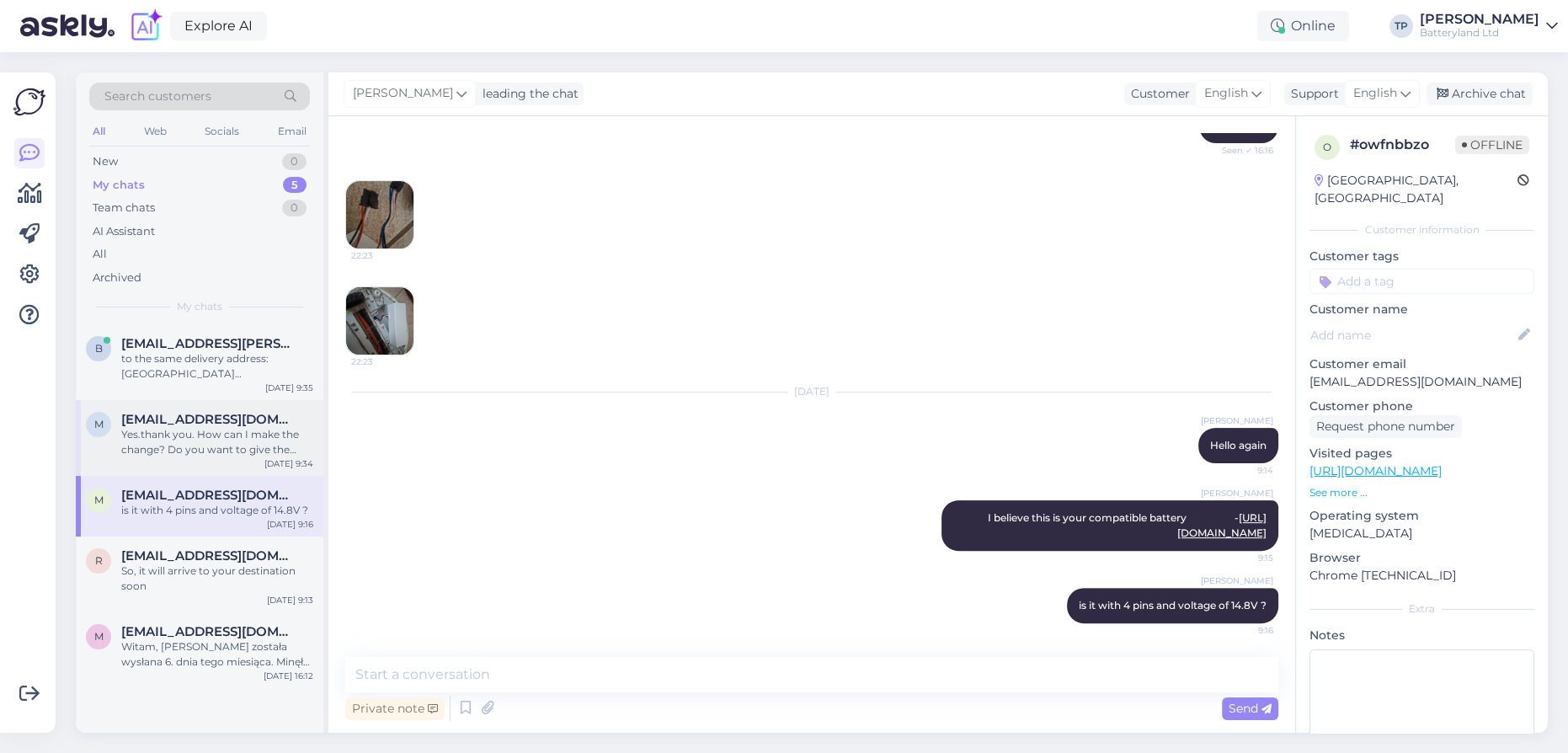
click at [194, 411] on span "[EMAIL_ADDRESS][DOMAIN_NAME]" at bounding box center [209, 419] width 175 height 15
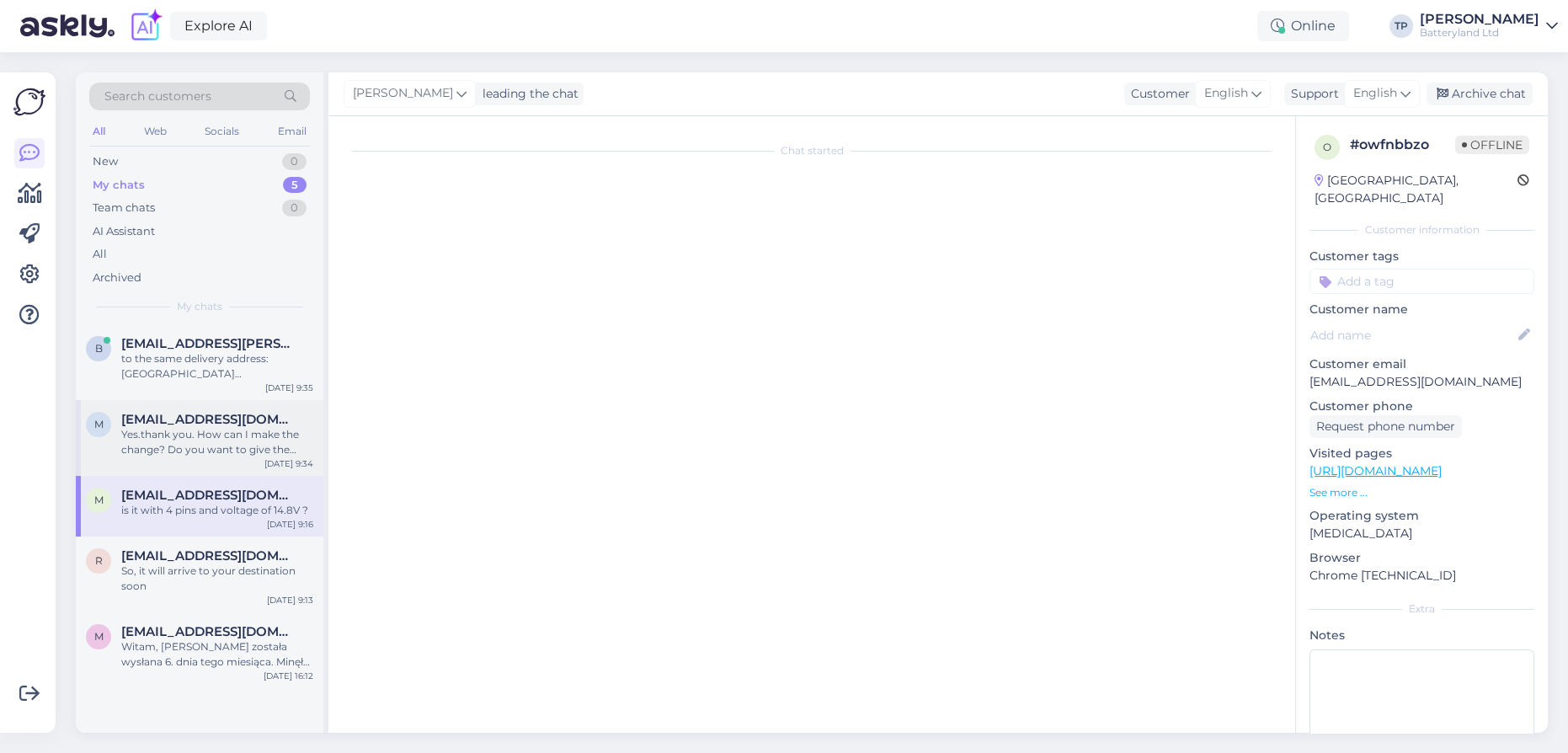
scroll to position [0, 0]
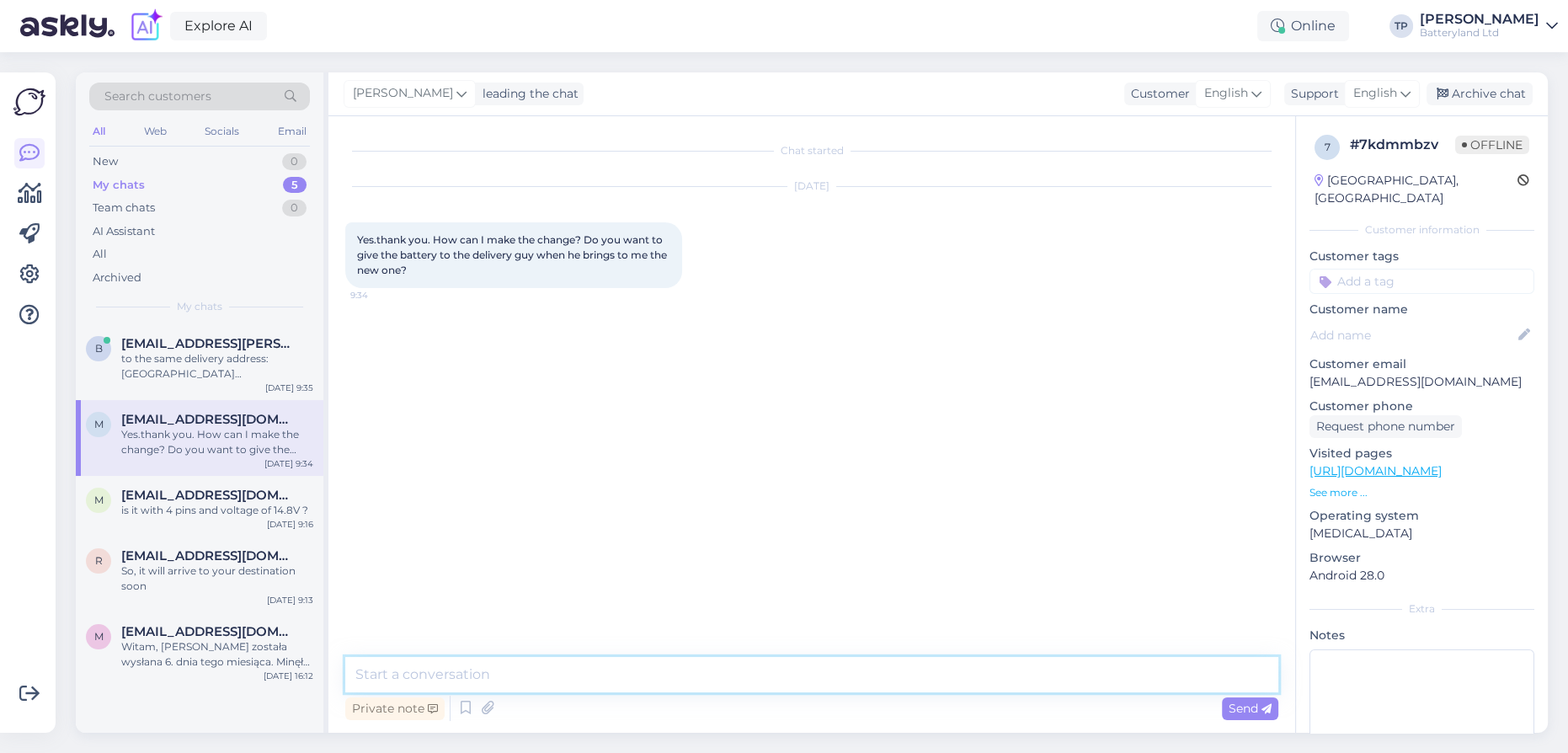
click at [457, 679] on textarea at bounding box center [812, 675] width 933 height 35
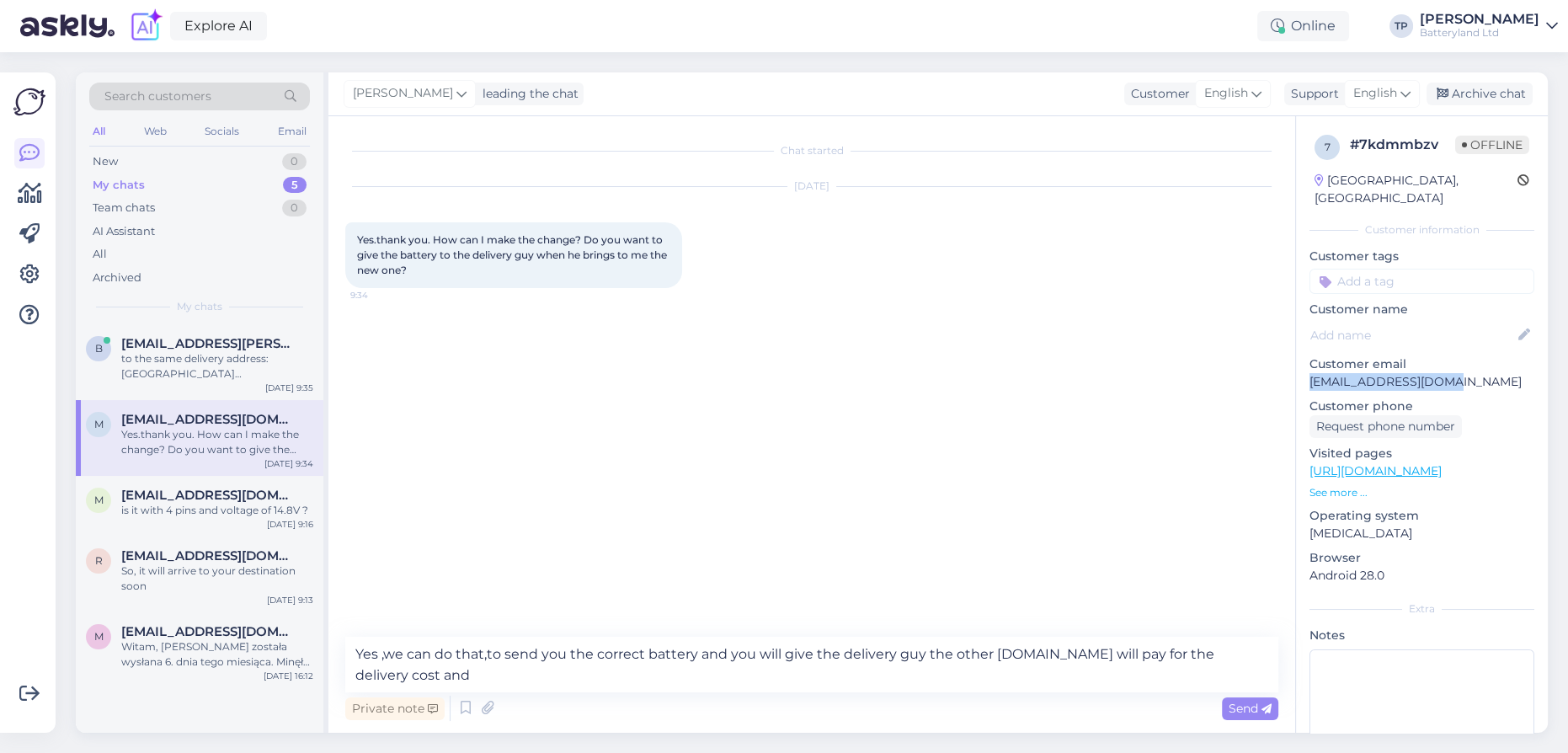
drag, startPoint x: 1405, startPoint y: 363, endPoint x: 1304, endPoint y: 360, distance: 101.0
click at [1304, 361] on div "7 # 7kdmmbzv Offline [GEOGRAPHIC_DATA], [GEOGRAPHIC_DATA] Customer information …" at bounding box center [1422, 471] width 252 height 710
copy p "[EMAIL_ADDRESS][DOMAIN_NAME]"
click at [413, 680] on textarea "Yes ,we can do that,to send you the correct battery and you will give the deliv…" at bounding box center [812, 664] width 933 height 56
click at [1242, 711] on span "Send" at bounding box center [1250, 708] width 43 height 15
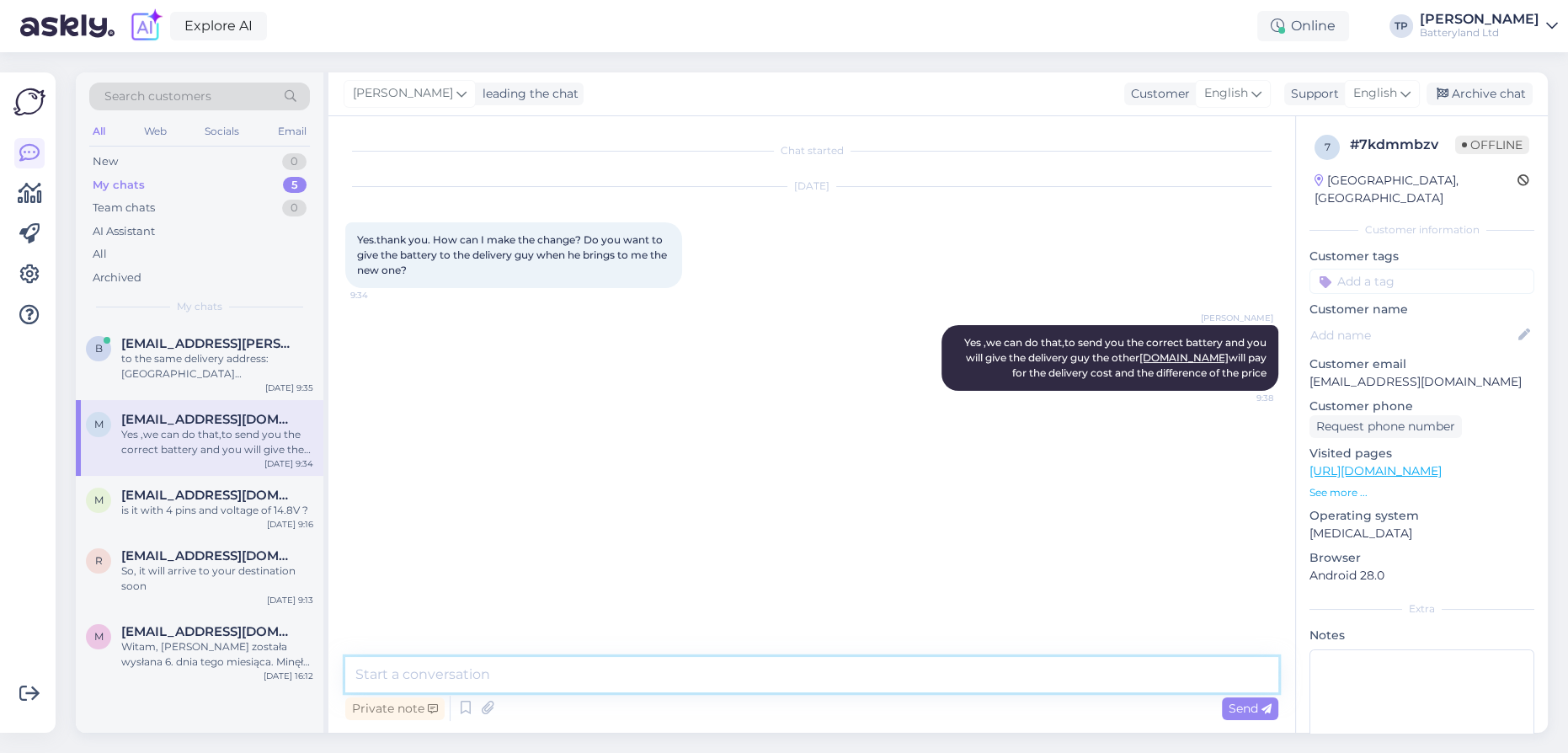
click at [455, 682] on textarea at bounding box center [812, 675] width 933 height 35
paste textarea "7,67"
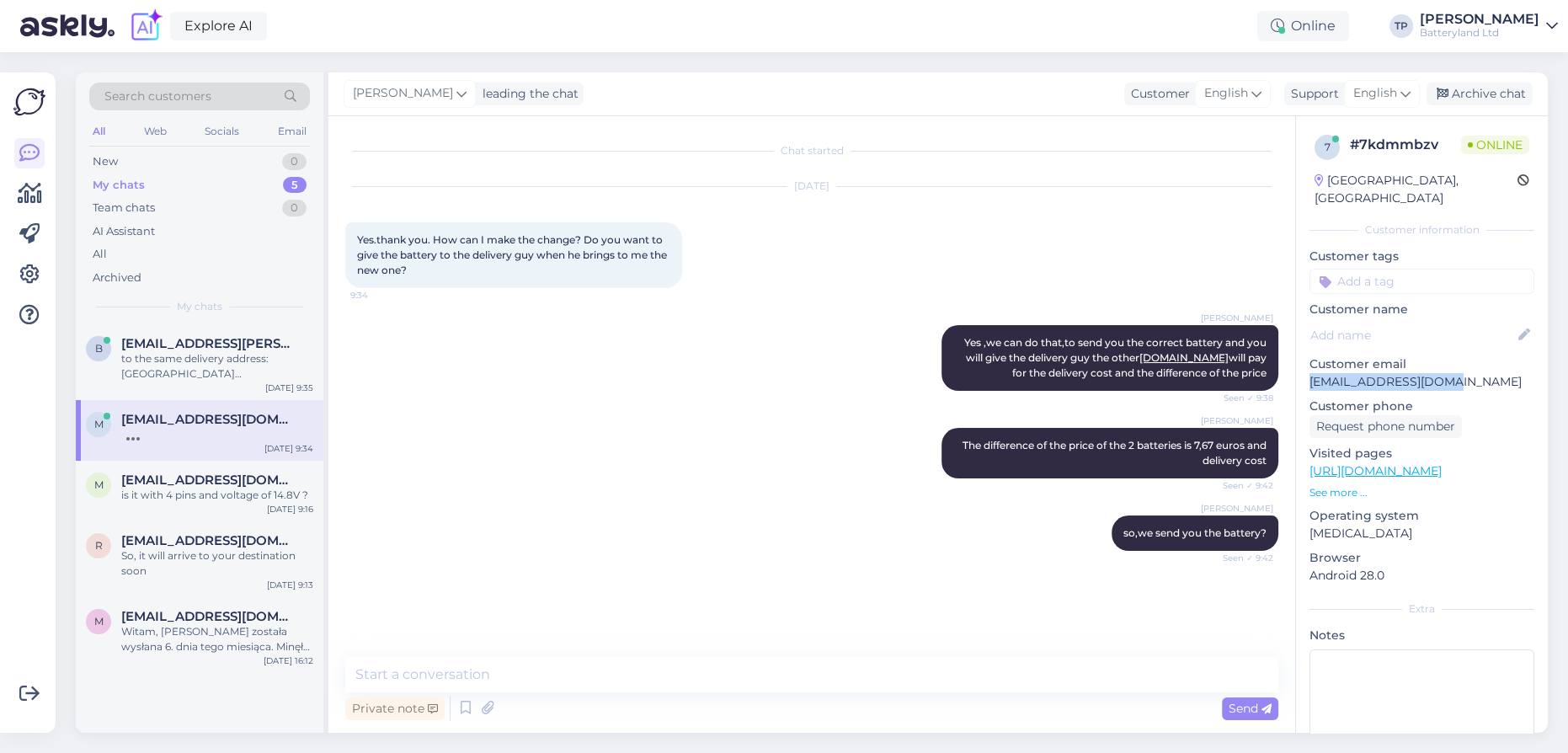
drag, startPoint x: 1434, startPoint y: 365, endPoint x: 1310, endPoint y: 356, distance: 124.3
click at [1310, 373] on p "[EMAIL_ADDRESS][DOMAIN_NAME]" at bounding box center [1422, 382] width 225 height 18
copy p "[EMAIL_ADDRESS][DOMAIN_NAME]"
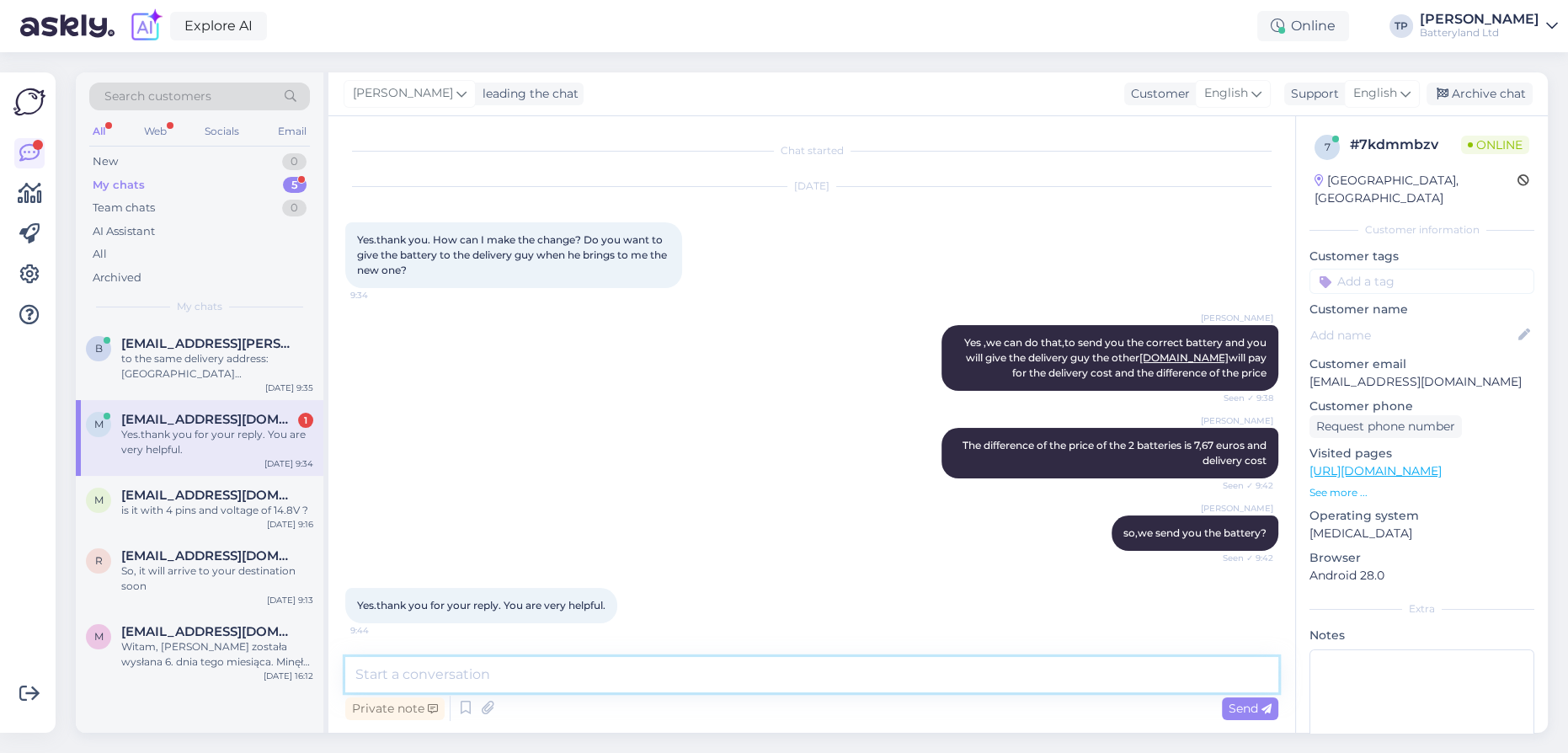
click at [516, 670] on textarea at bounding box center [812, 675] width 933 height 35
drag, startPoint x: 534, startPoint y: 676, endPoint x: 289, endPoint y: 644, distance: 247.1
click at [289, 644] on div "Search customers All Web Socials Email New 0 My chats 5 Team chats 0 AI Assista…" at bounding box center [812, 403] width 1472 height 661
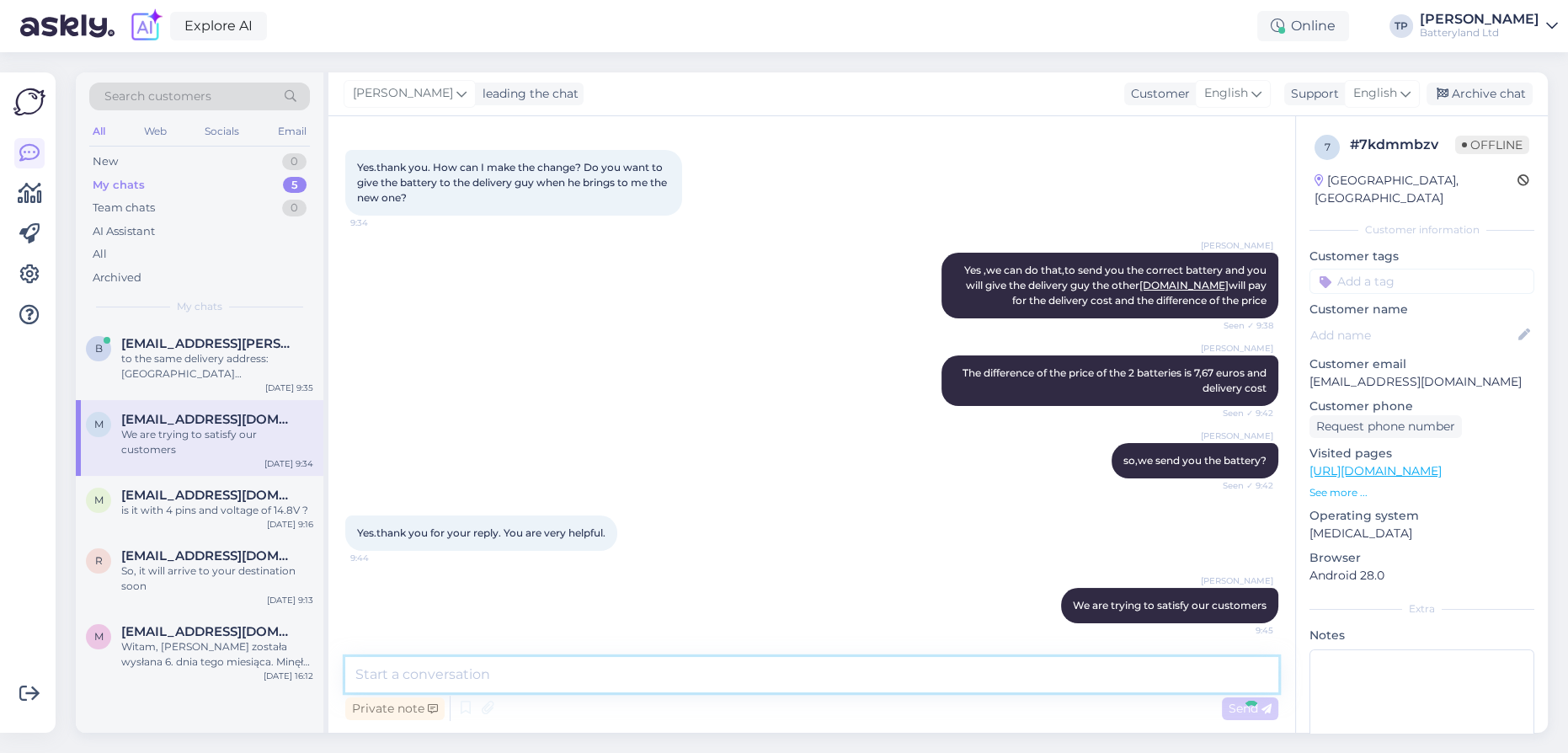
scroll to position [145, 0]
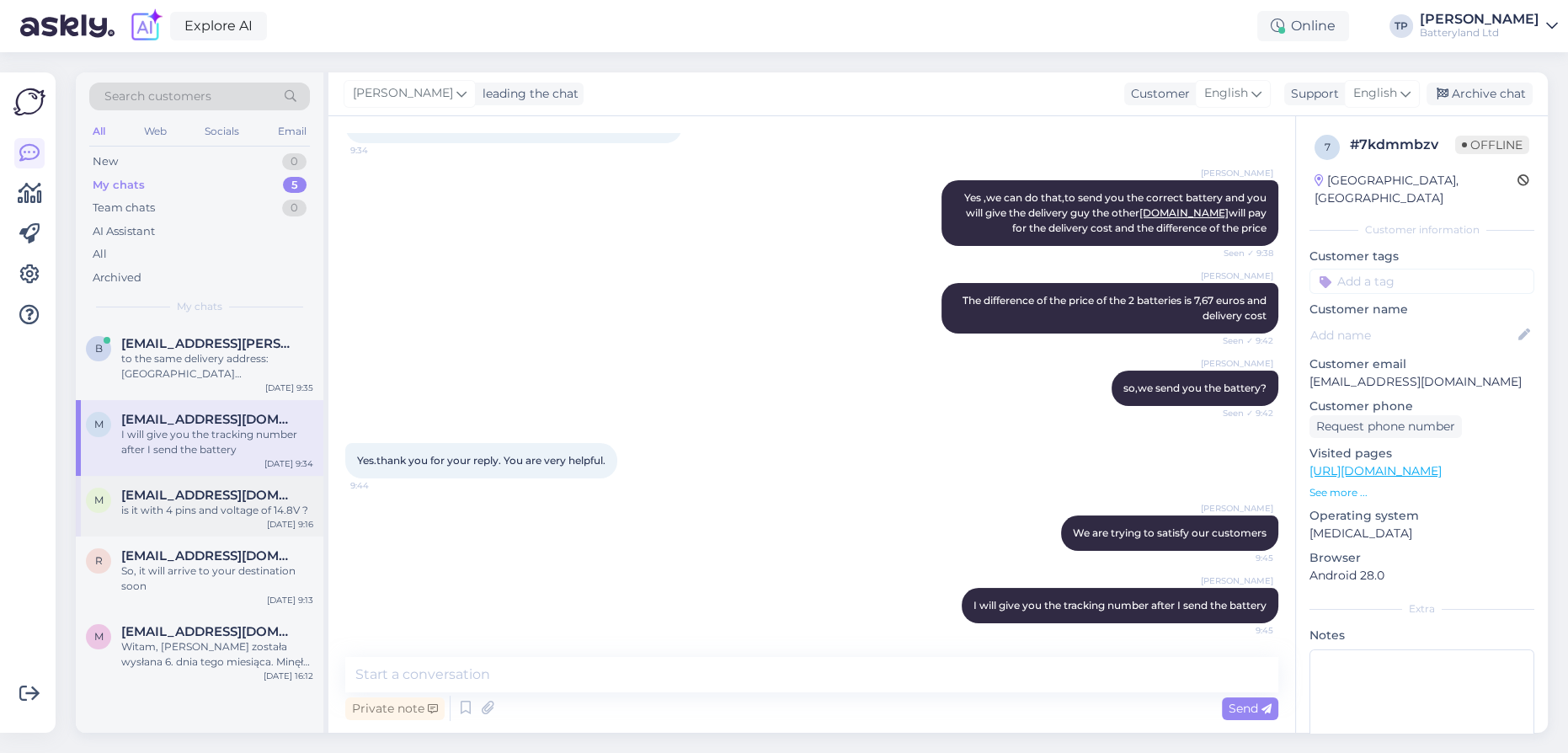
click at [206, 488] on span "[EMAIL_ADDRESS][DOMAIN_NAME]" at bounding box center [209, 495] width 175 height 15
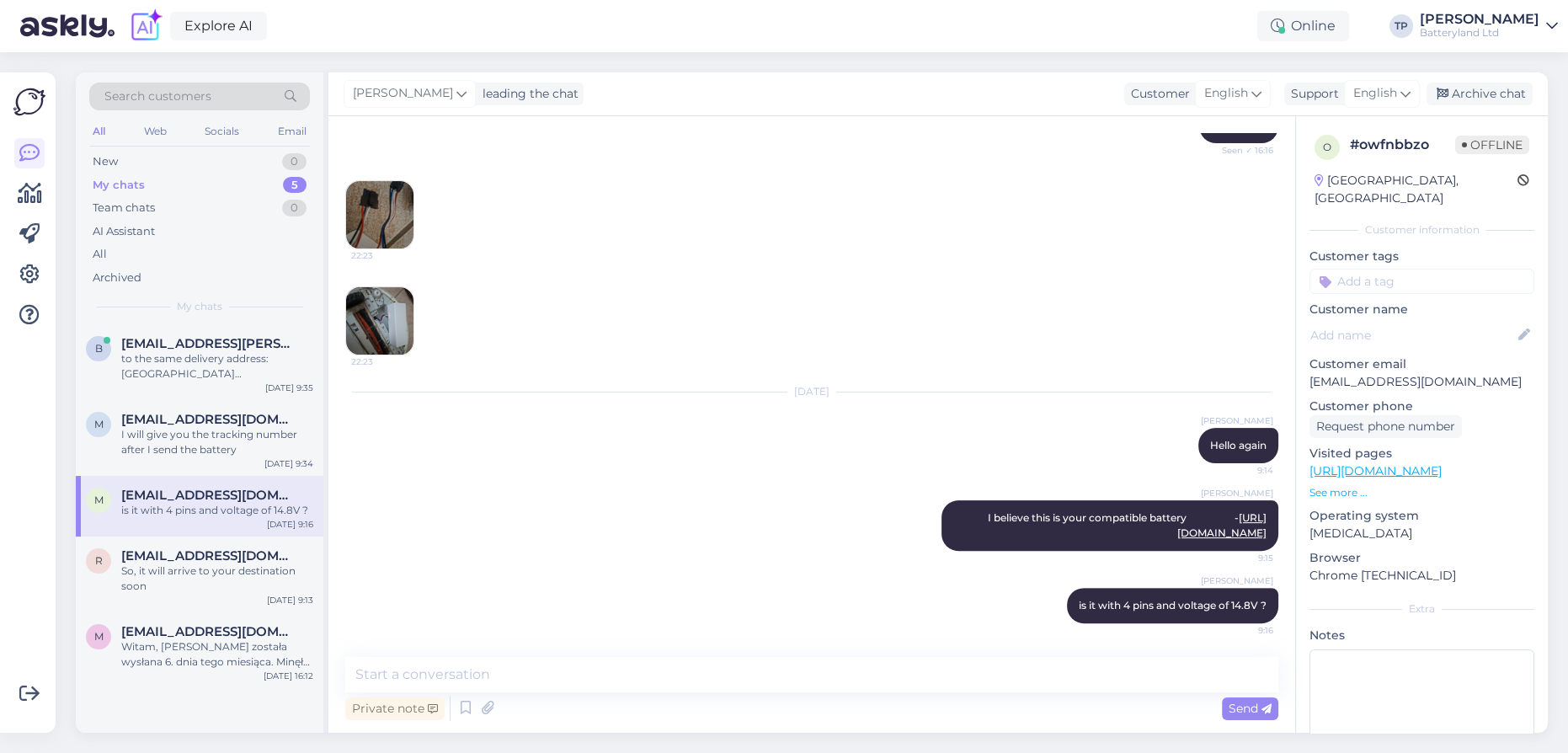
click at [376, 218] on img at bounding box center [380, 215] width 67 height 67
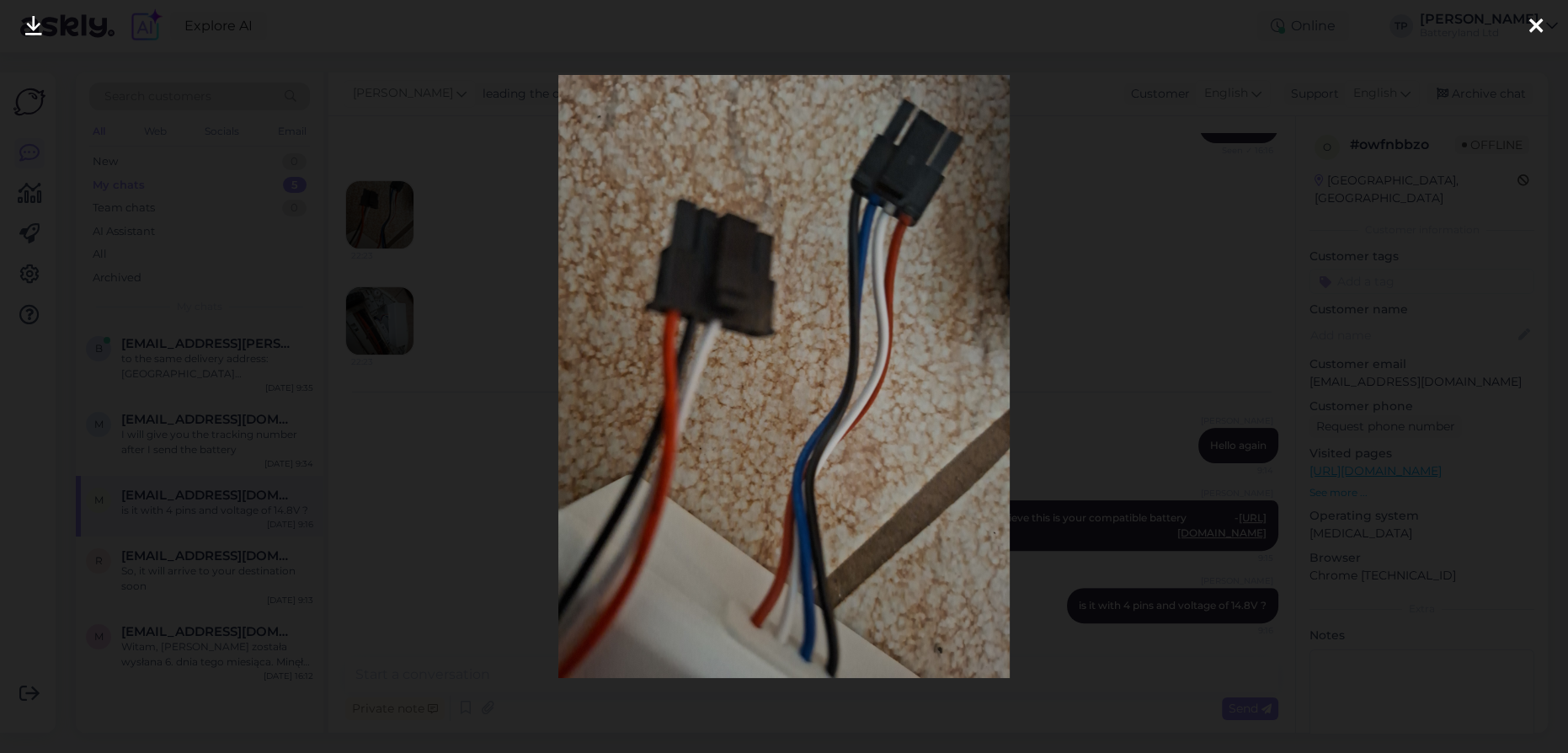
click at [1539, 21] on icon at bounding box center [1535, 26] width 13 height 21
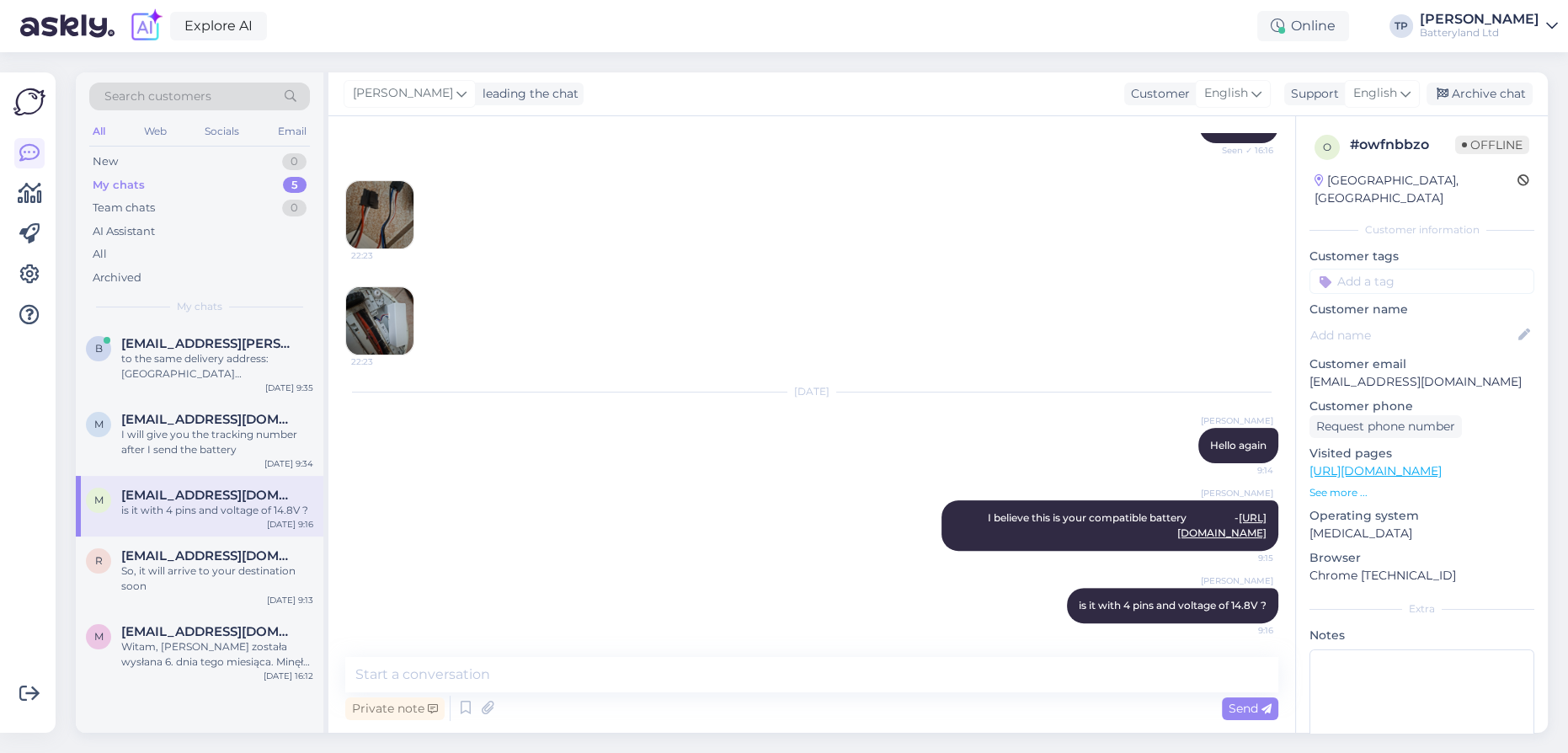
click at [382, 317] on img at bounding box center [380, 321] width 67 height 67
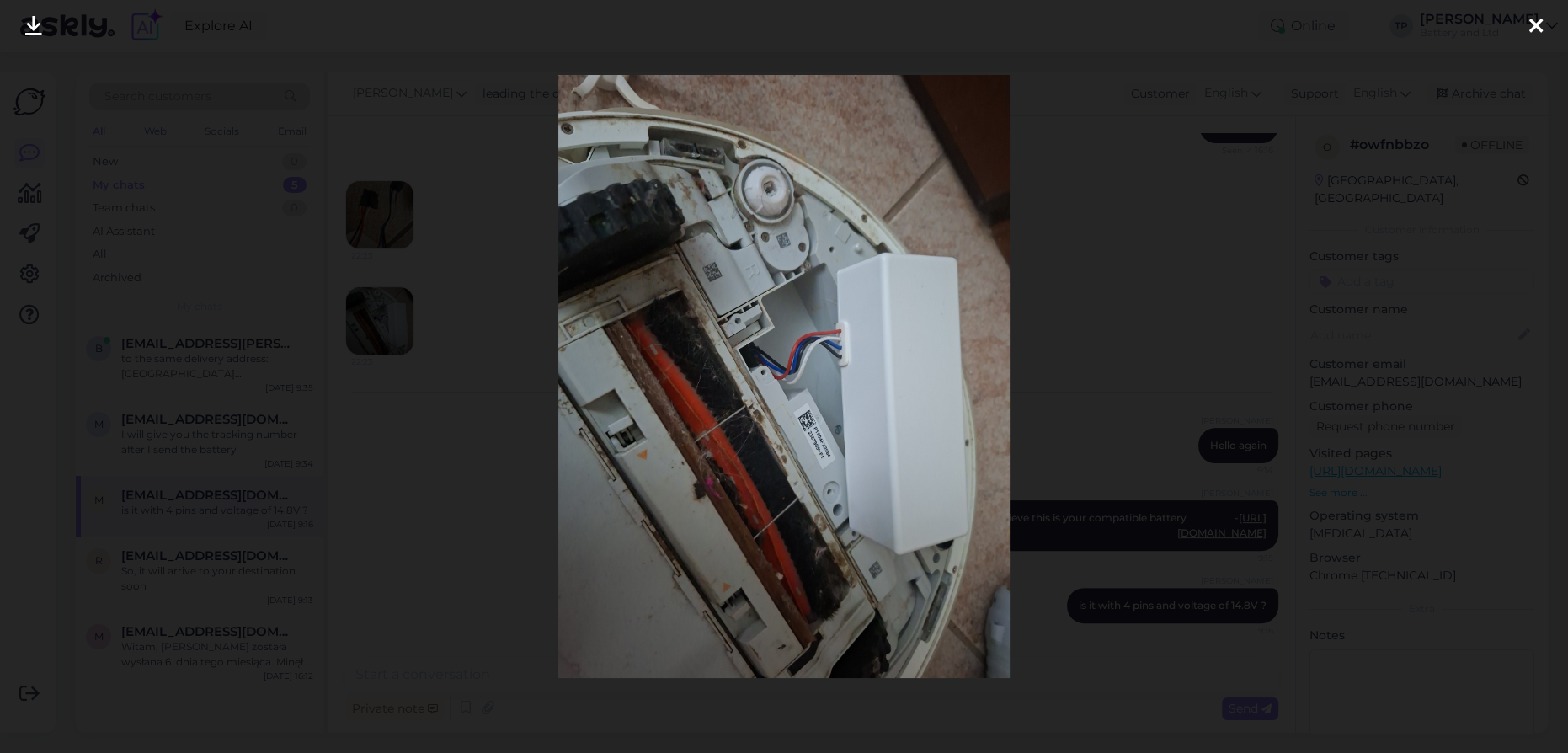
click at [1536, 29] on icon at bounding box center [1535, 26] width 13 height 21
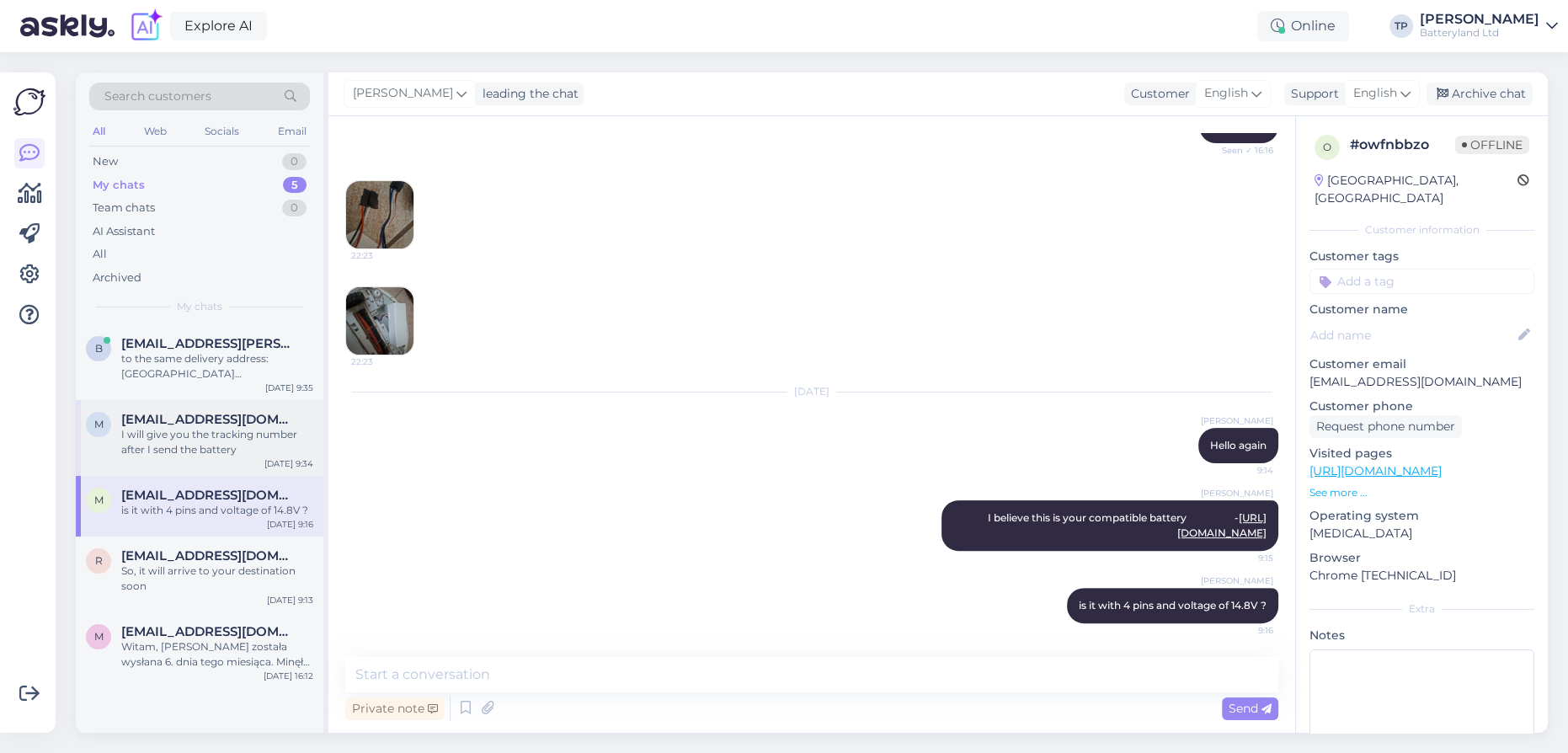
click at [181, 411] on span "[EMAIL_ADDRESS][DOMAIN_NAME]" at bounding box center [209, 419] width 175 height 15
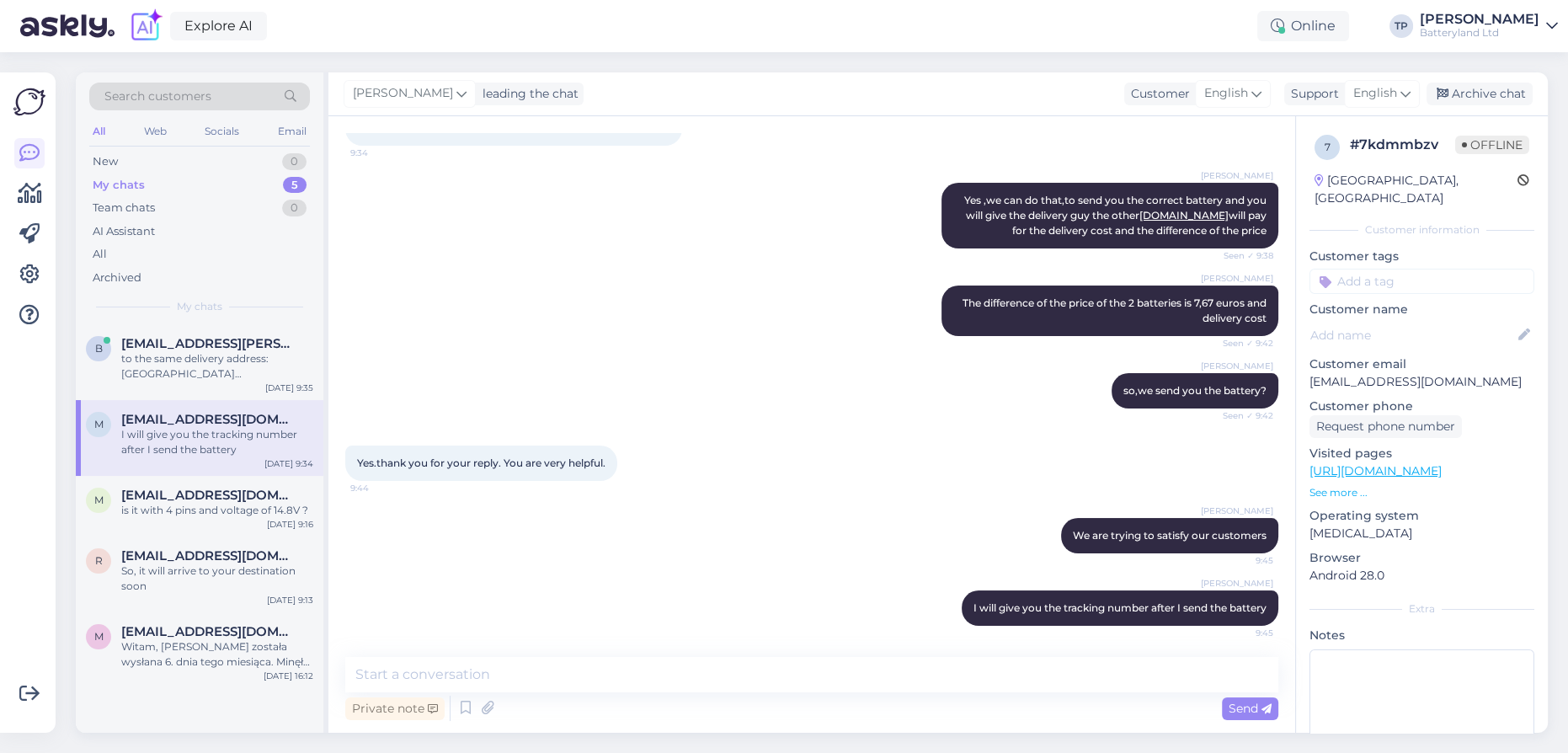
scroll to position [144, 0]
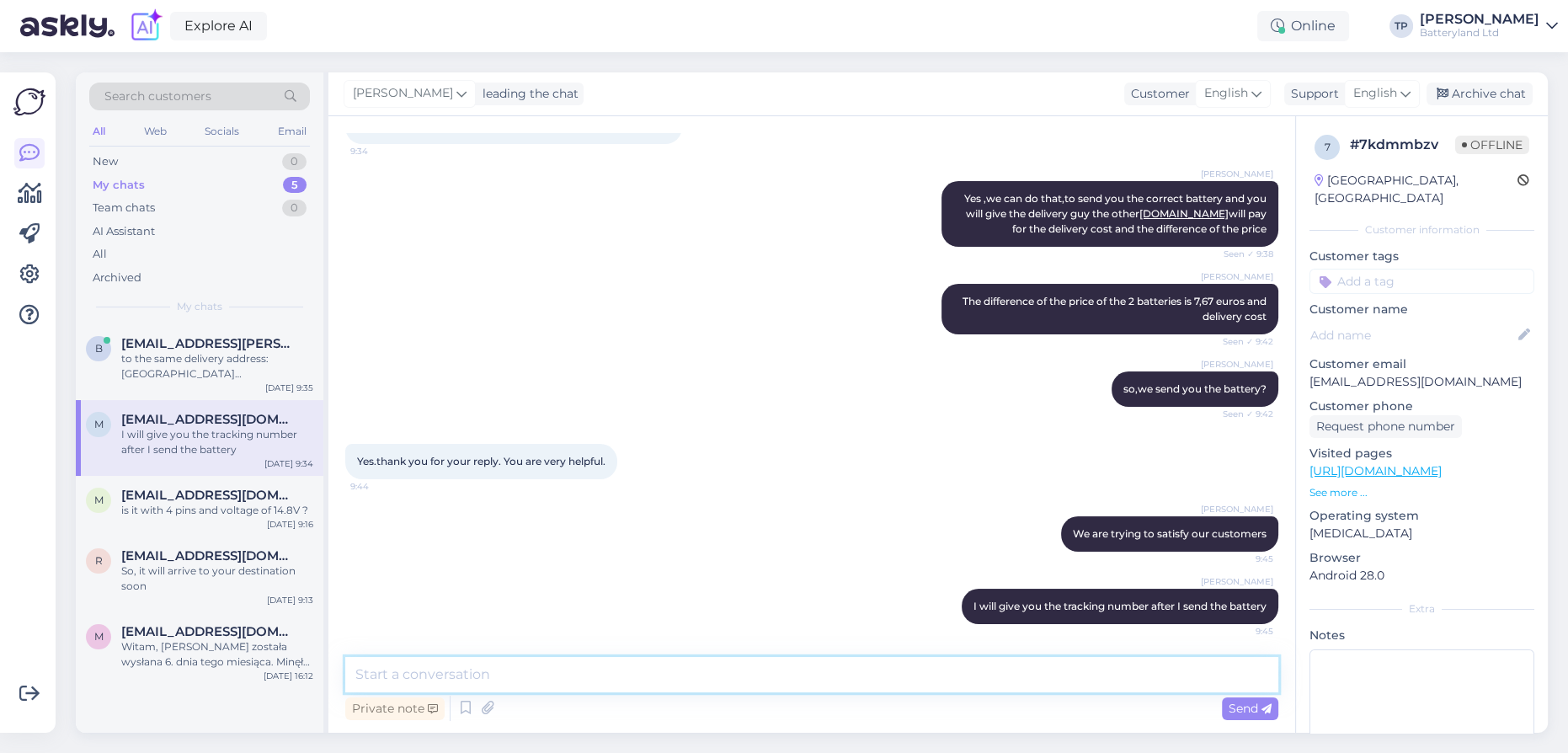
click at [437, 675] on textarea at bounding box center [812, 675] width 933 height 35
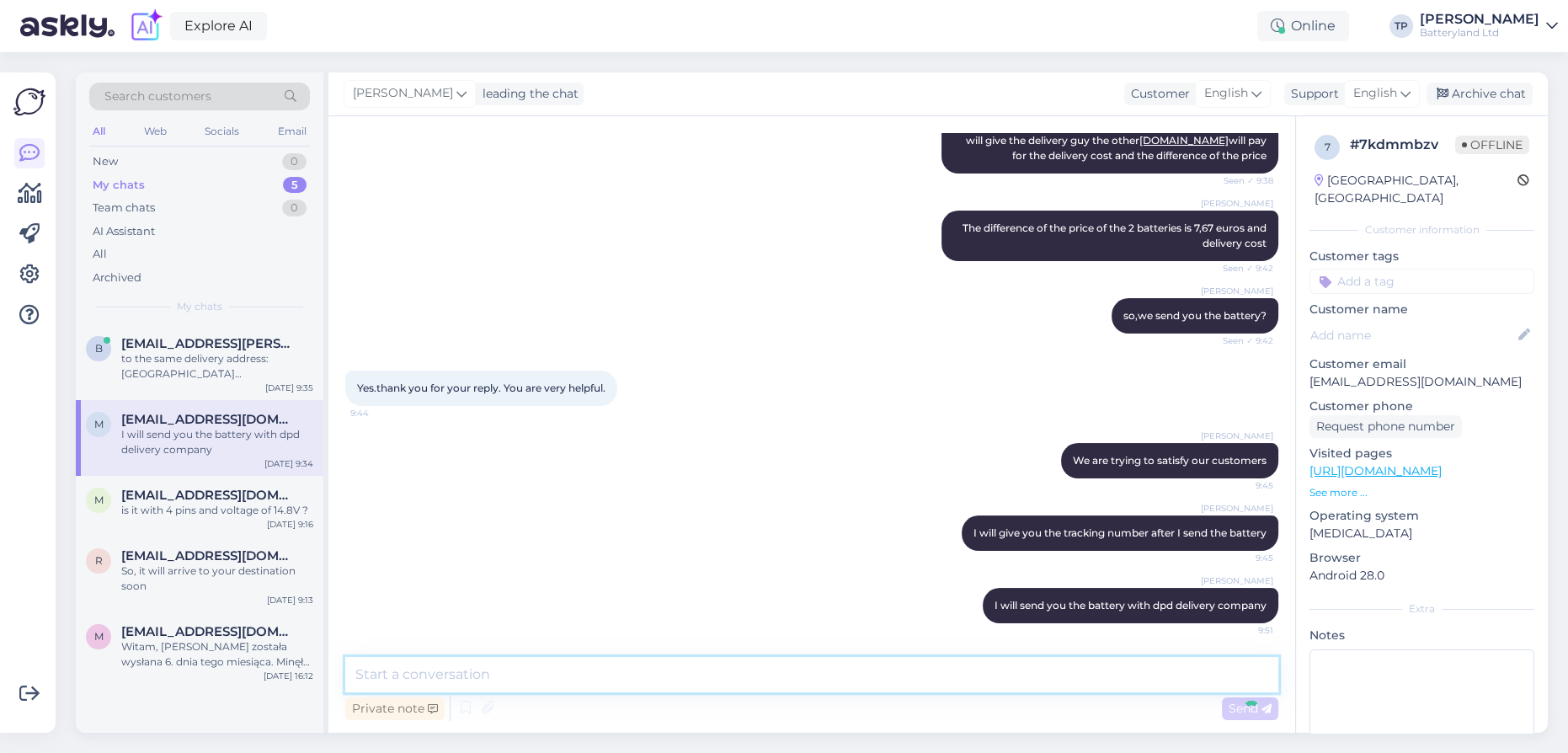
scroll to position [289, 0]
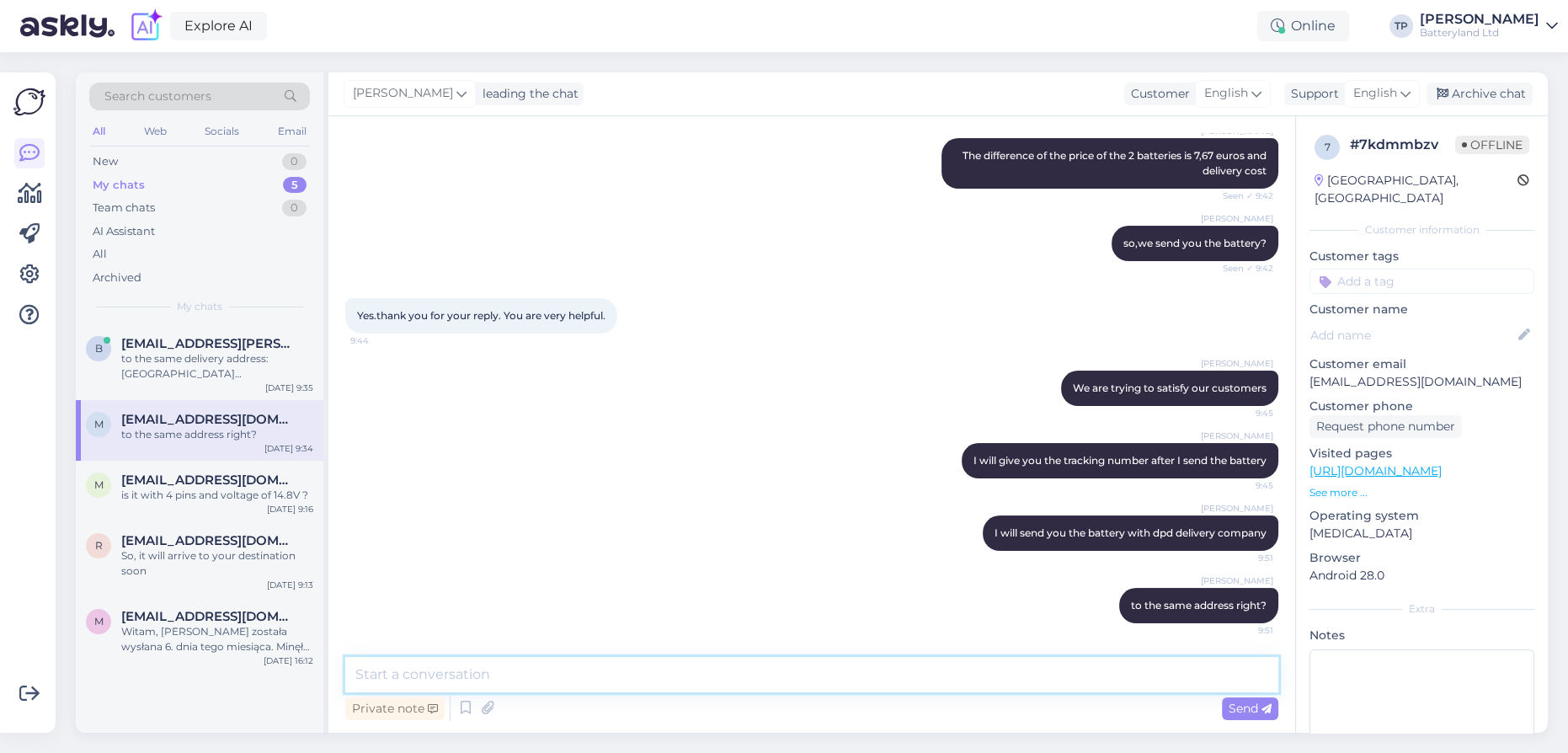
paste textarea "[GEOGRAPHIC_DATA], Βριλήσσια 152 35, Χελμού 39"
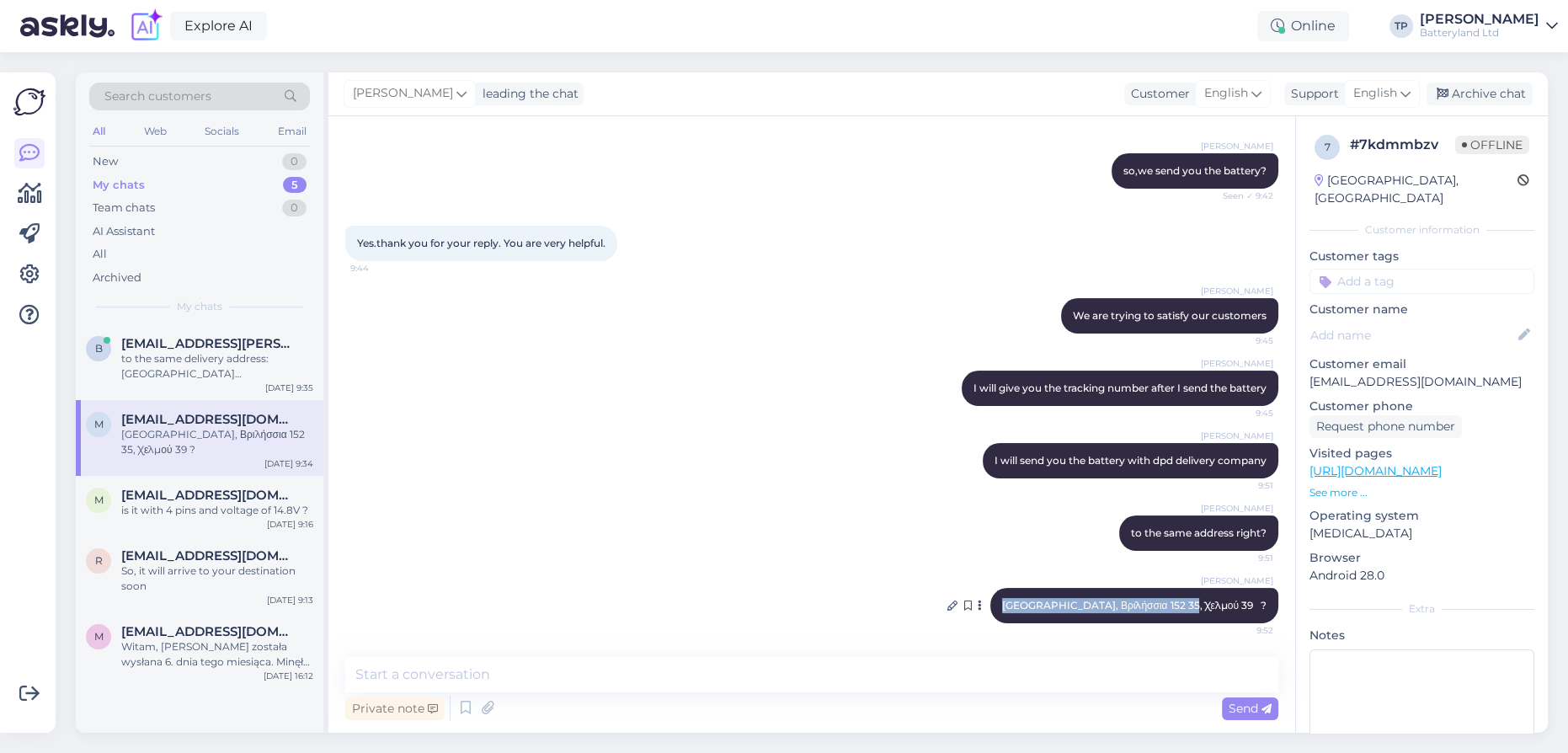
drag, startPoint x: 1105, startPoint y: 603, endPoint x: 1240, endPoint y: 594, distance: 135.3
click at [1240, 594] on div "[PERSON_NAME] Ελλάδα, Βριλήσσια 152 35, Χελμού 39 ? 9:52" at bounding box center [1133, 606] width 288 height 35
copy span "[GEOGRAPHIC_DATA], Βριλήσσια 152 35, Χελμού 39"
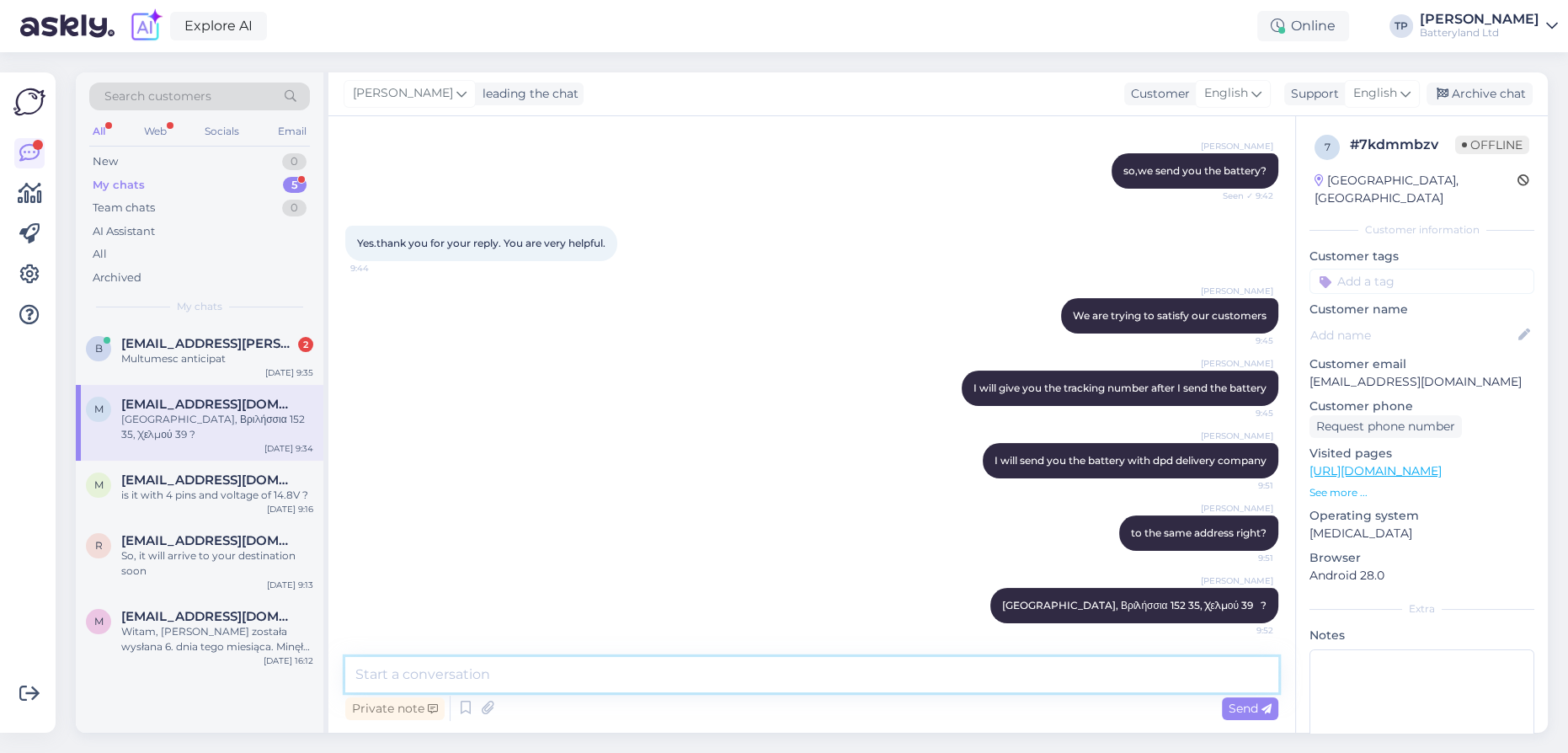
click at [463, 681] on textarea at bounding box center [812, 675] width 933 height 35
paste textarea "VRILISSIA"
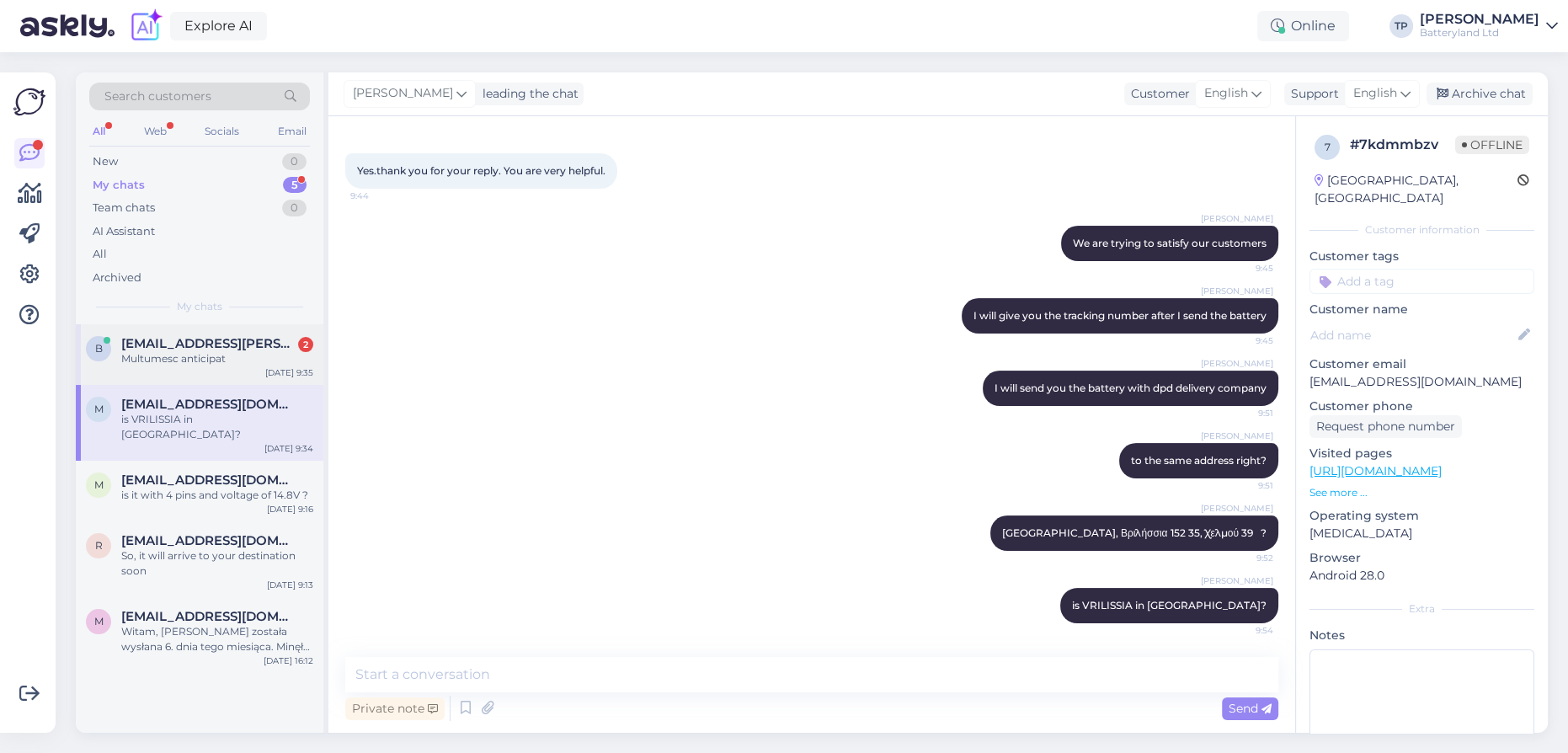
click at [246, 333] on div "b [EMAIL_ADDRESS][PERSON_NAME][DOMAIN_NAME] 2 Multumesc anticipat [DATE] 9:35" at bounding box center [199, 354] width 247 height 61
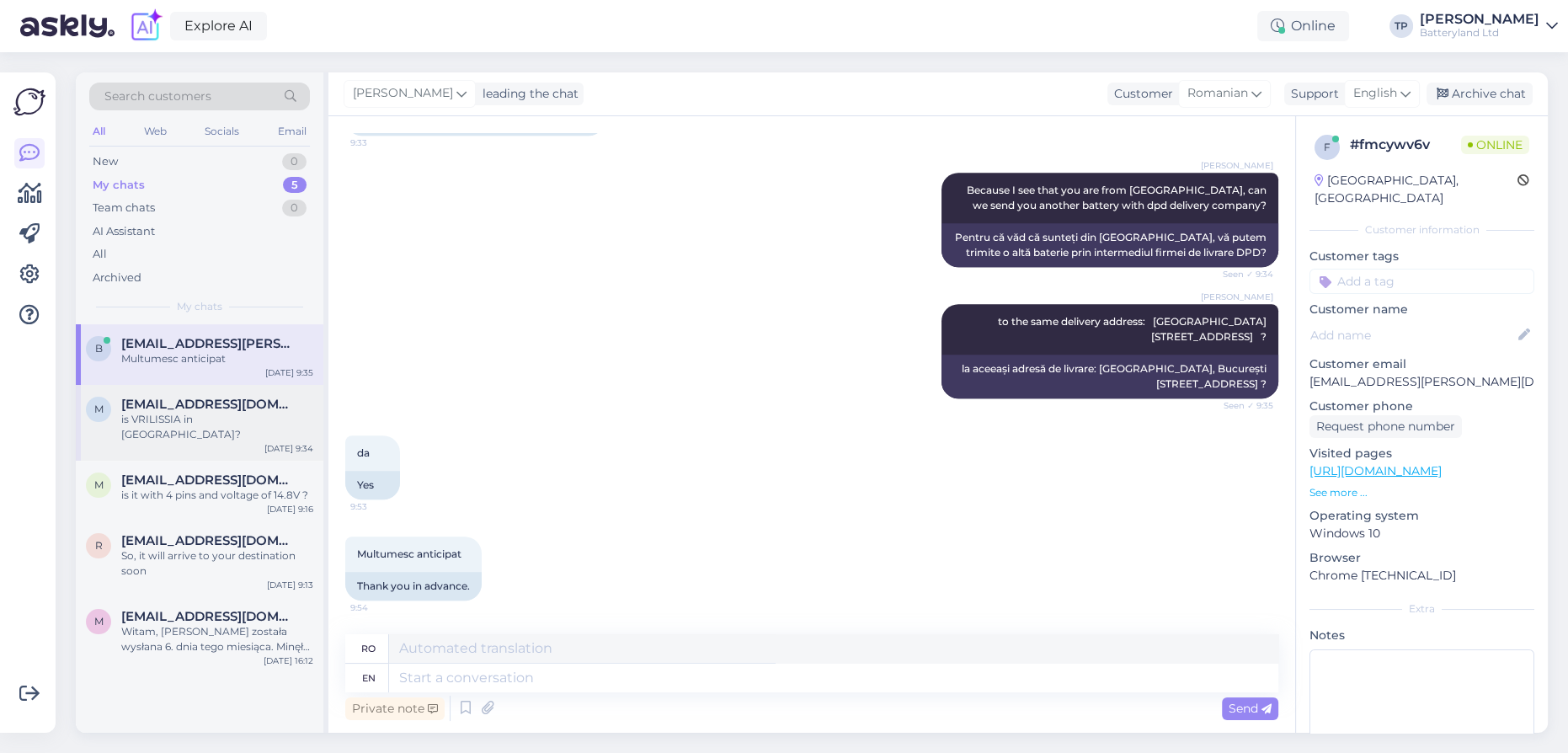
click at [237, 413] on div "[EMAIL_ADDRESS][DOMAIN_NAME] is VRILISSIA in [GEOGRAPHIC_DATA]?" at bounding box center [217, 419] width 192 height 46
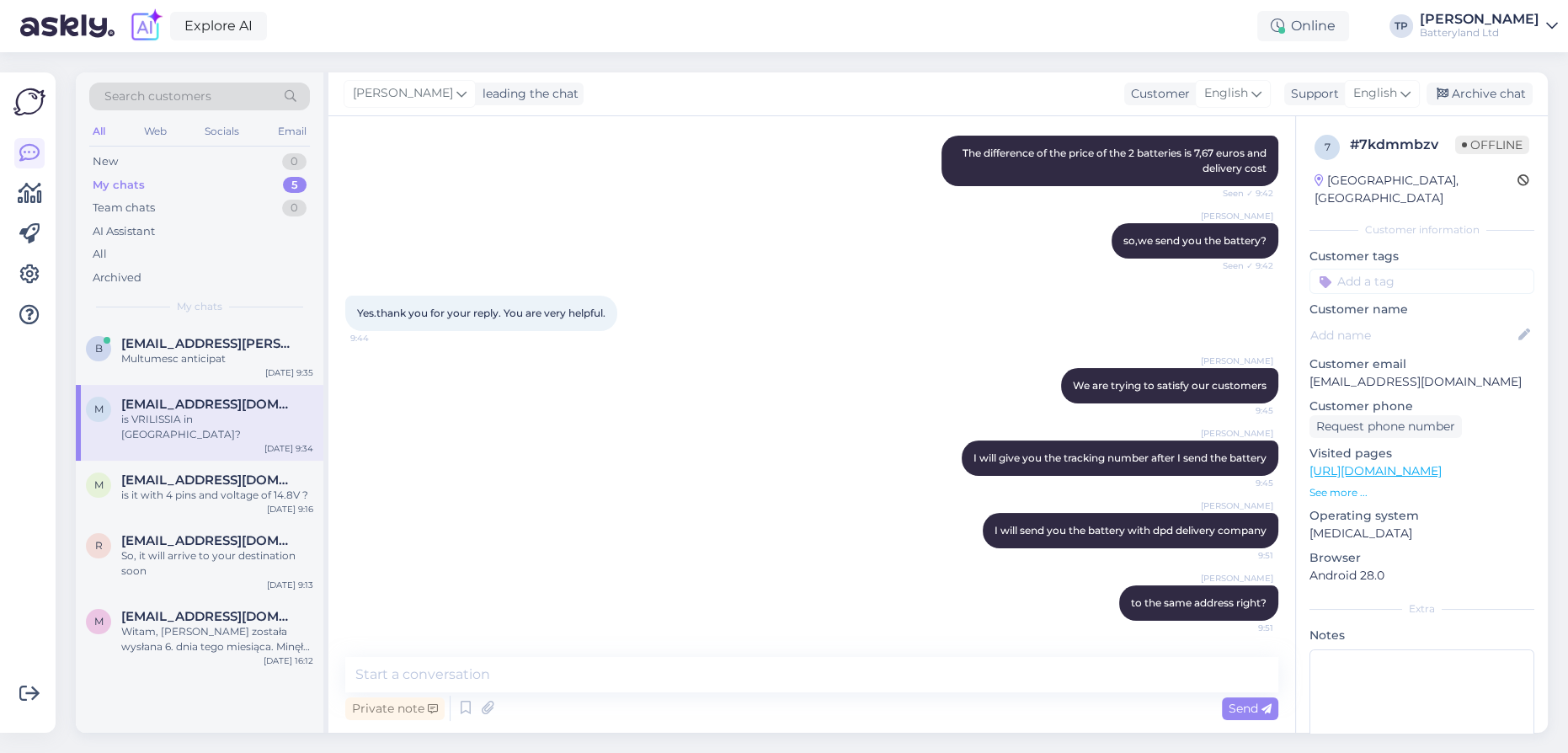
scroll to position [434, 0]
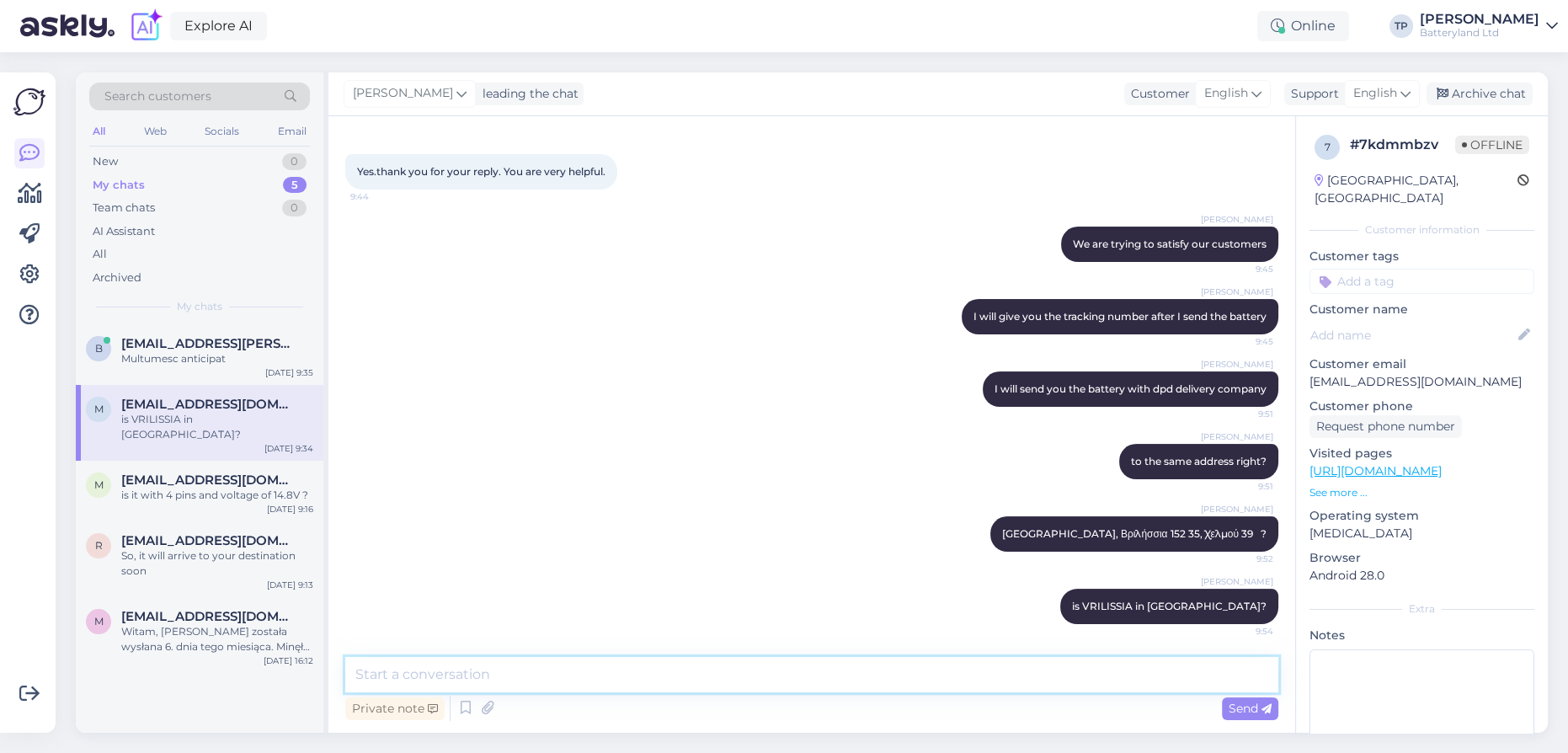
click at [466, 679] on textarea at bounding box center [812, 675] width 933 height 35
paste textarea "Chelmou 39"
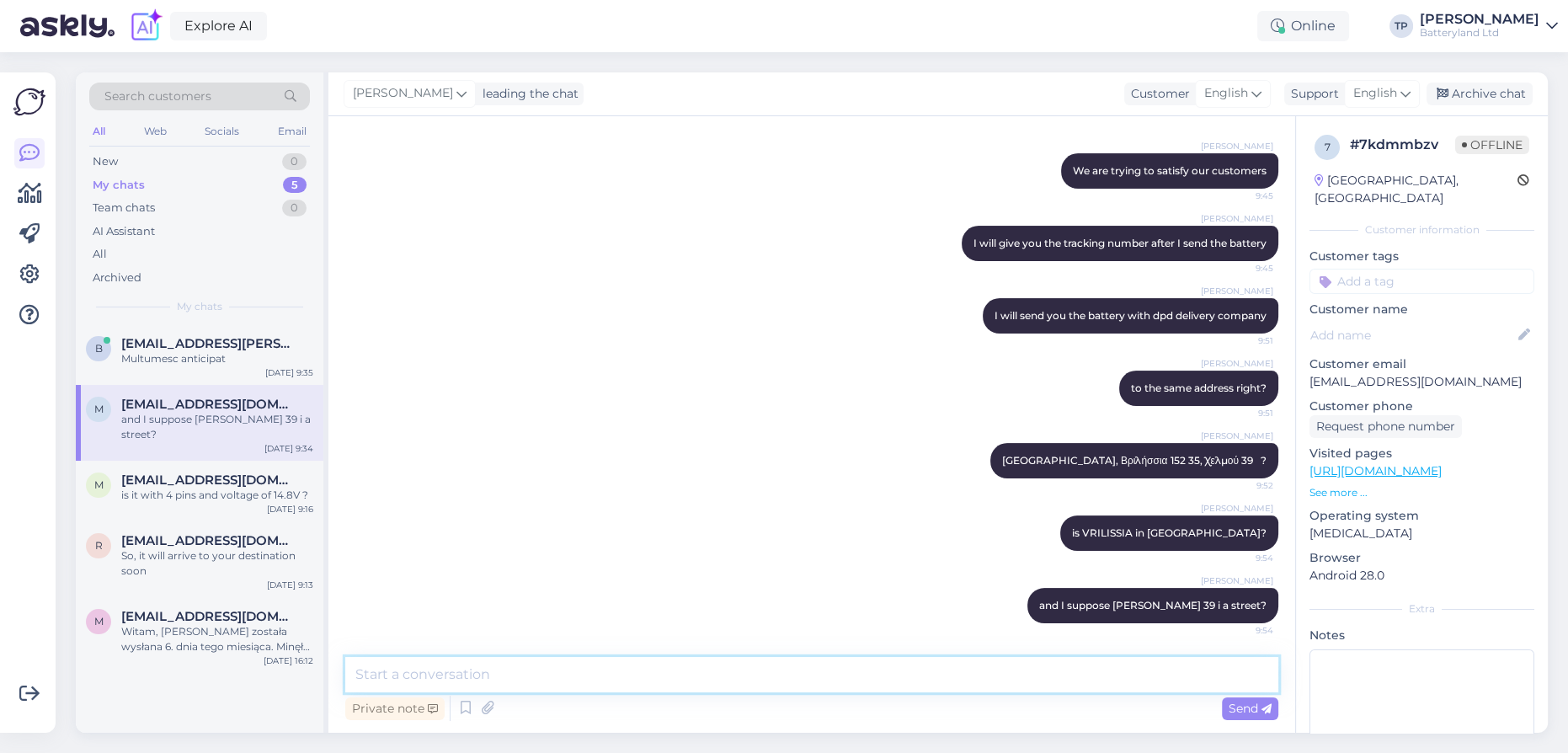
click at [516, 666] on textarea at bounding box center [812, 675] width 933 height 35
click at [458, 674] on textarea "so the differense of the" at bounding box center [812, 675] width 933 height 35
click at [522, 673] on textarea "so the difference of the" at bounding box center [812, 675] width 933 height 35
click at [1141, 727] on div "Chat started [DATE] Yes.thank you. How can I make the change? Do you want to gi…" at bounding box center [812, 425] width 966 height 617
click at [1185, 670] on textarea "so the difference of the price of the batteries+ delivery cost in both ways whi…" at bounding box center [812, 675] width 933 height 35
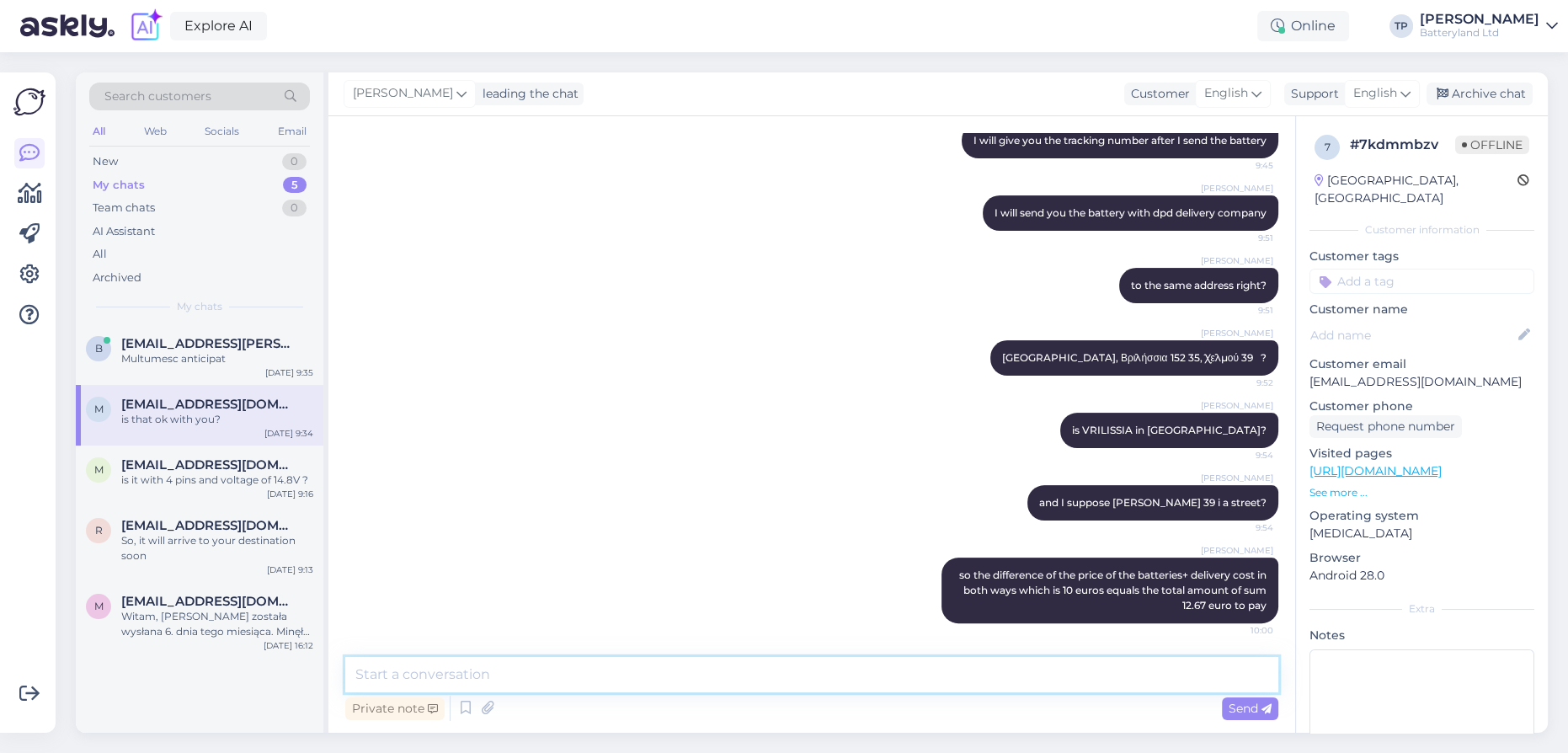
scroll to position [682, 0]
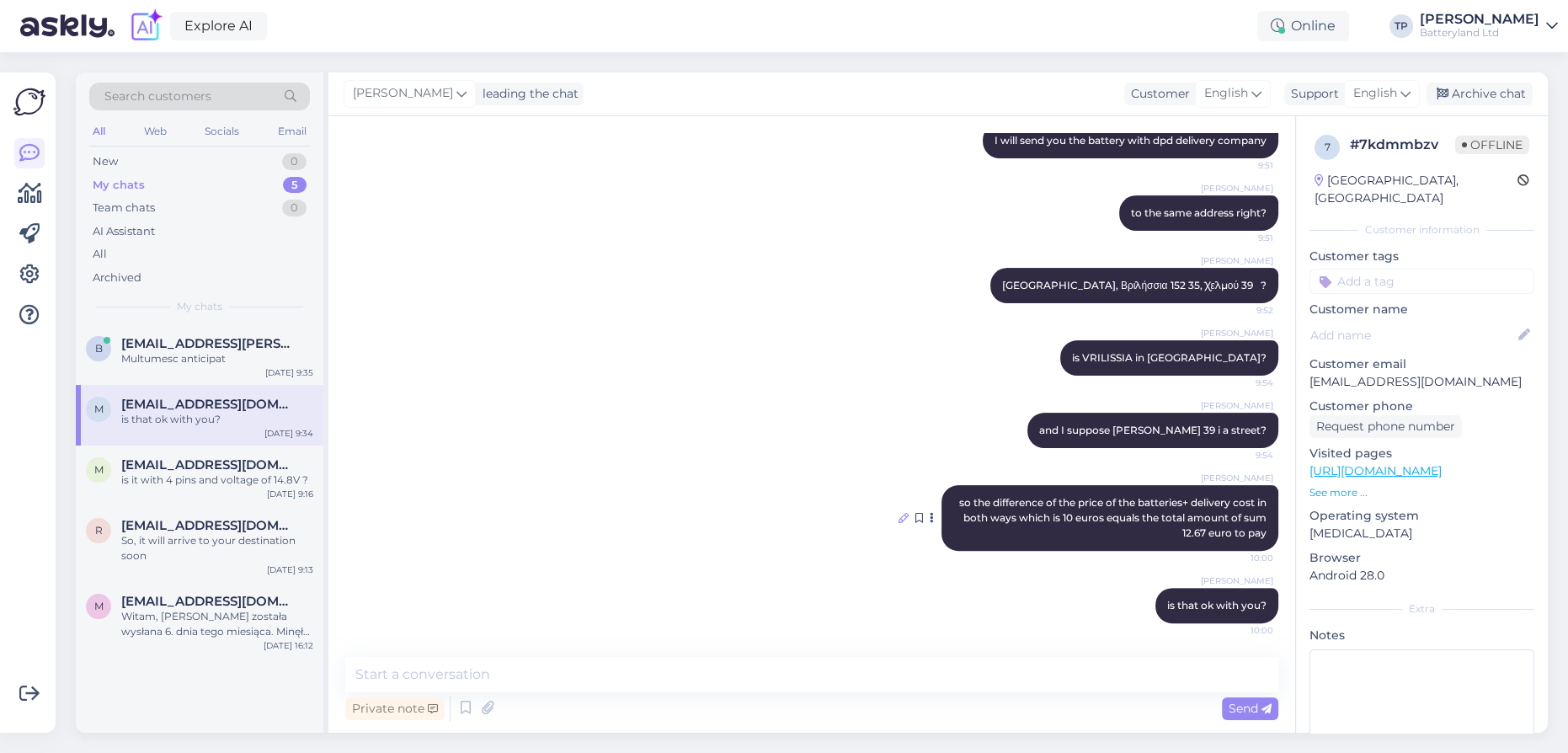
click at [898, 515] on icon at bounding box center [903, 518] width 10 height 10
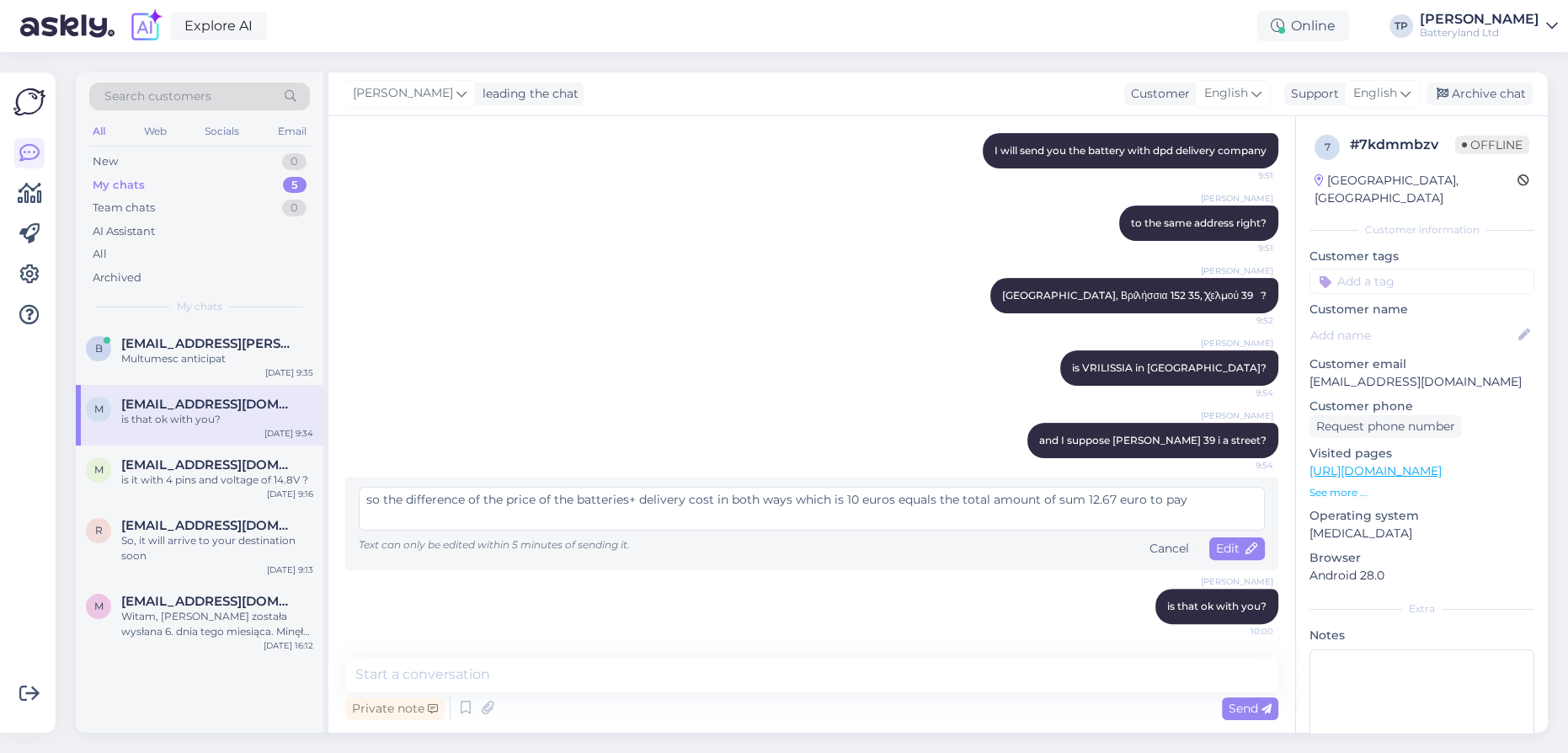
click at [849, 496] on textarea "so the difference of the price of the batteries+ delivery cost in both ways whi…" at bounding box center [811, 509] width 906 height 44
click at [1098, 500] on textarea "so the difference of the price of the batteries+ delivery cost in both ways whi…" at bounding box center [811, 509] width 906 height 44
click at [1089, 497] on textarea "so the difference of the price of the batteries+ delivery cost in both ways whi…" at bounding box center [811, 509] width 906 height 44
click at [1223, 547] on span "Edit" at bounding box center [1236, 548] width 42 height 15
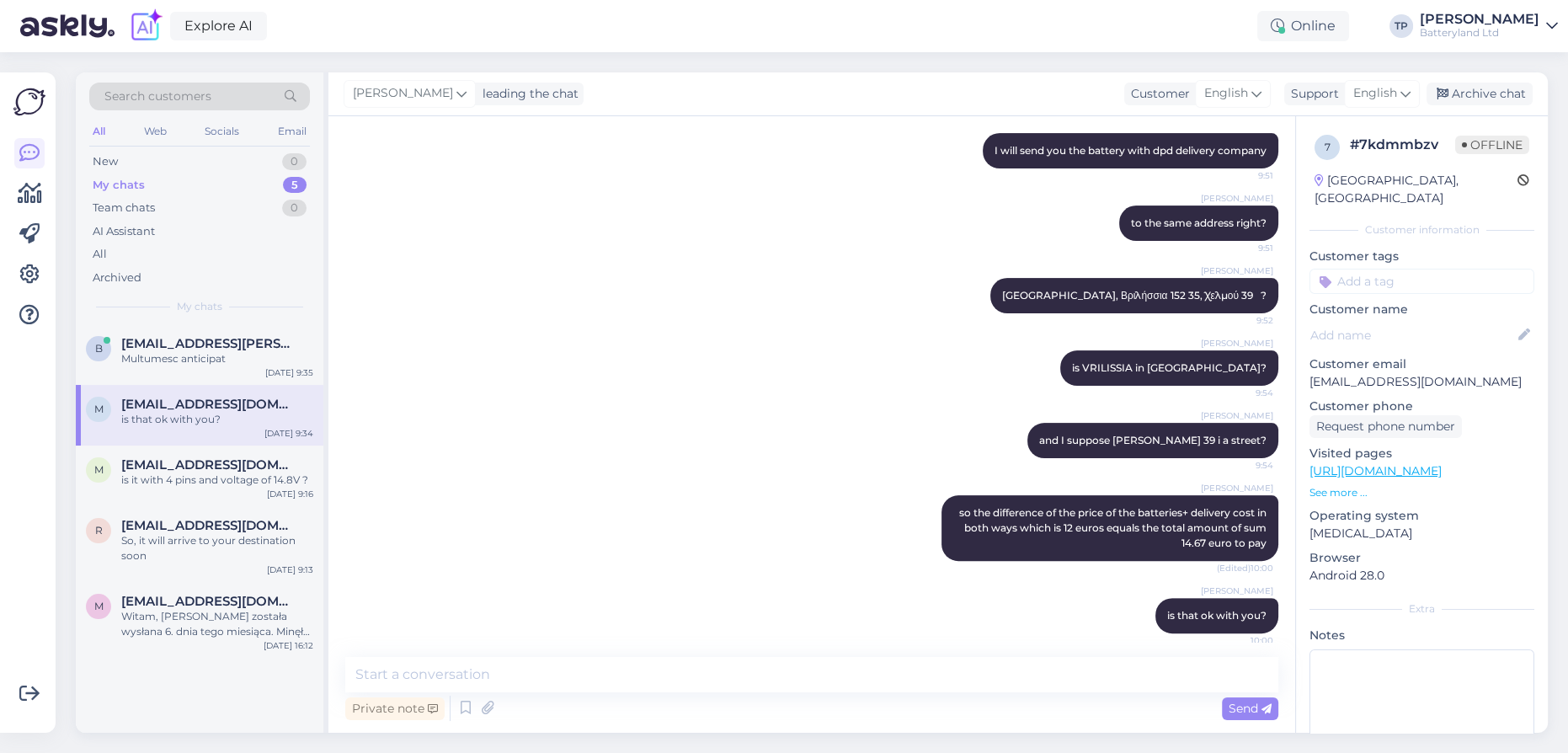
click at [583, 377] on div "[PERSON_NAME] is VRILISSIA in [GEOGRAPHIC_DATA]? 9:54" at bounding box center [812, 369] width 933 height 73
click at [898, 527] on icon at bounding box center [903, 528] width 10 height 10
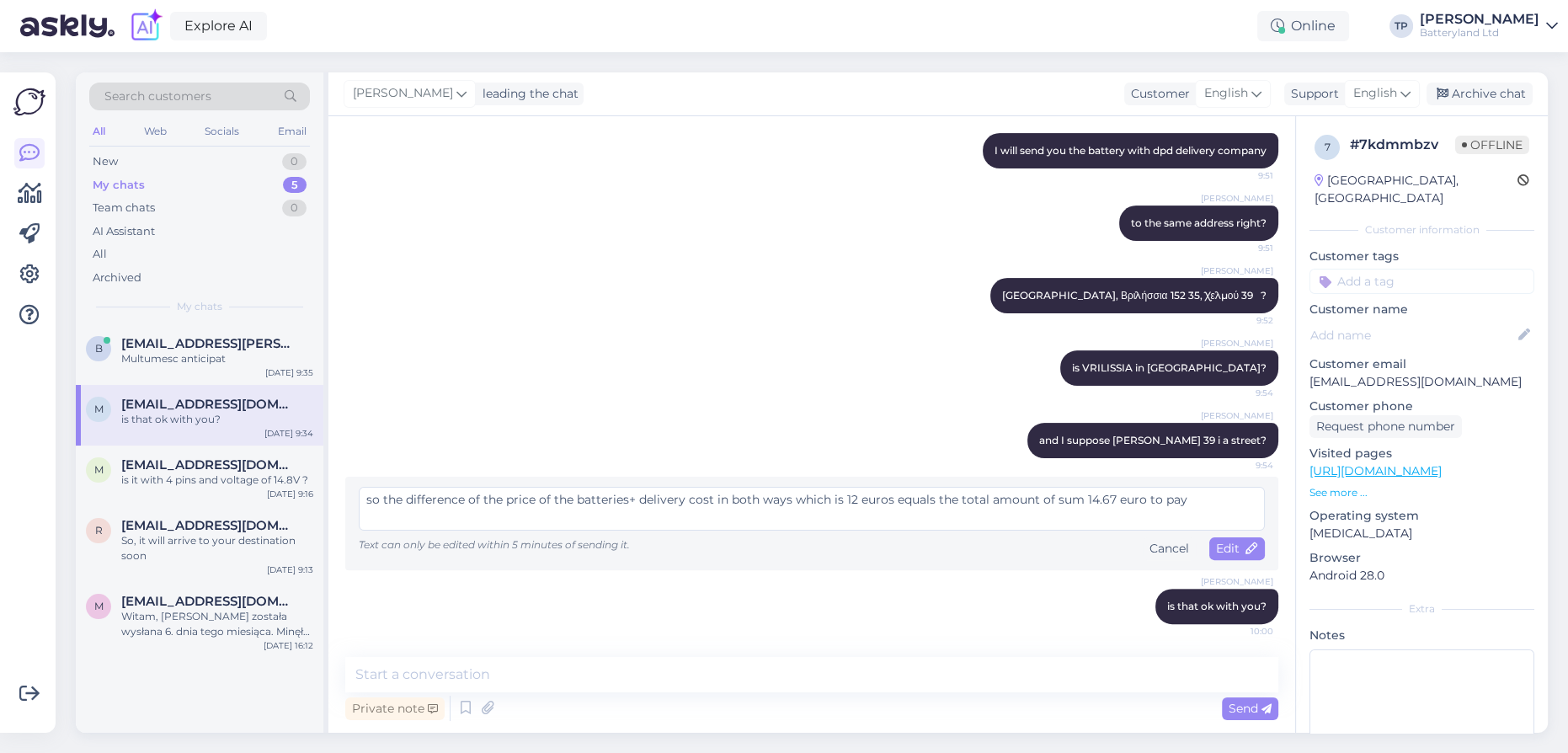
click at [1085, 497] on textarea "so the difference of the price of the batteries+ delivery cost in both ways whi…" at bounding box center [811, 509] width 906 height 44
click at [1216, 549] on span "Edit" at bounding box center [1236, 548] width 42 height 15
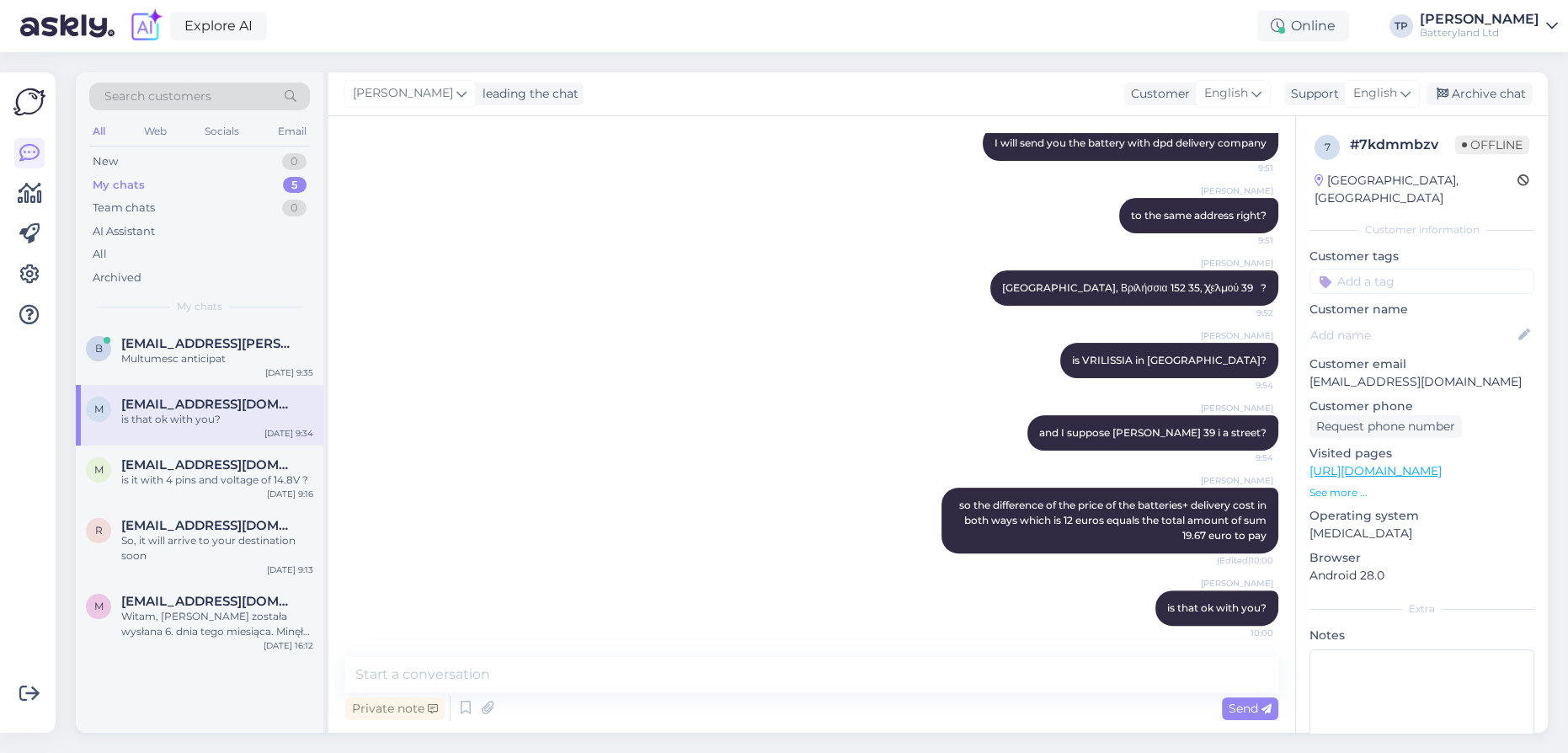
scroll to position [682, 0]
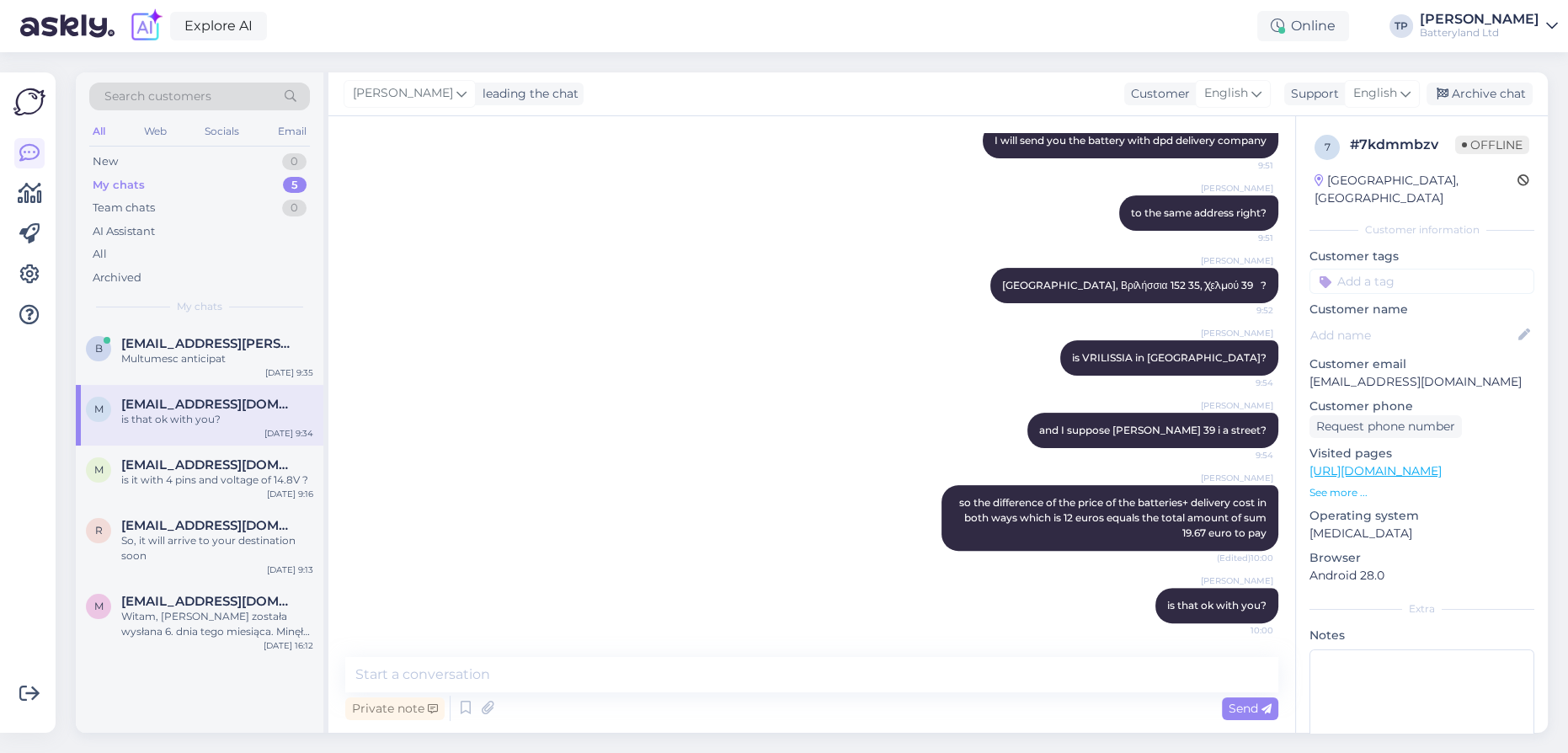
click at [549, 694] on div "Private note Send" at bounding box center [812, 708] width 933 height 32
click at [540, 692] on div "Private note Send" at bounding box center [812, 708] width 933 height 32
click at [531, 683] on textarea at bounding box center [812, 675] width 933 height 35
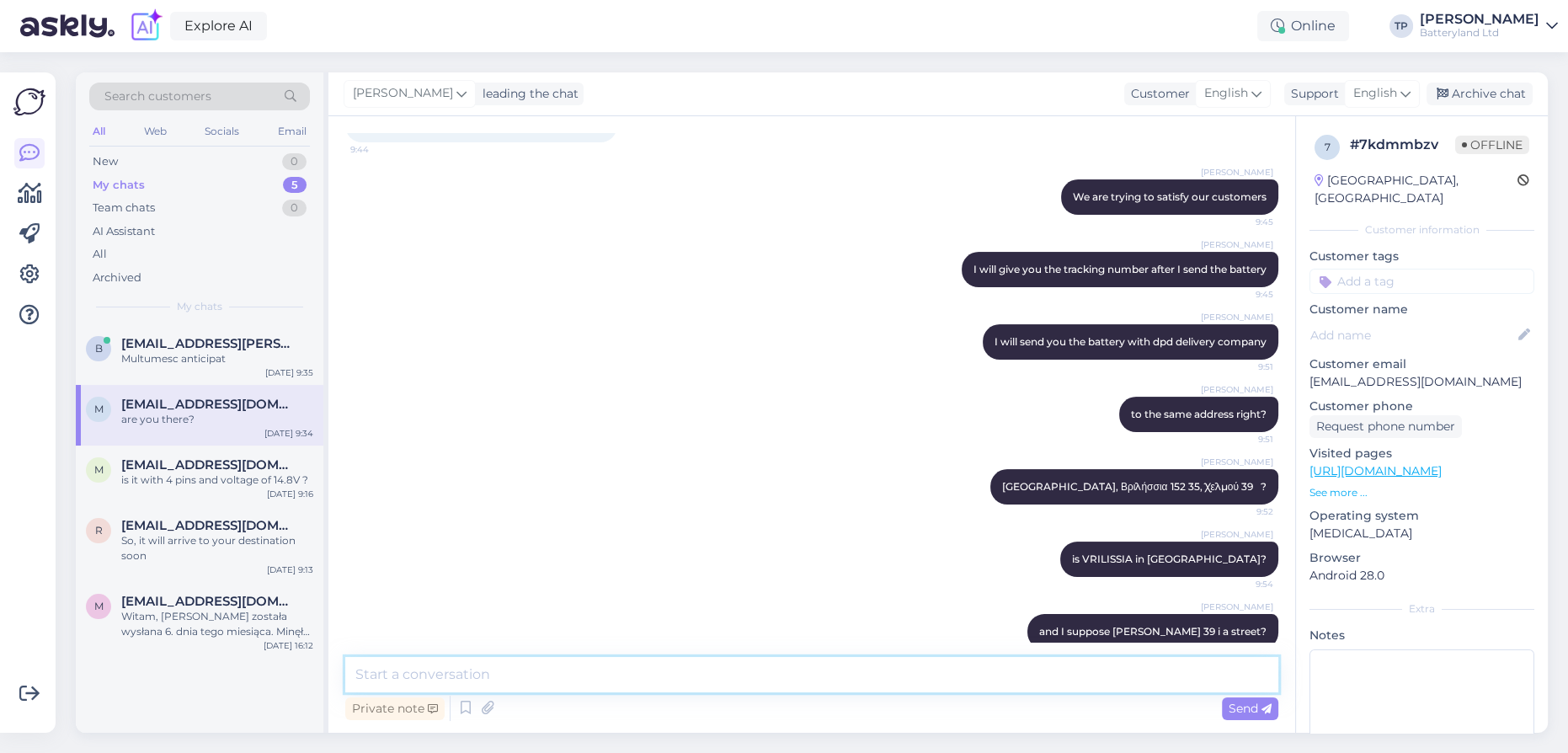
scroll to position [601, 0]
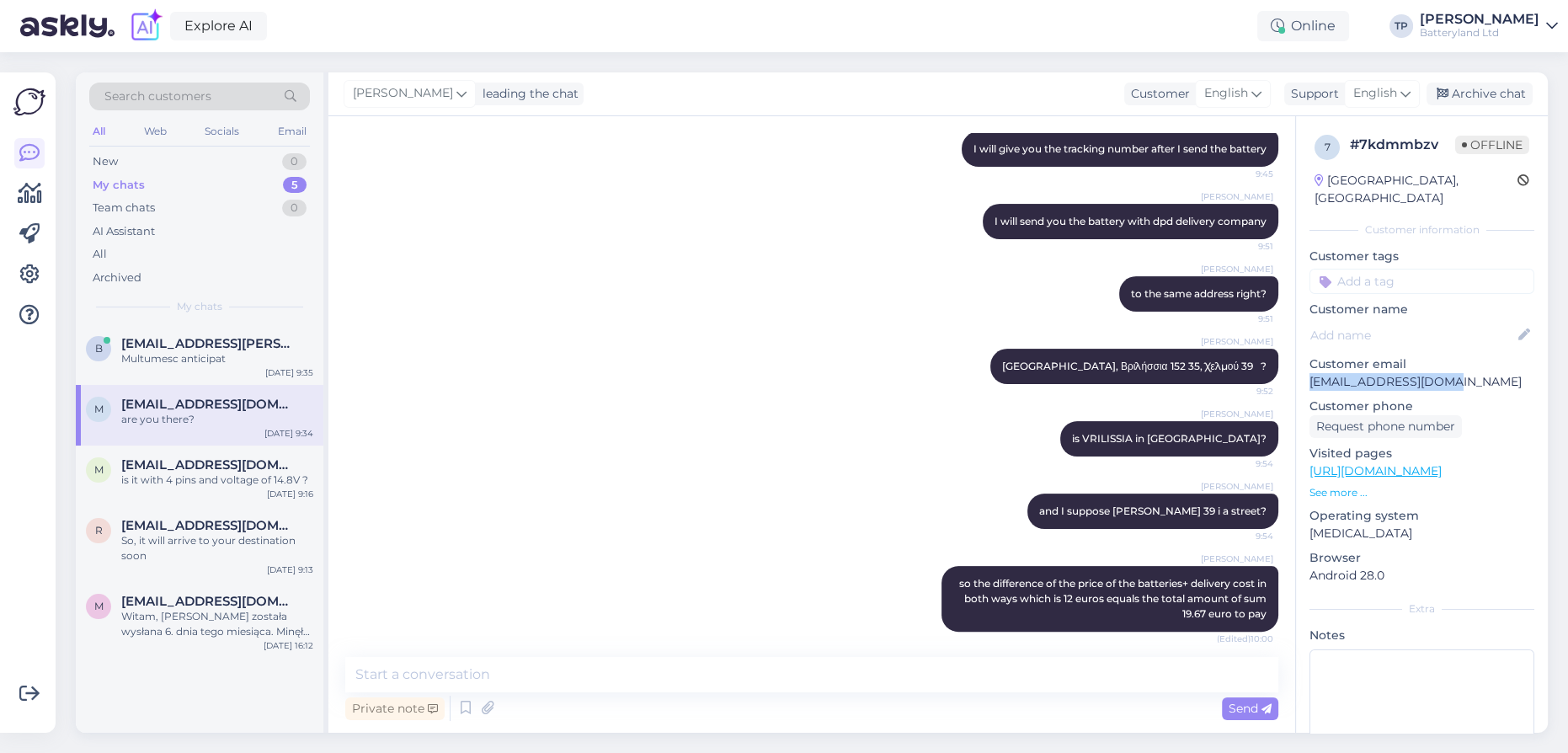
drag, startPoint x: 1460, startPoint y: 366, endPoint x: 1310, endPoint y: 369, distance: 150.0
click at [1310, 373] on p "[EMAIL_ADDRESS][DOMAIN_NAME]" at bounding box center [1422, 382] width 225 height 18
copy p "[EMAIL_ADDRESS][DOMAIN_NAME]"
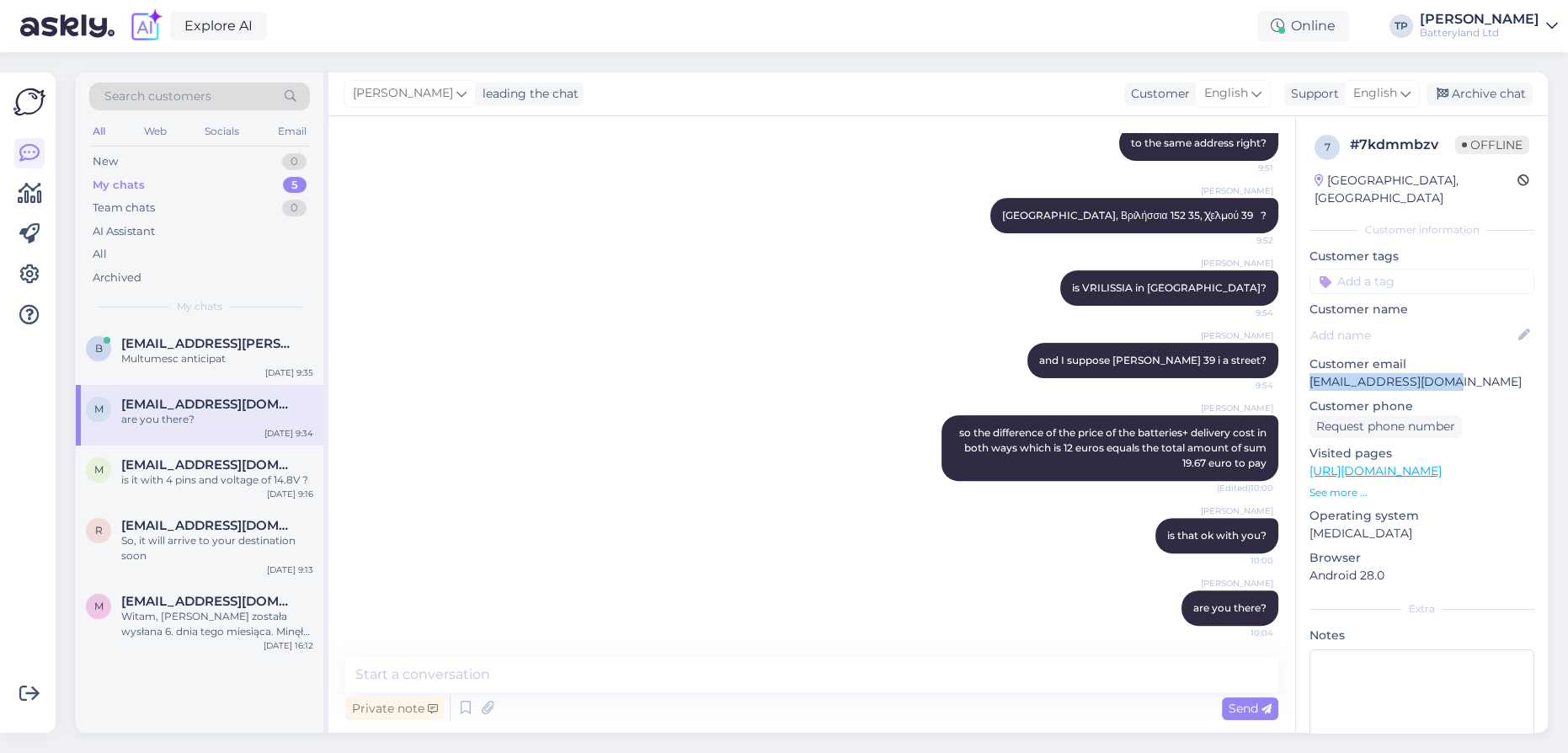
scroll to position [755, 0]
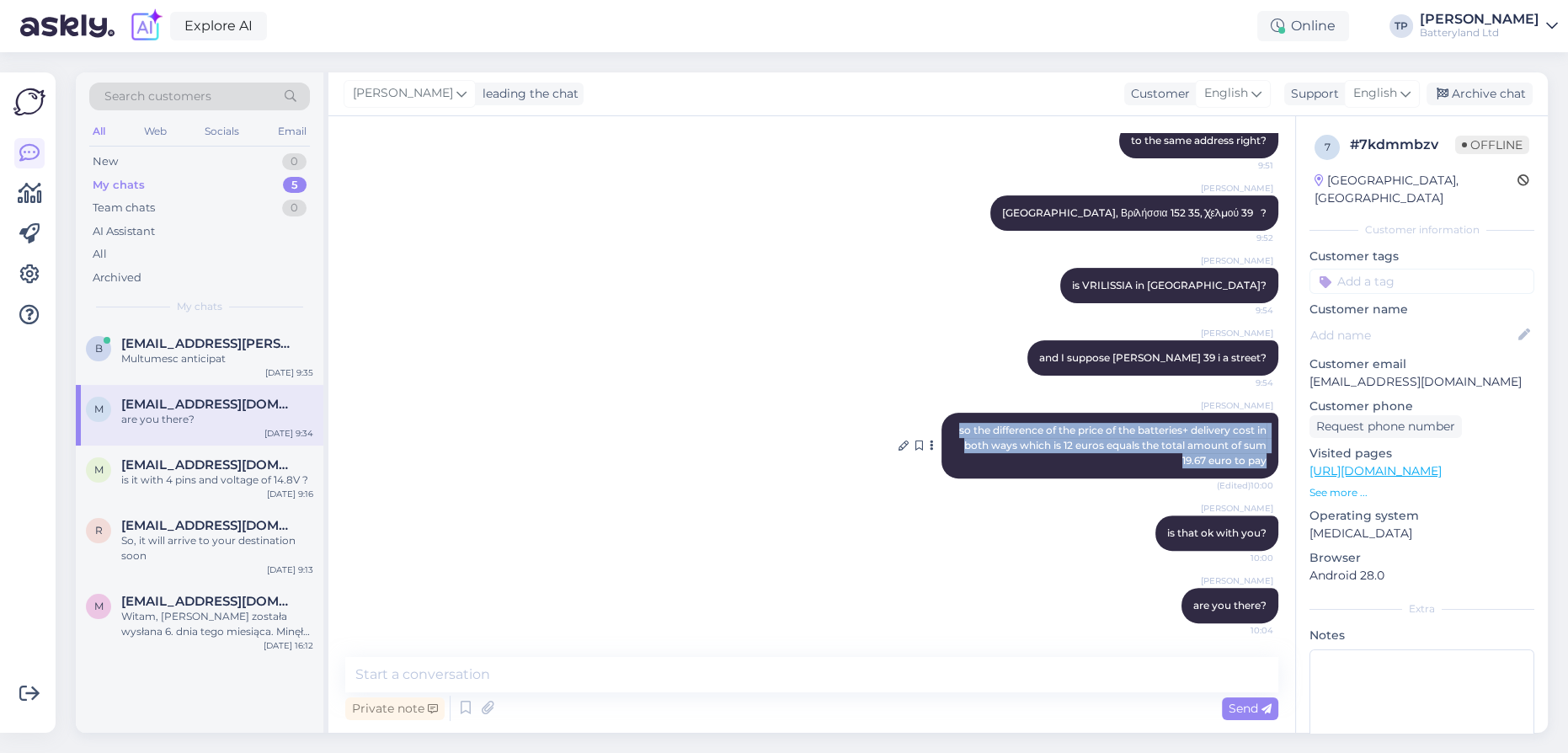
drag, startPoint x: 942, startPoint y: 429, endPoint x: 1261, endPoint y: 468, distance: 321.4
click at [1261, 468] on div "[PERSON_NAME] so the difference of the price of the batteries+ delivery cost in…" at bounding box center [1109, 445] width 337 height 65
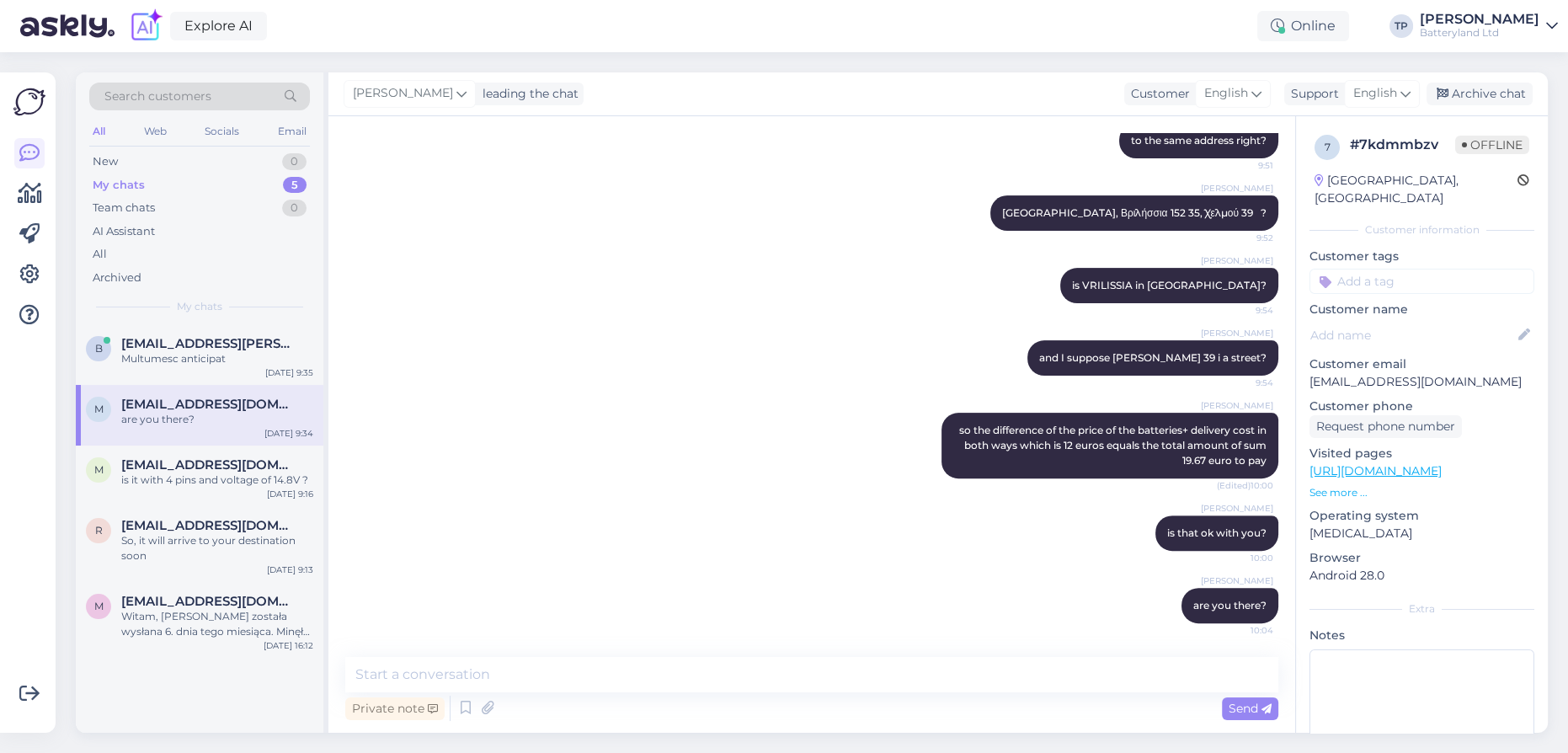
click at [740, 388] on div "[PERSON_NAME] and I suppose Chelmou 39 i a street? 9:54" at bounding box center [812, 358] width 933 height 73
click at [222, 457] on span "[EMAIL_ADDRESS][DOMAIN_NAME]" at bounding box center [209, 465] width 175 height 15
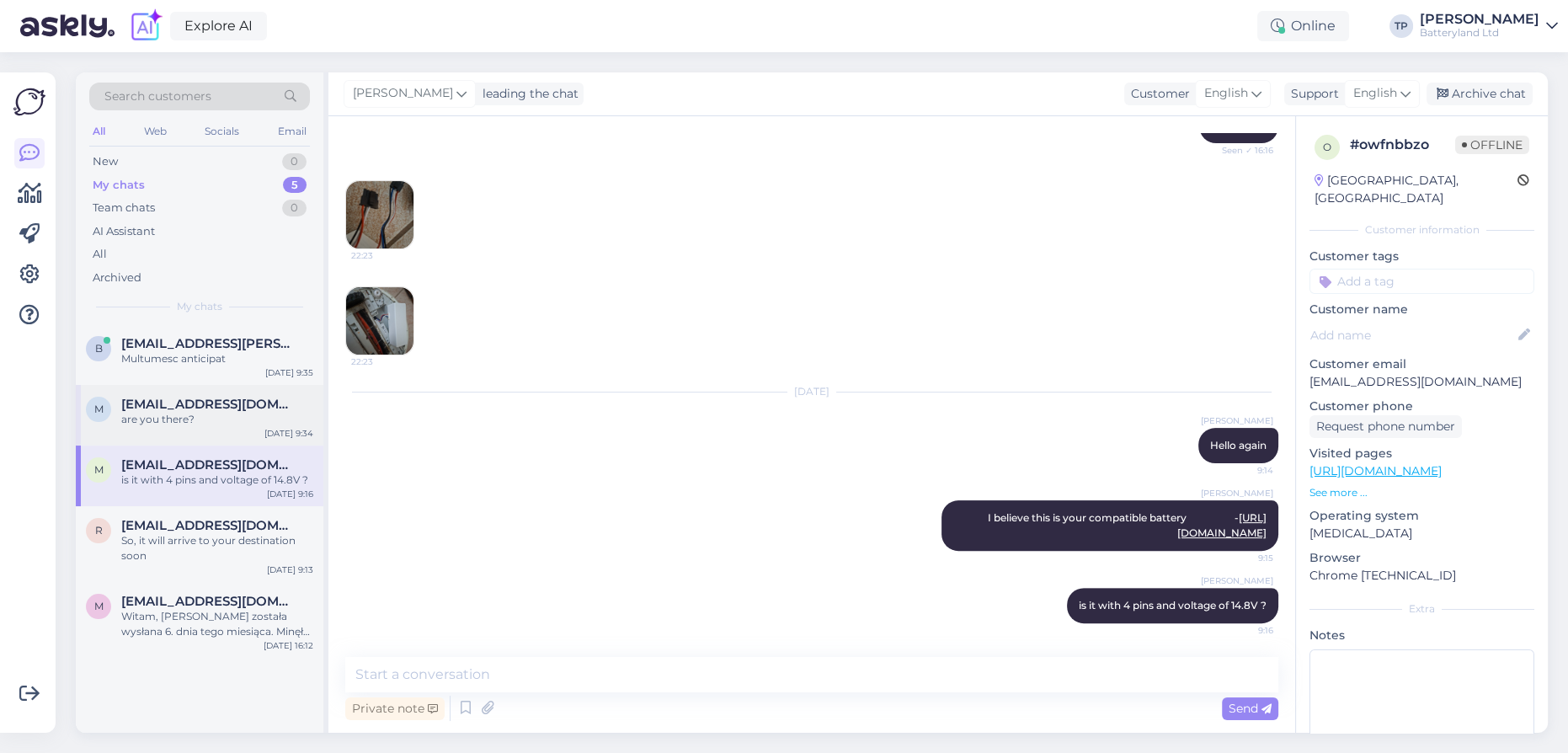
click at [219, 405] on span "[EMAIL_ADDRESS][DOMAIN_NAME]" at bounding box center [209, 404] width 175 height 15
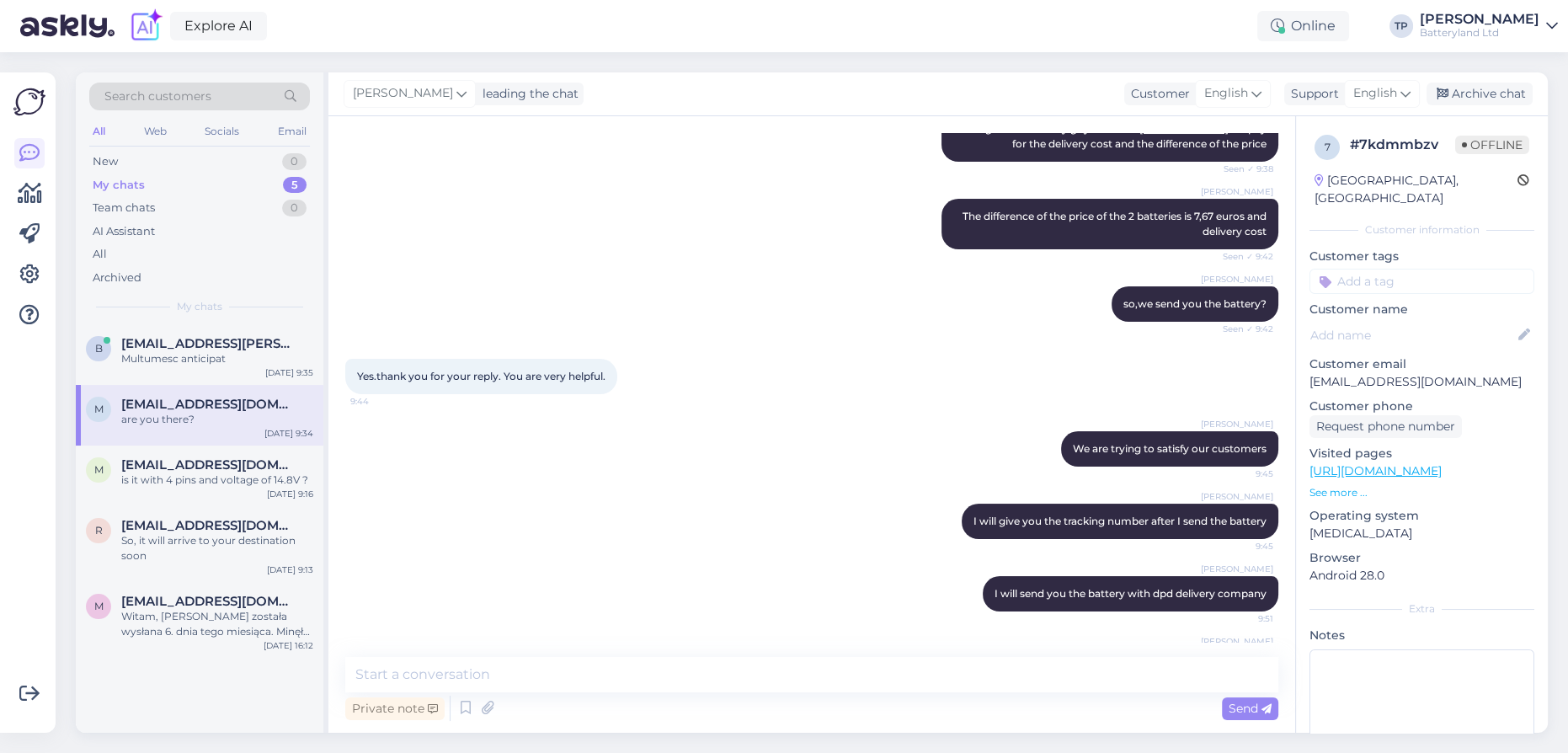
scroll to position [755, 0]
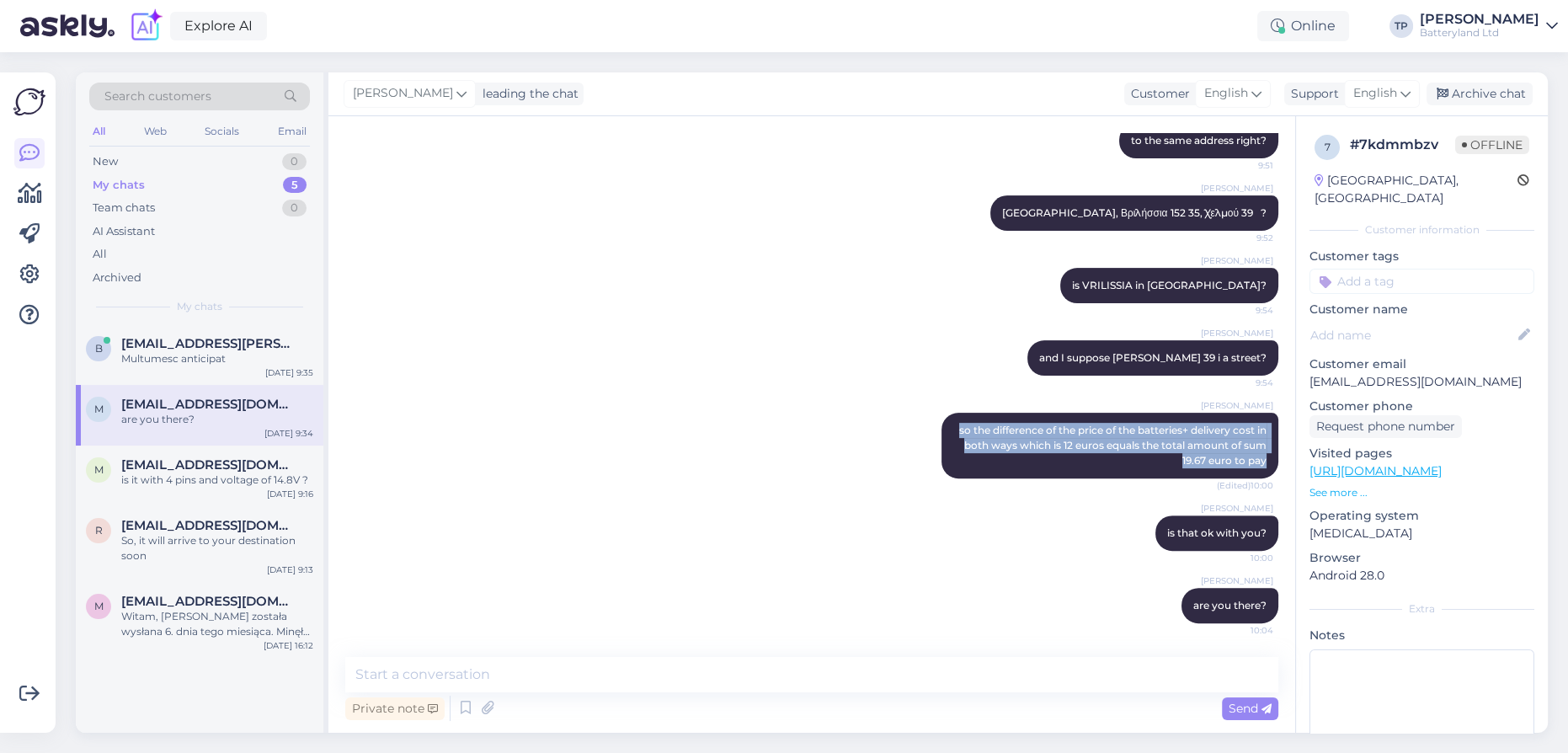
drag, startPoint x: 942, startPoint y: 426, endPoint x: 1271, endPoint y: 471, distance: 332.1
click at [1271, 471] on div "Chat started [DATE] Yes.thank you. How can I make the change? Do you want to gi…" at bounding box center [819, 387] width 948 height 509
copy span "so the difference of the price of the batteries+ delivery cost in both ways whi…"
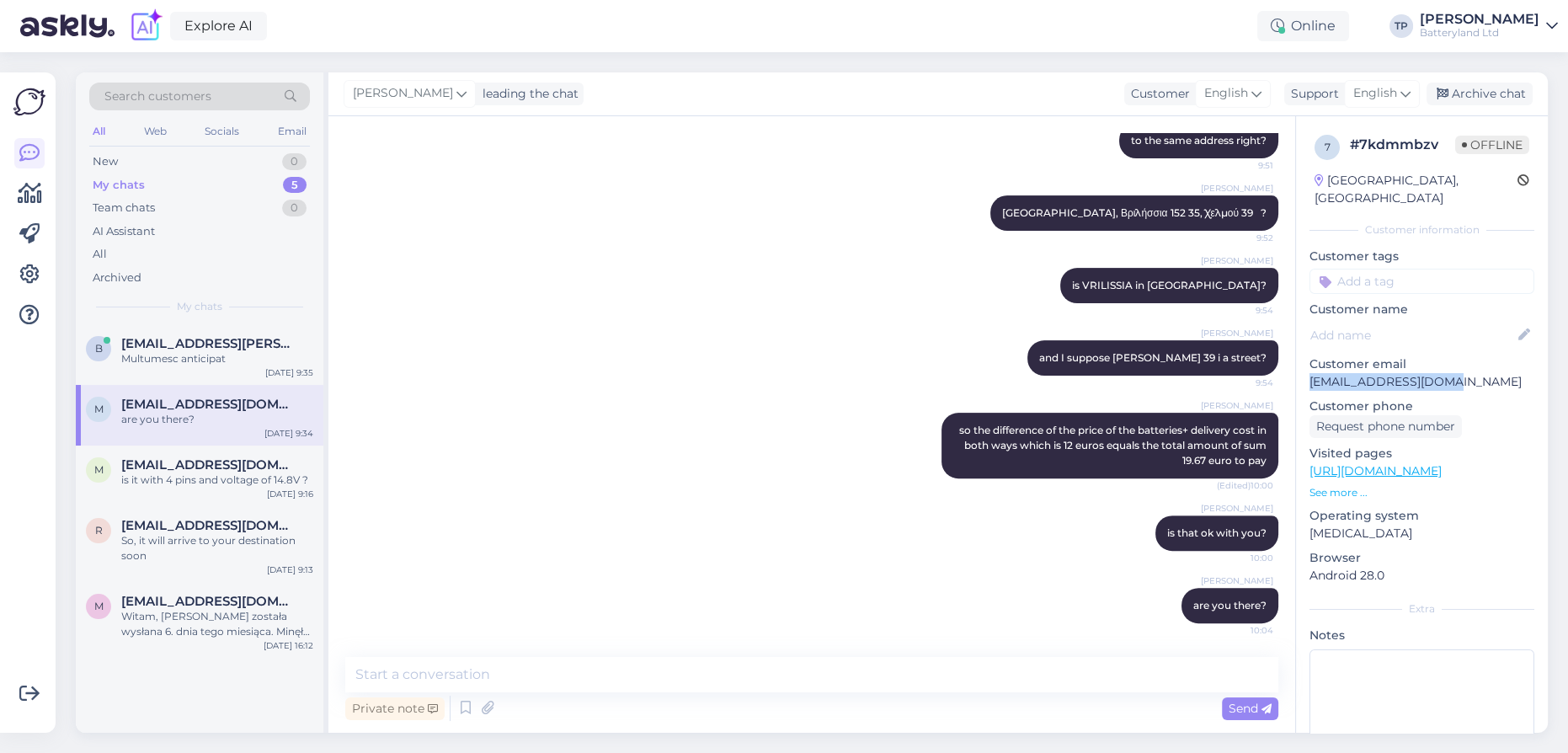
drag, startPoint x: 1461, startPoint y: 363, endPoint x: 1295, endPoint y: 366, distance: 166.0
click at [1296, 366] on div "7 # 7kdmmbzv Offline [GEOGRAPHIC_DATA], [GEOGRAPHIC_DATA] Customer information …" at bounding box center [1422, 471] width 252 height 710
copy p "[EMAIL_ADDRESS][DOMAIN_NAME]"
click at [736, 286] on div "[PERSON_NAME] is VRILISSIA in [GEOGRAPHIC_DATA]? 9:54" at bounding box center [812, 286] width 933 height 73
click at [220, 461] on span "[EMAIL_ADDRESS][DOMAIN_NAME]" at bounding box center [209, 465] width 175 height 15
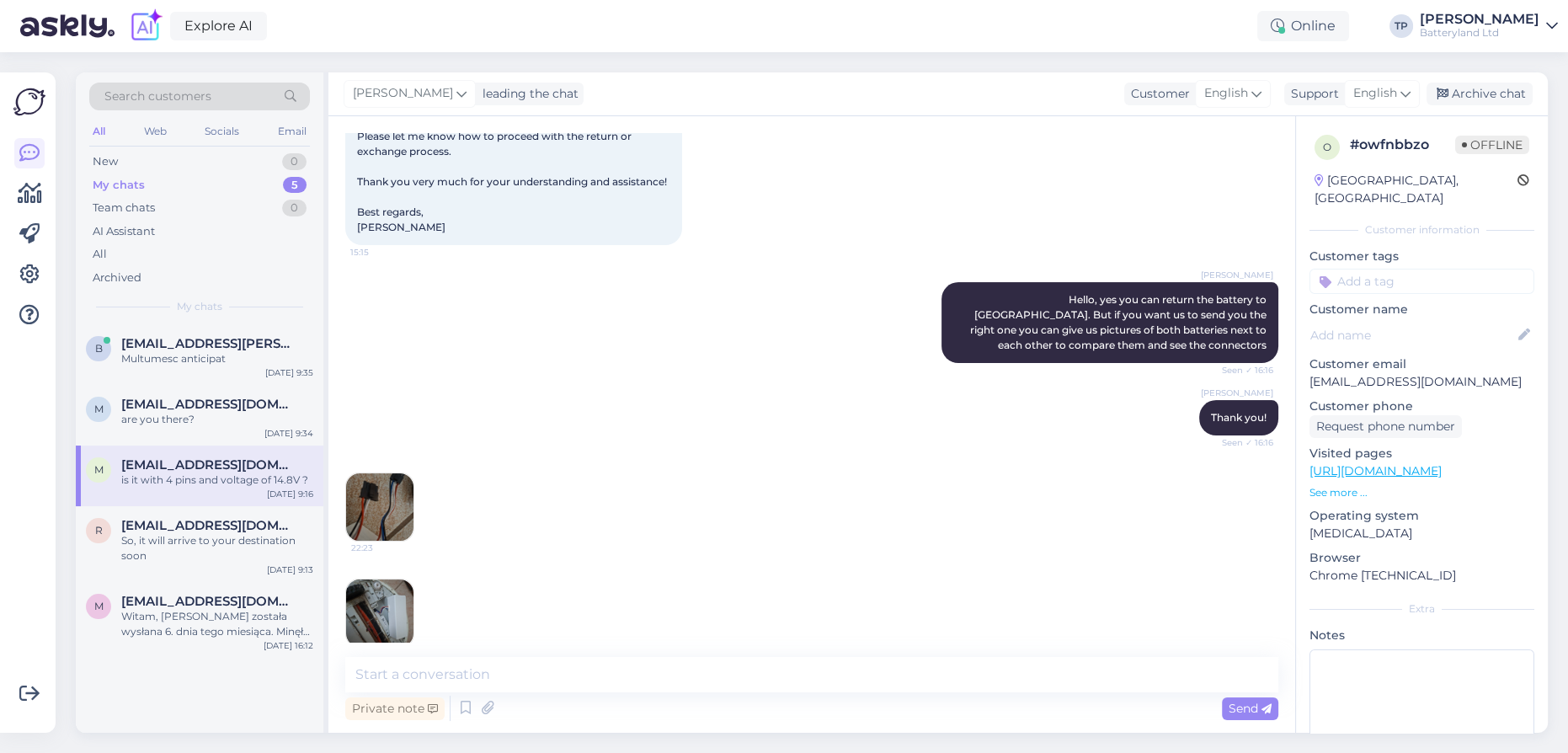
scroll to position [698, 0]
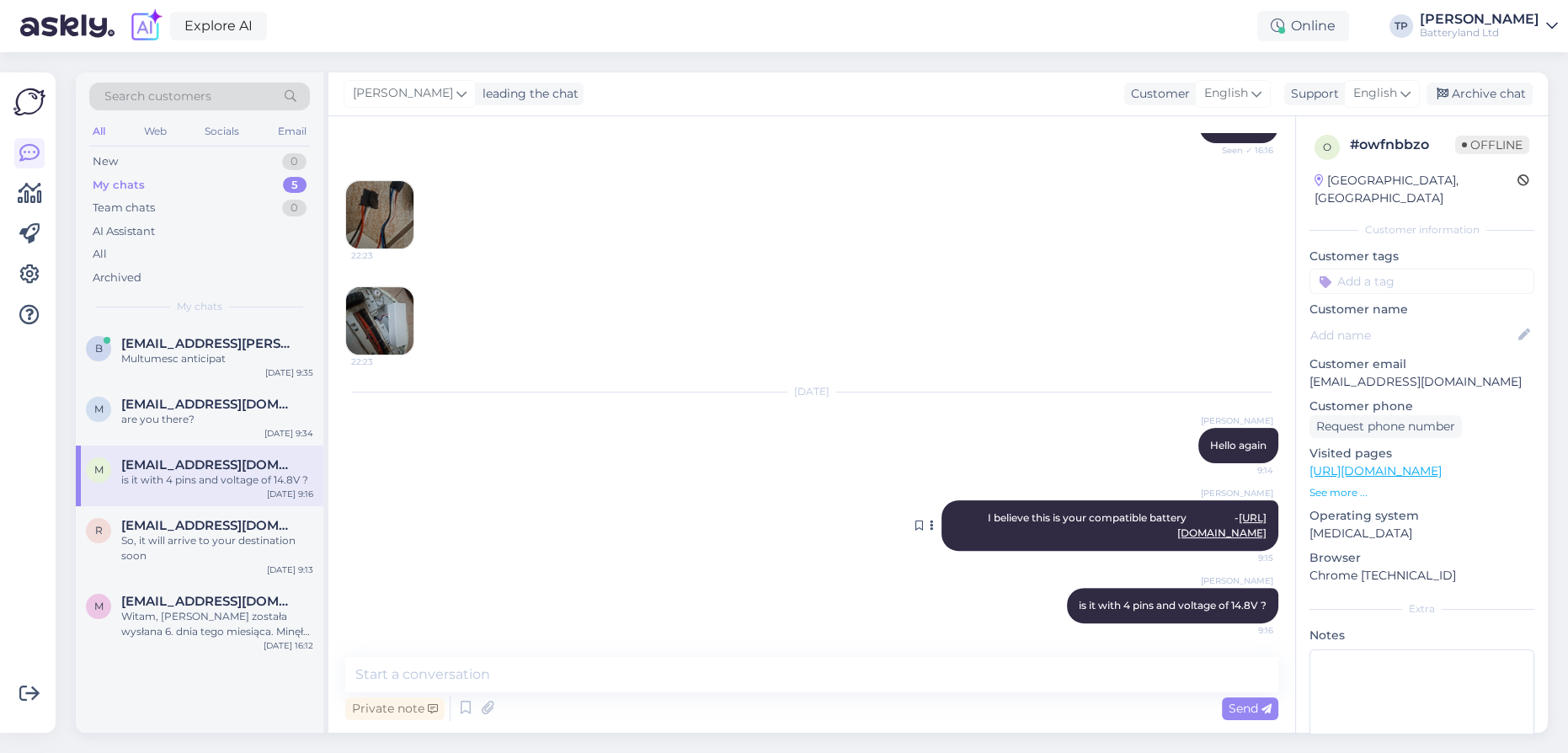
click at [1177, 517] on link "[URL][DOMAIN_NAME]" at bounding box center [1222, 525] width 90 height 28
click at [212, 399] on span "[EMAIL_ADDRESS][DOMAIN_NAME]" at bounding box center [209, 404] width 175 height 15
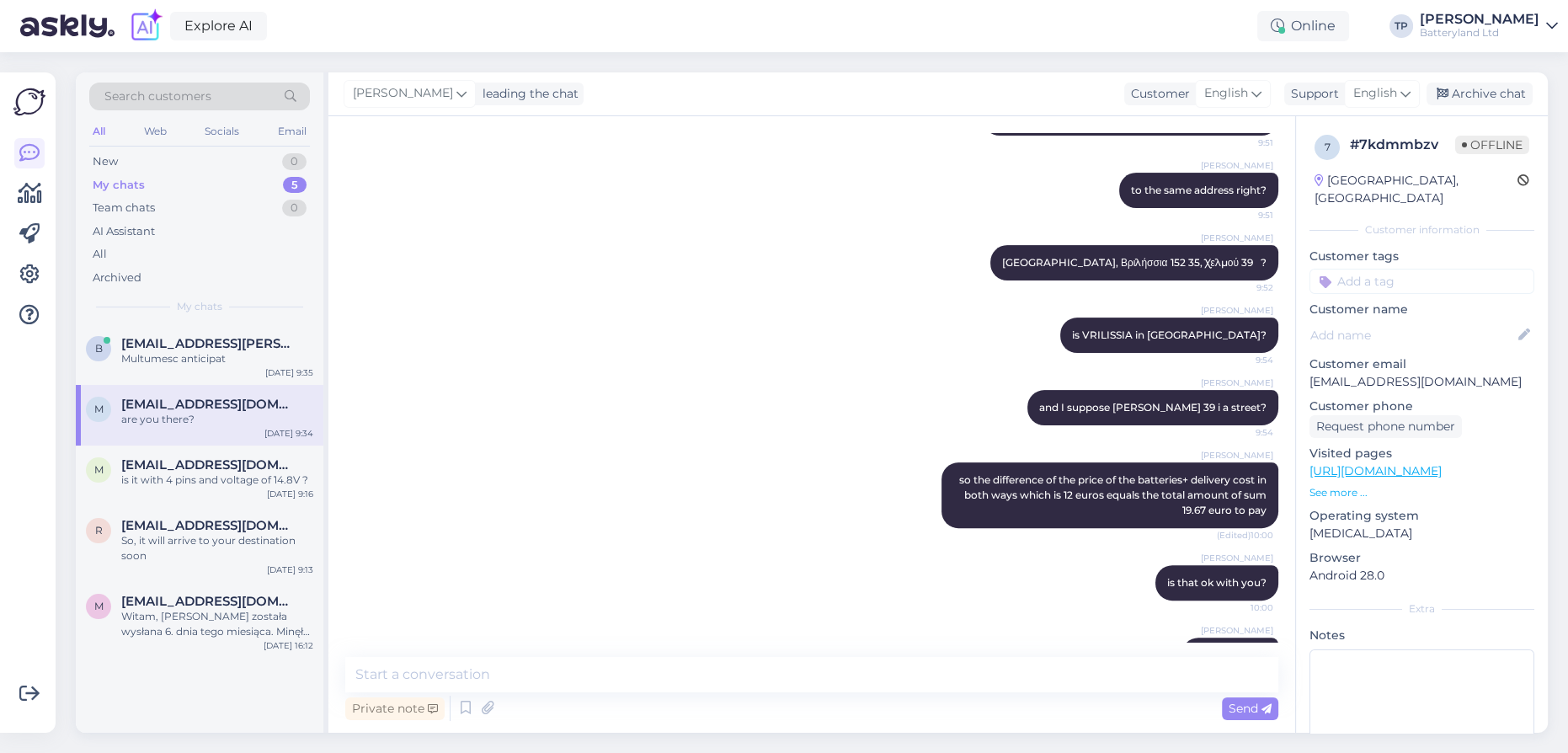
scroll to position [755, 0]
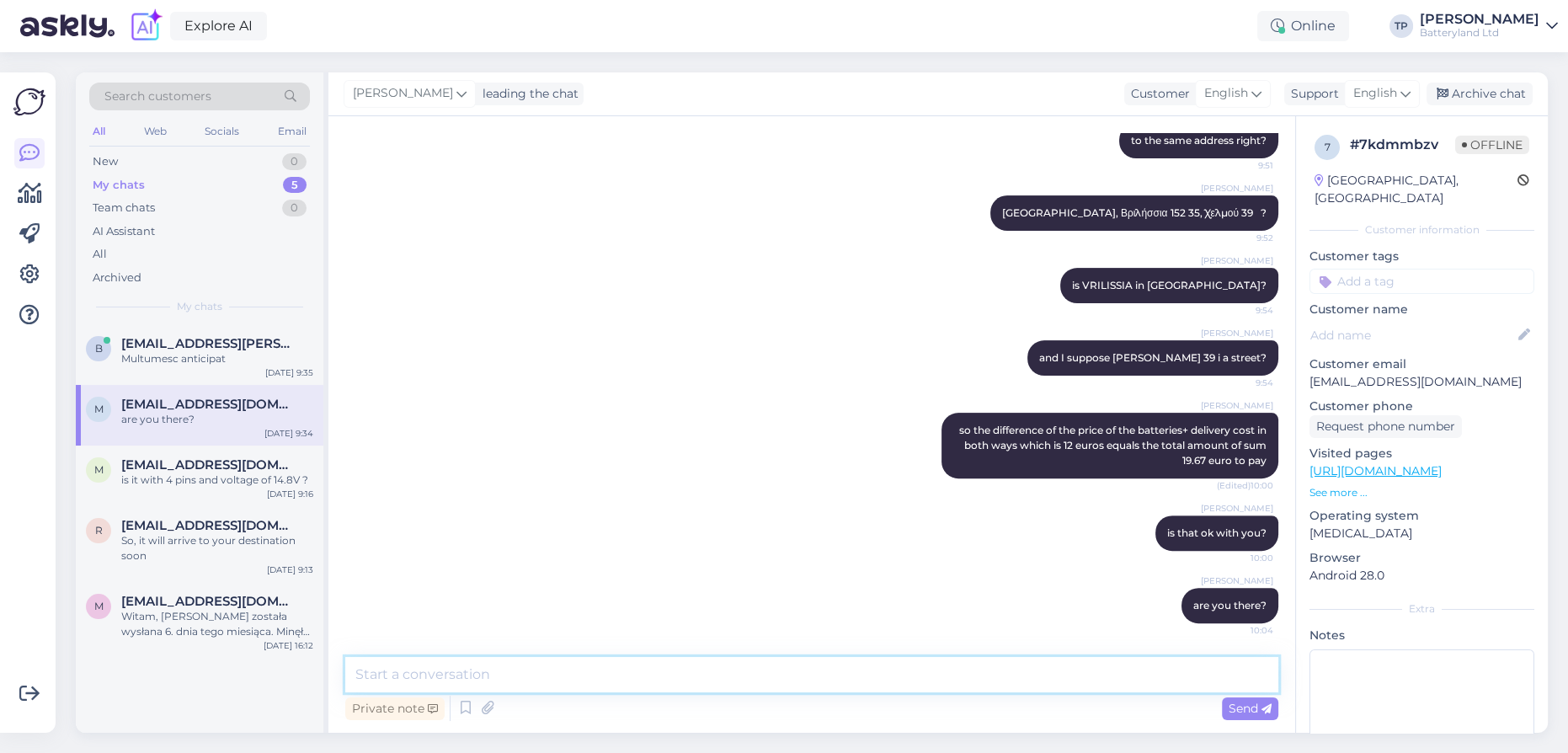
click at [550, 673] on textarea at bounding box center [812, 675] width 933 height 35
click at [195, 352] on div "[EMAIL_ADDRESS][PERSON_NAME][DOMAIN_NAME] Multumesc anticipat" at bounding box center [217, 351] width 192 height 30
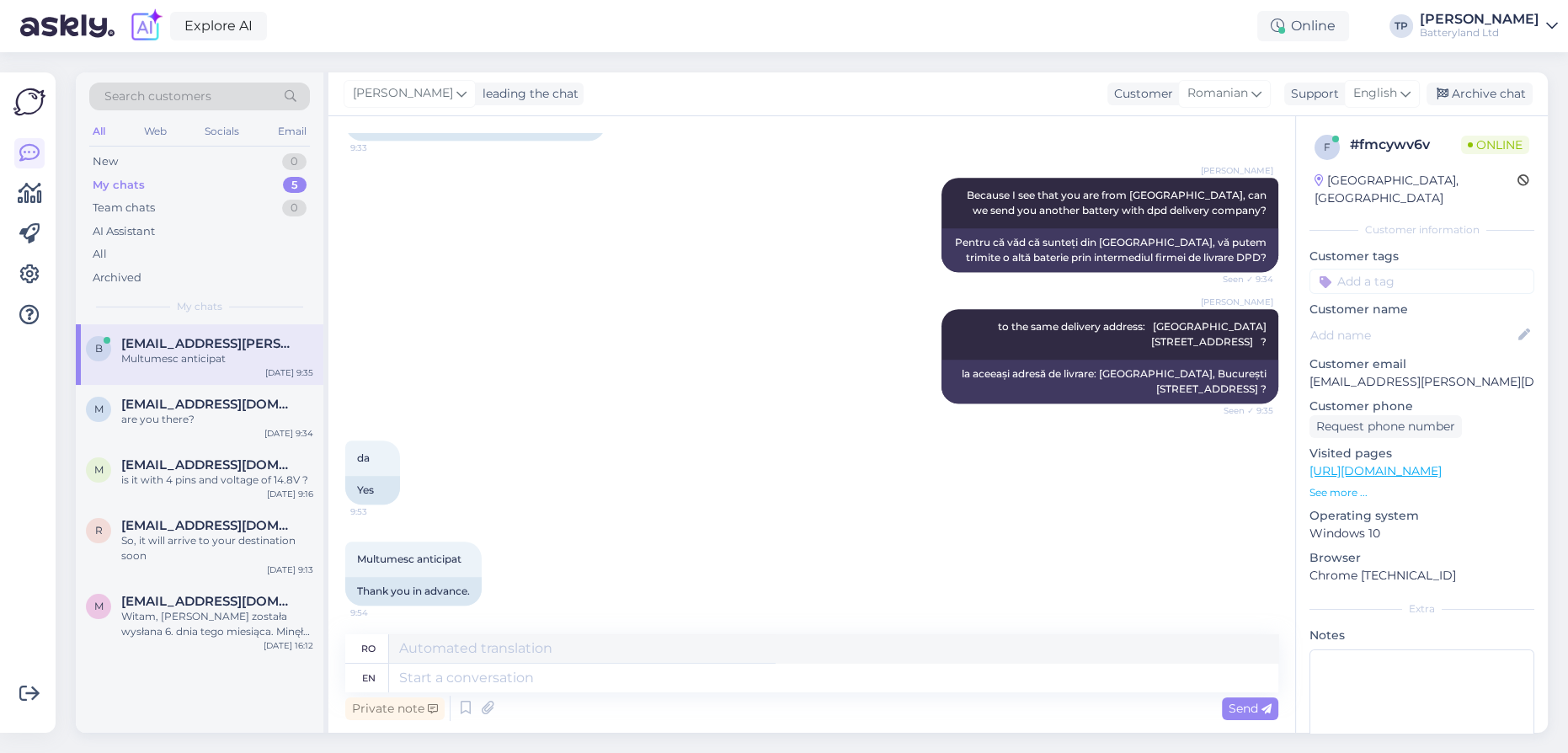
scroll to position [1756, 0]
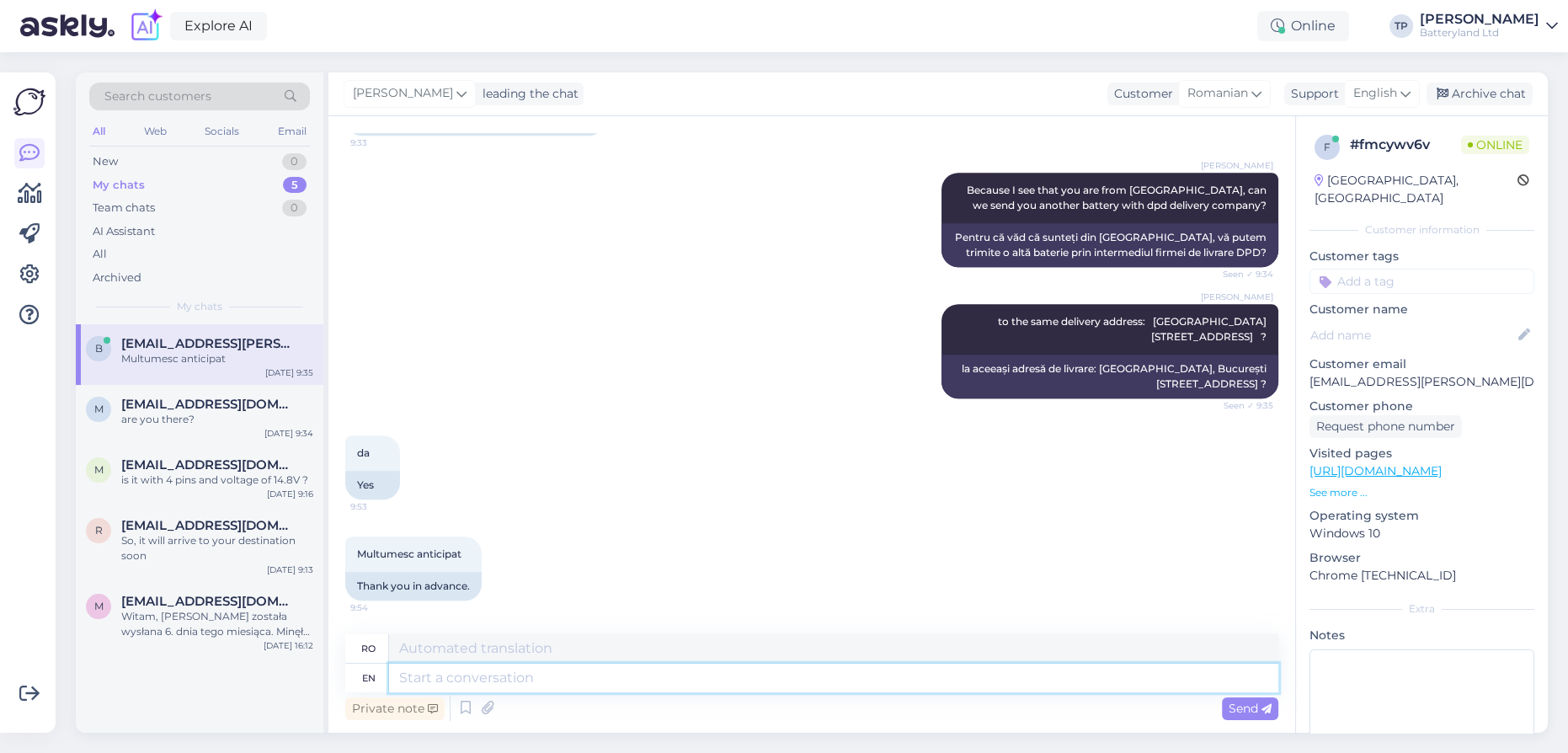
click at [531, 672] on textarea at bounding box center [833, 677] width 889 height 29
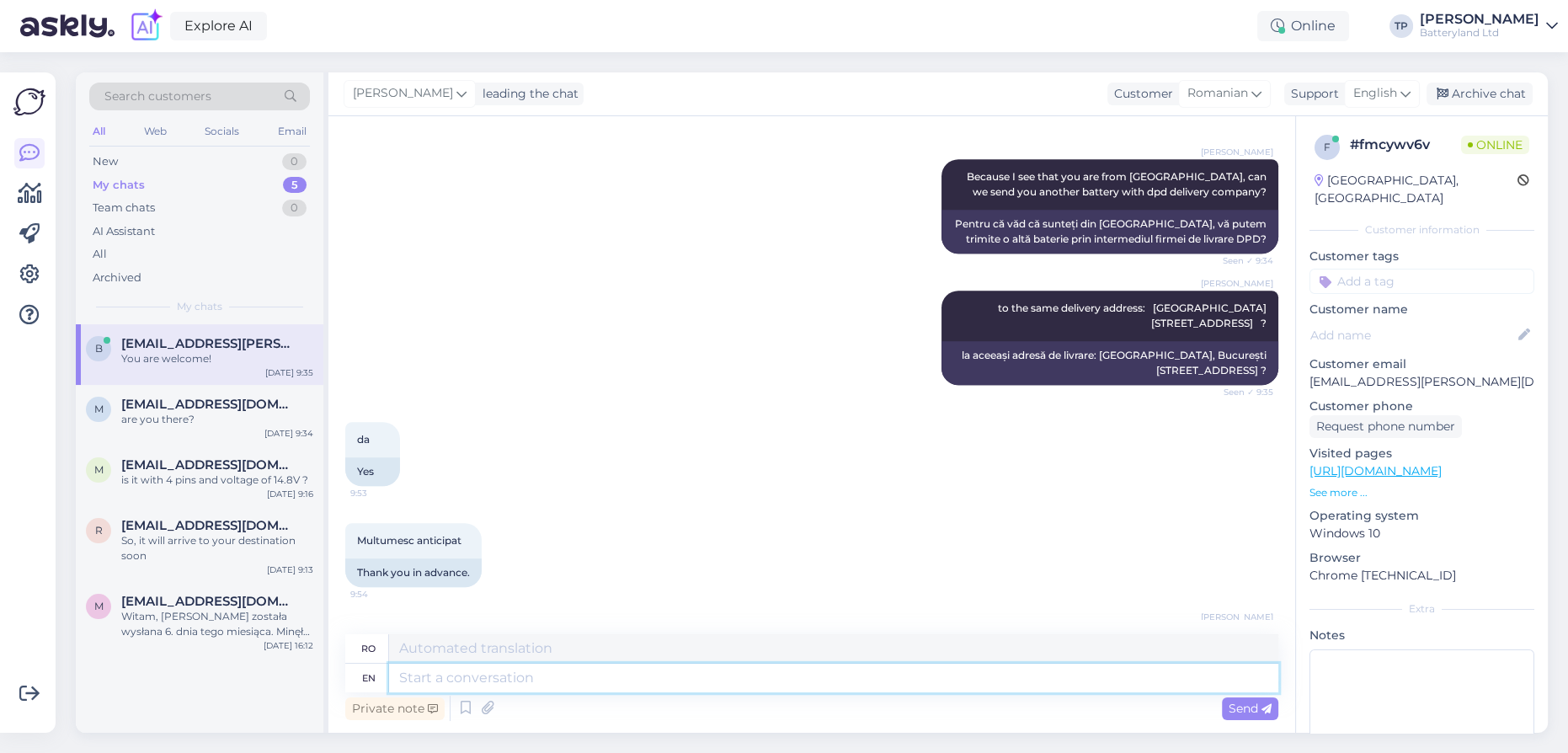
scroll to position [1857, 0]
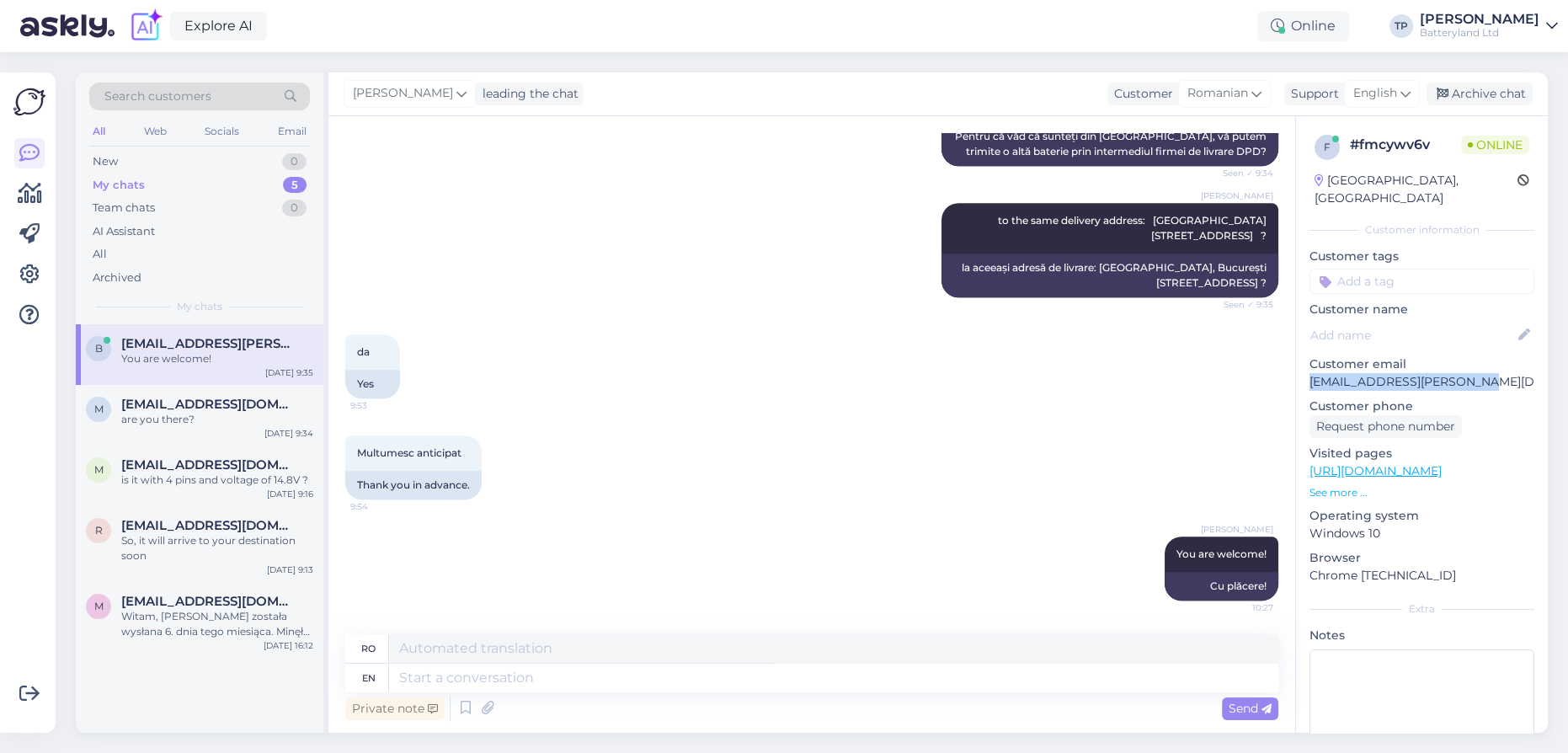
drag, startPoint x: 1482, startPoint y: 363, endPoint x: 1306, endPoint y: 364, distance: 176.0
click at [1306, 364] on div "f # fmcywv6v Online [GEOGRAPHIC_DATA], [GEOGRAPHIC_DATA] Customer information C…" at bounding box center [1422, 471] width 252 height 710
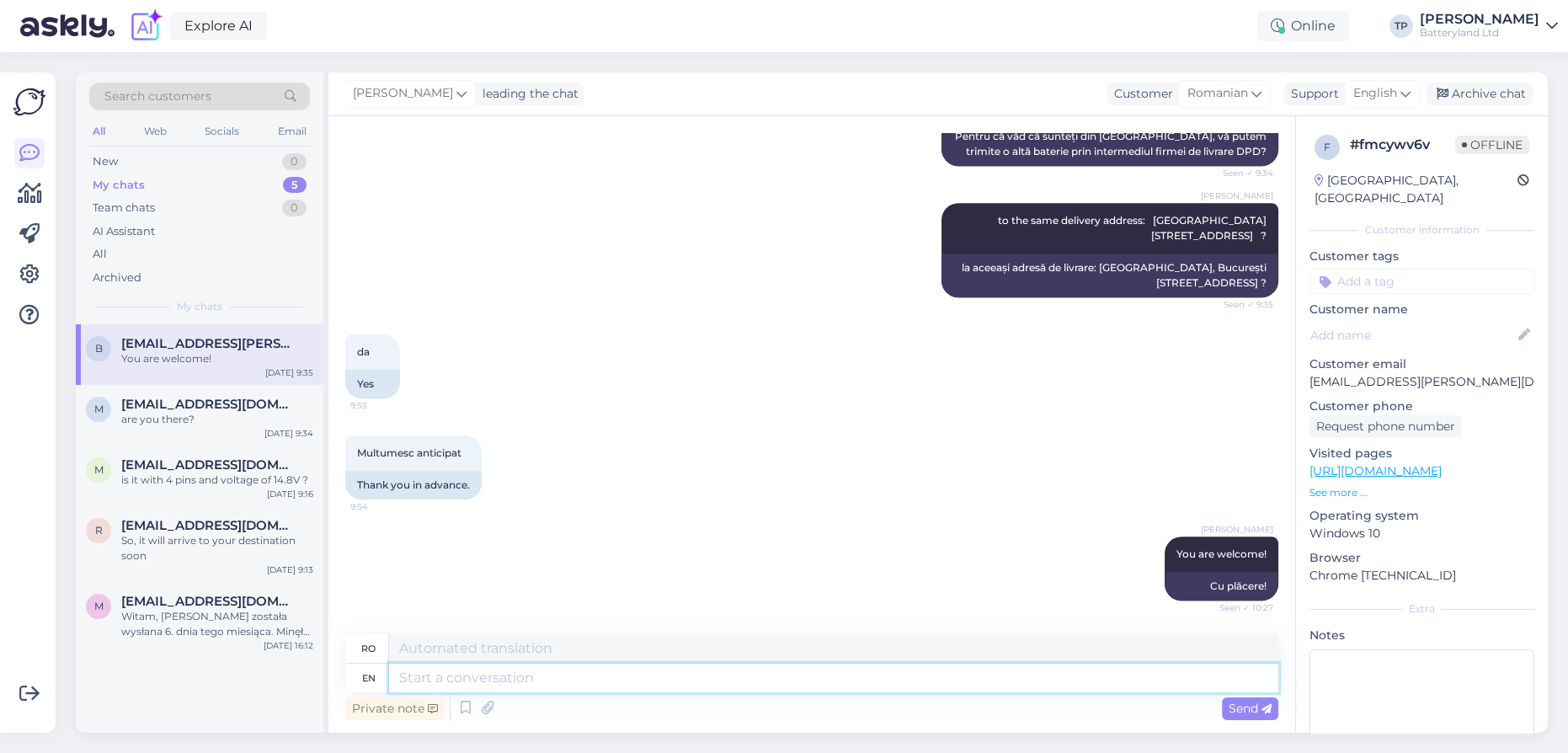
click at [640, 687] on textarea at bounding box center [833, 677] width 889 height 29
paste textarea "BUC. - PAYPOINT SENDY PRODCOMPREST SRL (DPD SHOP)"
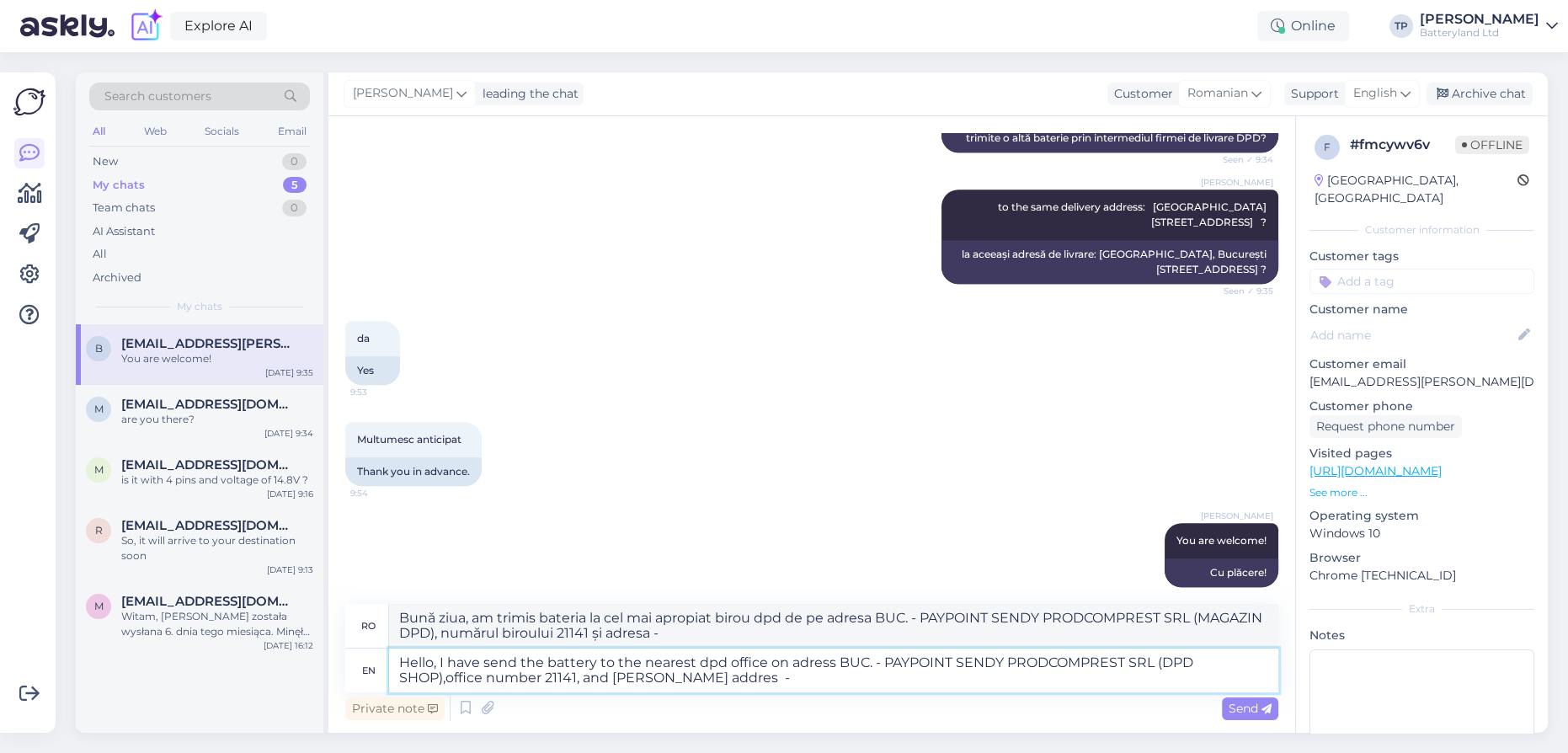
paste textarea "str. AVIONULUI Nr 26"
click at [1235, 711] on span "Send" at bounding box center [1250, 708] width 43 height 15
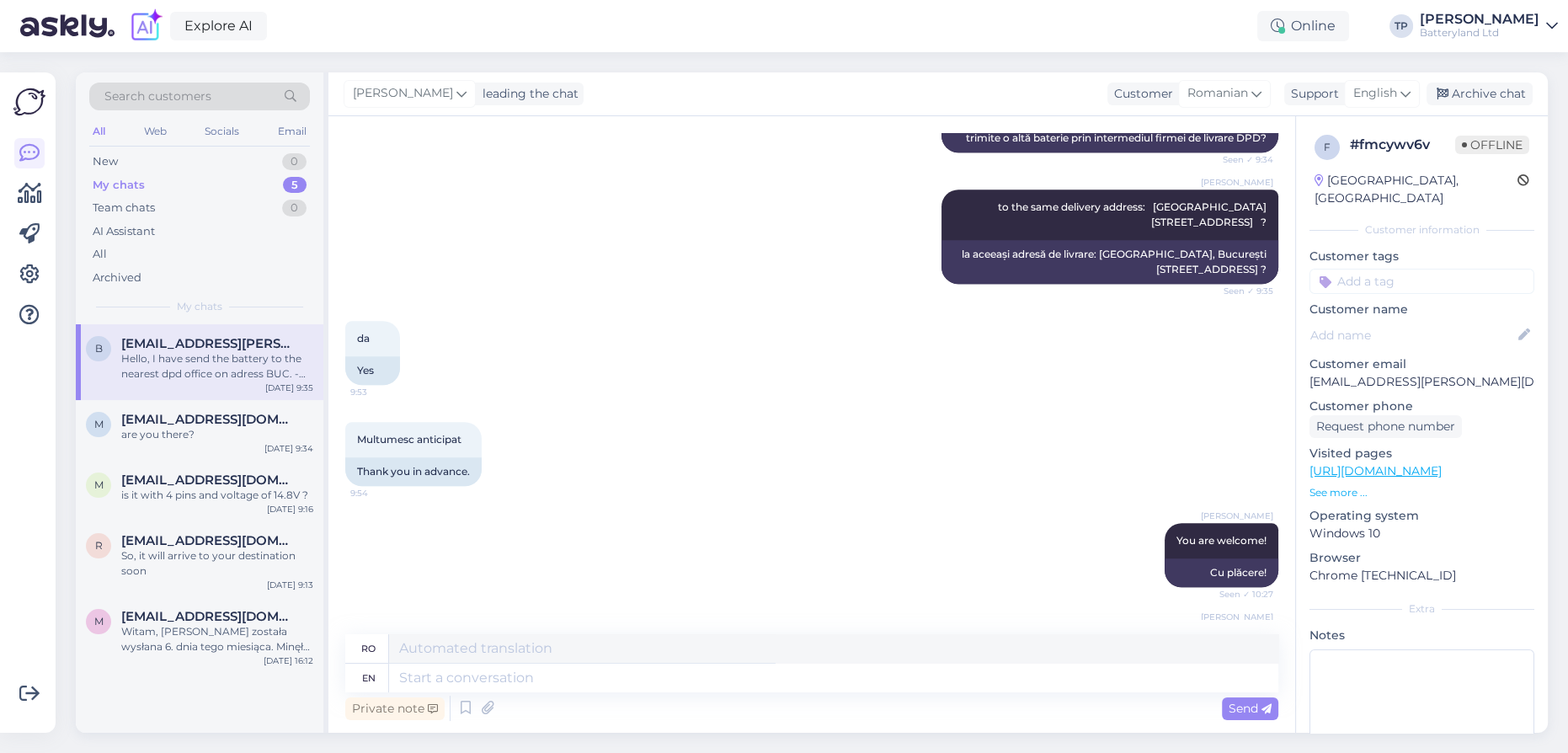
scroll to position [2048, 0]
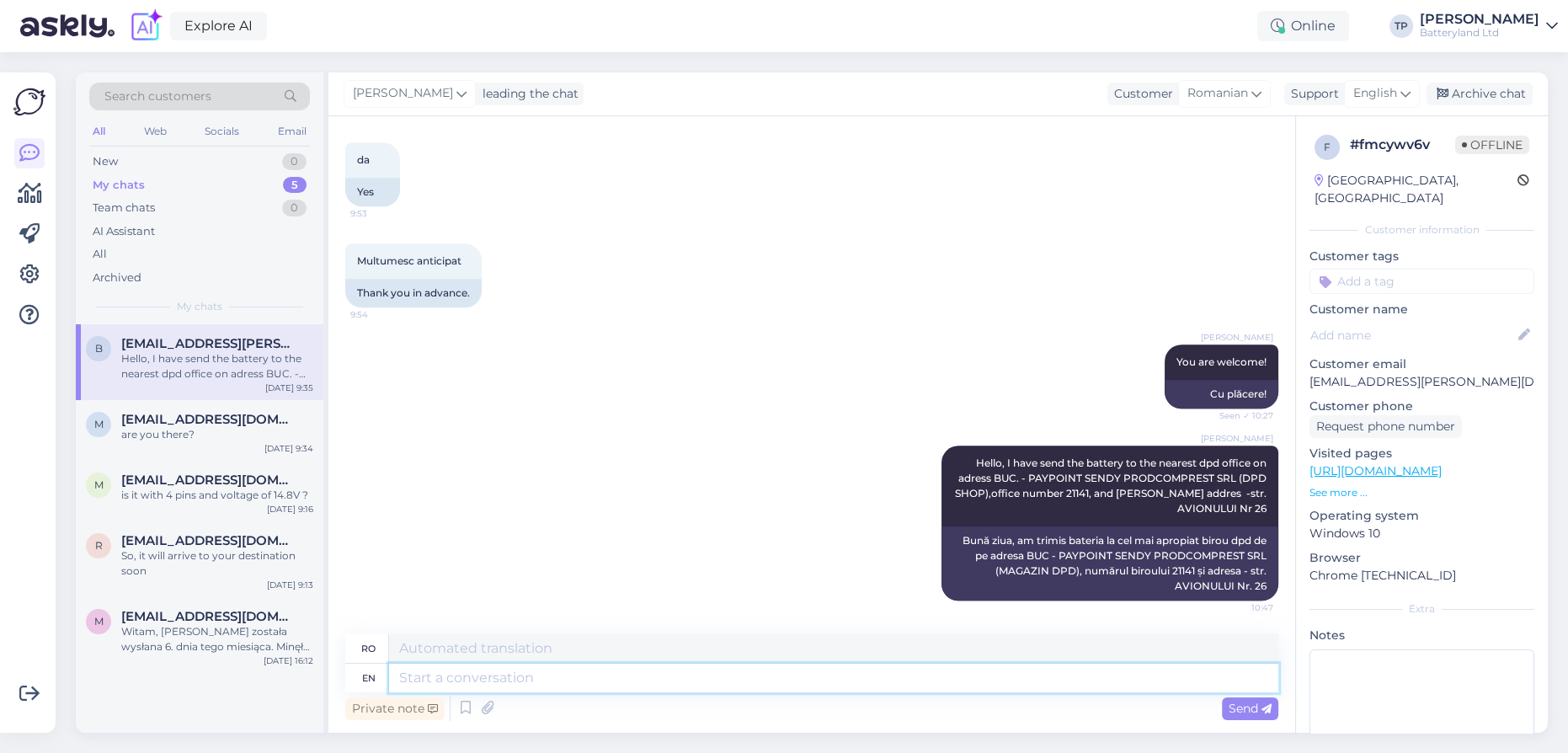
click at [612, 690] on textarea at bounding box center [833, 677] width 889 height 29
click at [500, 675] on textarea "It won't let me other" at bounding box center [833, 677] width 889 height 29
click at [678, 676] on textarea "It won't let me to send the package other" at bounding box center [833, 677] width 889 height 29
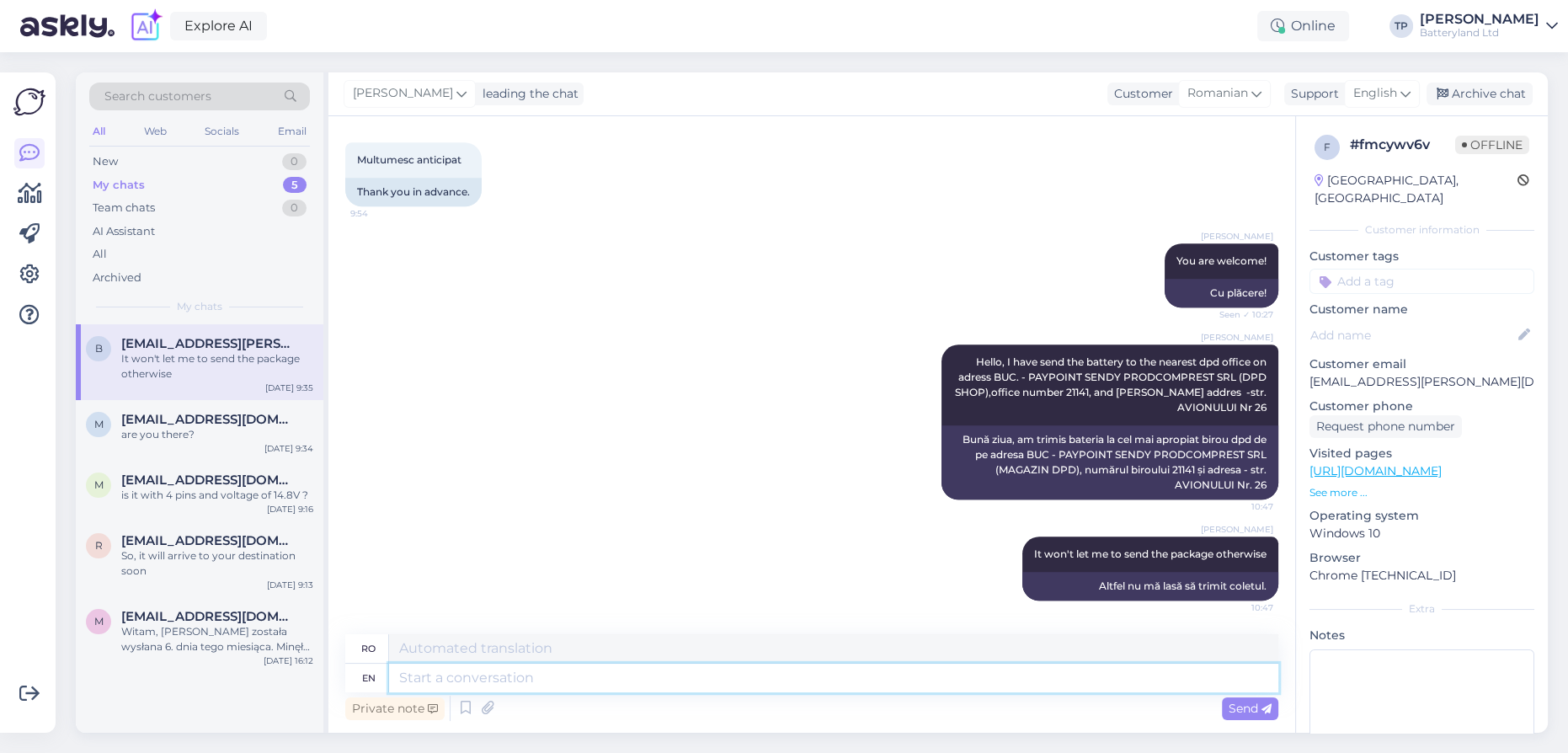
click at [567, 673] on textarea at bounding box center [833, 677] width 889 height 29
paste textarea "63280526398"
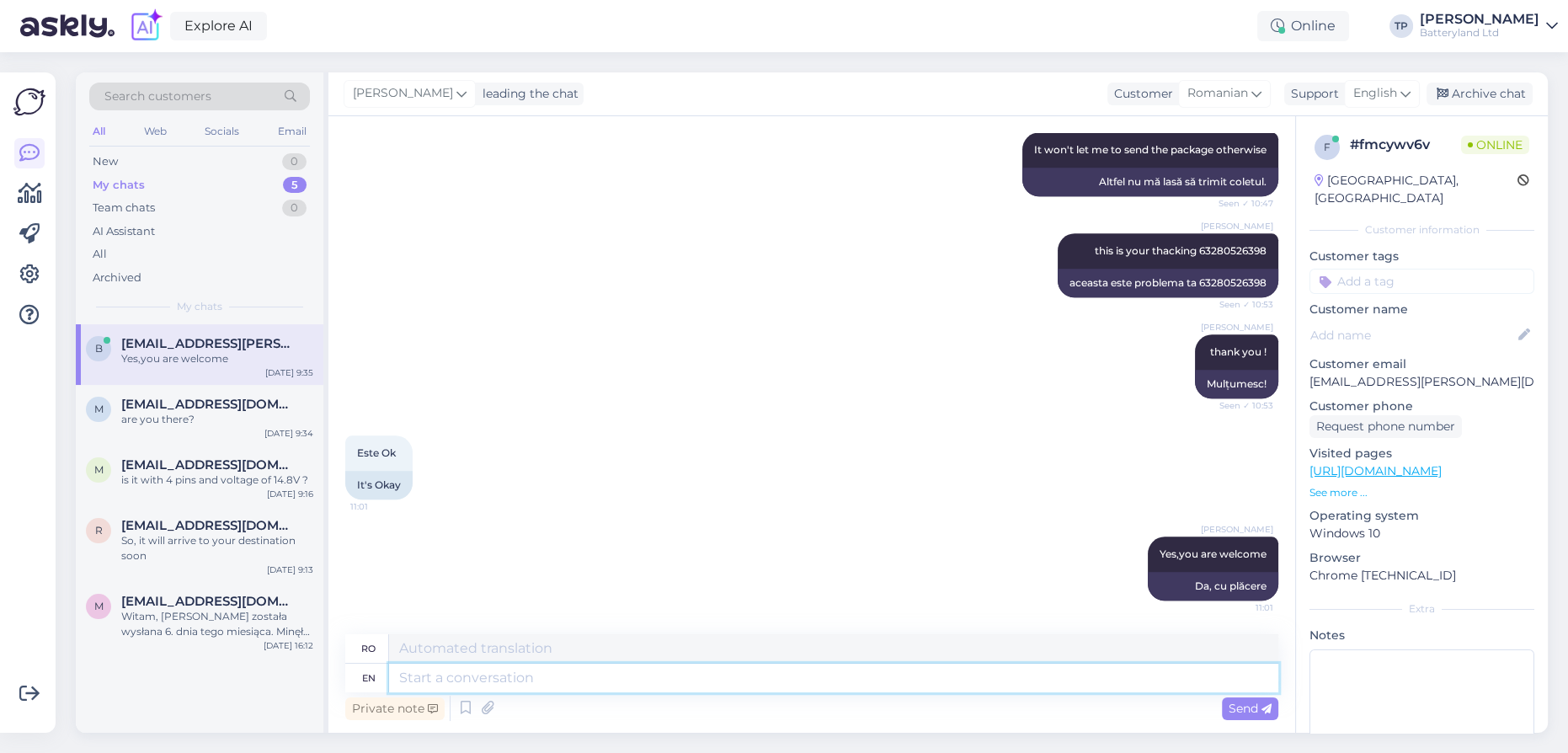
scroll to position [2554, 0]
click at [235, 410] on div "[EMAIL_ADDRESS][DOMAIN_NAME] are you there?" at bounding box center [217, 411] width 192 height 30
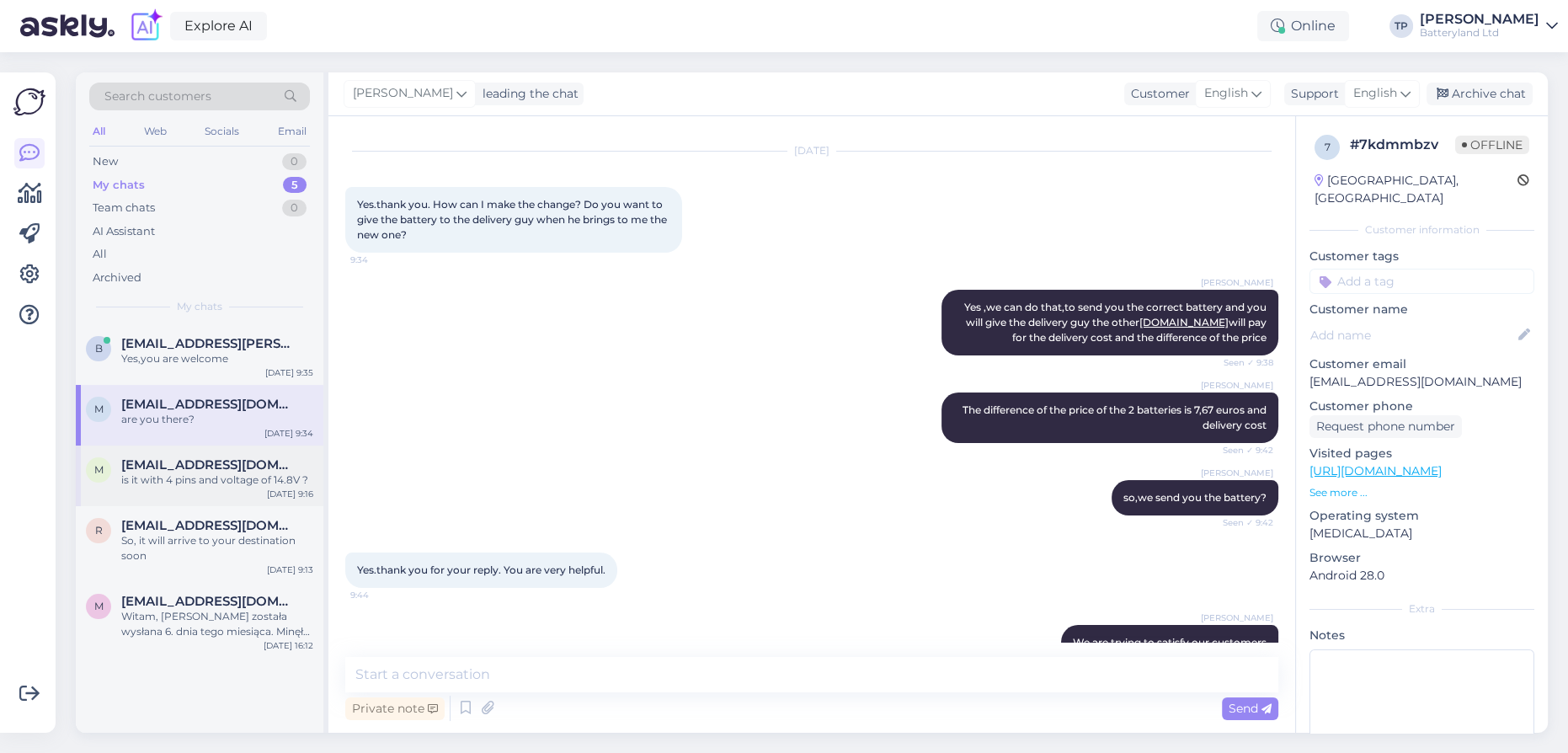
click at [215, 457] on span "[EMAIL_ADDRESS][DOMAIN_NAME]" at bounding box center [209, 465] width 175 height 15
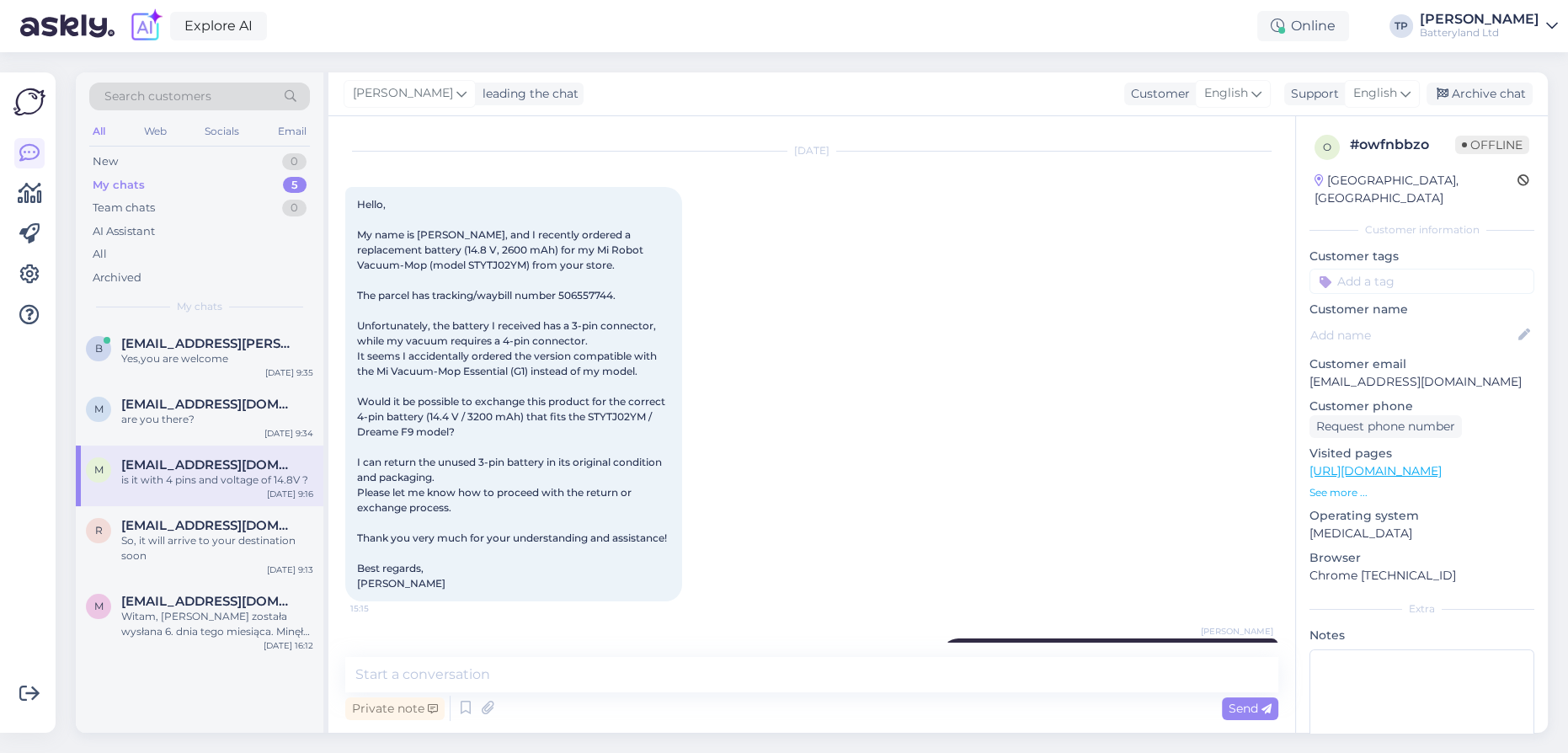
scroll to position [698, 0]
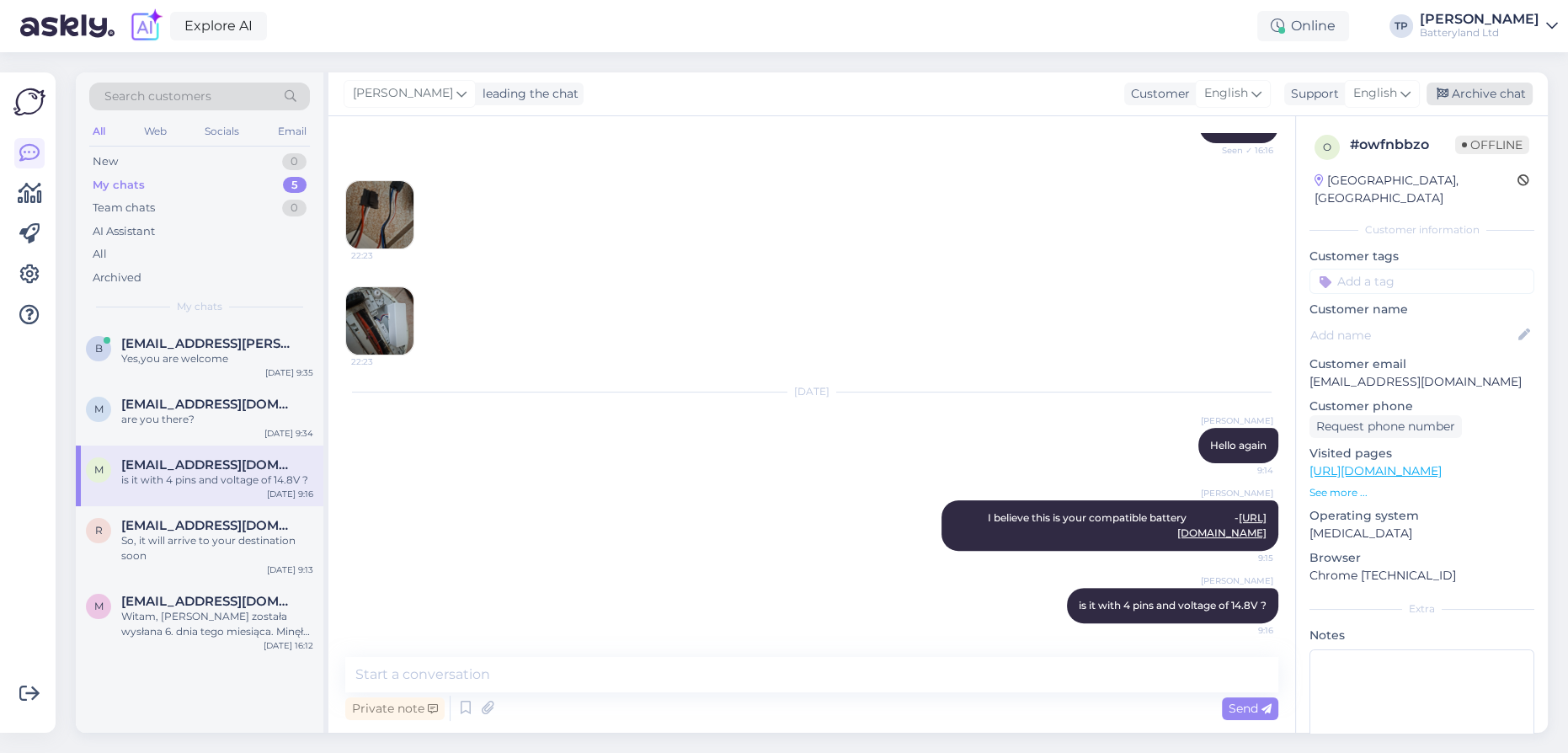
click at [1479, 96] on div "Archive chat" at bounding box center [1479, 93] width 106 height 22
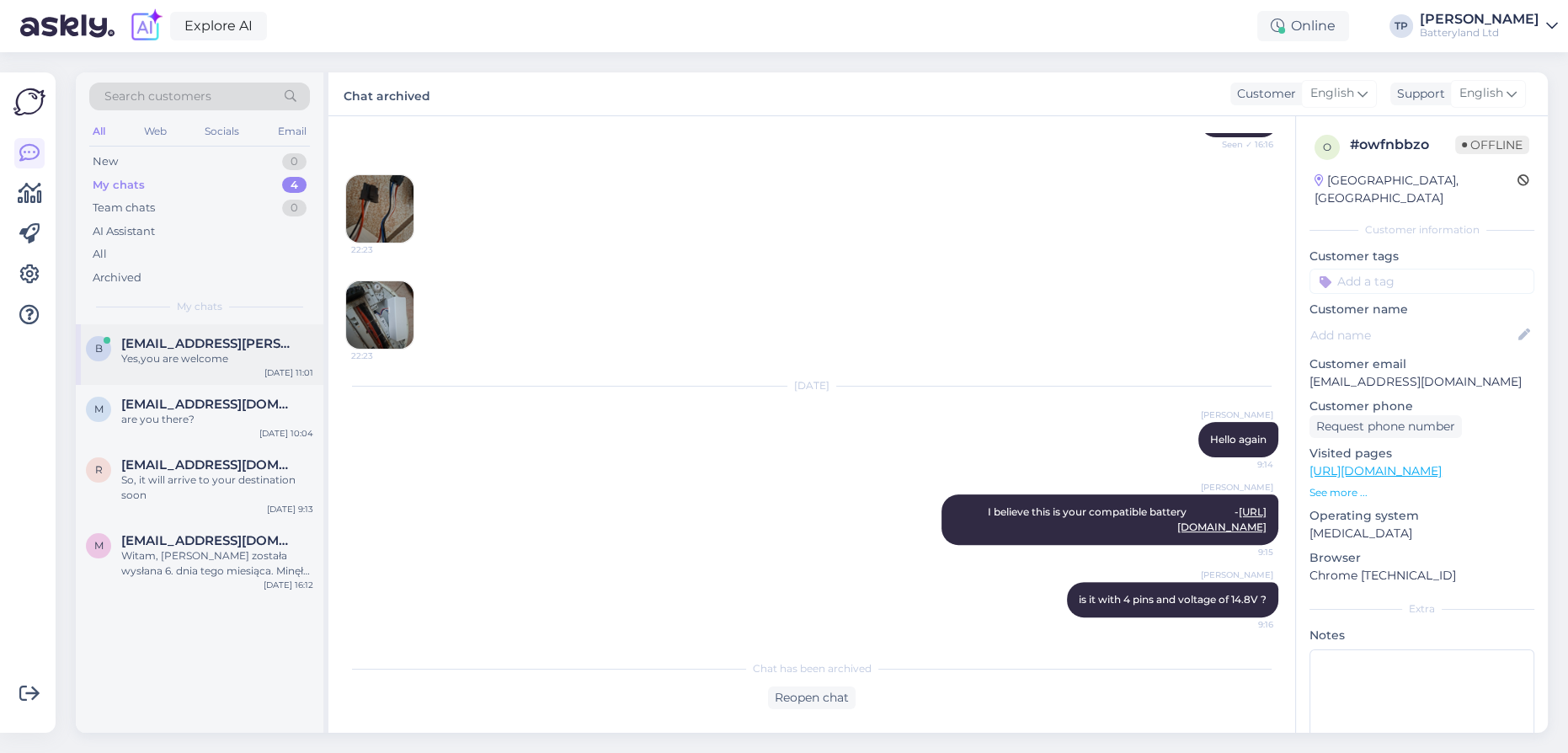
click at [159, 358] on div "[EMAIL_ADDRESS][PERSON_NAME][DOMAIN_NAME] Yes,you are welcome" at bounding box center [217, 351] width 192 height 30
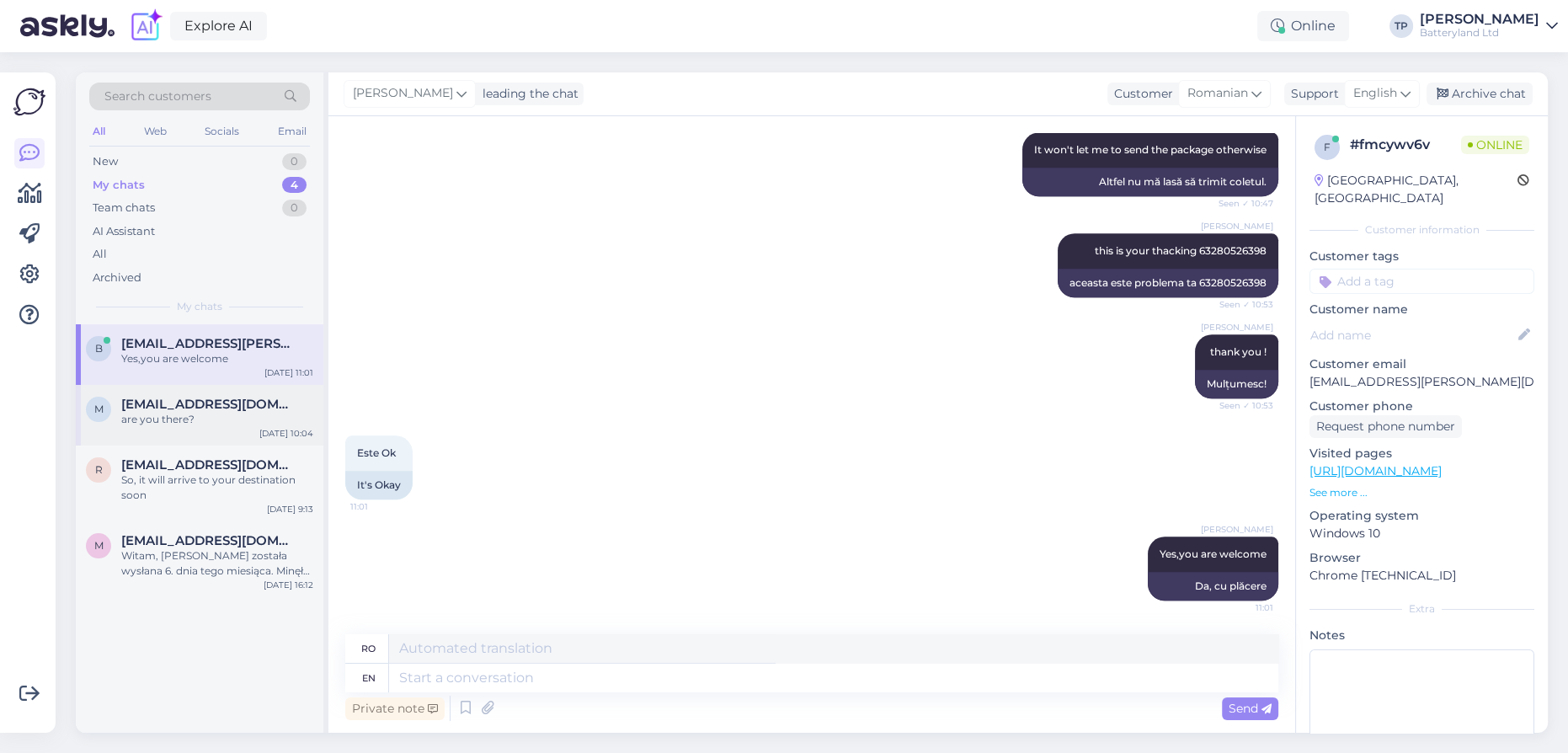
click at [169, 405] on span "[EMAIL_ADDRESS][DOMAIN_NAME]" at bounding box center [209, 404] width 175 height 15
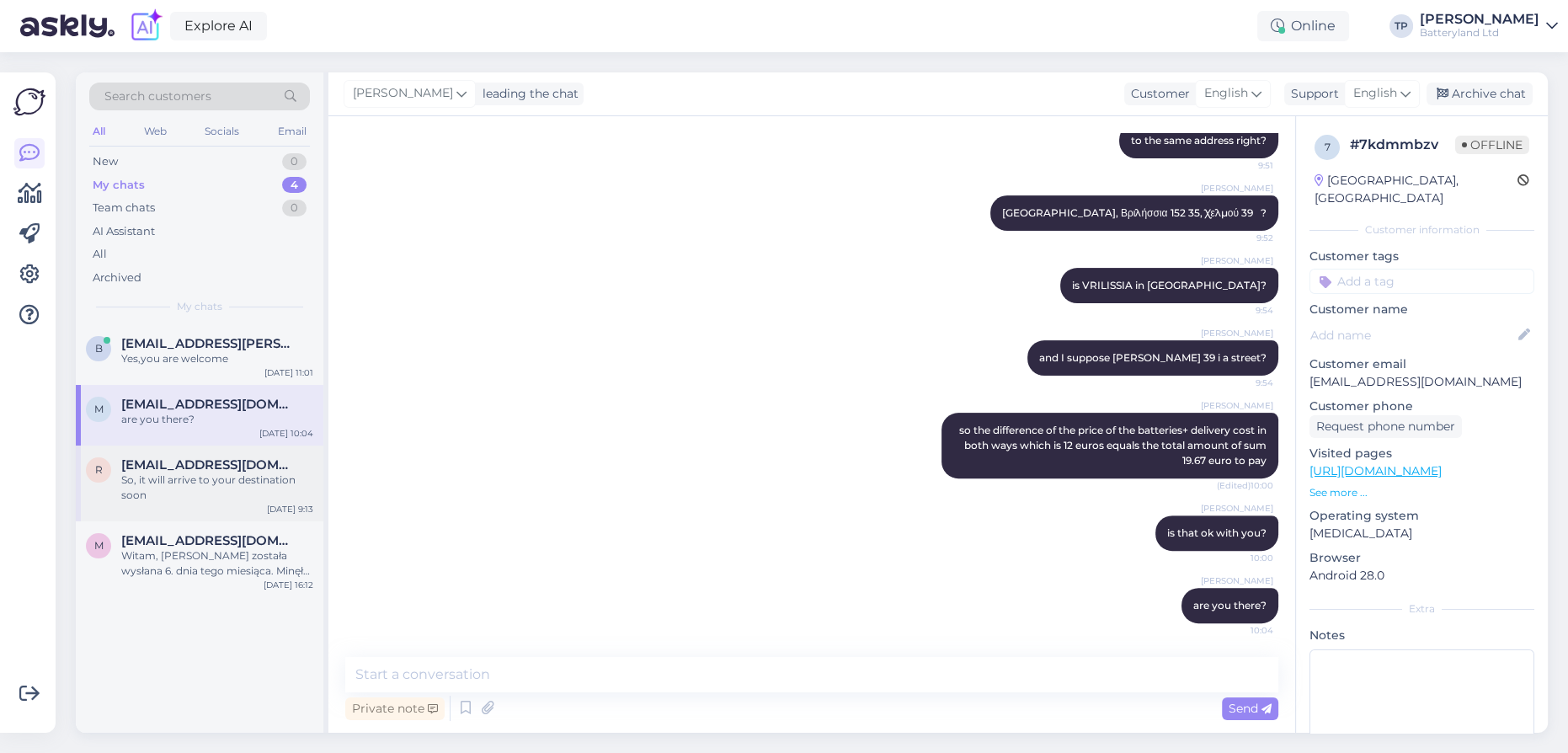
click at [159, 478] on div "r [EMAIL_ADDRESS][DOMAIN_NAME] So, it will arrive to your destination soon [DAT…" at bounding box center [199, 482] width 247 height 76
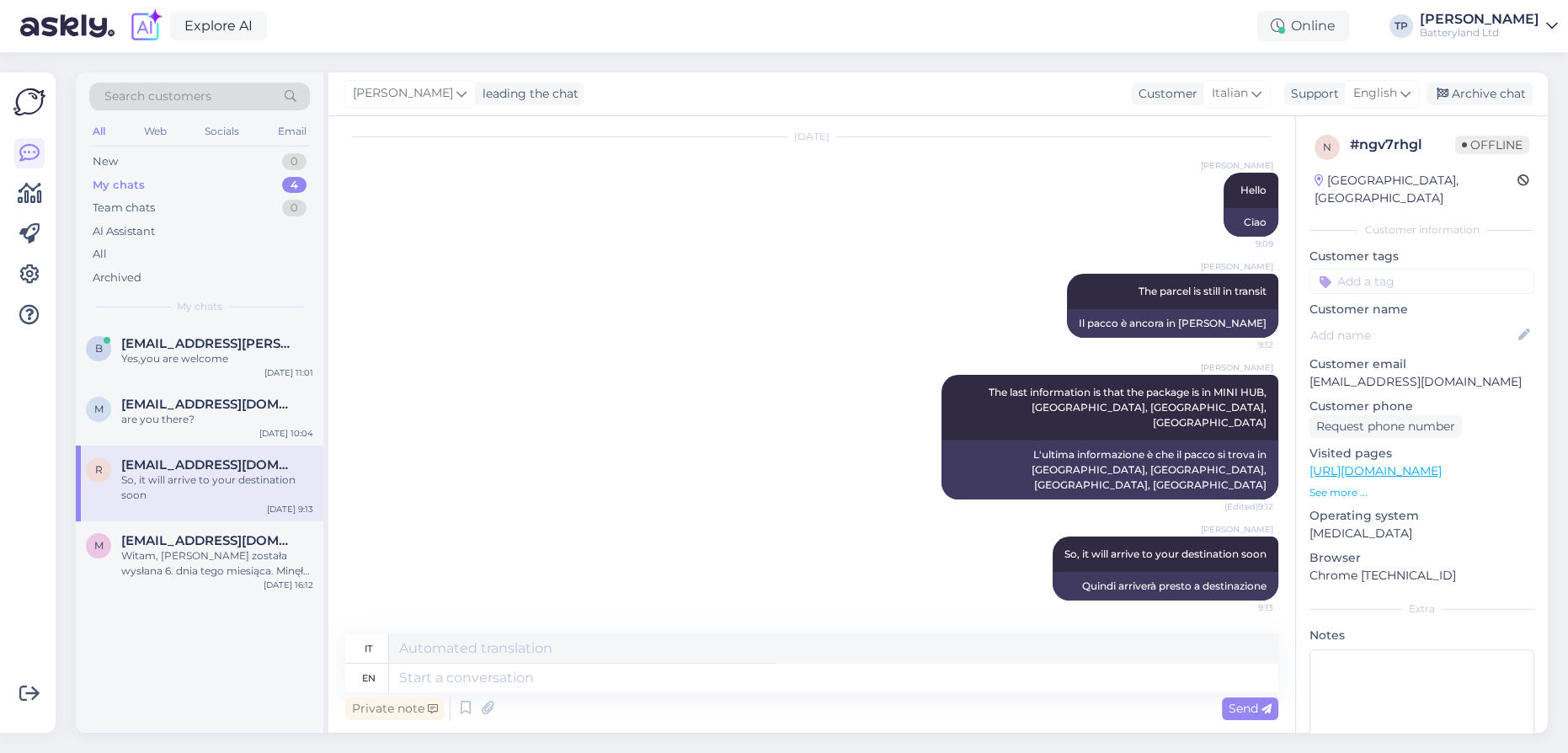
scroll to position [155, 0]
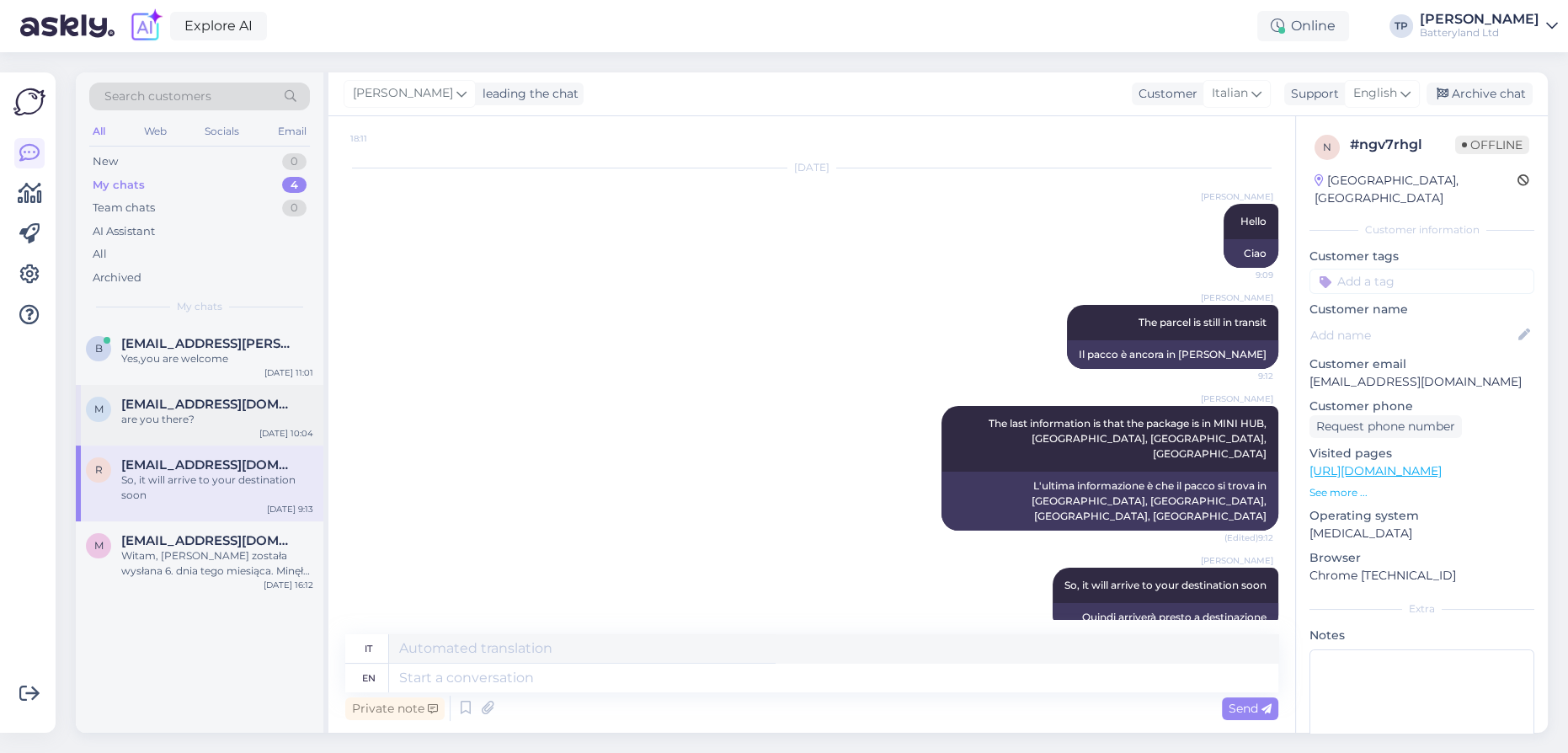
click at [228, 397] on span "[EMAIL_ADDRESS][DOMAIN_NAME]" at bounding box center [209, 404] width 175 height 15
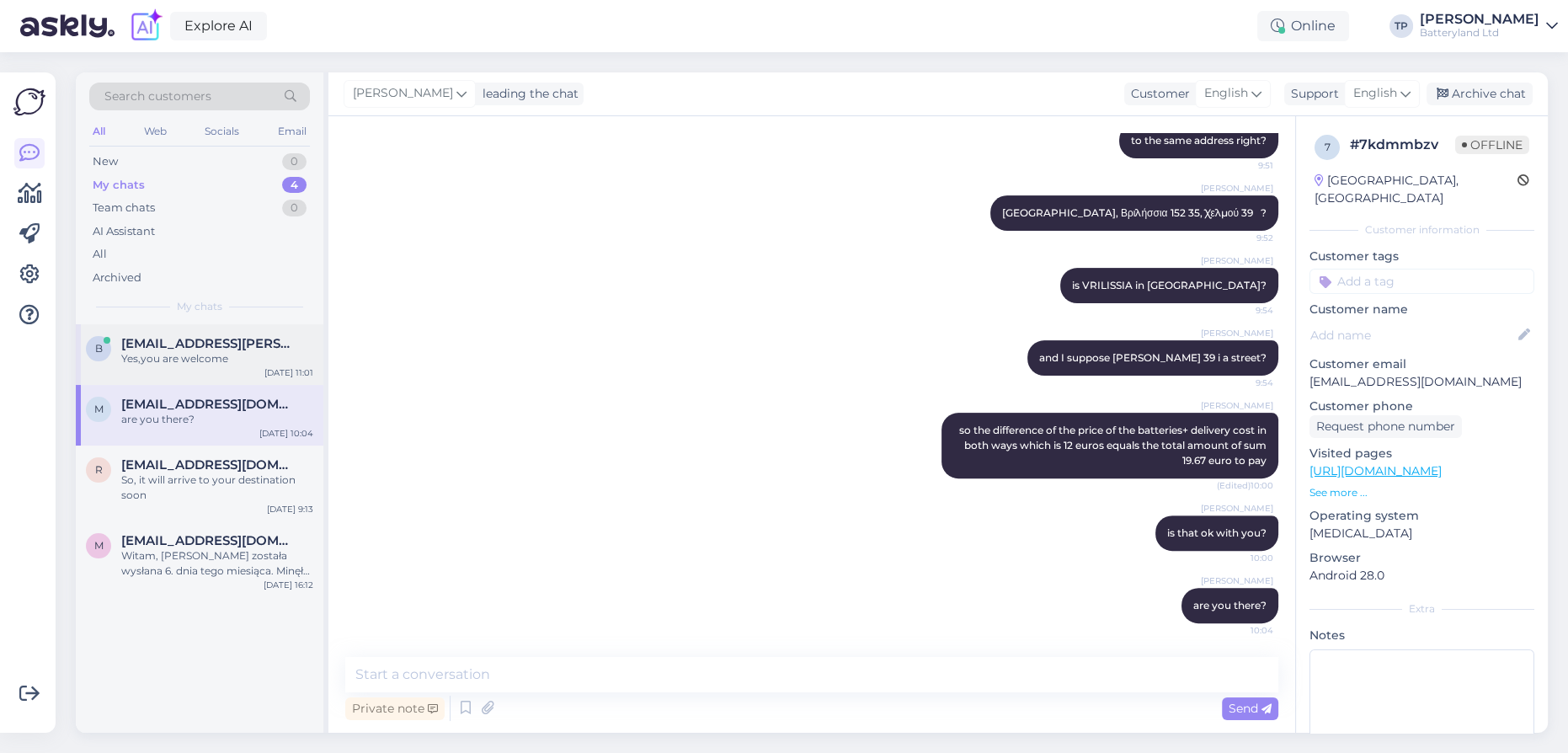
click at [163, 356] on div "[EMAIL_ADDRESS][PERSON_NAME][DOMAIN_NAME] Yes,you are welcome" at bounding box center [217, 351] width 192 height 30
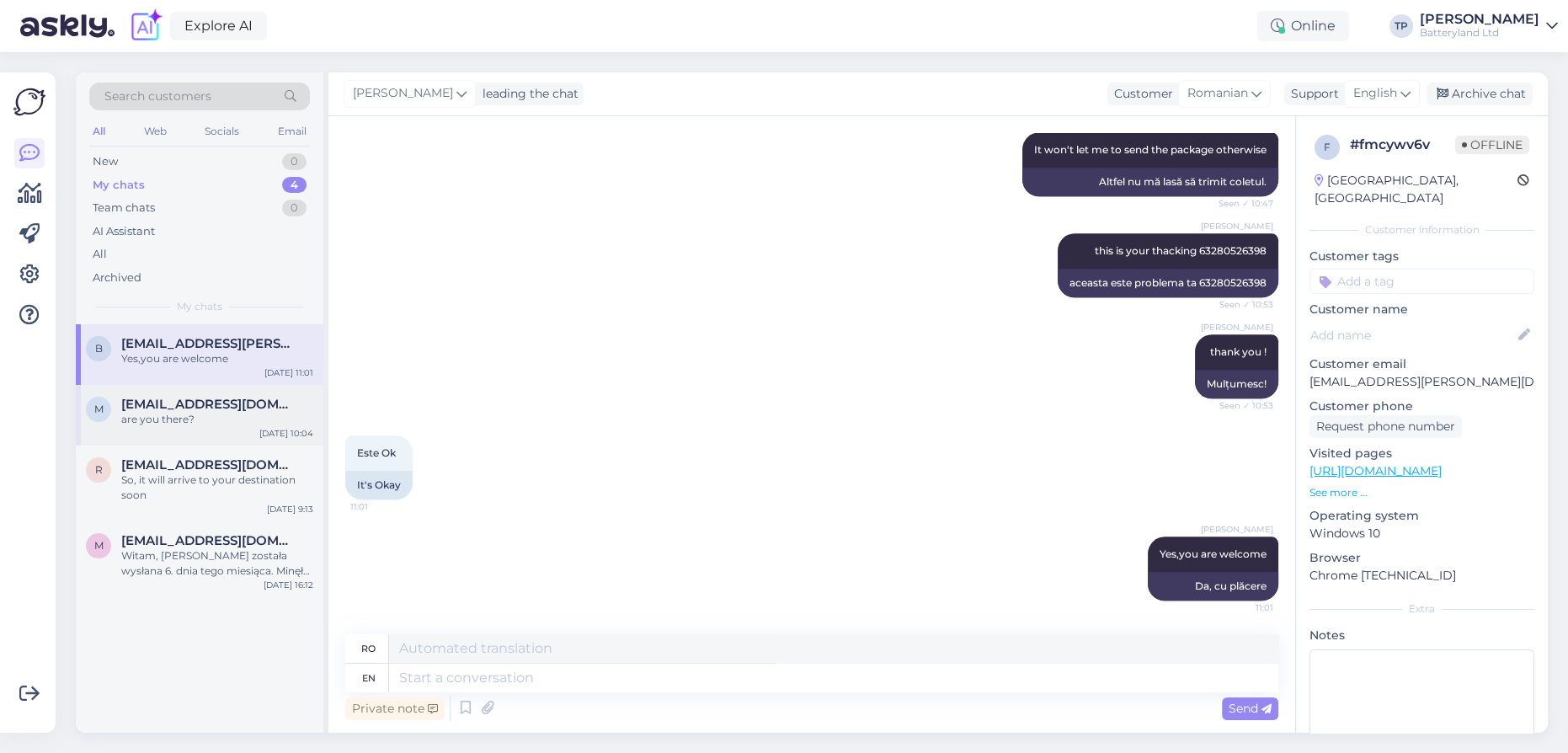
drag, startPoint x: 229, startPoint y: 385, endPoint x: 215, endPoint y: 421, distance: 38.6
click at [229, 385] on div "m [EMAIL_ADDRESS][DOMAIN_NAME] are you there? [DATE] 10:04" at bounding box center [199, 414] width 247 height 61
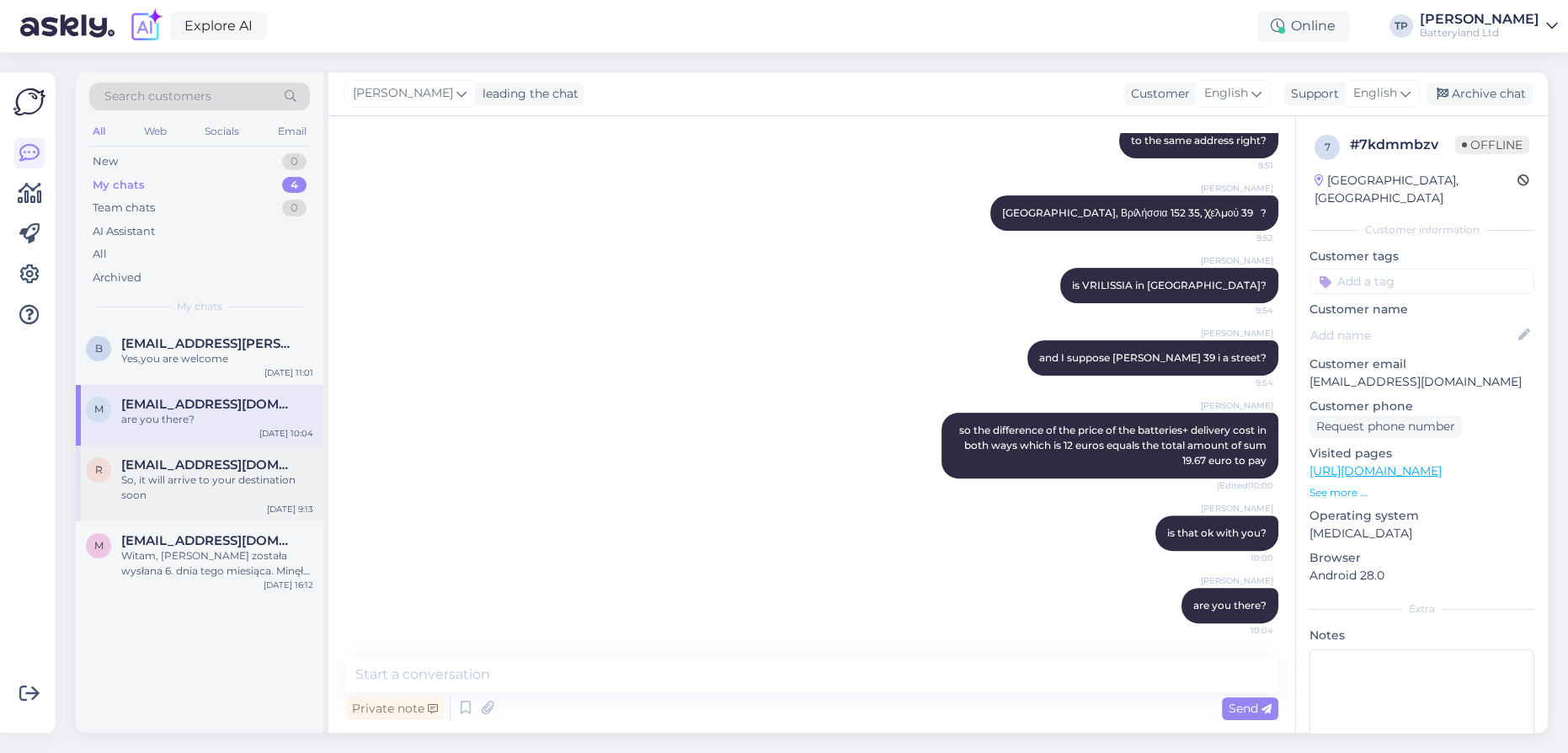
click at [205, 457] on span "[EMAIL_ADDRESS][DOMAIN_NAME]" at bounding box center [209, 465] width 175 height 15
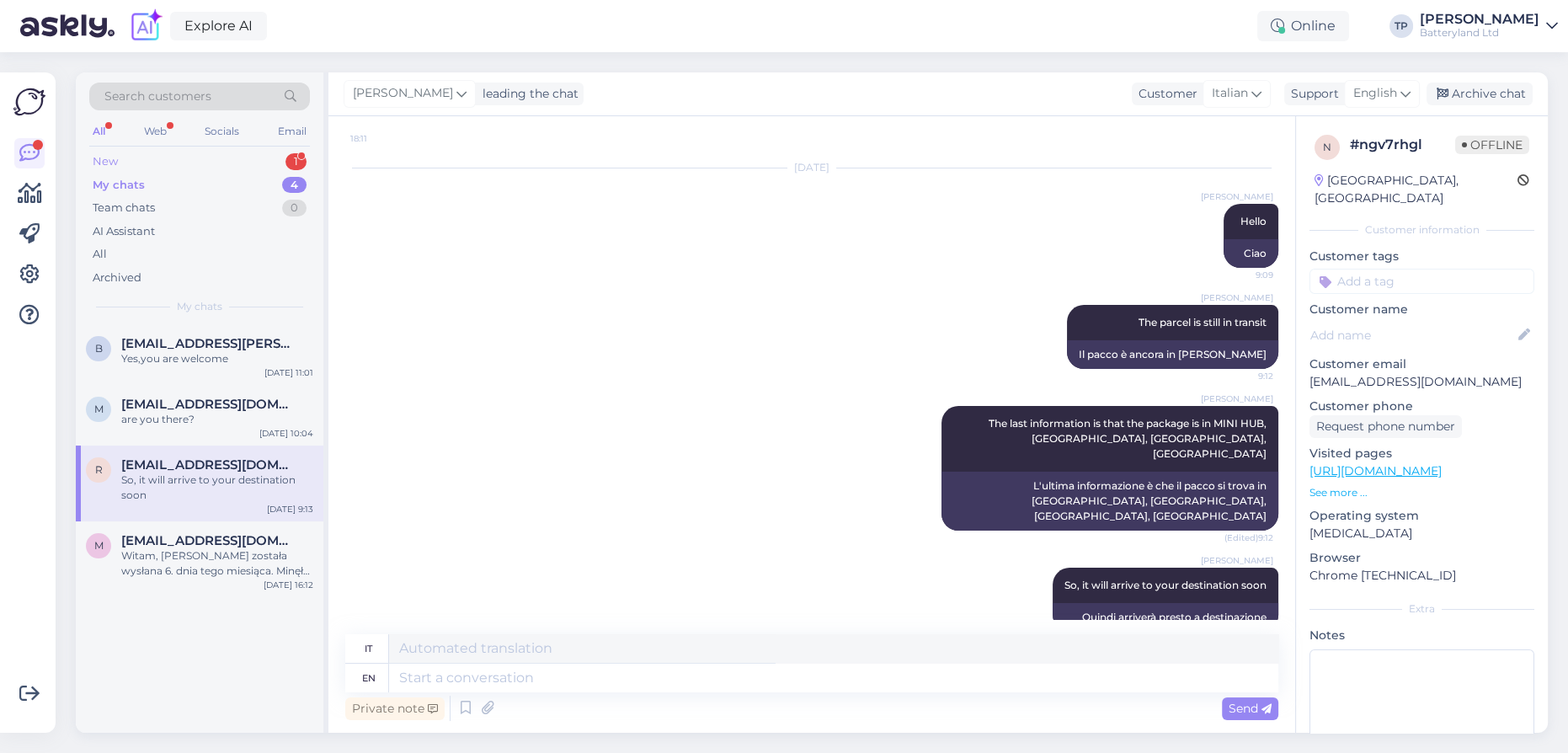
click at [260, 154] on div "New 1" at bounding box center [200, 161] width 220 height 23
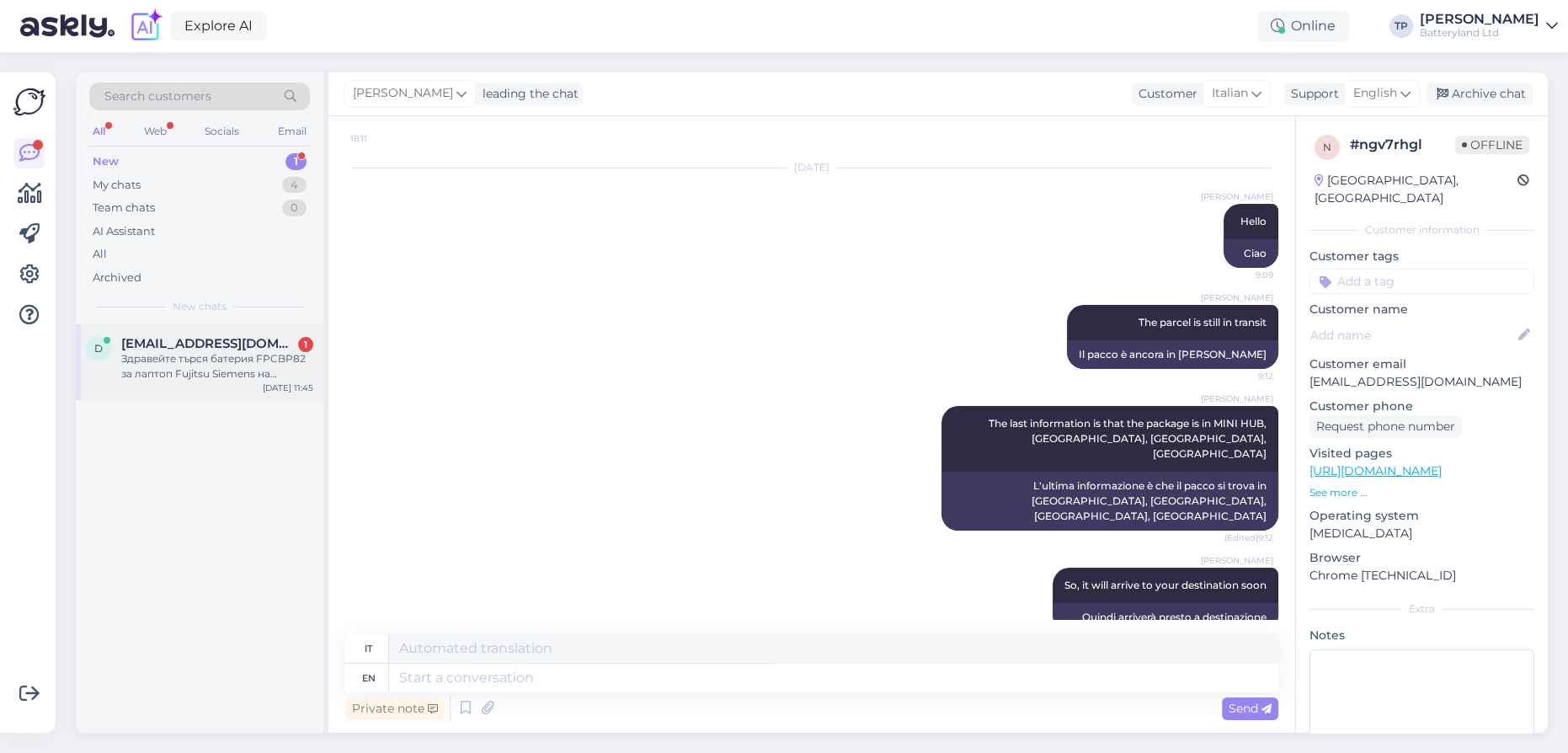
click at [241, 343] on div "[EMAIL_ADDRESS][DOMAIN_NAME] 1" at bounding box center [217, 343] width 192 height 15
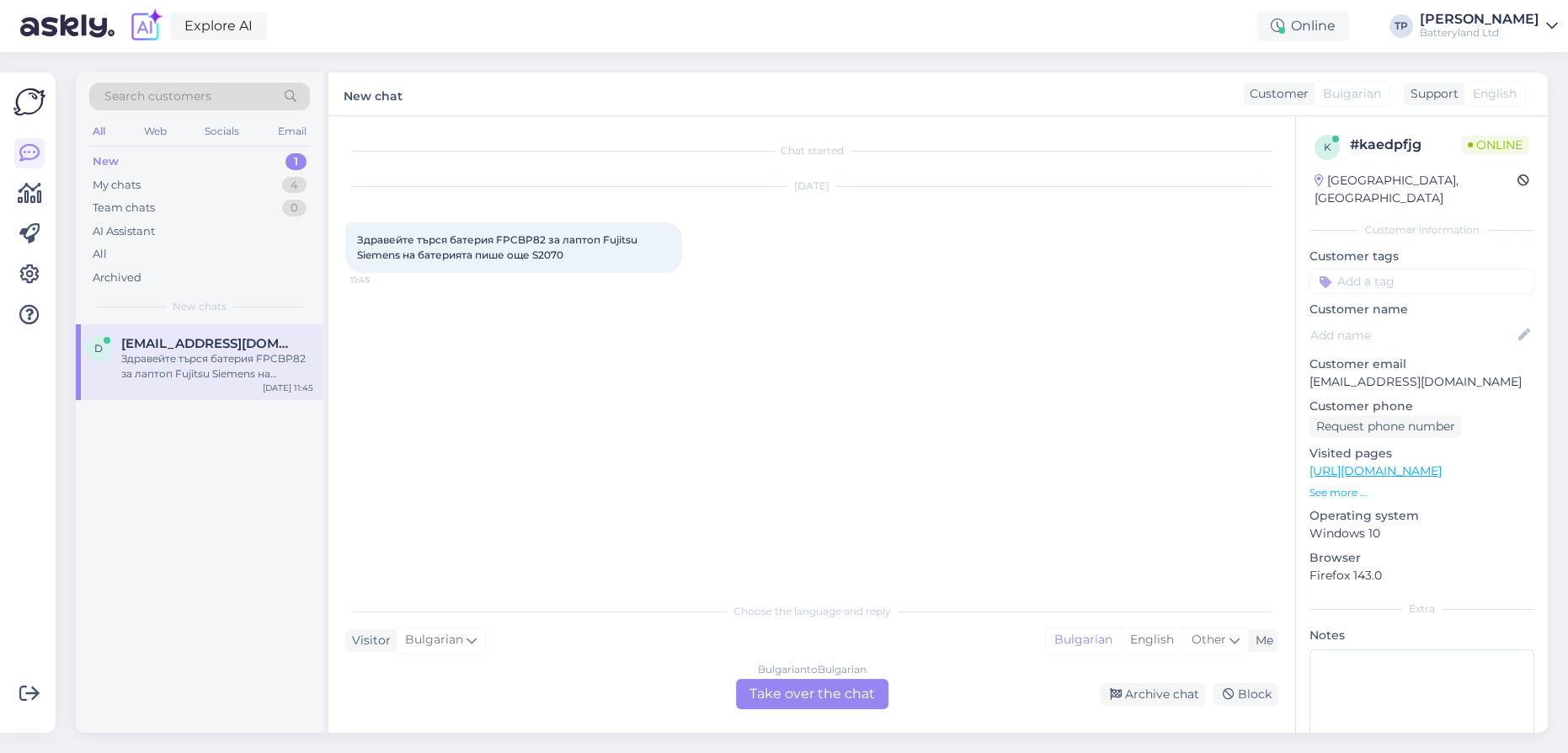
scroll to position [0, 0]
click at [823, 689] on div "Bulgarian to Bulgarian Take over the chat" at bounding box center [812, 693] width 152 height 30
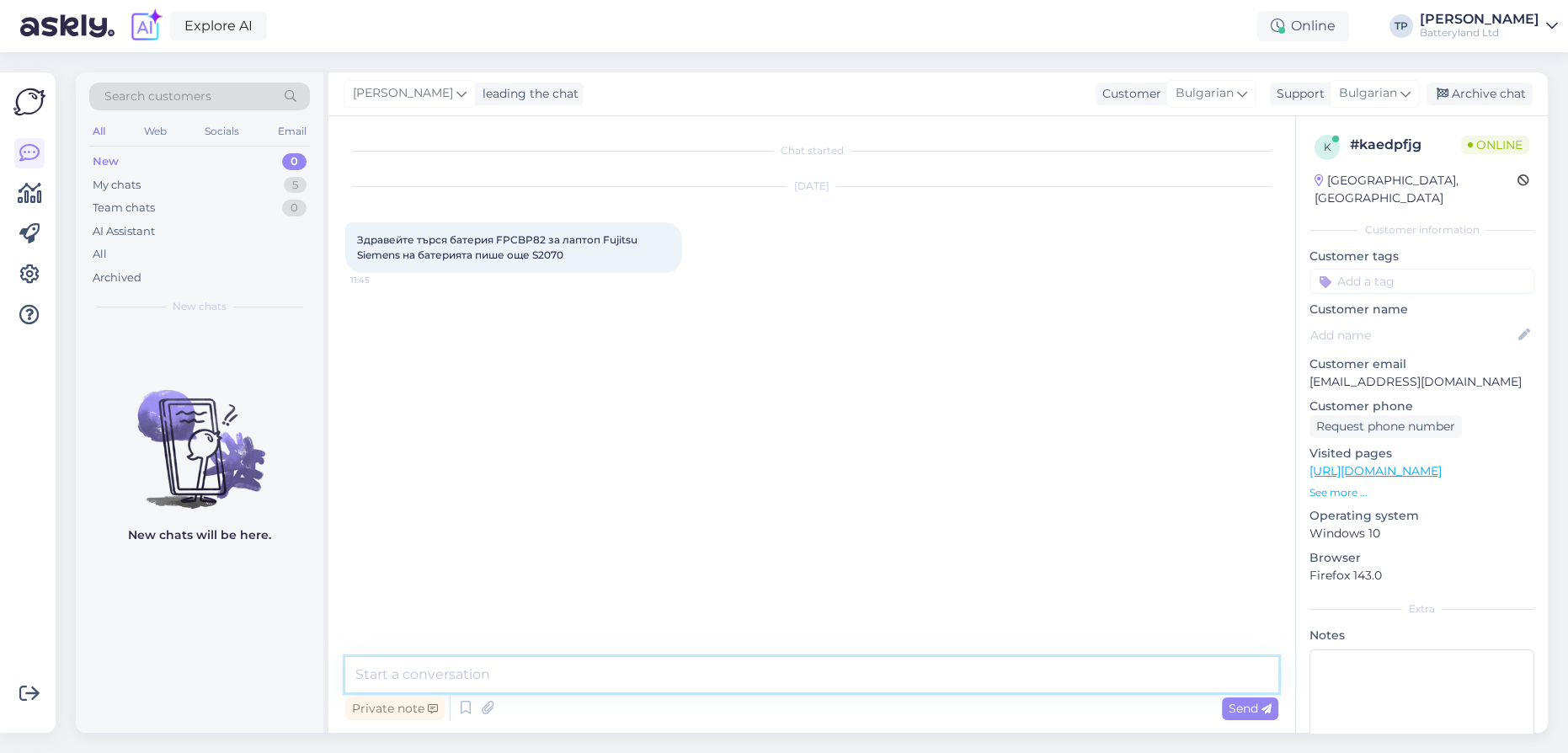
click at [558, 670] on textarea at bounding box center [812, 675] width 933 height 35
drag, startPoint x: 546, startPoint y: 255, endPoint x: 565, endPoint y: 255, distance: 19.0
click at [565, 255] on span "Здравейте търся батерия FPCBP82 за лаптоп Fujitsu Siemens на батерията пише още…" at bounding box center [498, 247] width 283 height 28
drag, startPoint x: 495, startPoint y: 240, endPoint x: 541, endPoint y: 236, distance: 46.2
click at [541, 236] on span "Здравейте търся батерия FPCBP82 за лаптоп Fujitsu Siemens на батерията пише още…" at bounding box center [498, 247] width 283 height 28
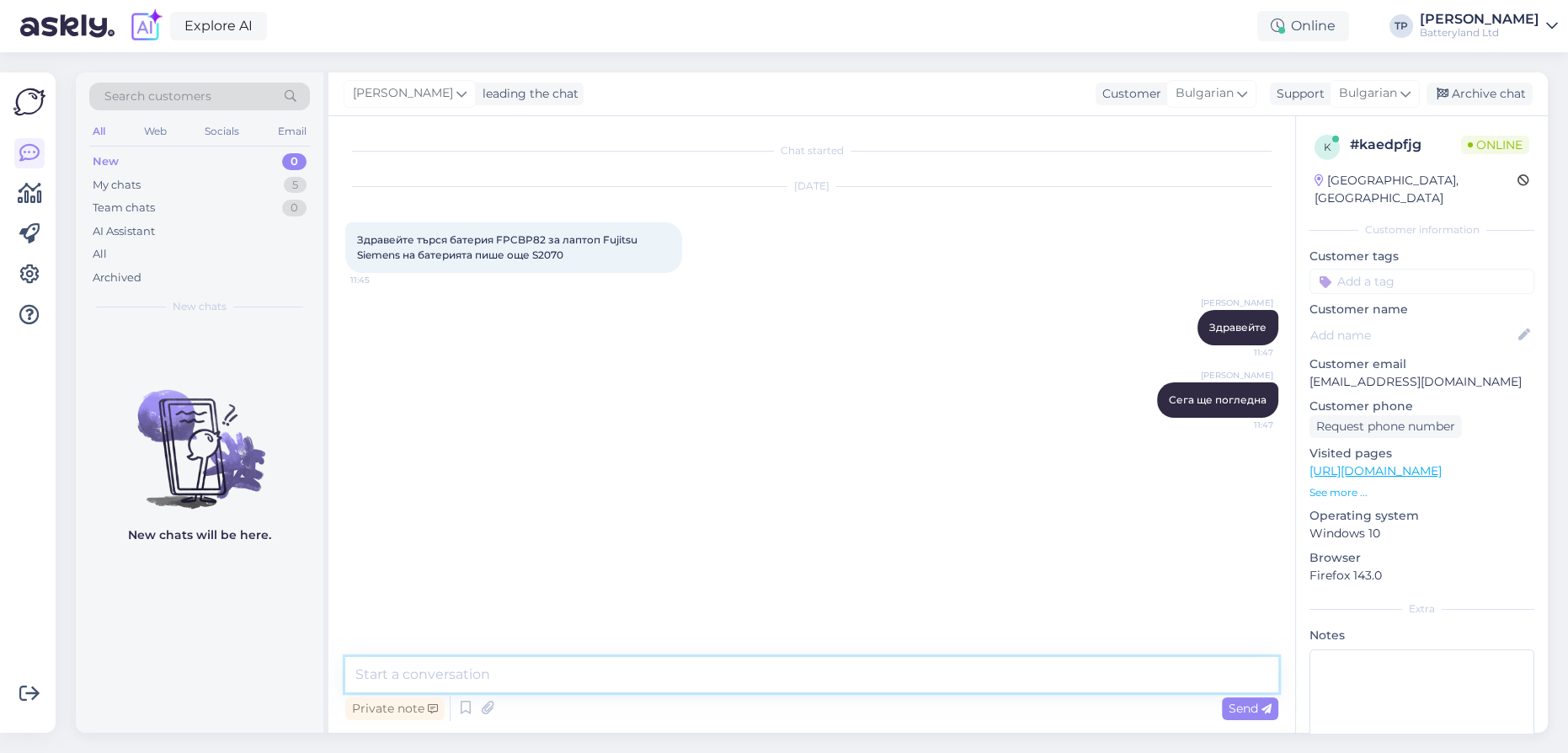
click at [559, 684] on textarea at bounding box center [812, 675] width 933 height 35
paste textarea "Fujitsu LifeBook S7000 S7010 S7020"
click at [525, 672] on textarea "Да не е Fujitsu LifeBook S7000 S7010 S7020" at bounding box center [812, 675] width 933 height 35
click at [867, 672] on textarea "Да не е Fujitsu LifeBook и някое от тези 3 серии- S7000 S7010 S7020" at bounding box center [812, 675] width 933 height 35
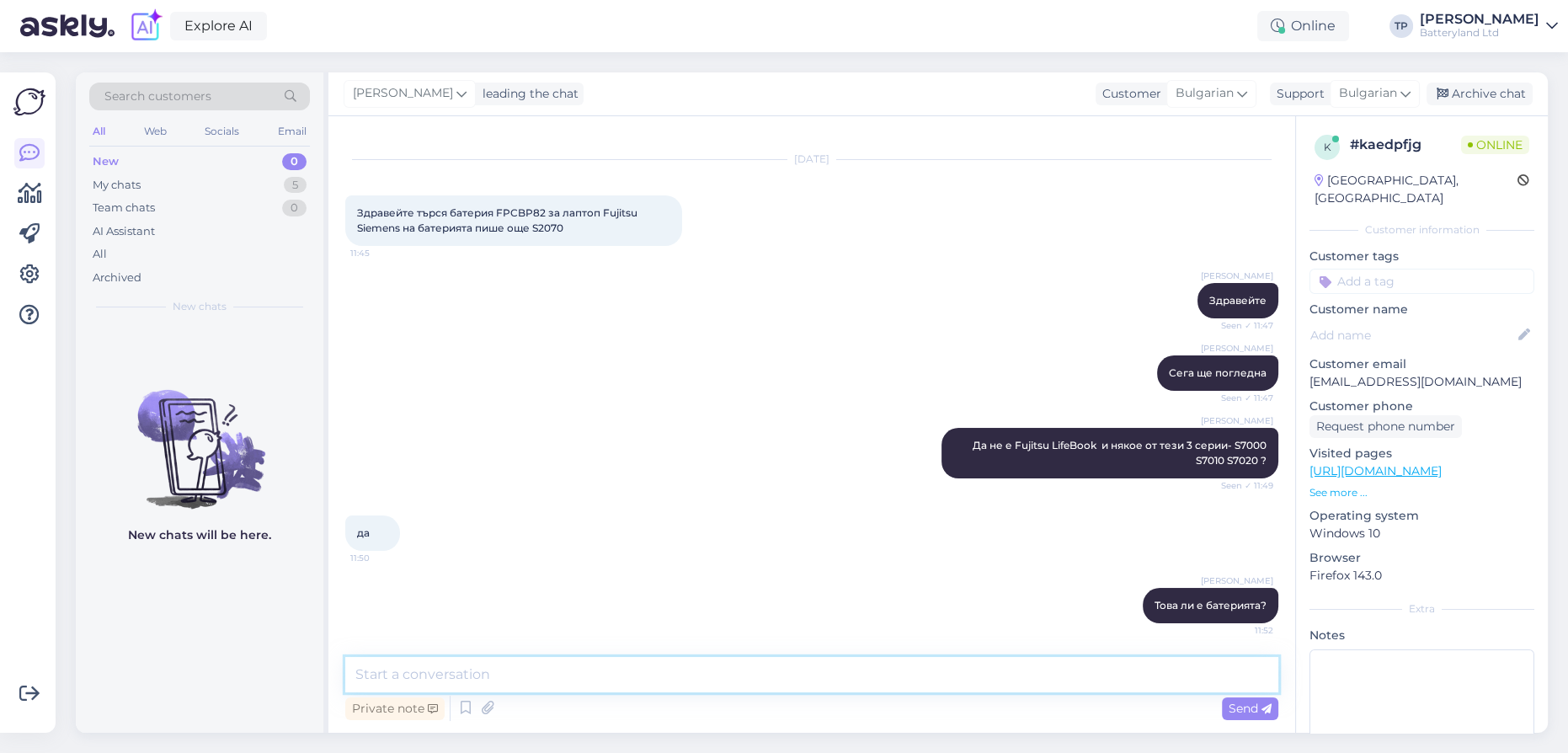
paste textarea "[URL][DOMAIN_NAME]"
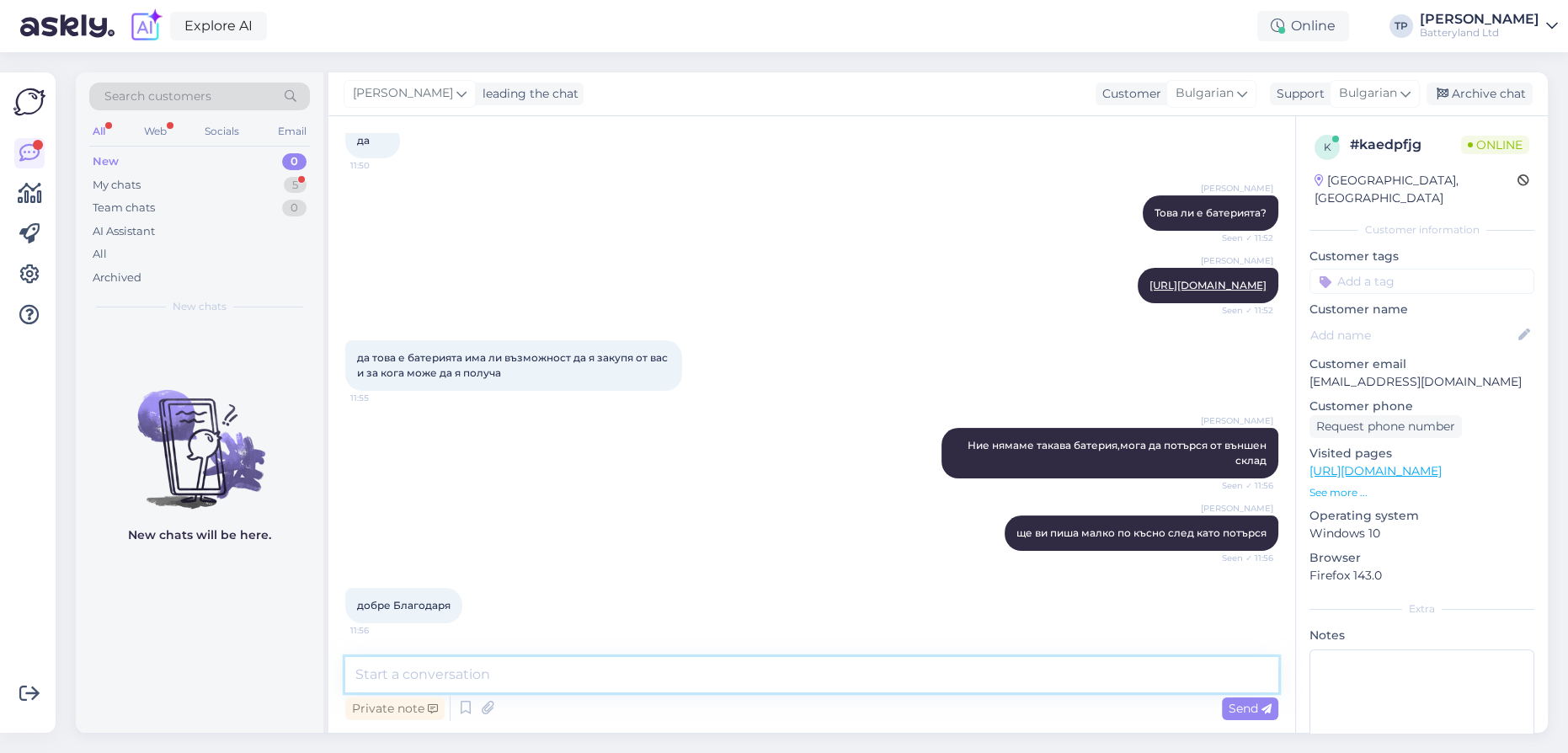
scroll to position [556, 0]
click at [471, 670] on textarea at bounding box center [812, 675] width 933 height 35
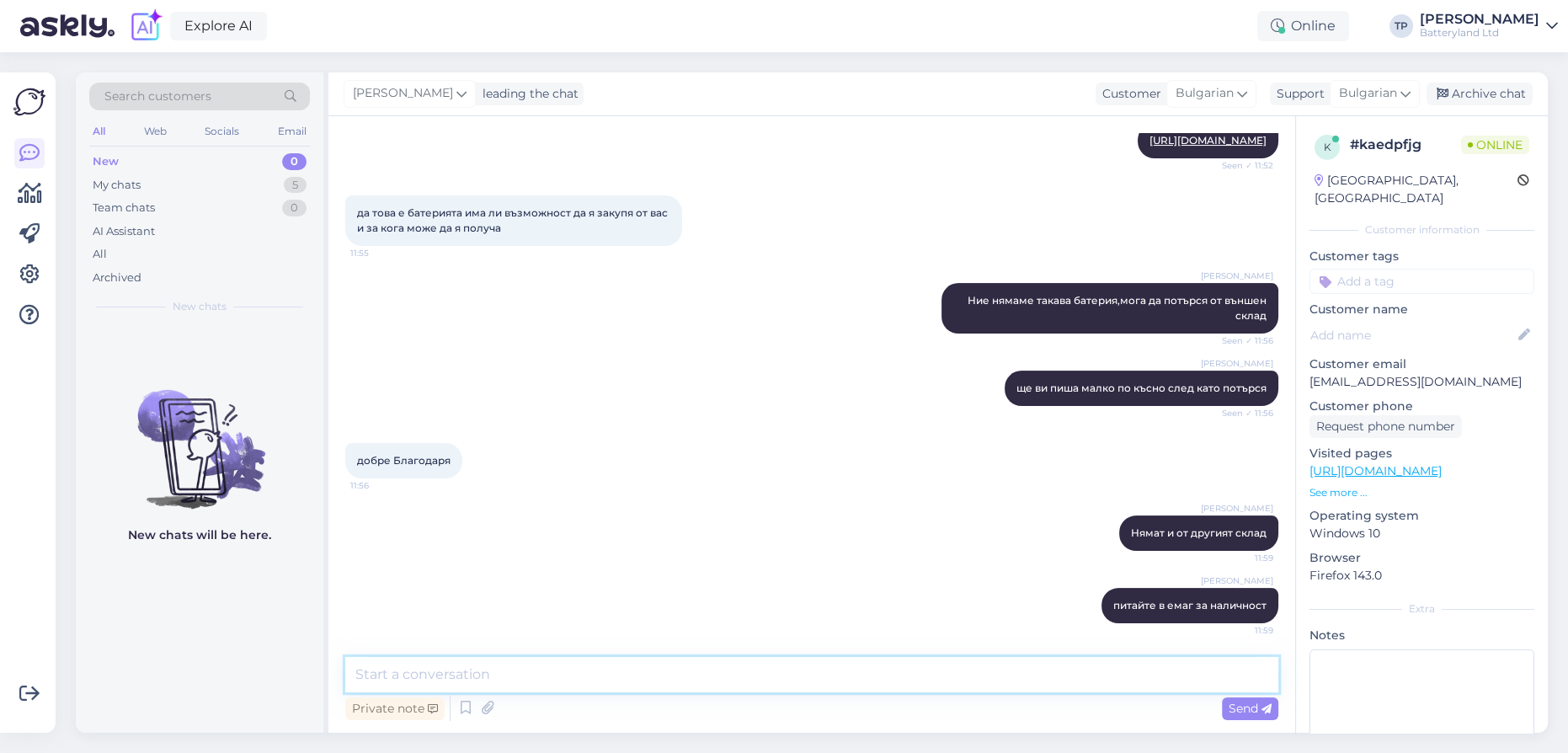
scroll to position [701, 0]
paste textarea "[URL][DOMAIN_NAME]"
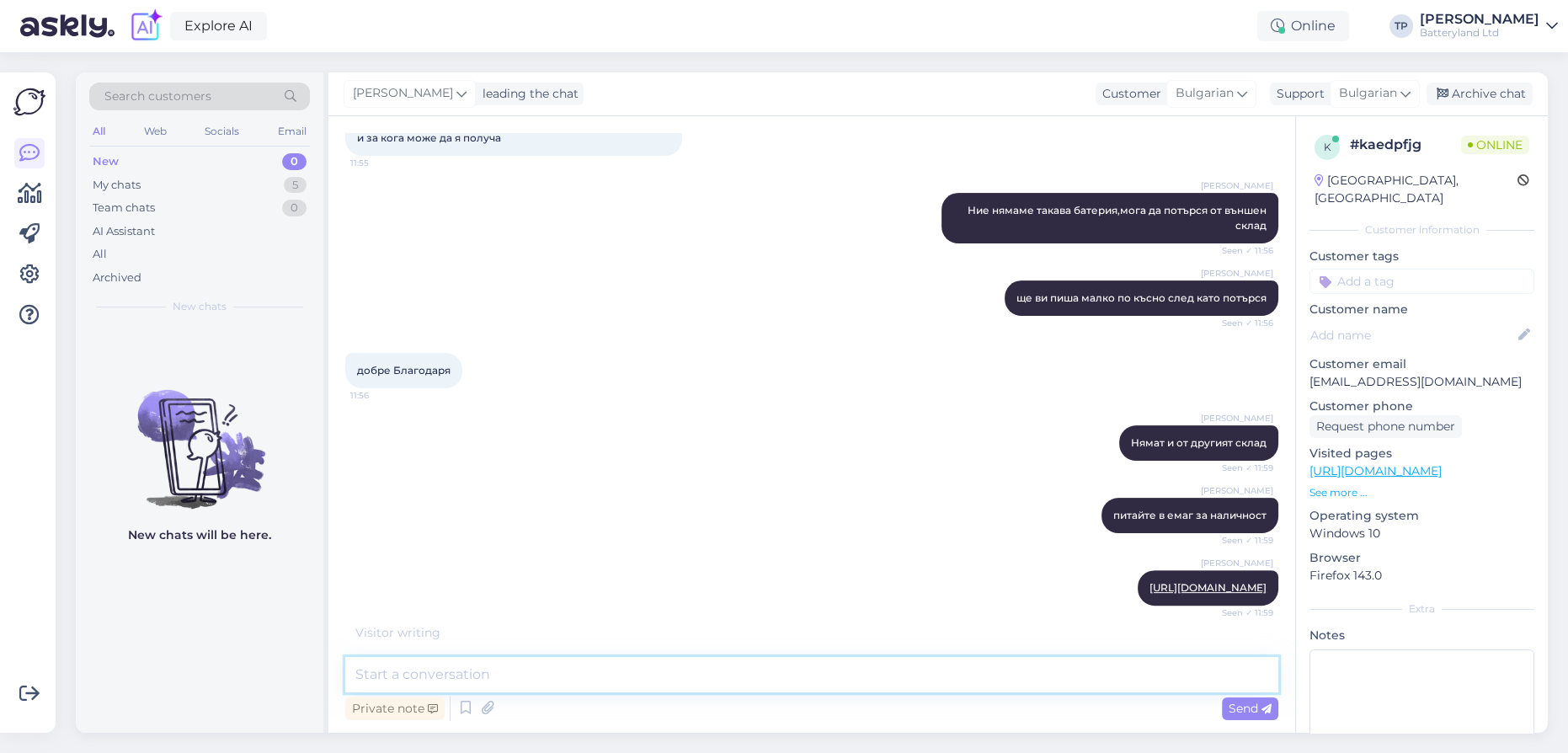
scroll to position [821, 0]
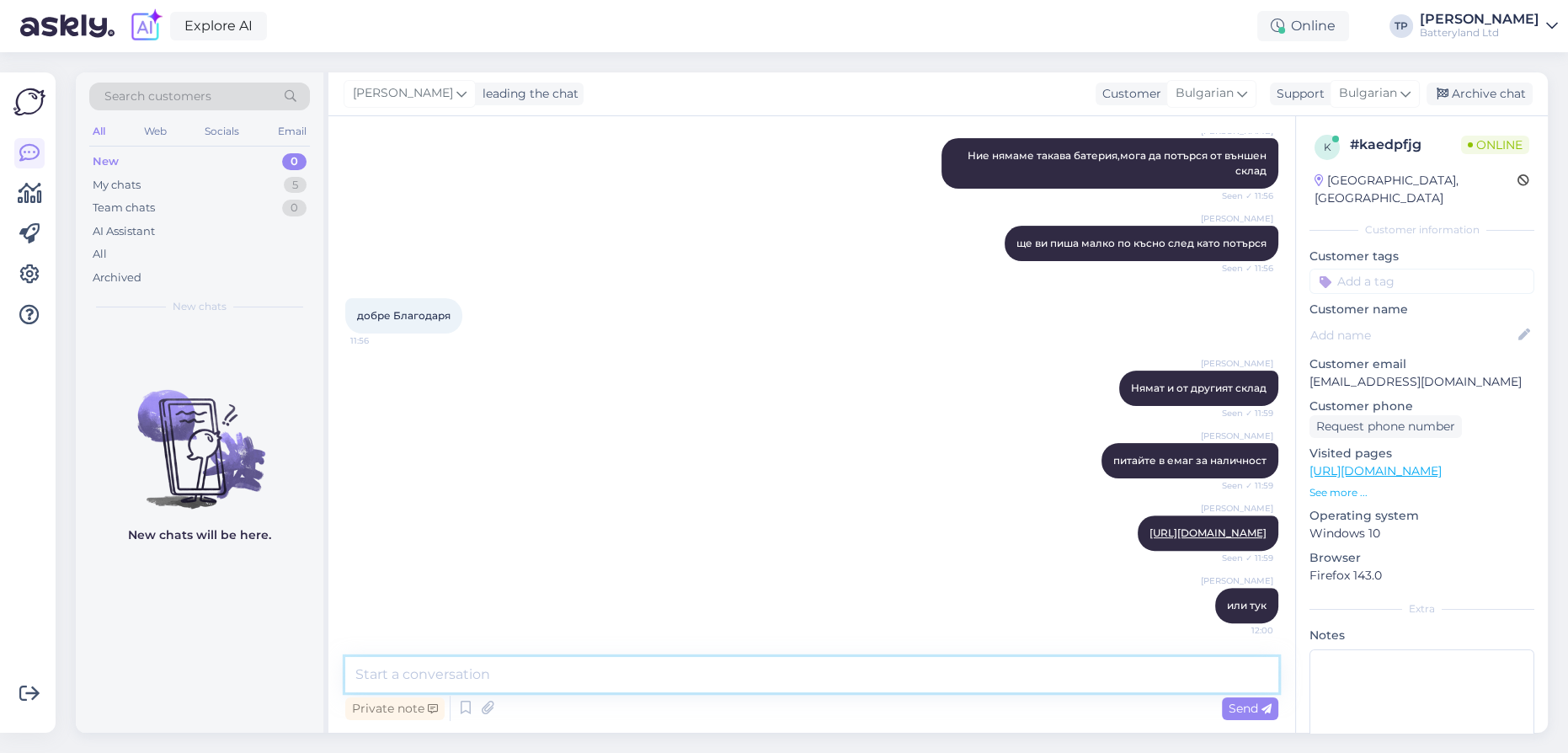
paste textarea "[URL][DOMAIN_NAME]"
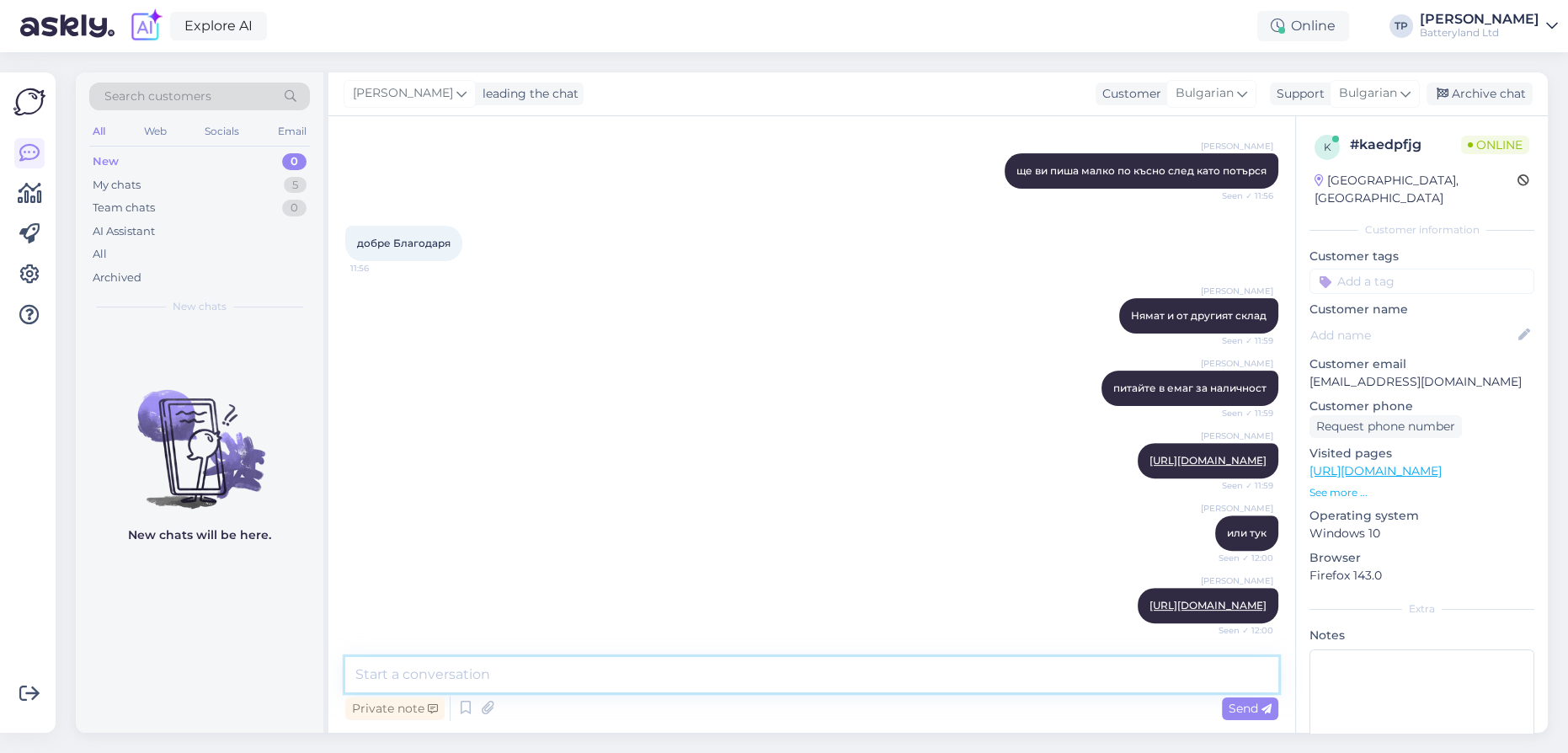
scroll to position [1036, 0]
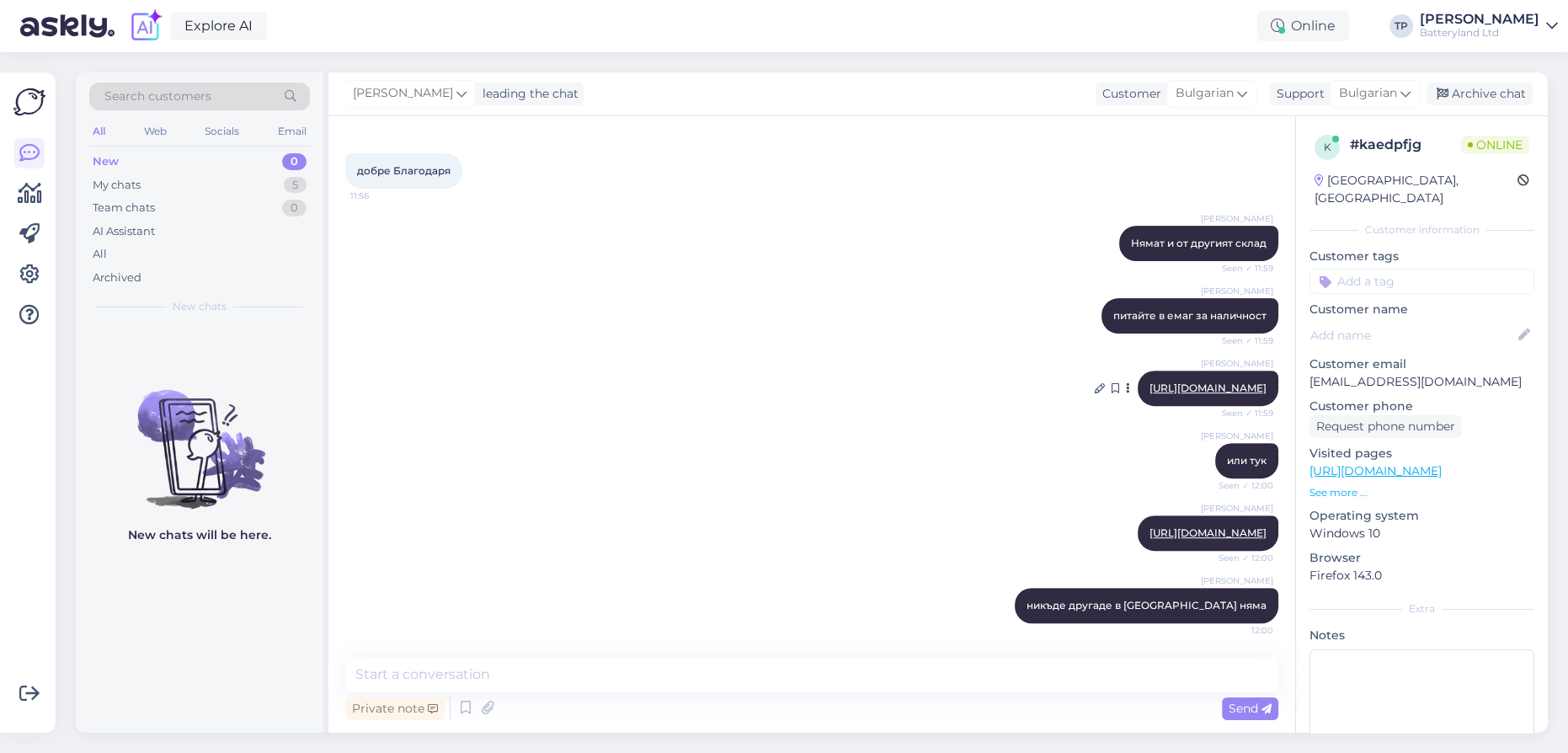
click at [1149, 382] on link "[URL][DOMAIN_NAME]" at bounding box center [1207, 388] width 117 height 13
click at [451, 683] on textarea at bounding box center [812, 675] width 933 height 35
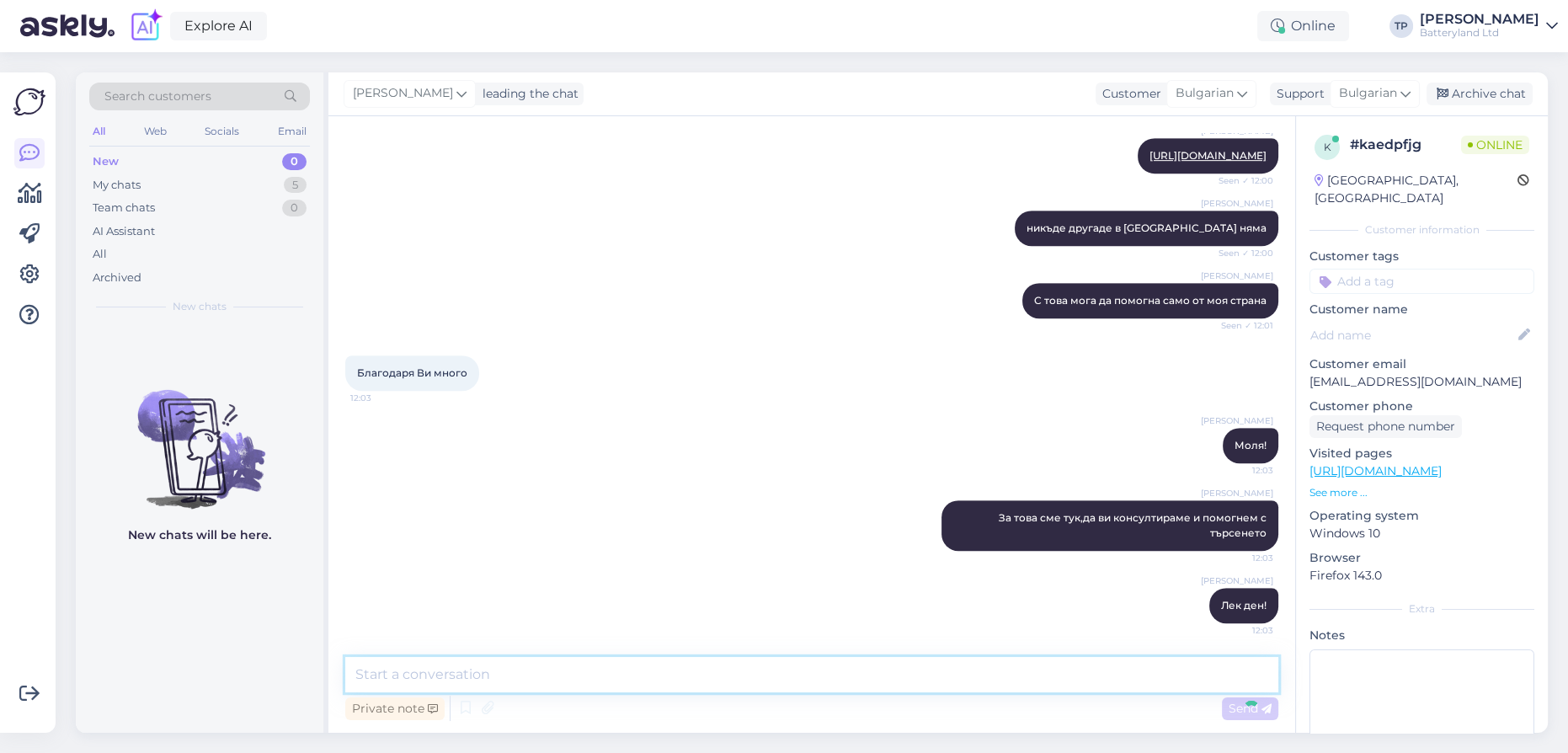
scroll to position [1414, 0]
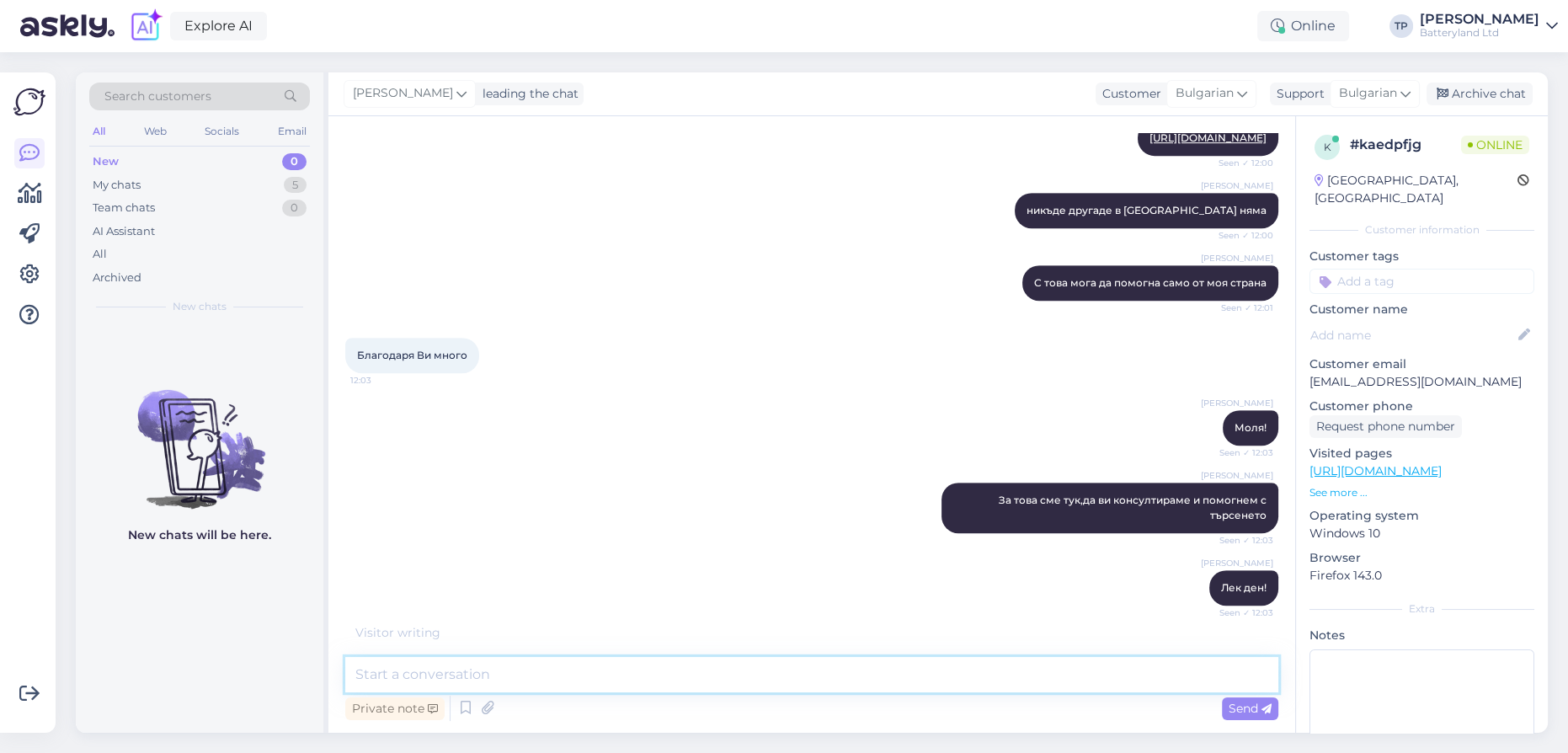
click at [437, 675] on textarea at bounding box center [812, 675] width 933 height 35
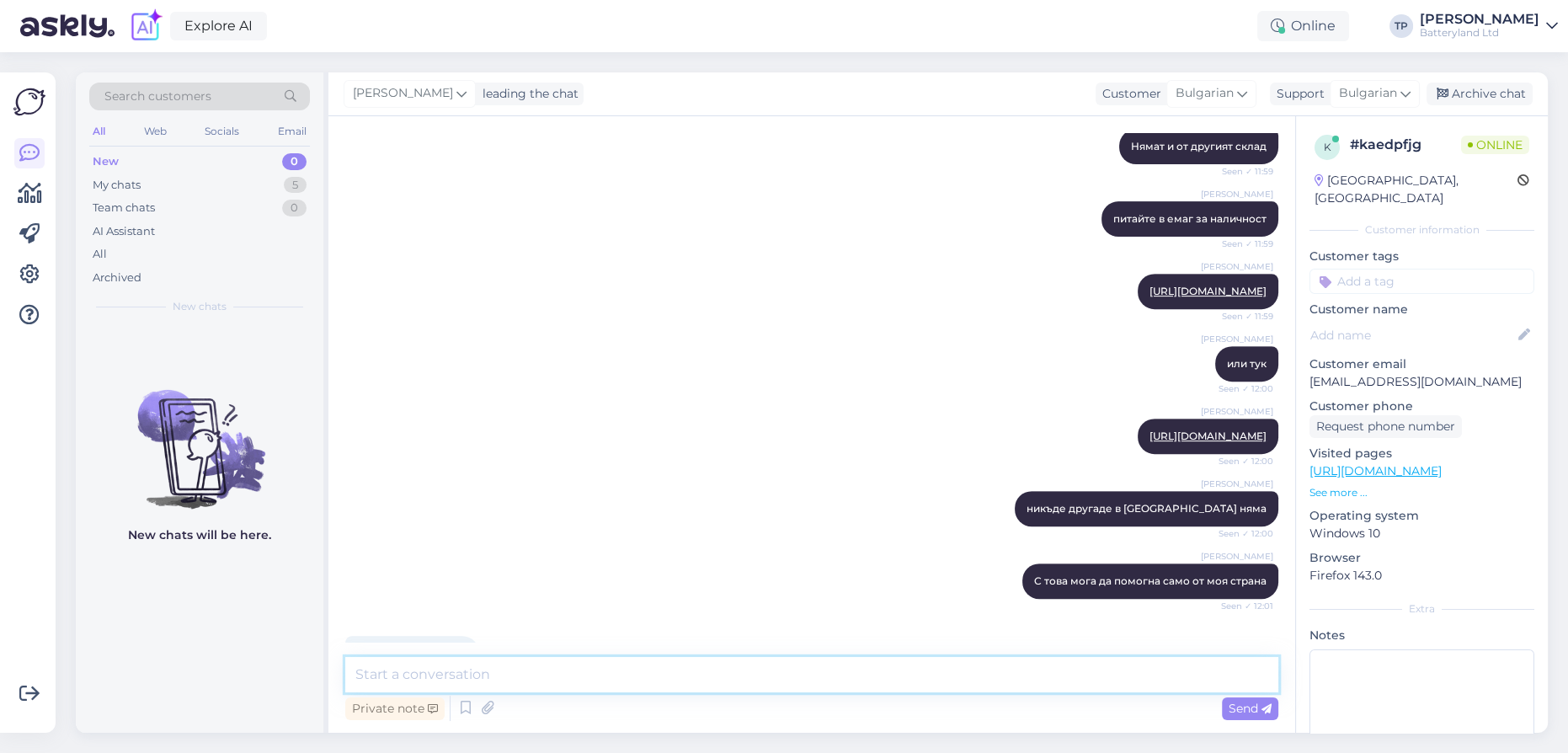
scroll to position [1109, 0]
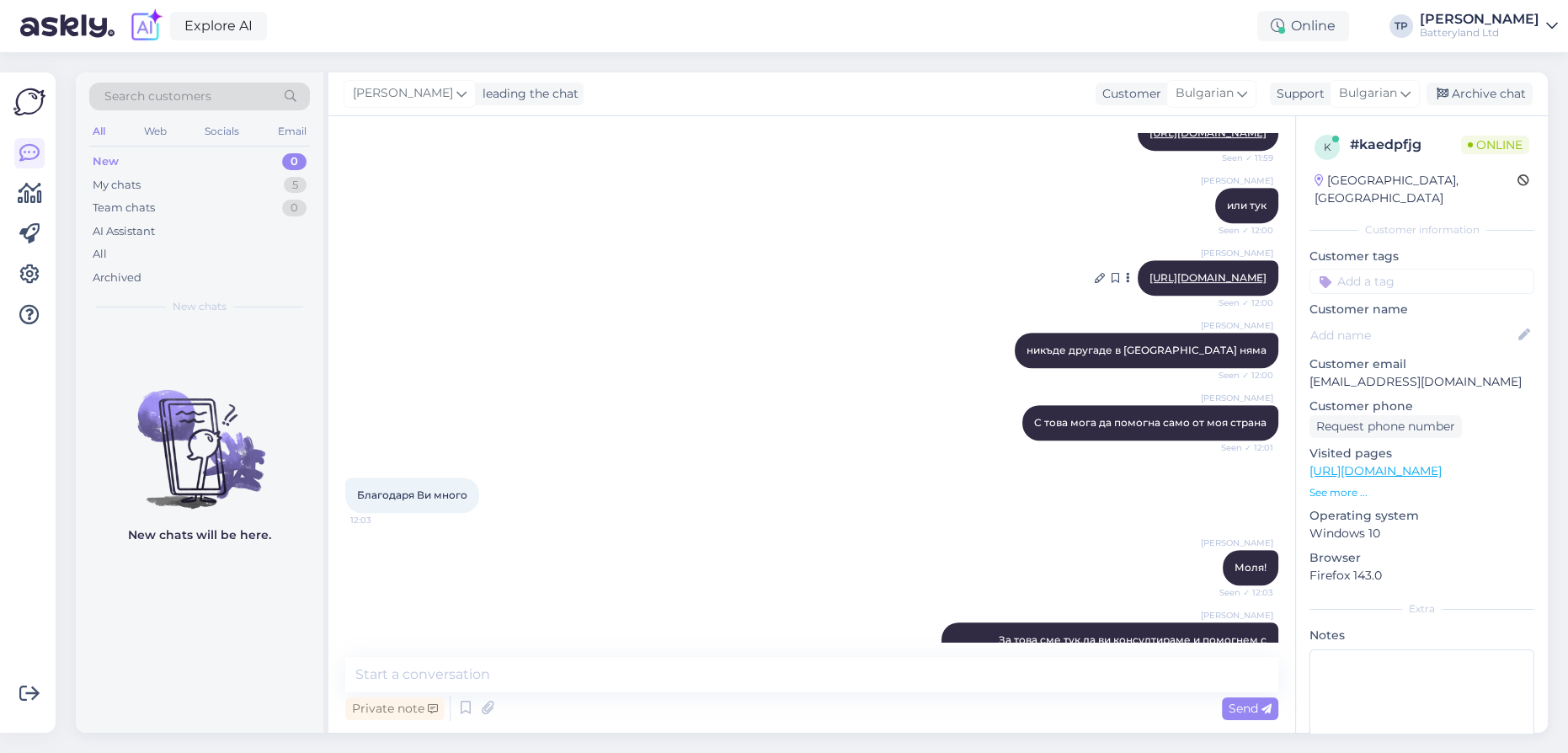
click at [1149, 284] on link "[URL][DOMAIN_NAME]" at bounding box center [1207, 278] width 117 height 13
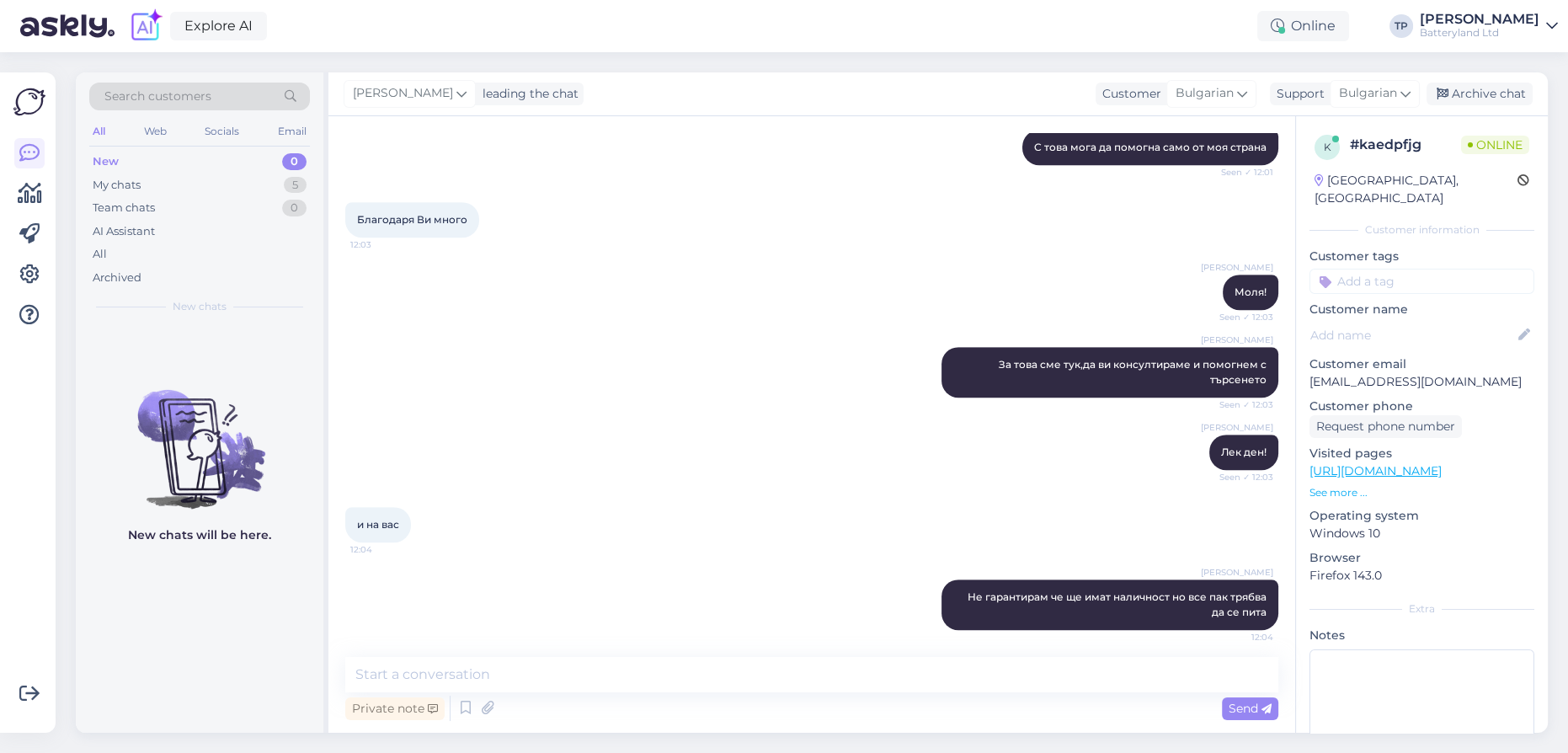
scroll to position [1646, 0]
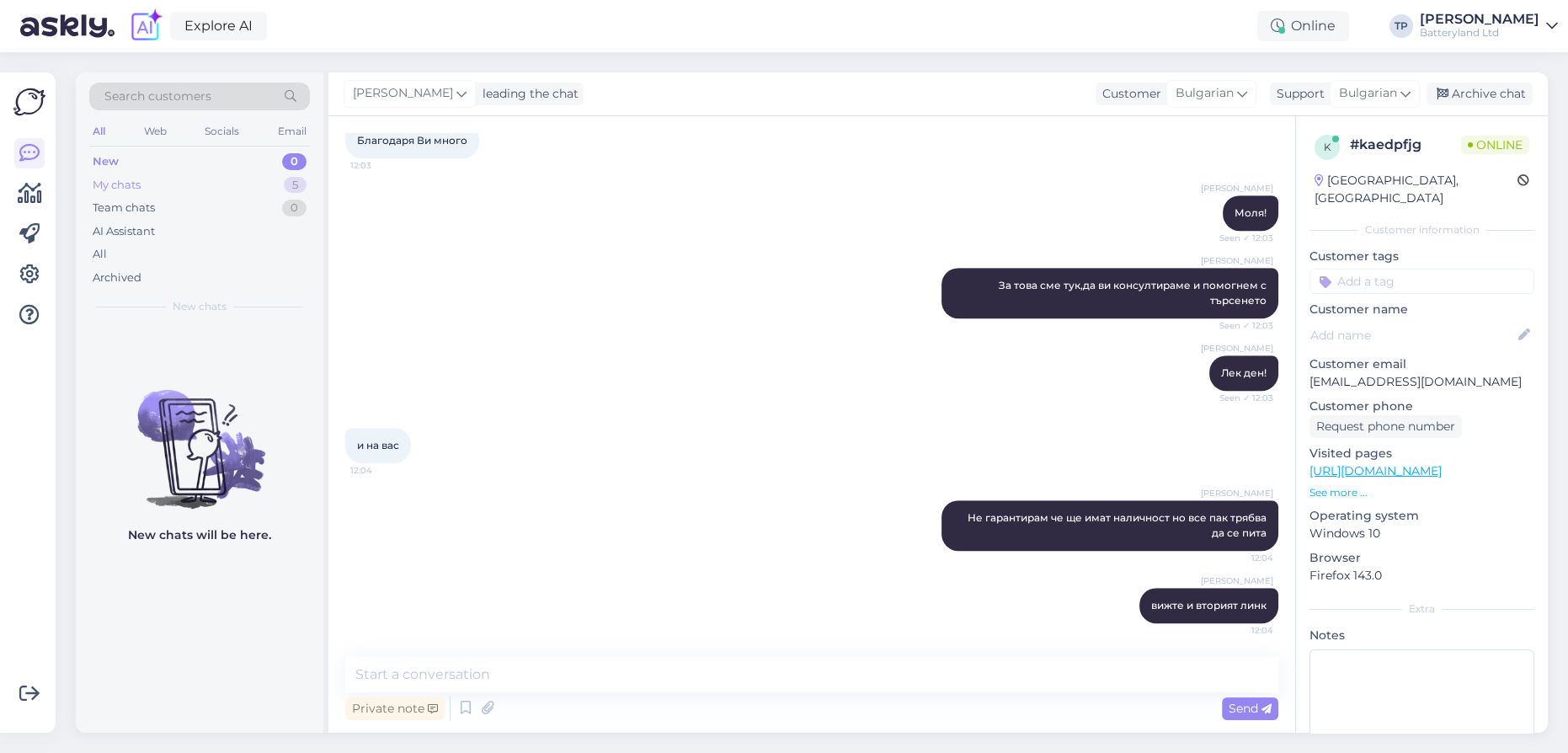
click at [180, 179] on div "My chats 5" at bounding box center [200, 185] width 220 height 23
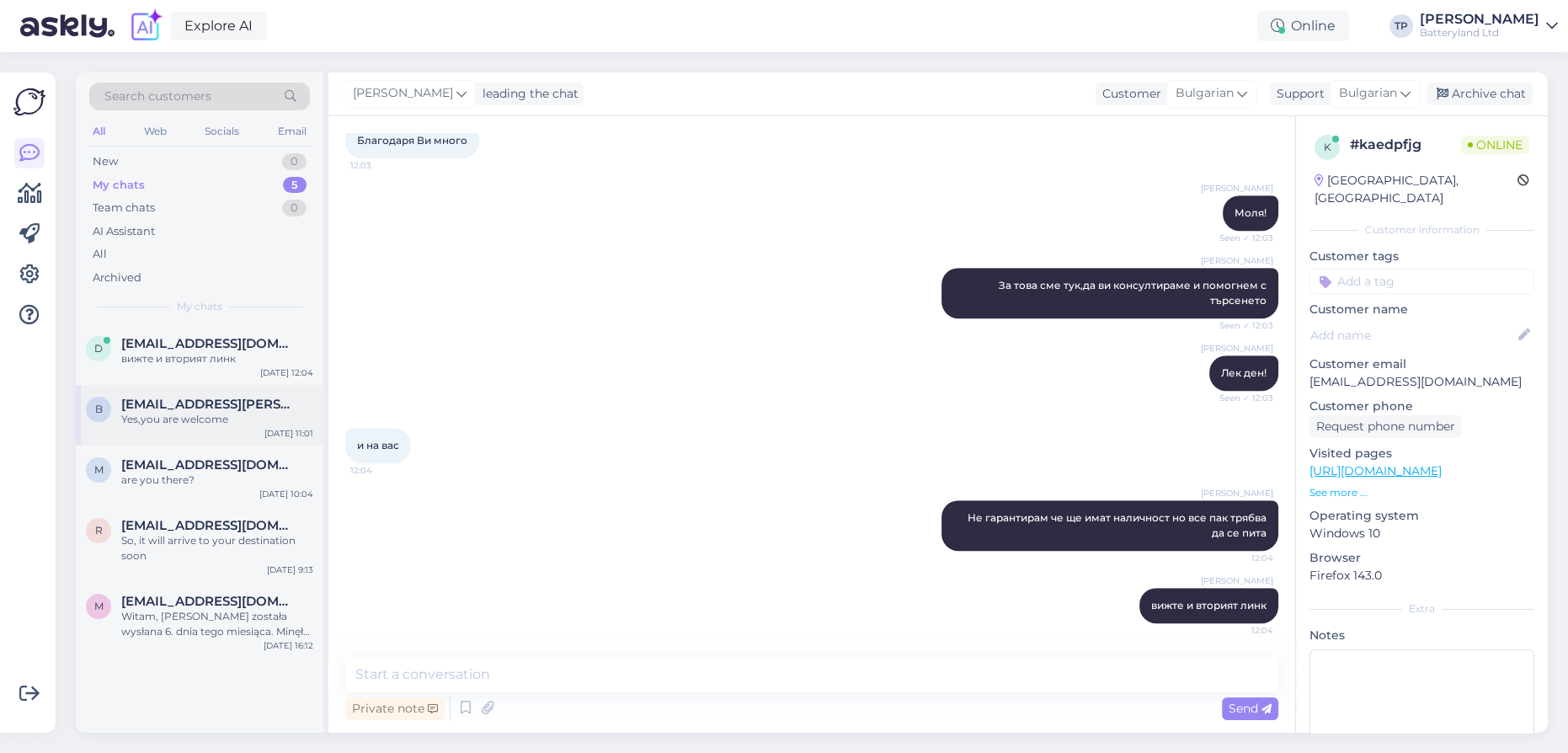
click at [142, 419] on div "b [EMAIL_ADDRESS][PERSON_NAME][DOMAIN_NAME] Yes,you are welcome [DATE] 11:01" at bounding box center [199, 414] width 247 height 61
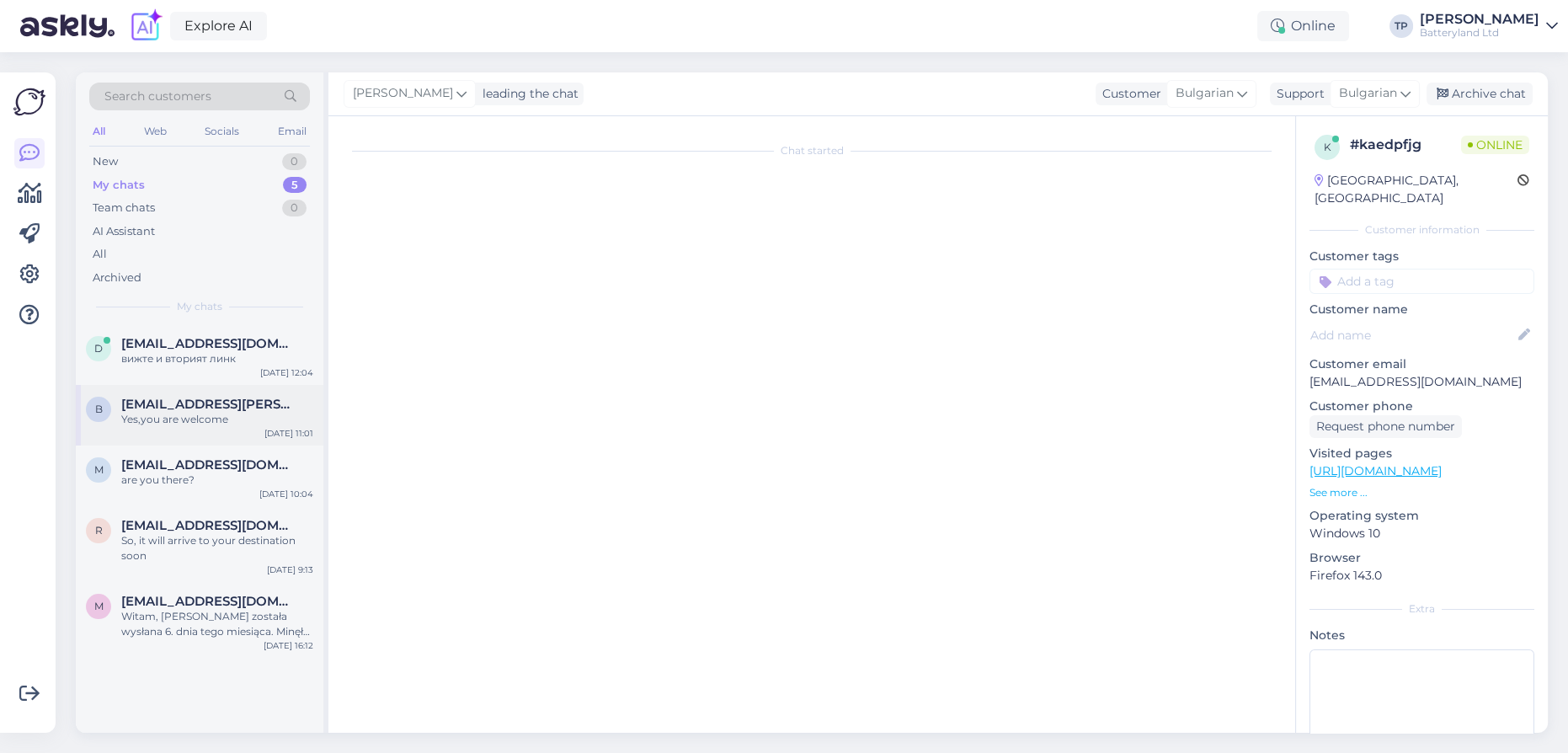
scroll to position [2554, 0]
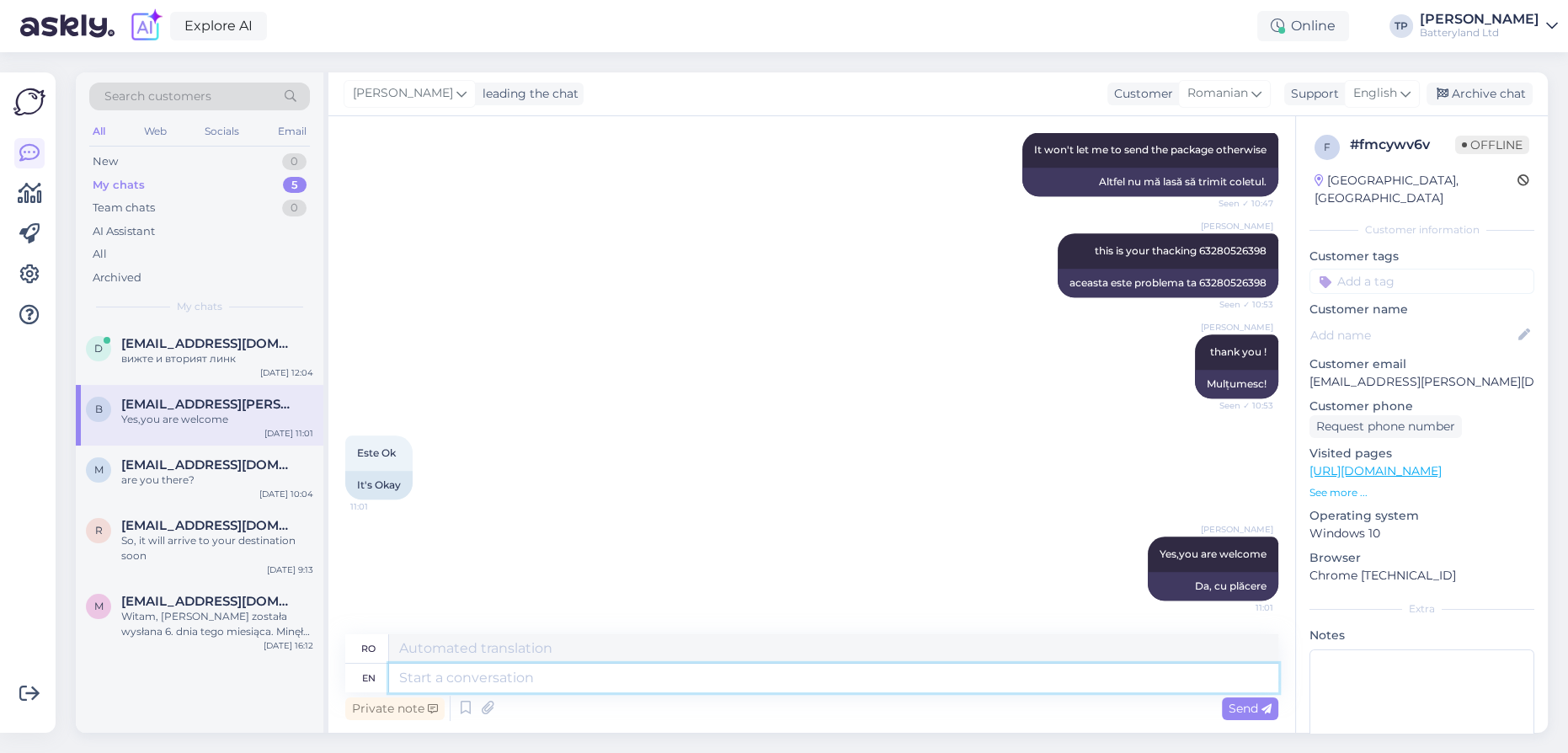
click at [462, 670] on textarea at bounding box center [833, 677] width 889 height 29
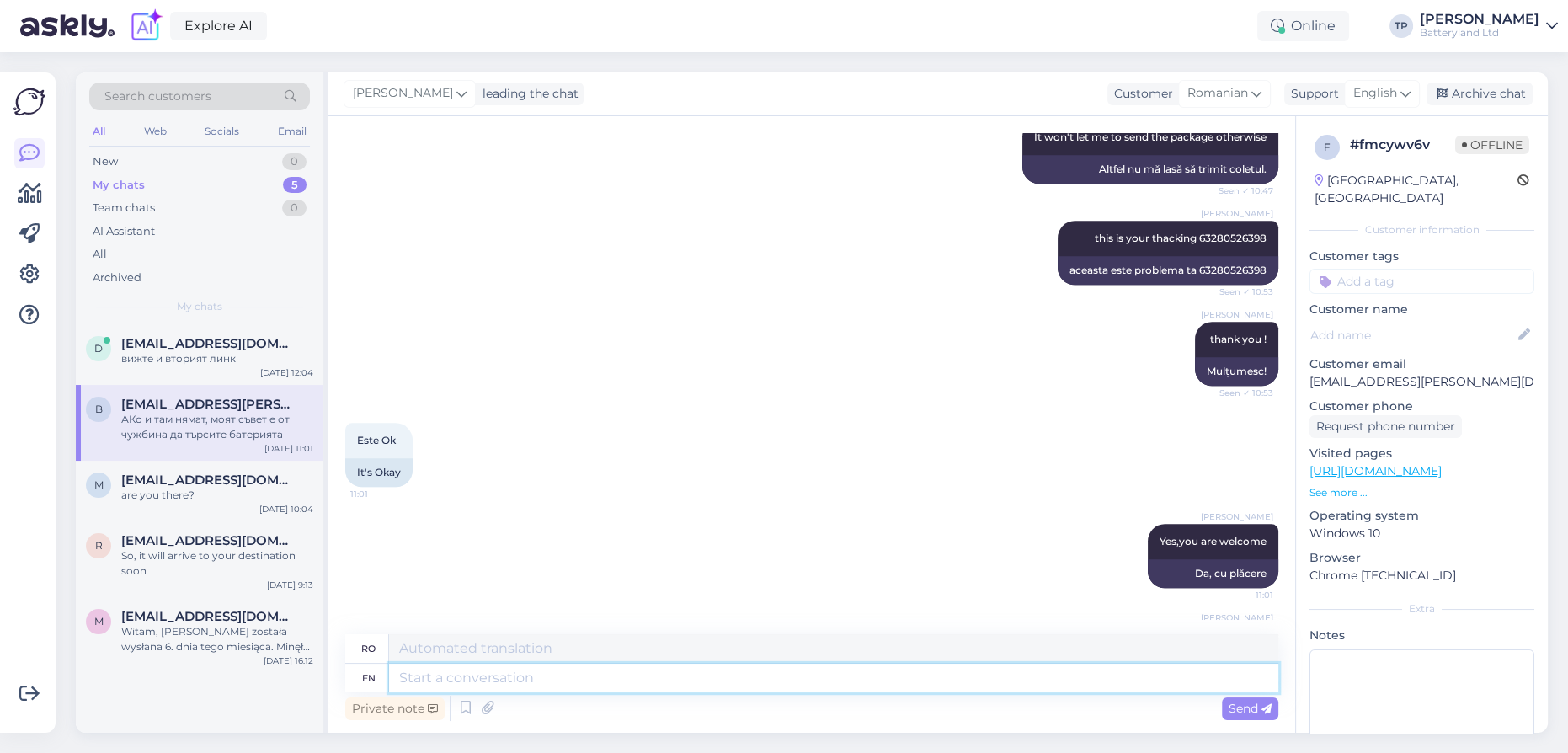
scroll to position [2685, 0]
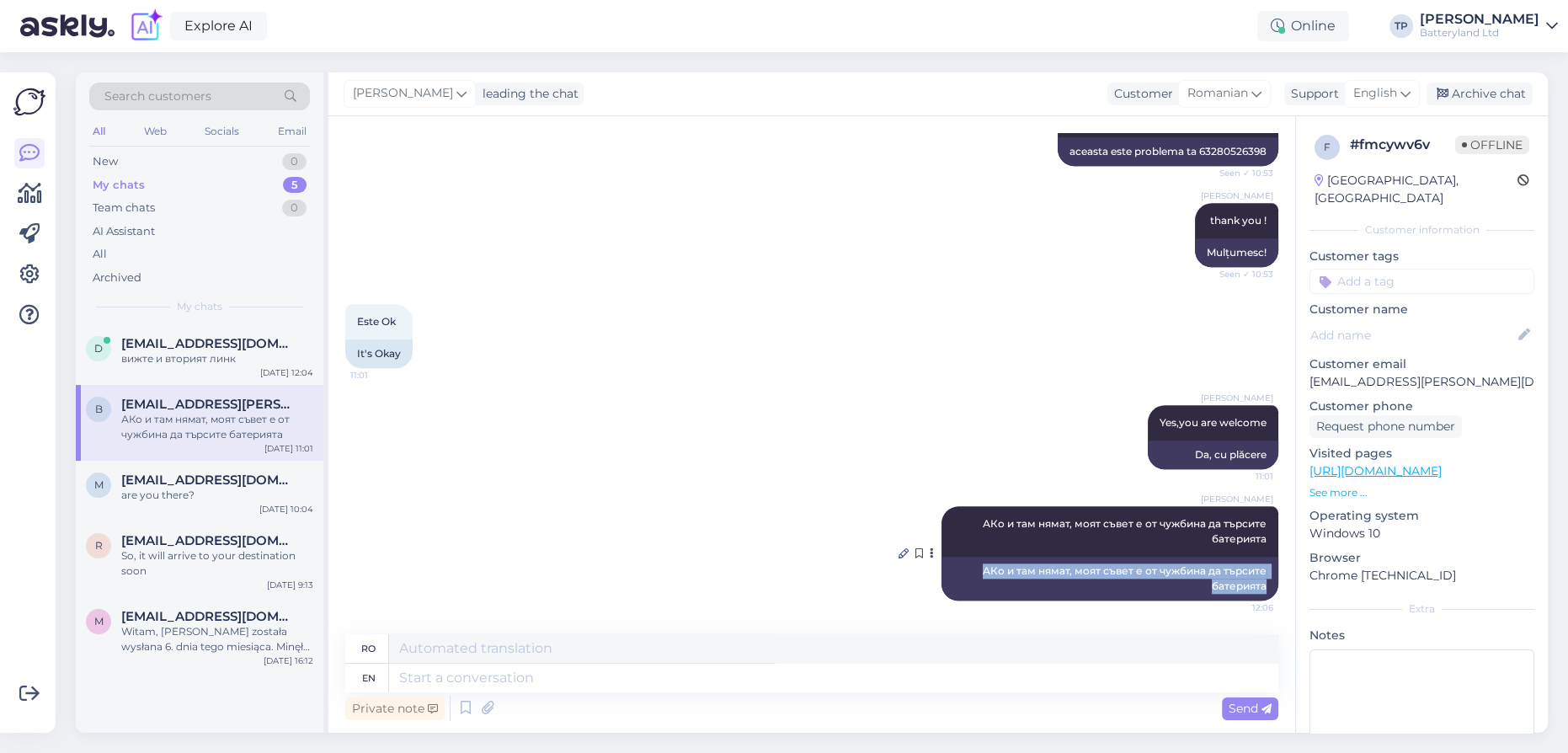
drag, startPoint x: 965, startPoint y: 568, endPoint x: 1265, endPoint y: 588, distance: 300.7
click at [1265, 588] on div "АКо и там нямат, моят съвет е от чужбина да търсите батерията" at bounding box center [1109, 579] width 337 height 44
click at [898, 551] on icon at bounding box center [903, 553] width 10 height 10
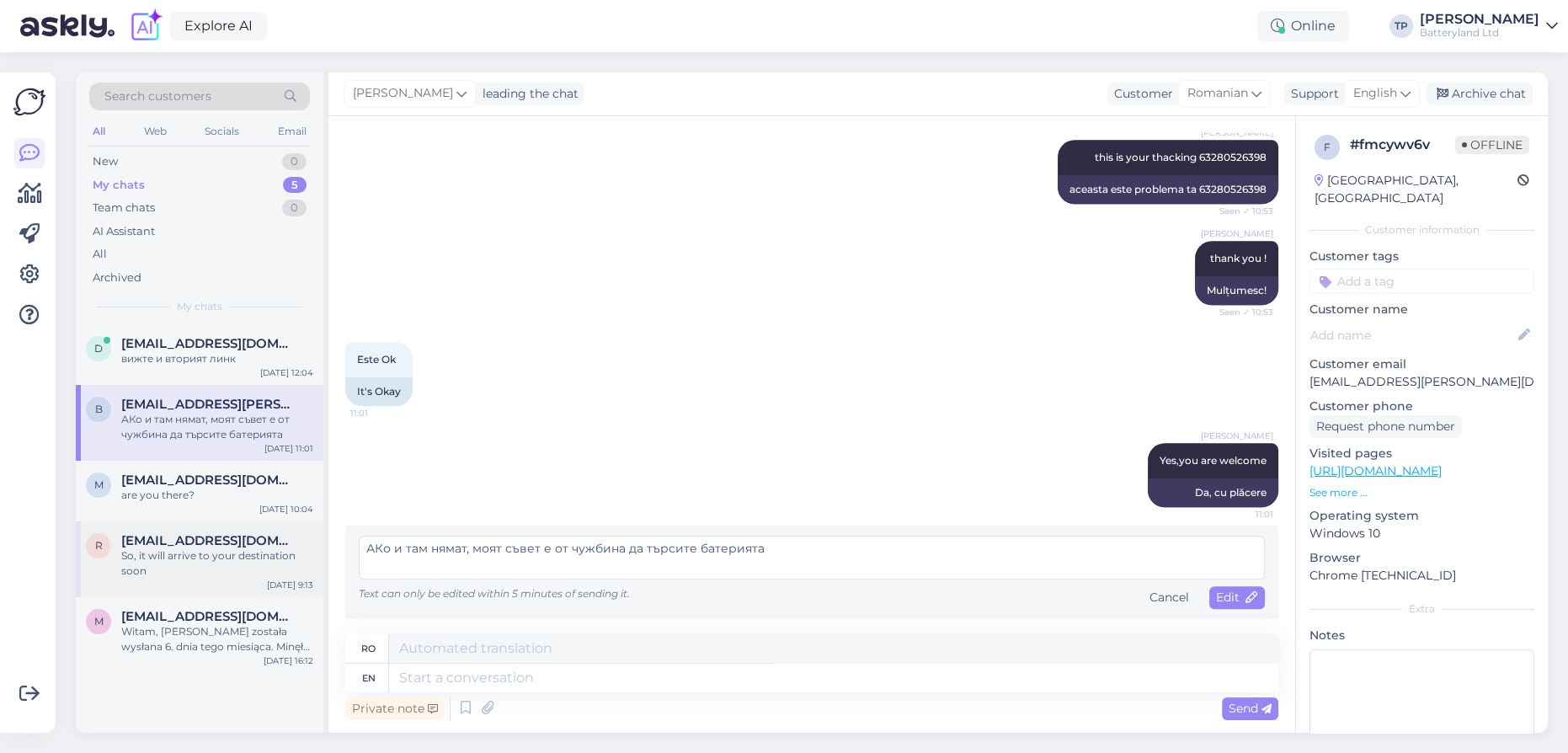
drag, startPoint x: 355, startPoint y: 544, endPoint x: 222, endPoint y: 544, distance: 133.0
click at [222, 544] on div "Search customers All Web Socials Email New 0 My chats 5 Team chats 0 AI Assista…" at bounding box center [812, 403] width 1472 height 661
click at [1232, 596] on span "Edit" at bounding box center [1236, 597] width 42 height 15
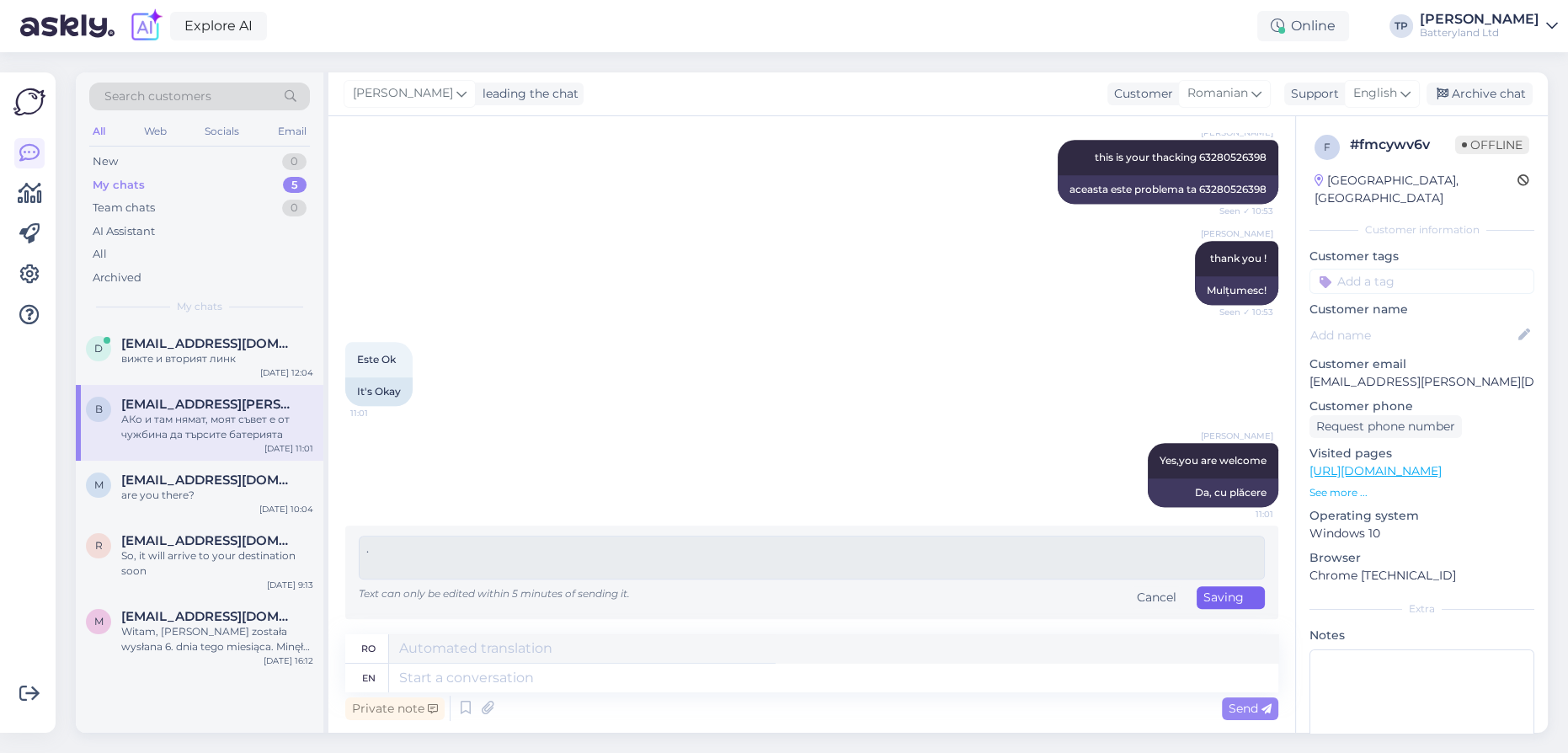
scroll to position [2627, 0]
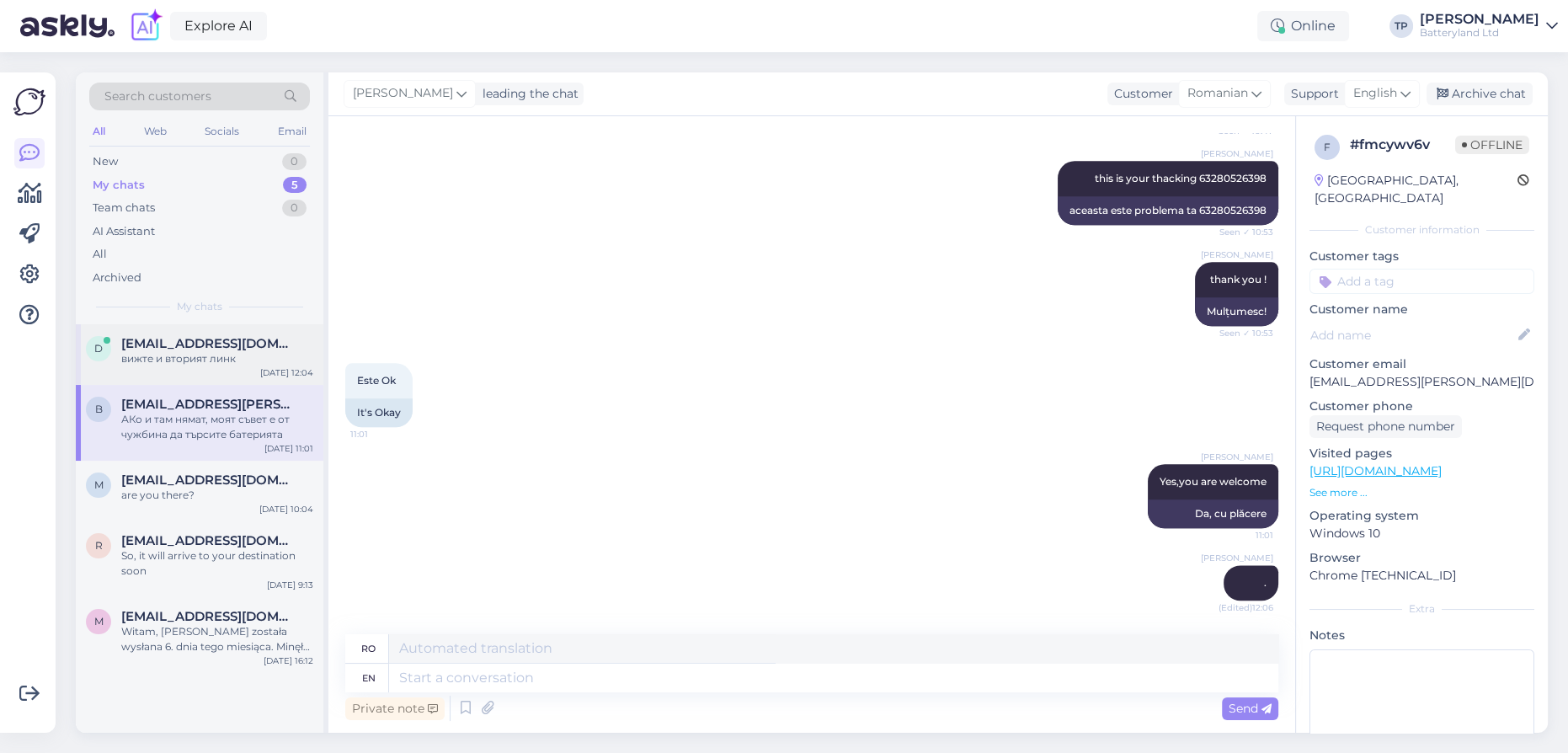
click at [173, 353] on div "[EMAIL_ADDRESS][DOMAIN_NAME] вижте и вторият линк" at bounding box center [217, 351] width 192 height 30
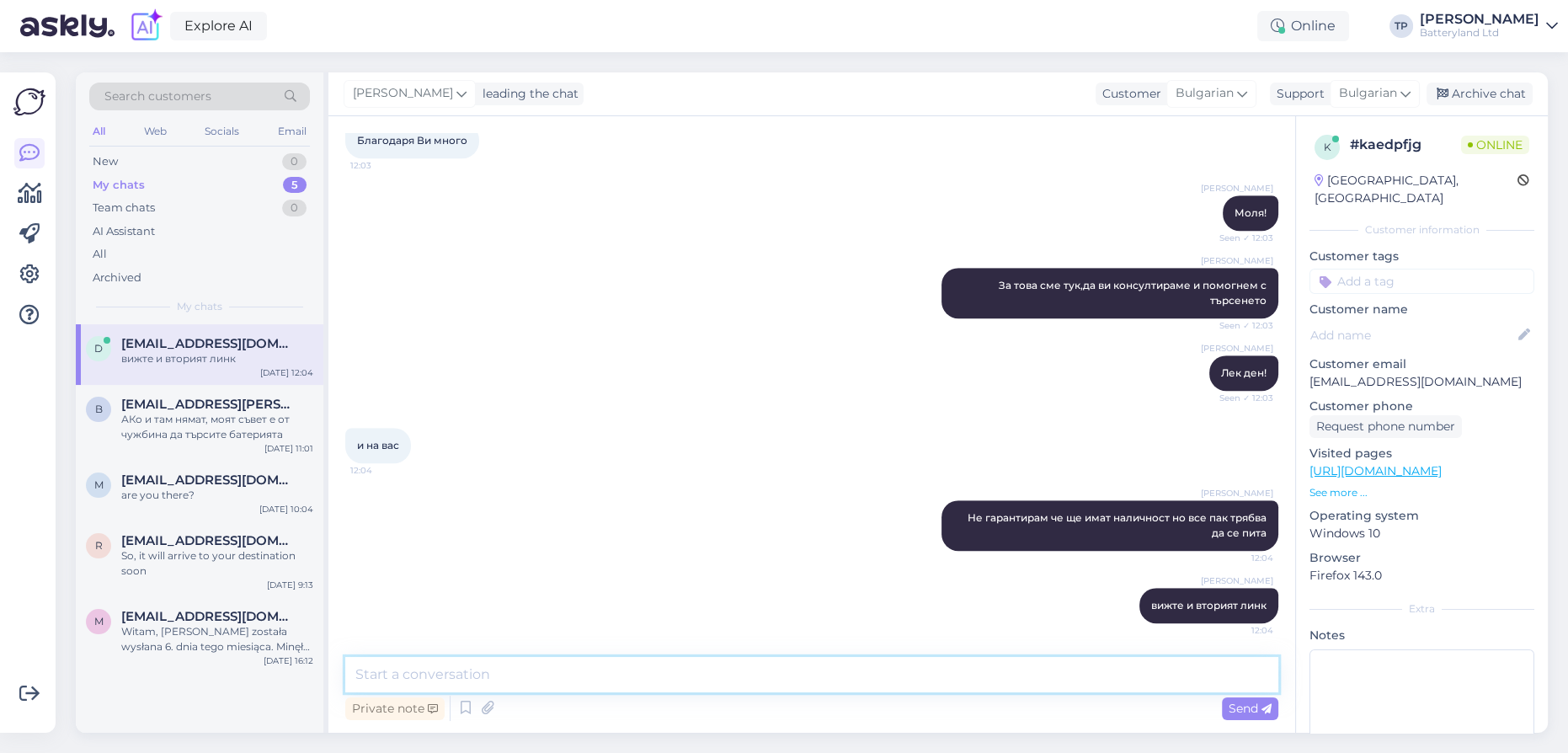
click at [441, 672] on textarea at bounding box center [812, 675] width 933 height 35
paste textarea "АКо и там нямат, моят съвет е от чужбина да търсите батерията"
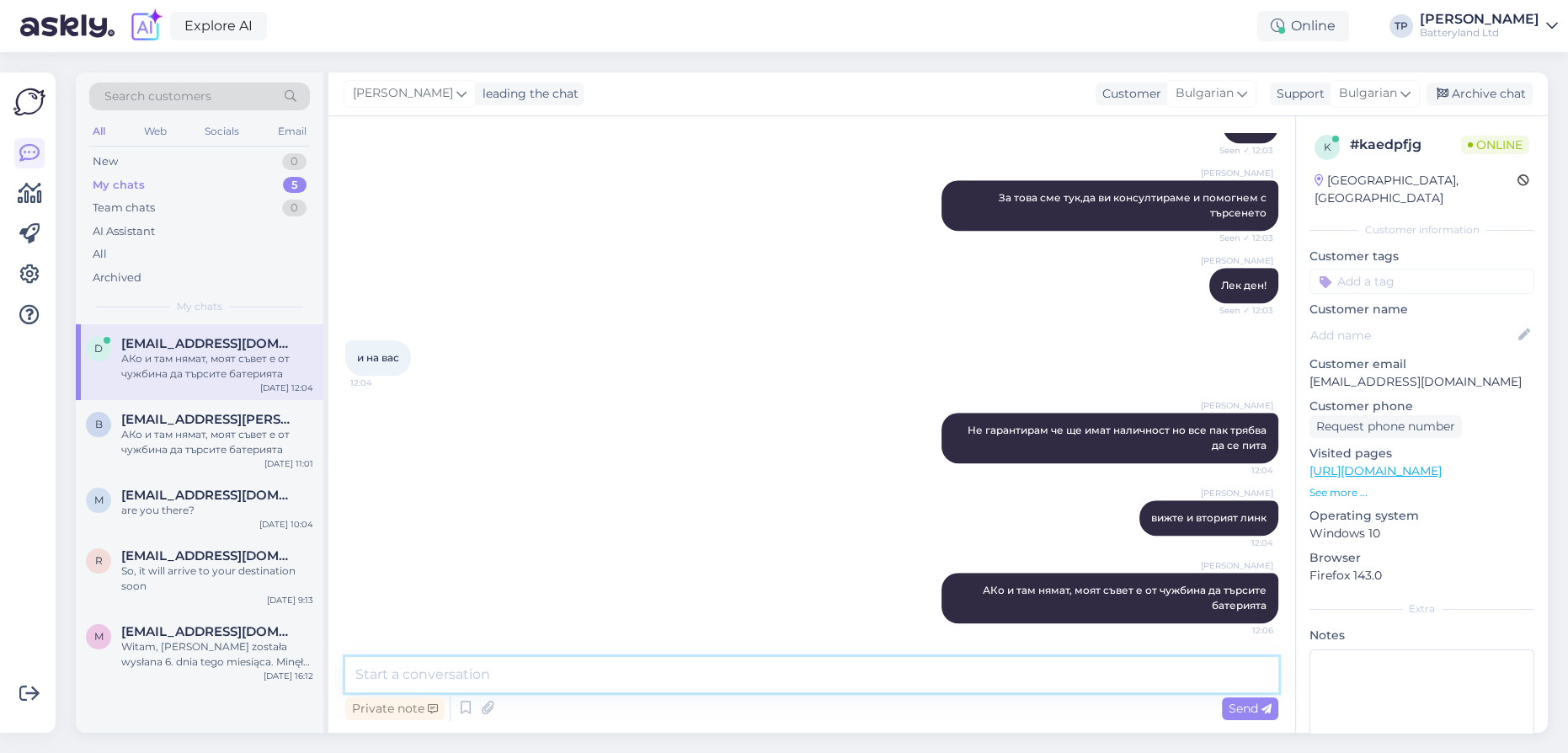
scroll to position [1734, 0]
click at [128, 411] on span "[EMAIL_ADDRESS][PERSON_NAME][DOMAIN_NAME]" at bounding box center [209, 419] width 175 height 15
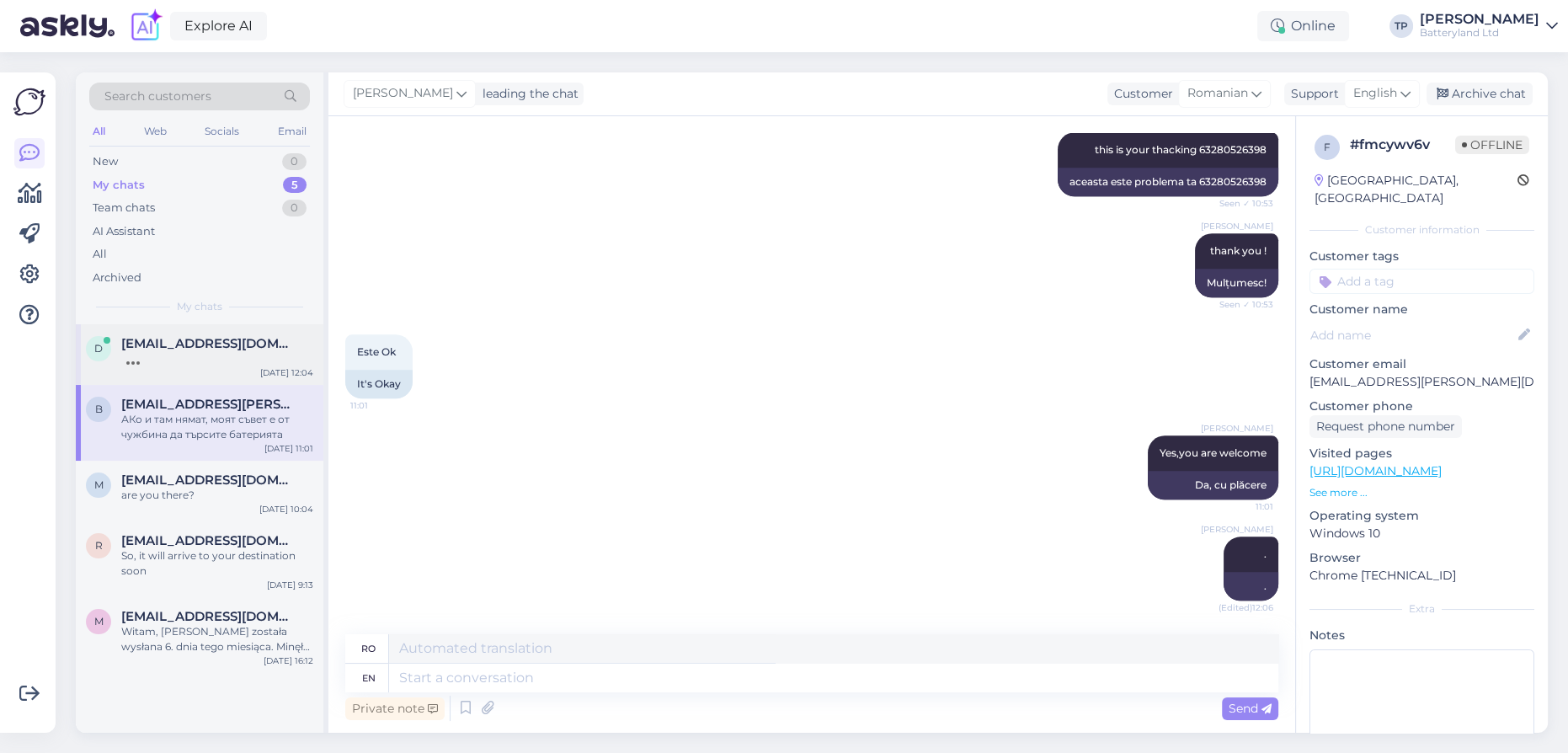
click at [169, 350] on span "[EMAIL_ADDRESS][DOMAIN_NAME]" at bounding box center [209, 343] width 175 height 15
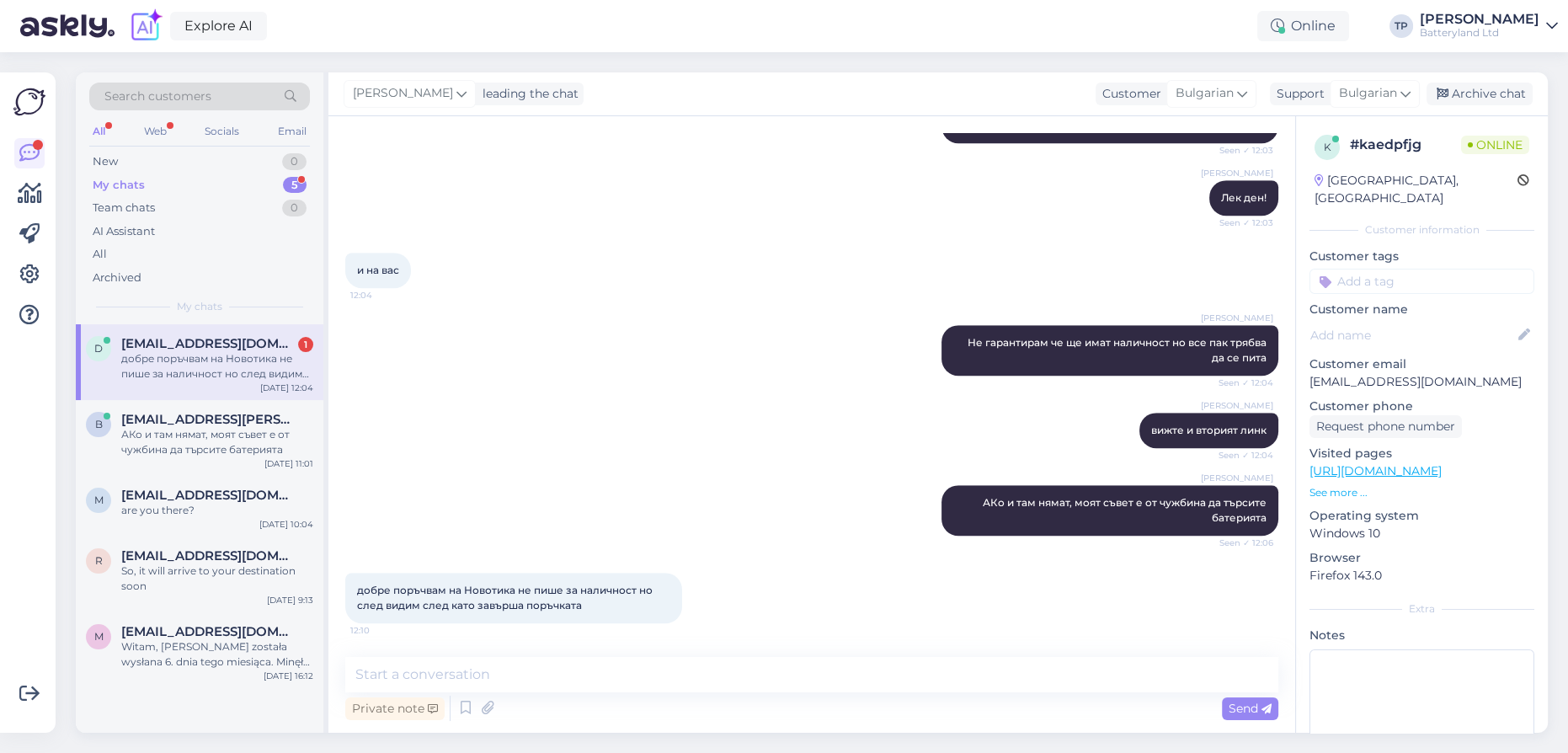
scroll to position [1820, 0]
click at [527, 682] on textarea at bounding box center [812, 675] width 933 height 35
click at [423, 670] on textarea "Ако имат контакти" at bounding box center [812, 675] width 933 height 35
click at [546, 681] on textarea "Ако имат в контакти" at bounding box center [812, 675] width 933 height 35
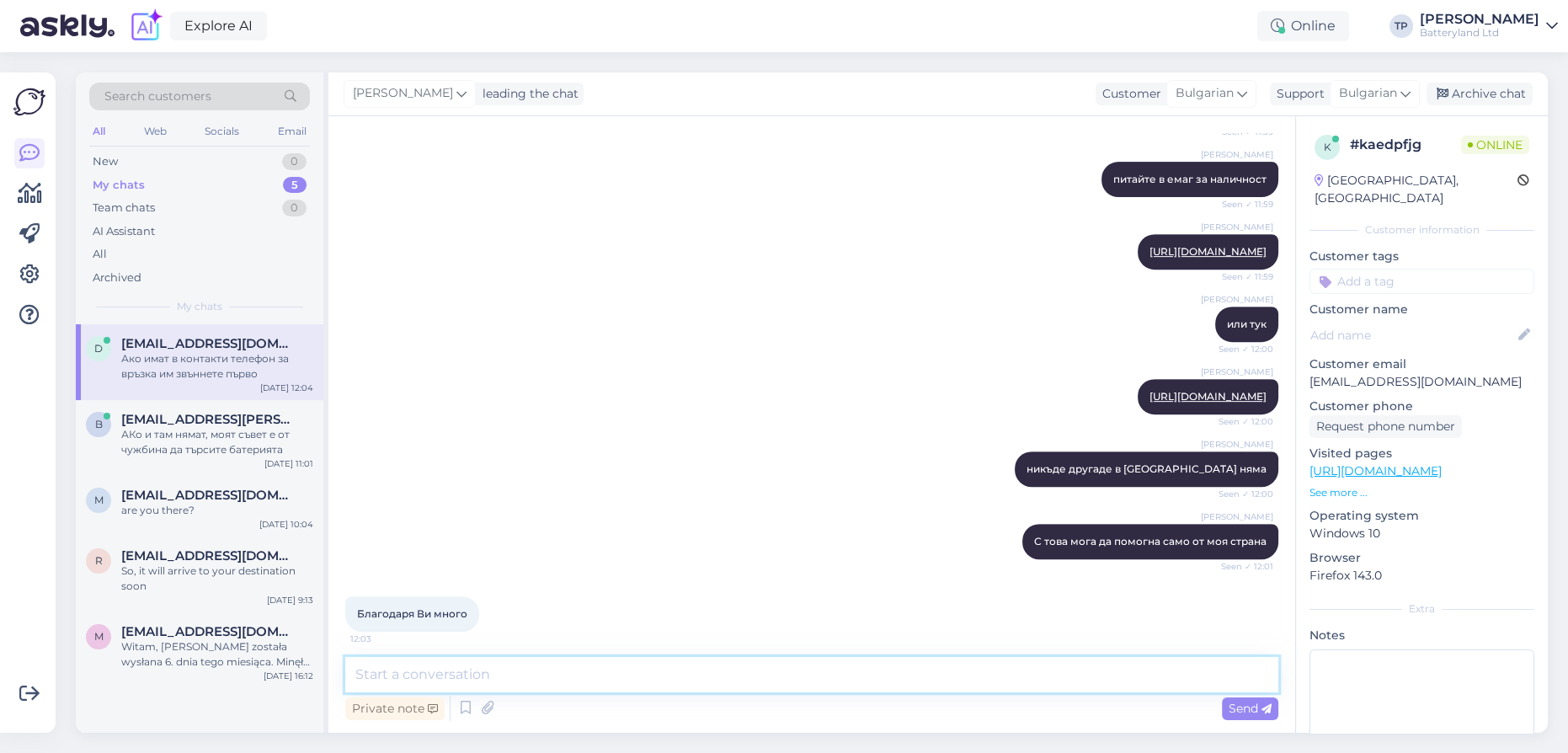
scroll to position [990, 0]
click at [1149, 403] on link "[URL][DOMAIN_NAME]" at bounding box center [1207, 397] width 117 height 13
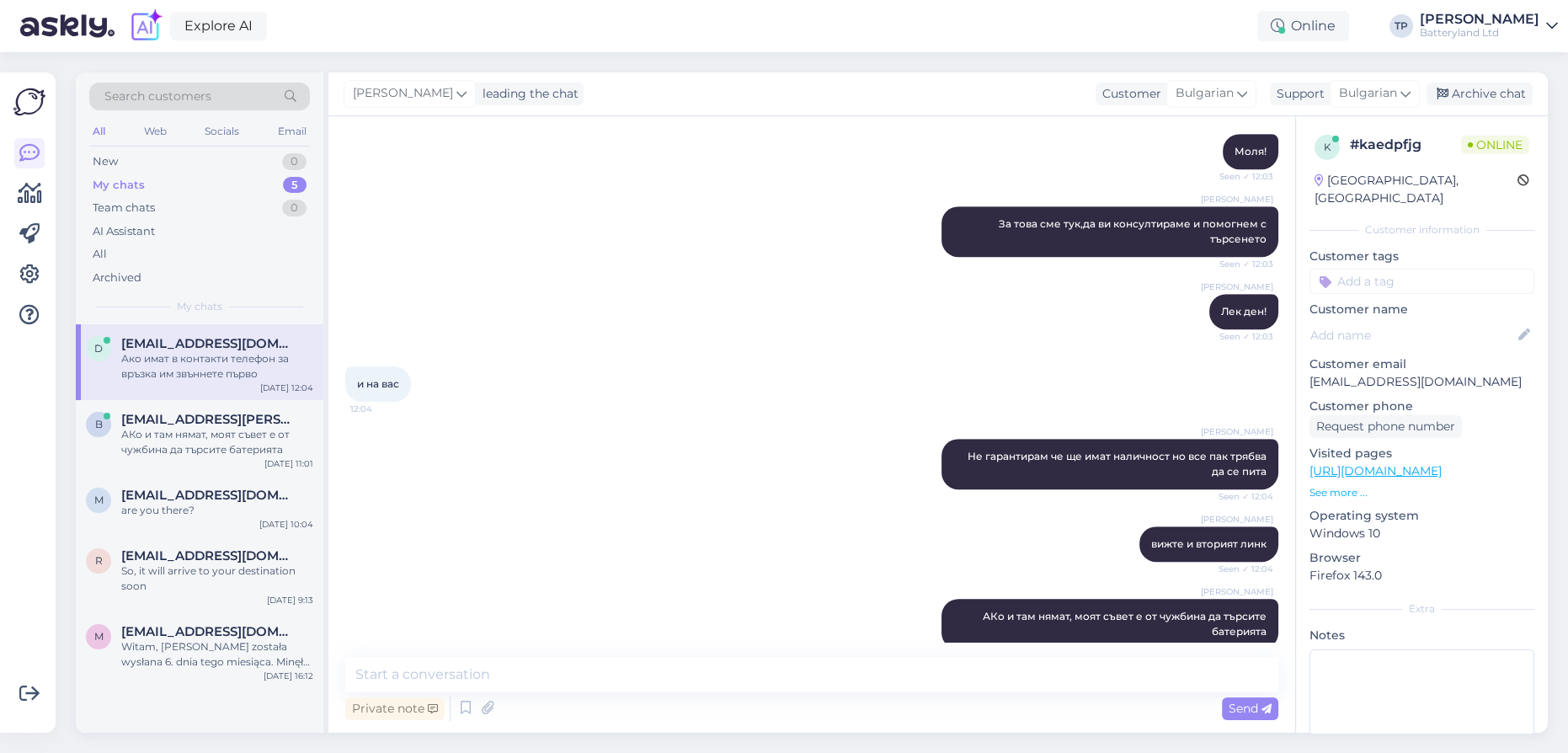
scroll to position [1908, 0]
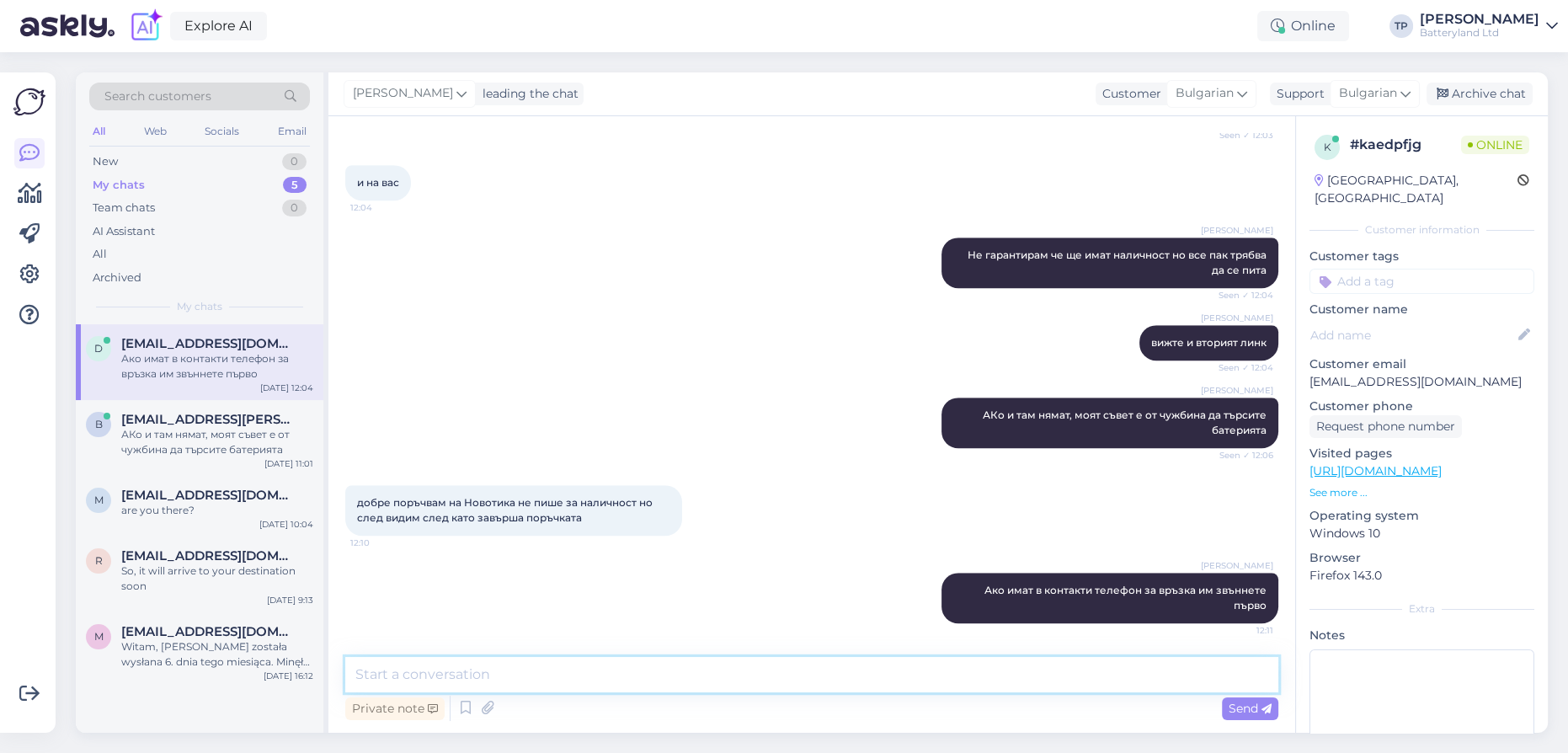
click at [431, 676] on textarea at bounding box center [812, 675] width 933 height 35
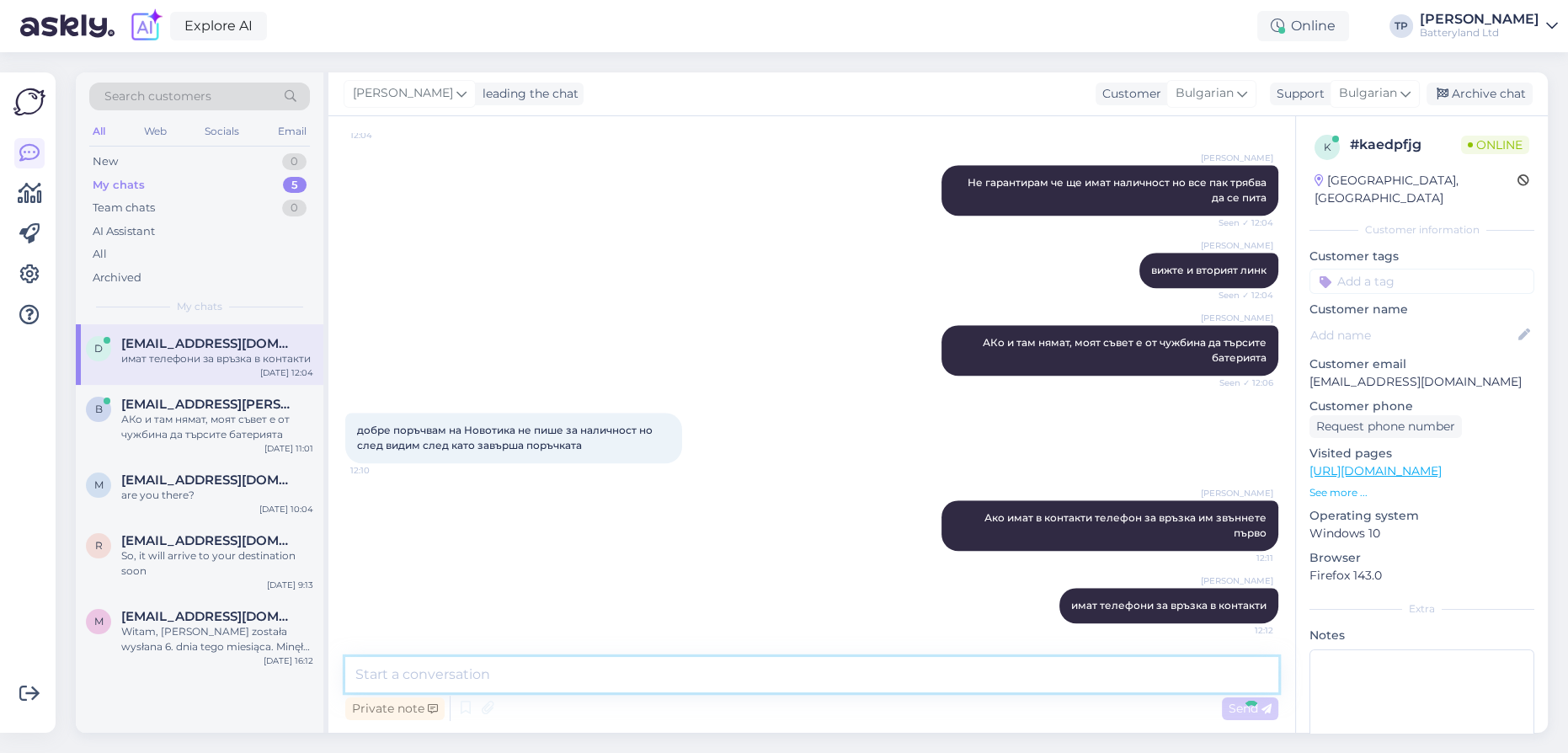
scroll to position [1981, 0]
paste textarea "062/600816 062/602133"
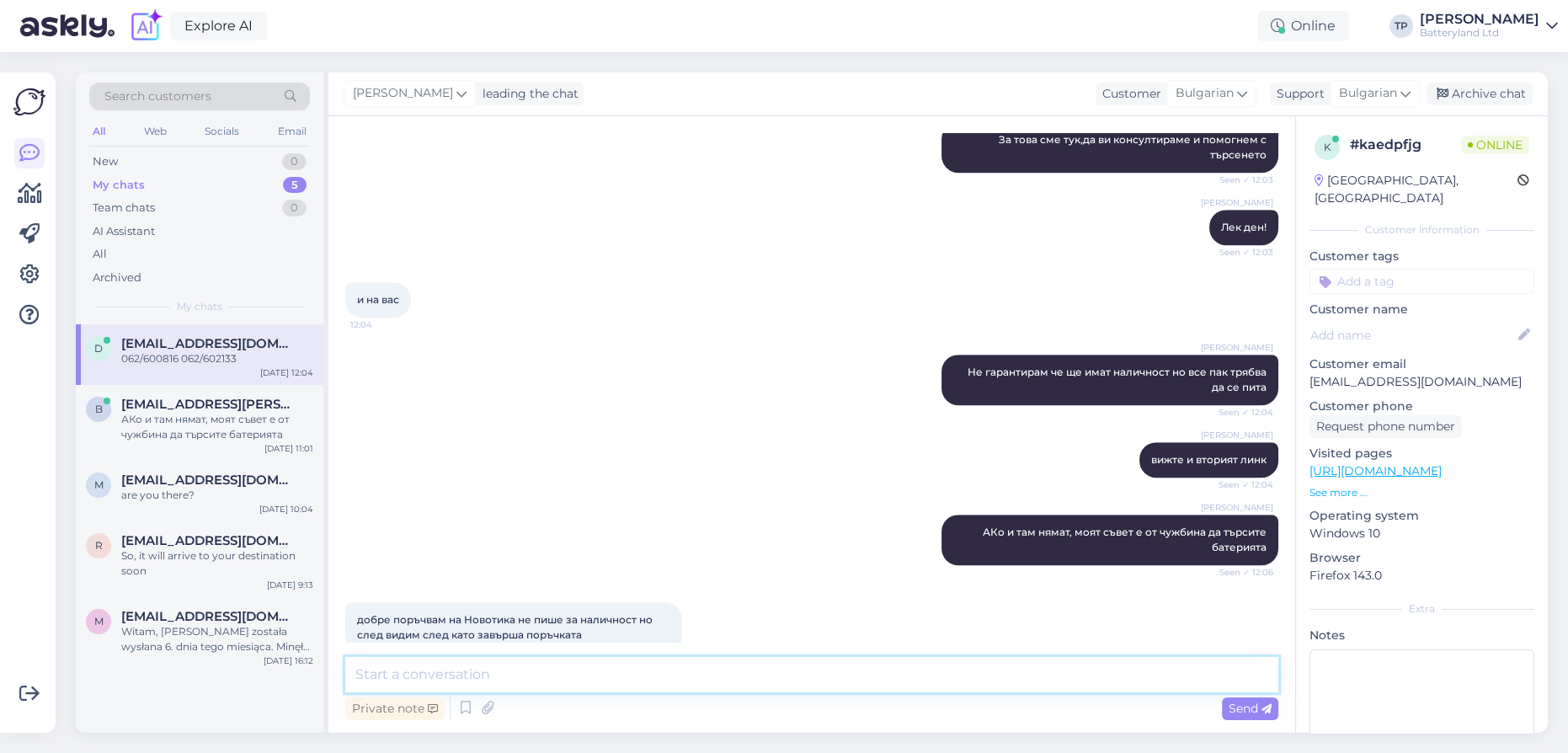
scroll to position [1379, 0]
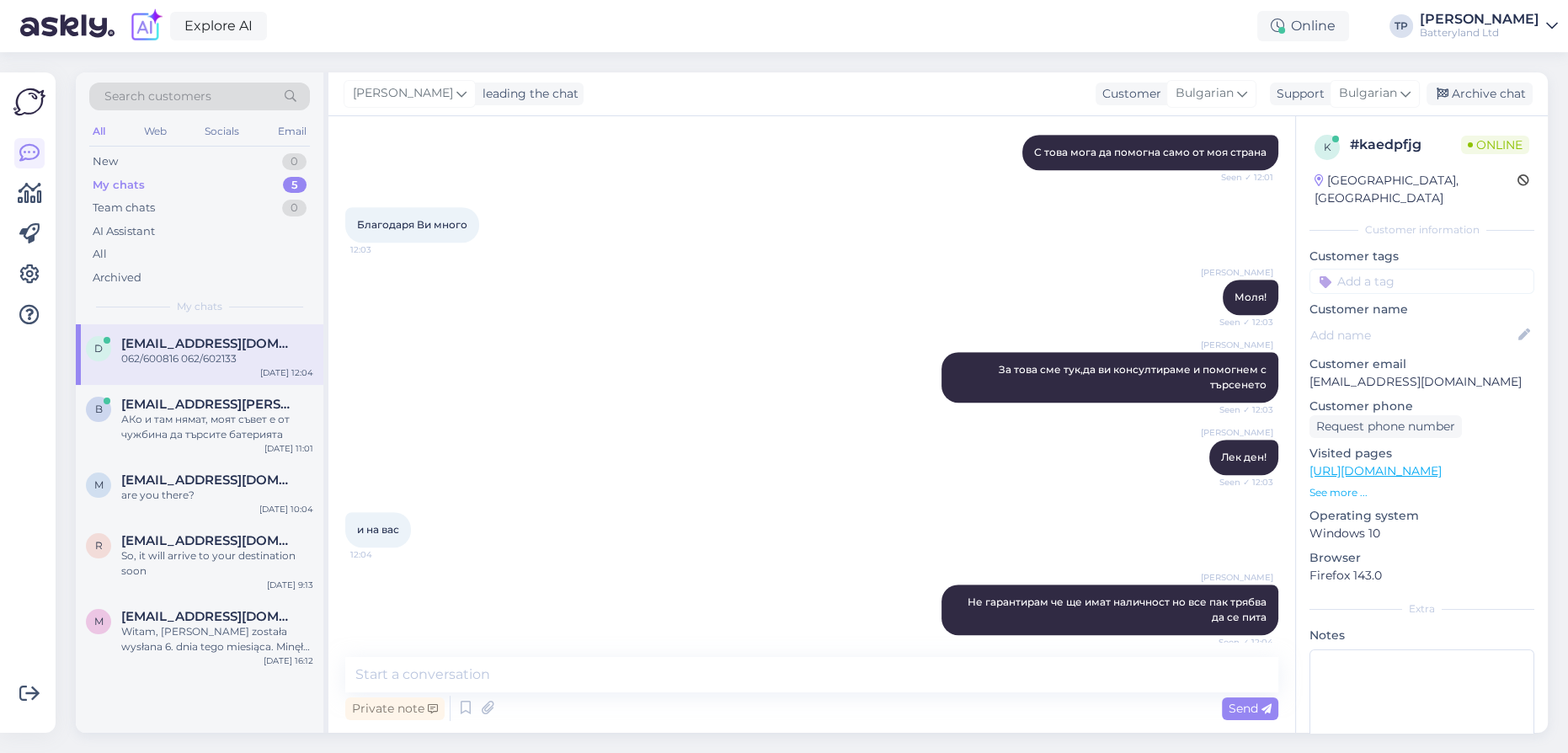
click at [1149, 13] on link "[URL][DOMAIN_NAME]" at bounding box center [1207, 7] width 117 height 13
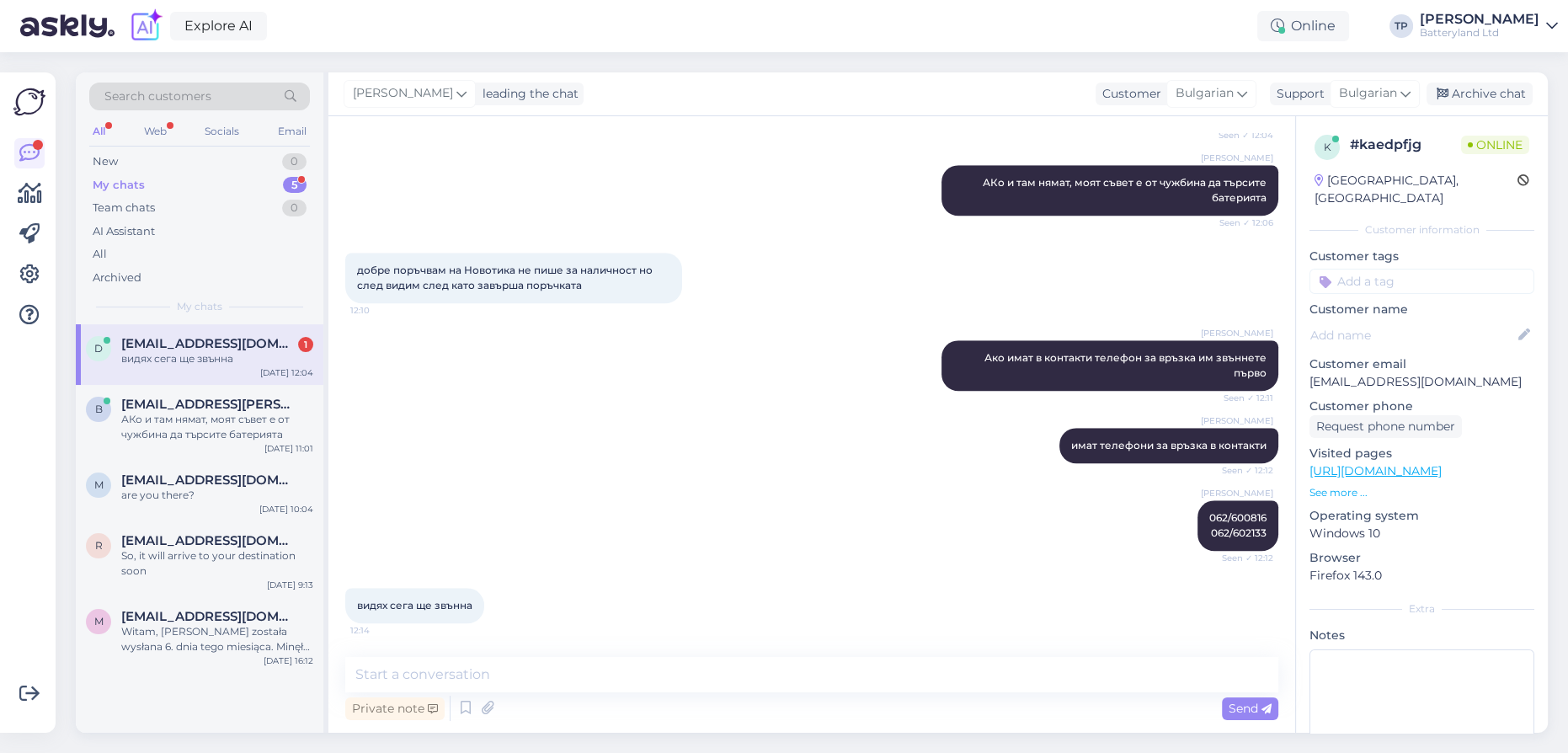
scroll to position [2140, 0]
click at [513, 670] on textarea at bounding box center [812, 675] width 933 height 35
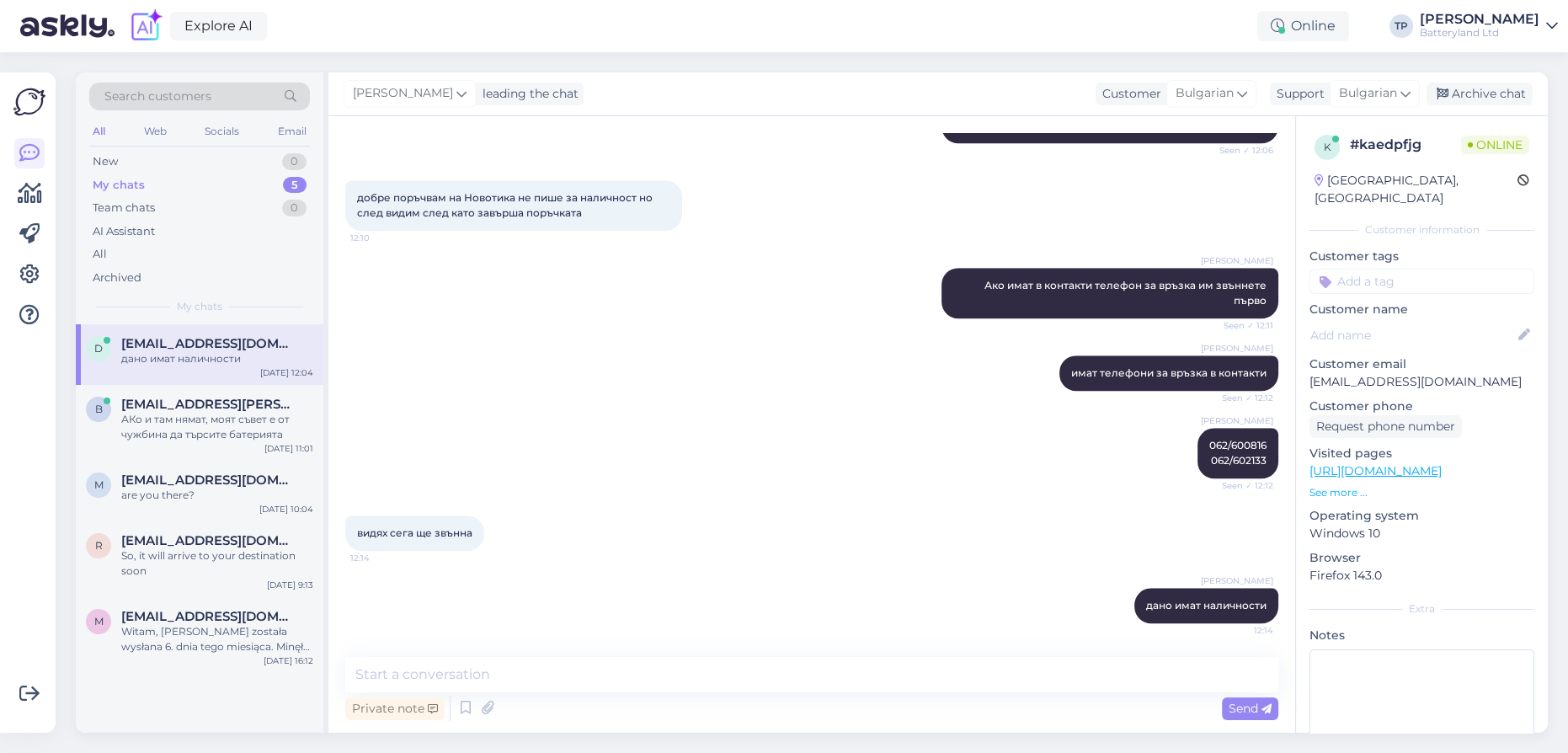
click at [893, 30] on div "Explore AI Online TP [PERSON_NAME] Batteryland Ltd" at bounding box center [784, 26] width 1568 height 52
click at [1477, 92] on div "Archive chat" at bounding box center [1479, 93] width 106 height 22
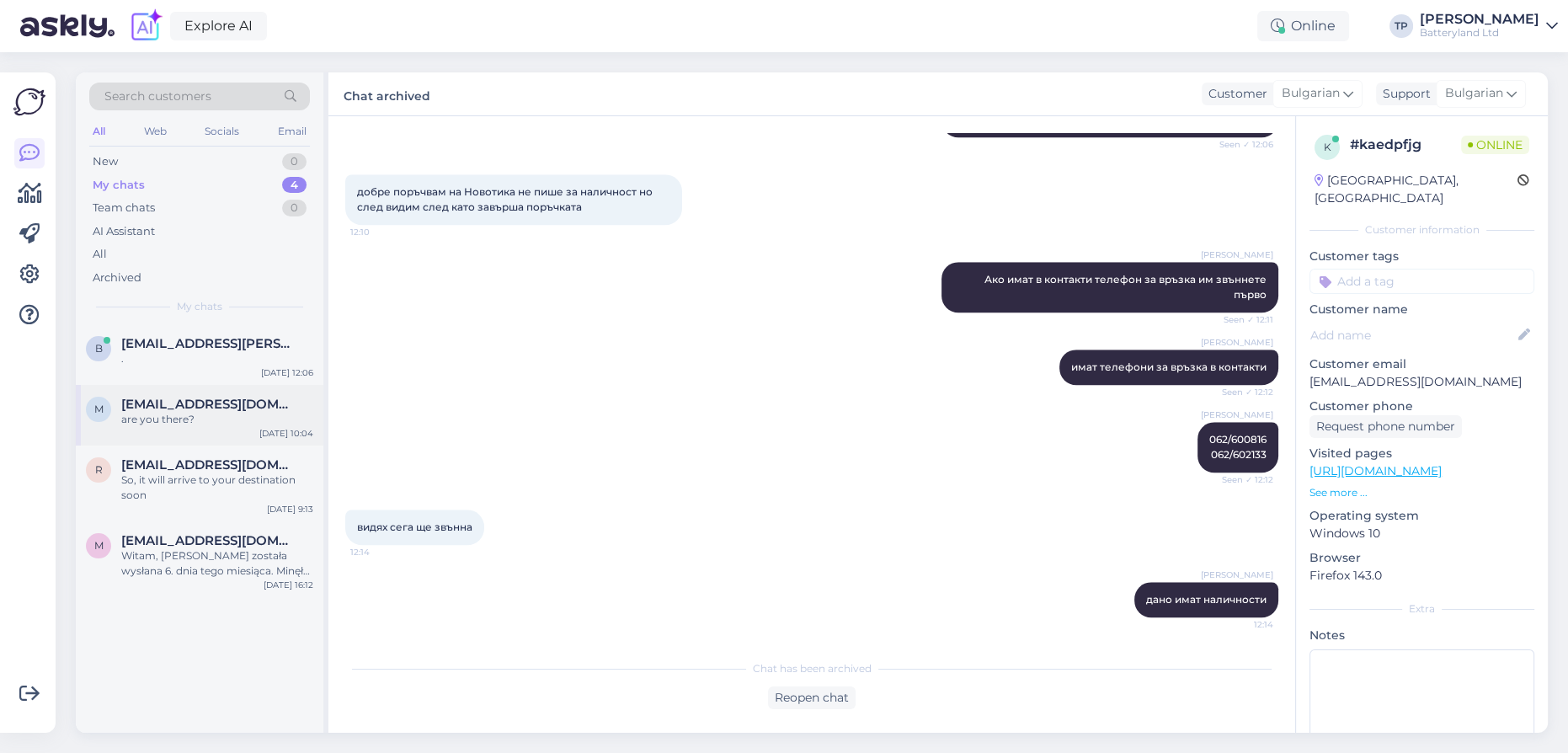
click at [202, 390] on div "m [EMAIL_ADDRESS][DOMAIN_NAME] are you there? [DATE] 10:04" at bounding box center [199, 414] width 247 height 61
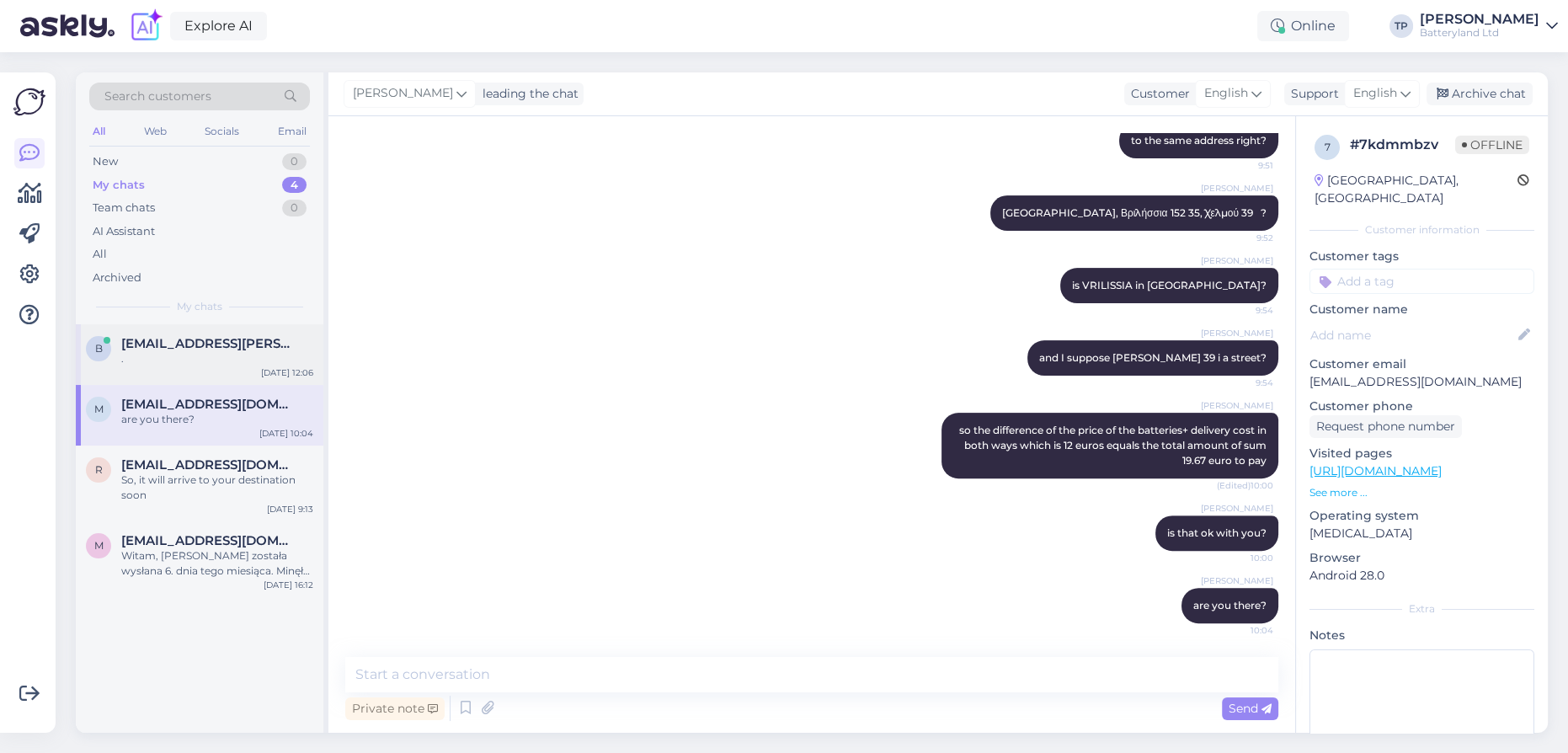
click at [203, 351] on div "[EMAIL_ADDRESS][PERSON_NAME][DOMAIN_NAME] ." at bounding box center [217, 351] width 192 height 30
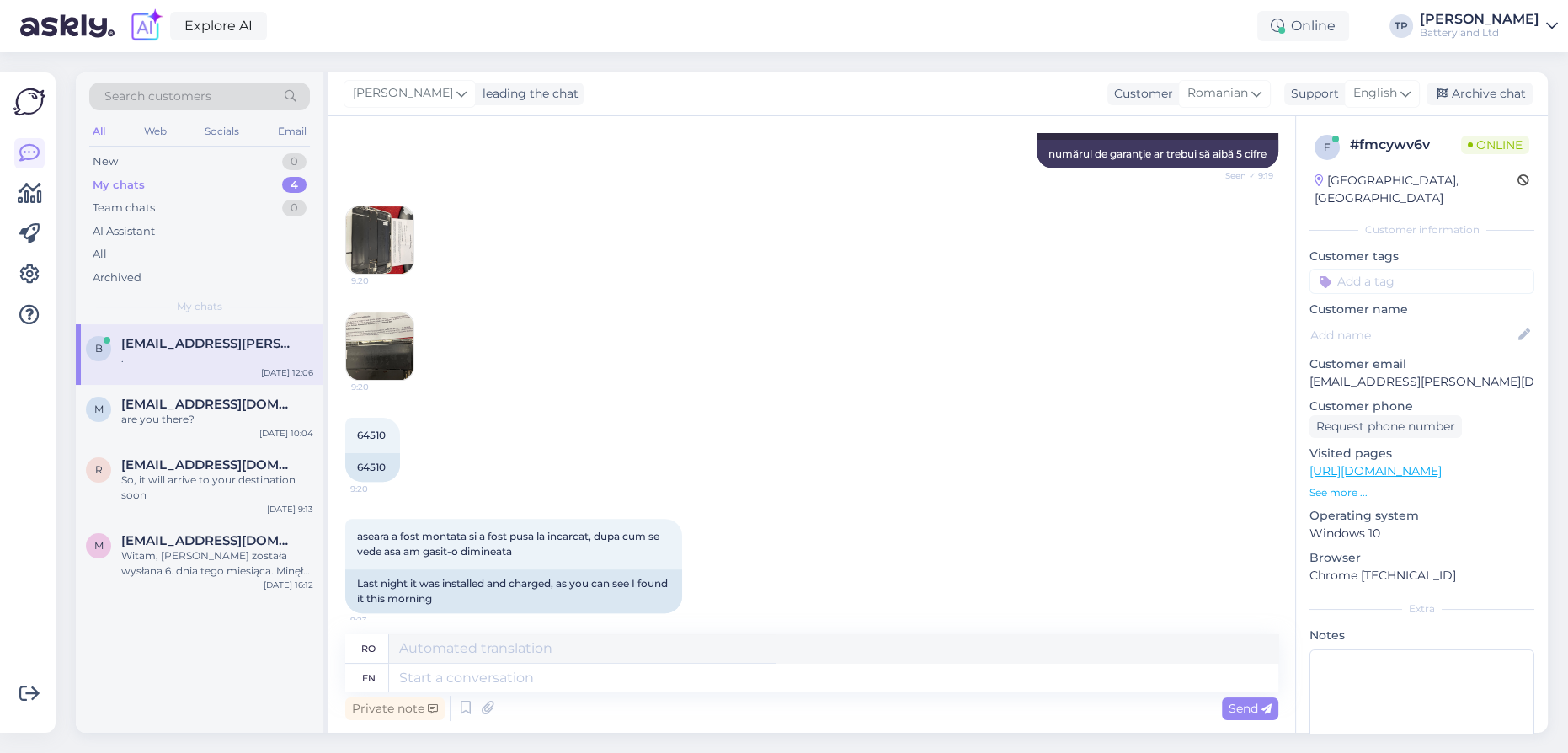
scroll to position [2655, 0]
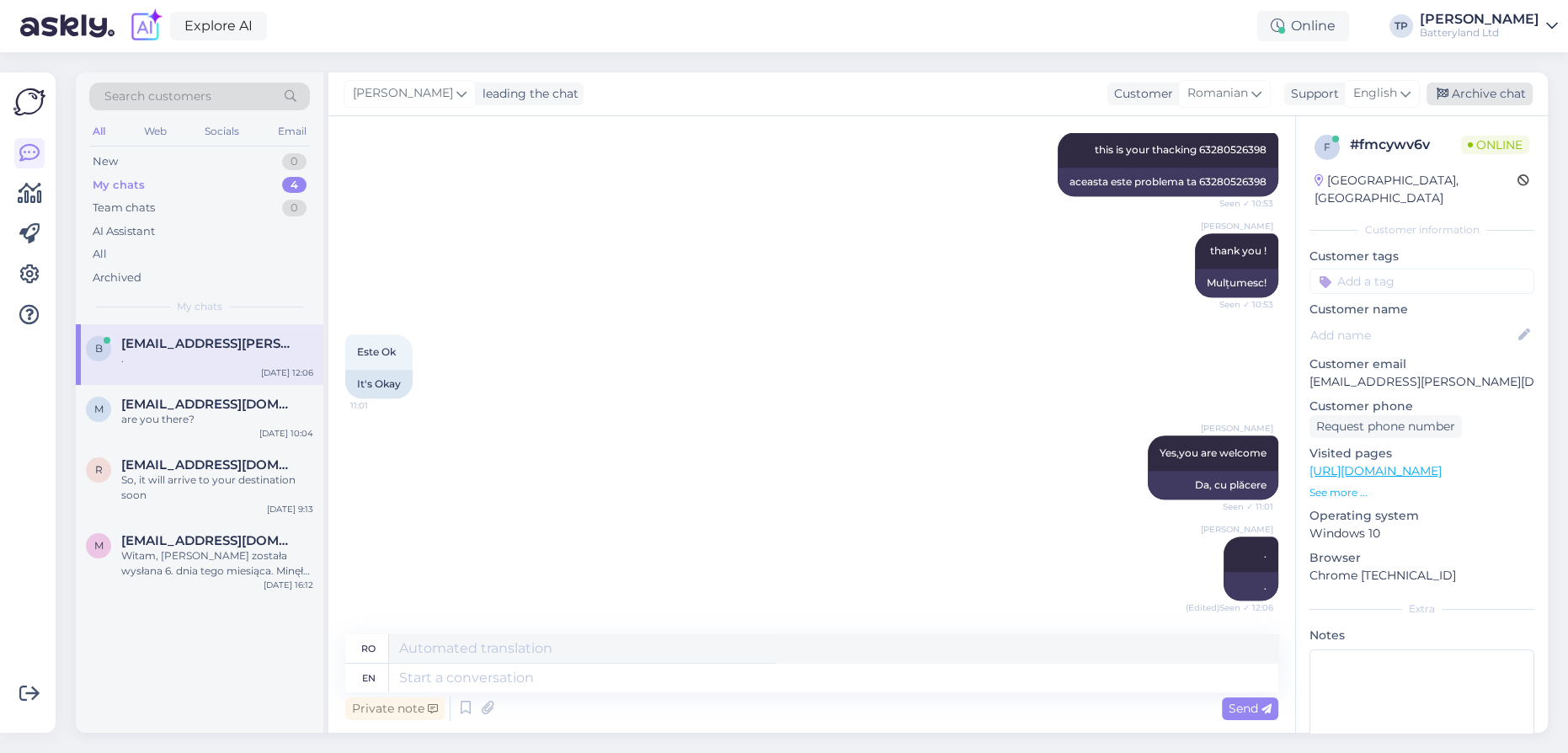
click at [1481, 97] on div "Archive chat" at bounding box center [1479, 93] width 106 height 22
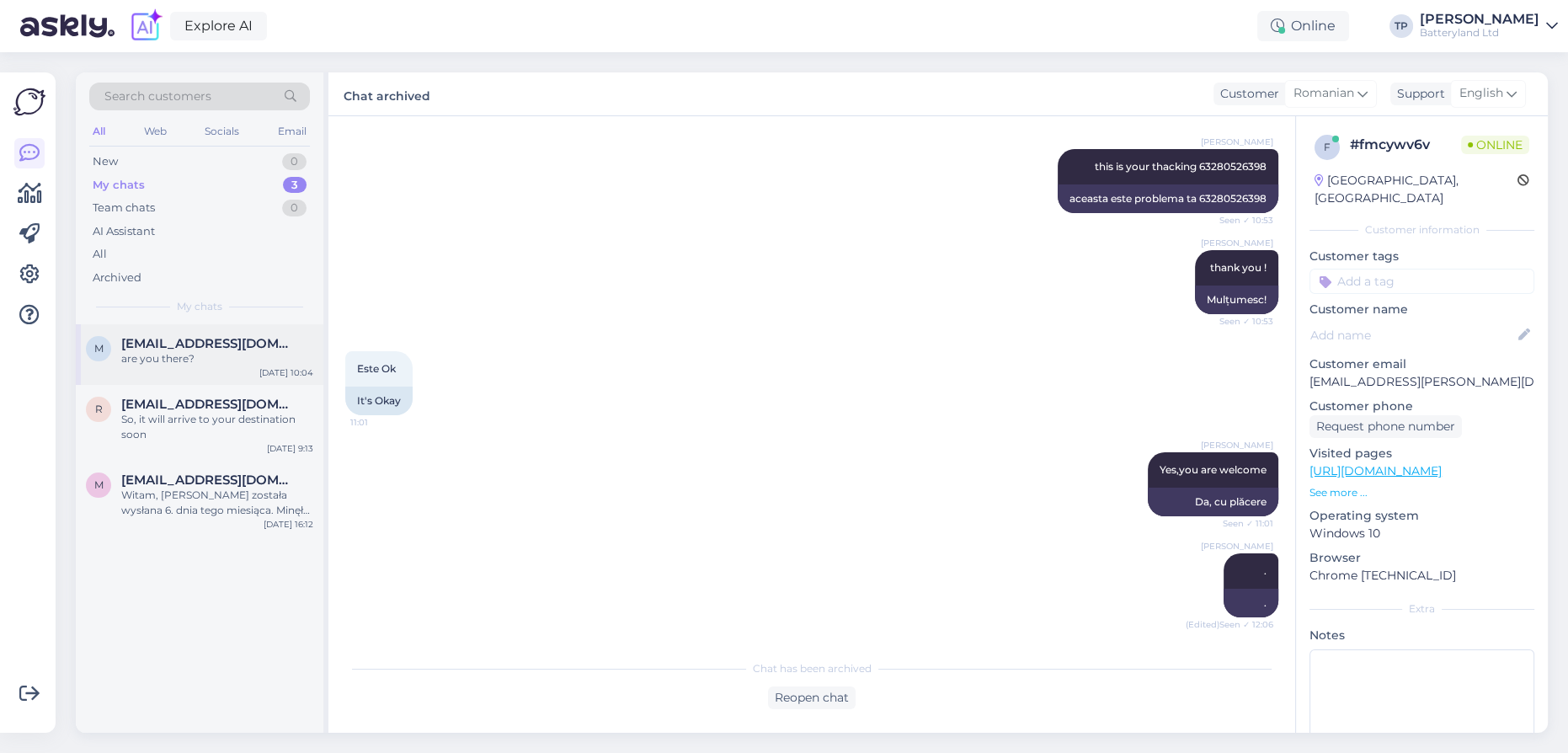
click at [173, 354] on div "[EMAIL_ADDRESS][DOMAIN_NAME] are you there?" at bounding box center [217, 351] width 192 height 30
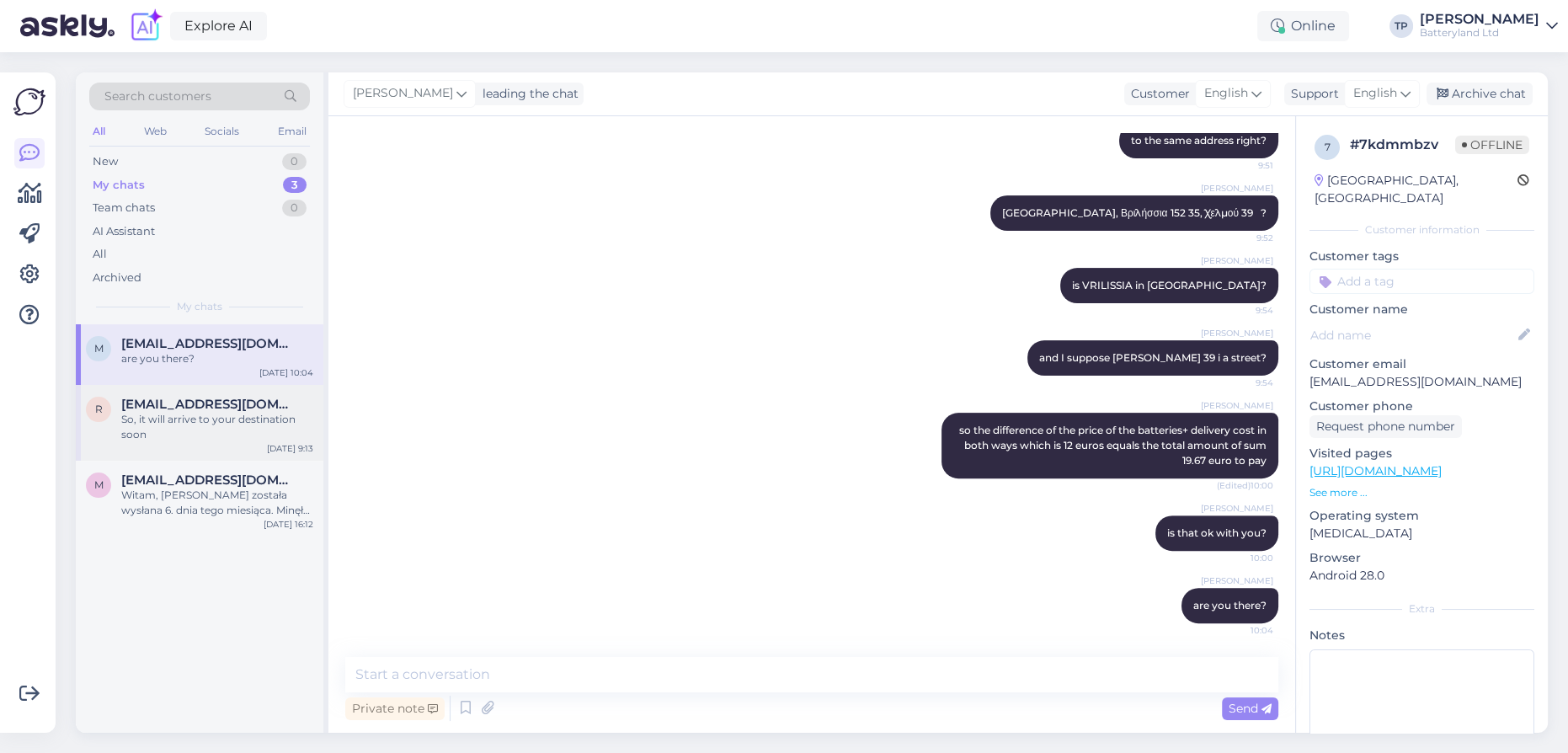
click at [215, 408] on div "[EMAIL_ADDRESS][DOMAIN_NAME] So, it will arrive to your destination soon" at bounding box center [217, 419] width 192 height 46
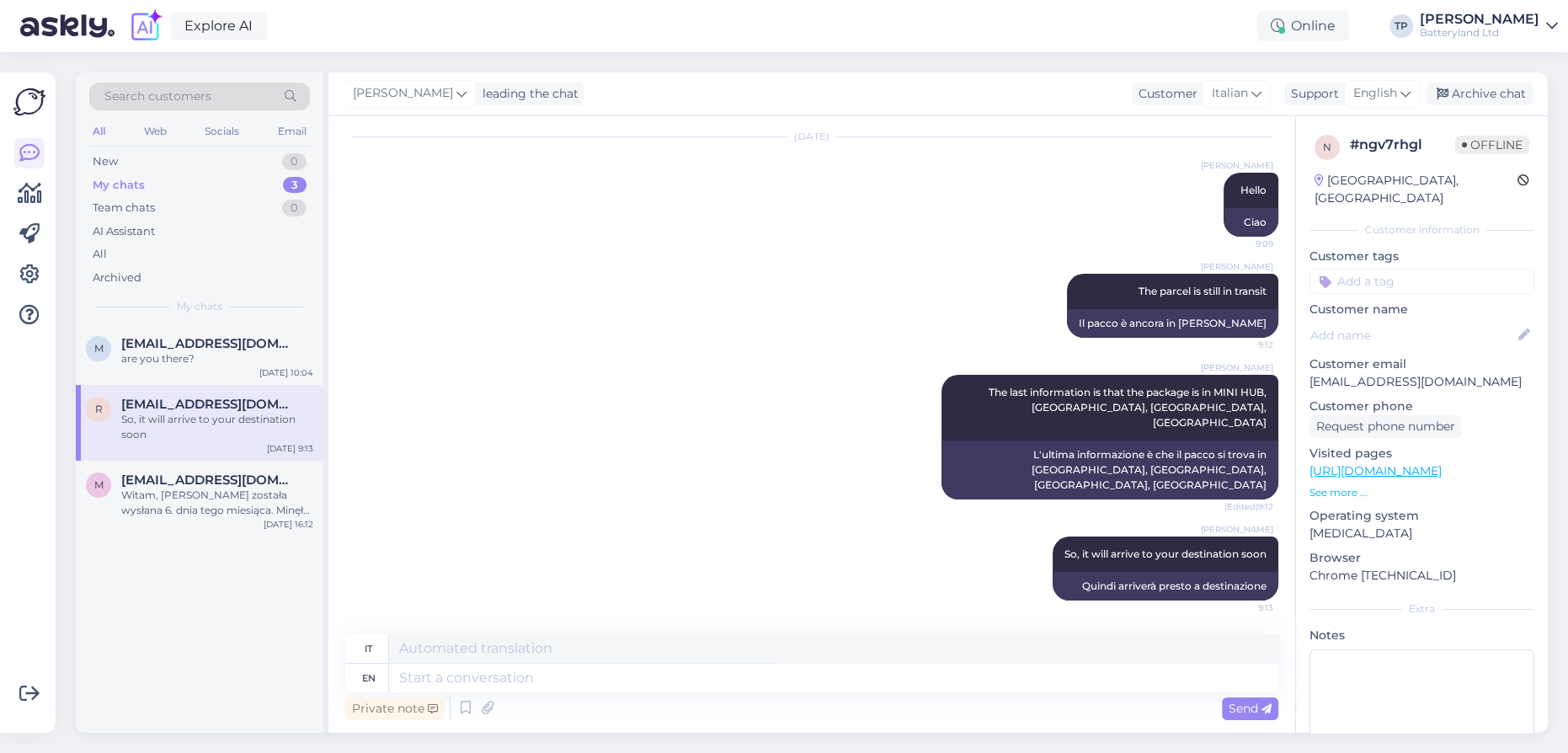
scroll to position [155, 0]
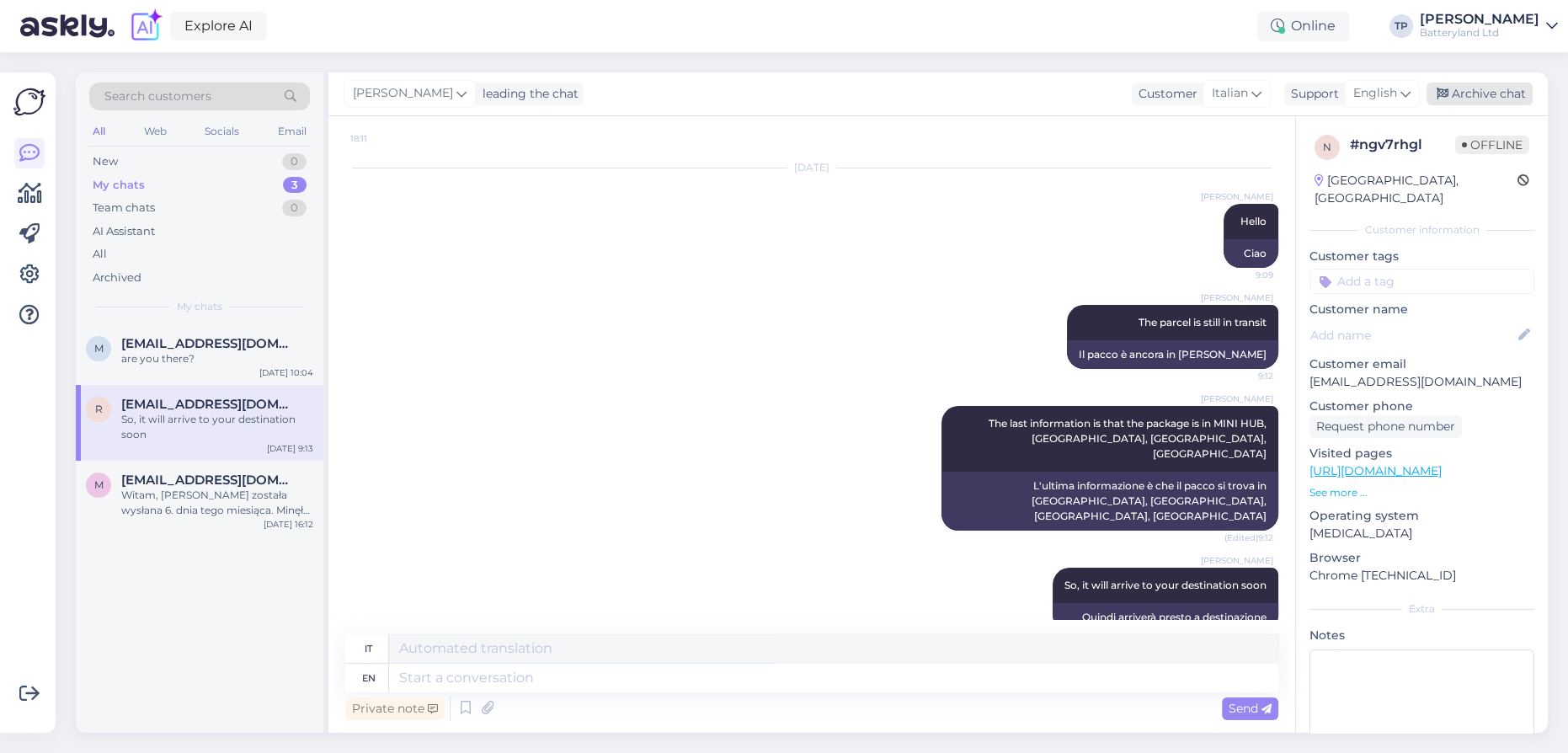
click at [1485, 91] on div "Archive chat" at bounding box center [1479, 93] width 106 height 22
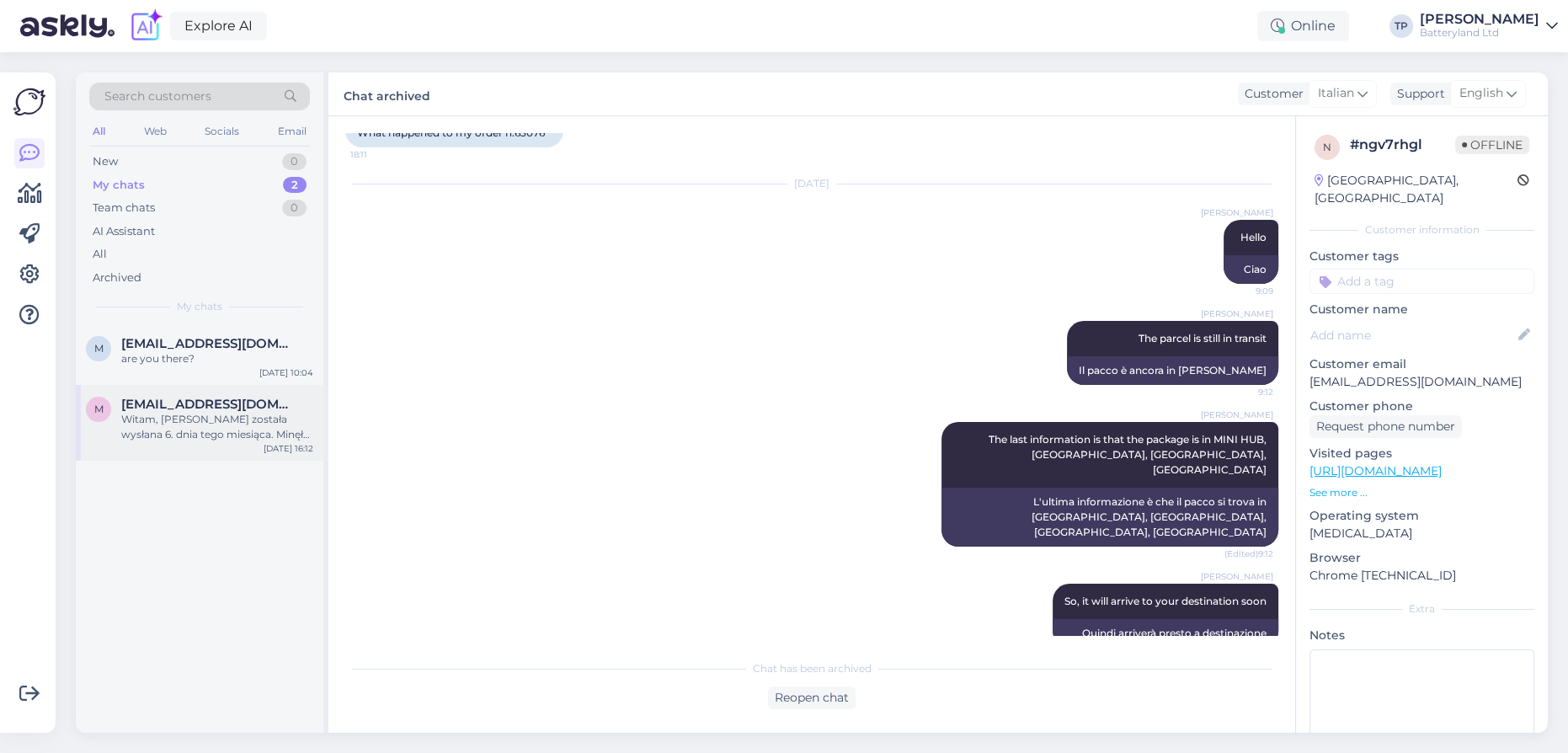
click at [176, 385] on div "m [EMAIL_ADDRESS][DOMAIN_NAME] [PERSON_NAME], [PERSON_NAME] została wysłana 6. …" at bounding box center [199, 422] width 247 height 76
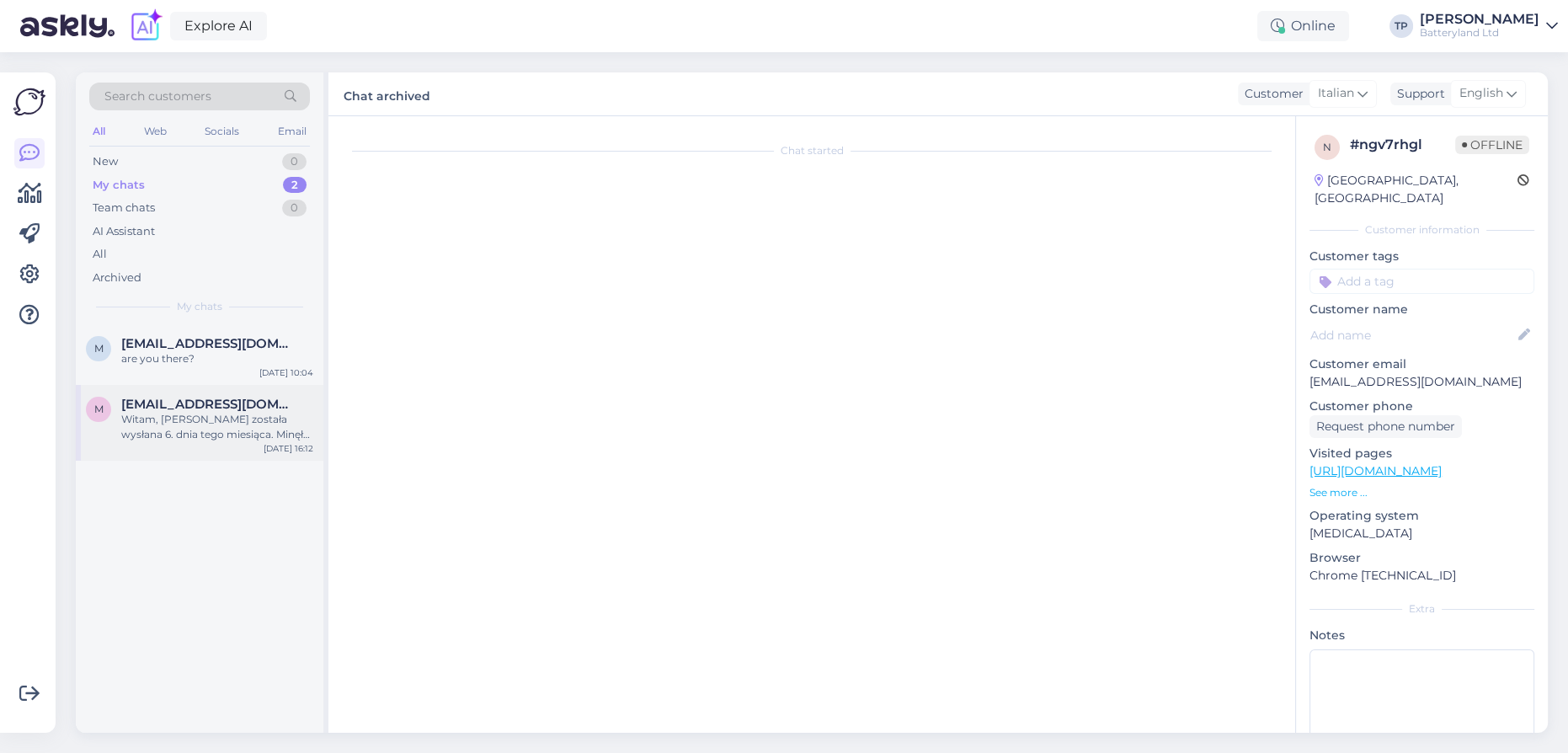
scroll to position [160, 0]
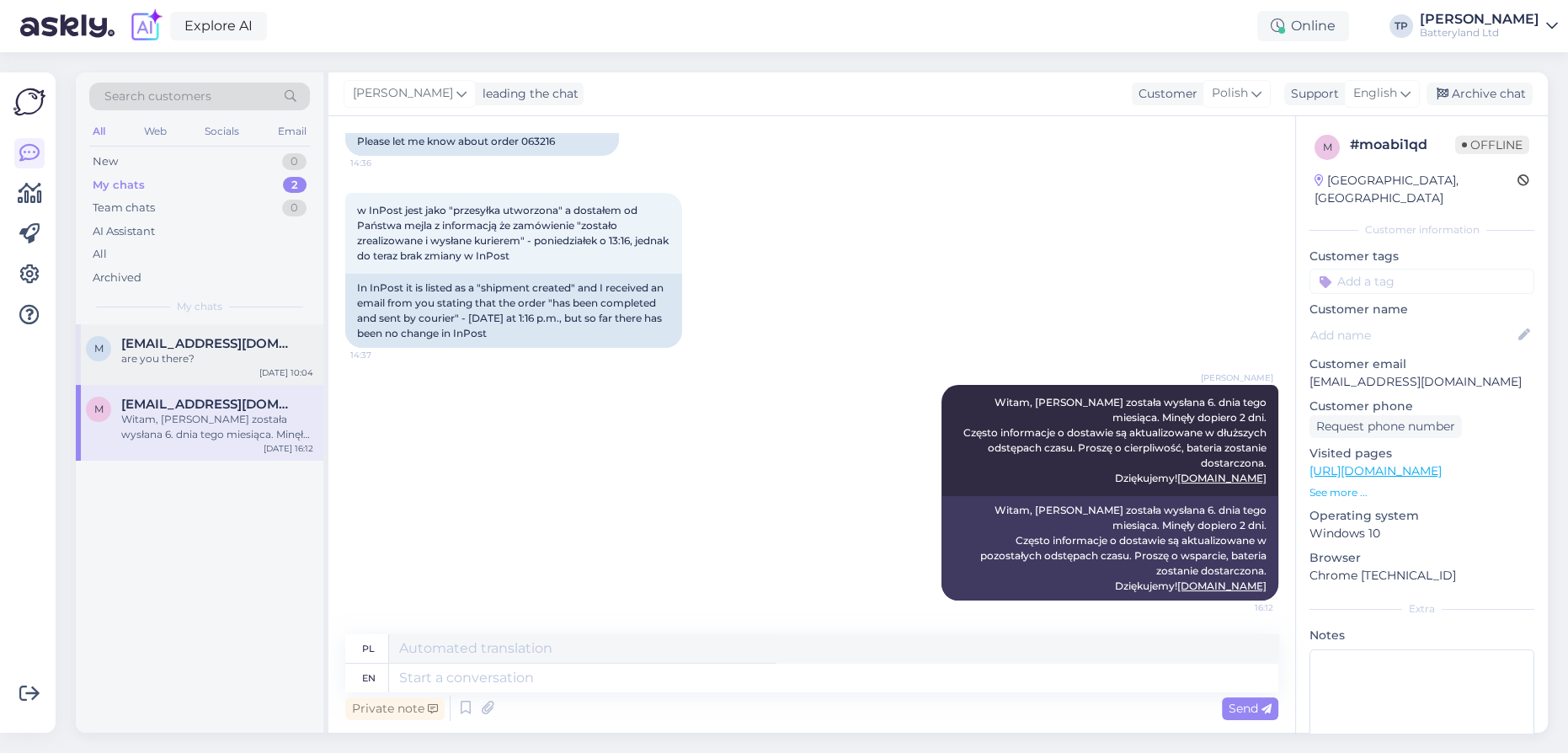
click at [219, 355] on div "[EMAIL_ADDRESS][DOMAIN_NAME] are you there?" at bounding box center [217, 351] width 192 height 30
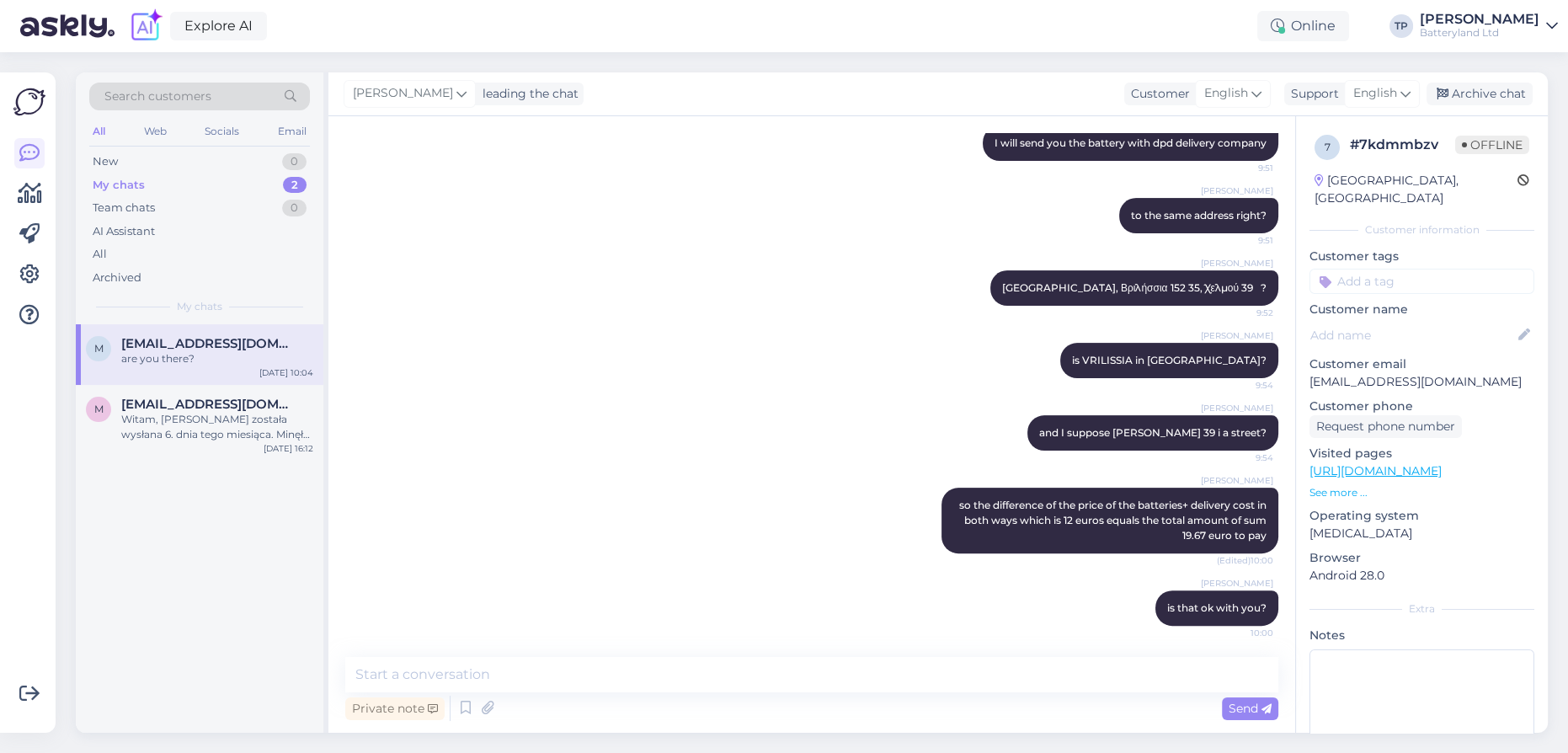
scroll to position [755, 0]
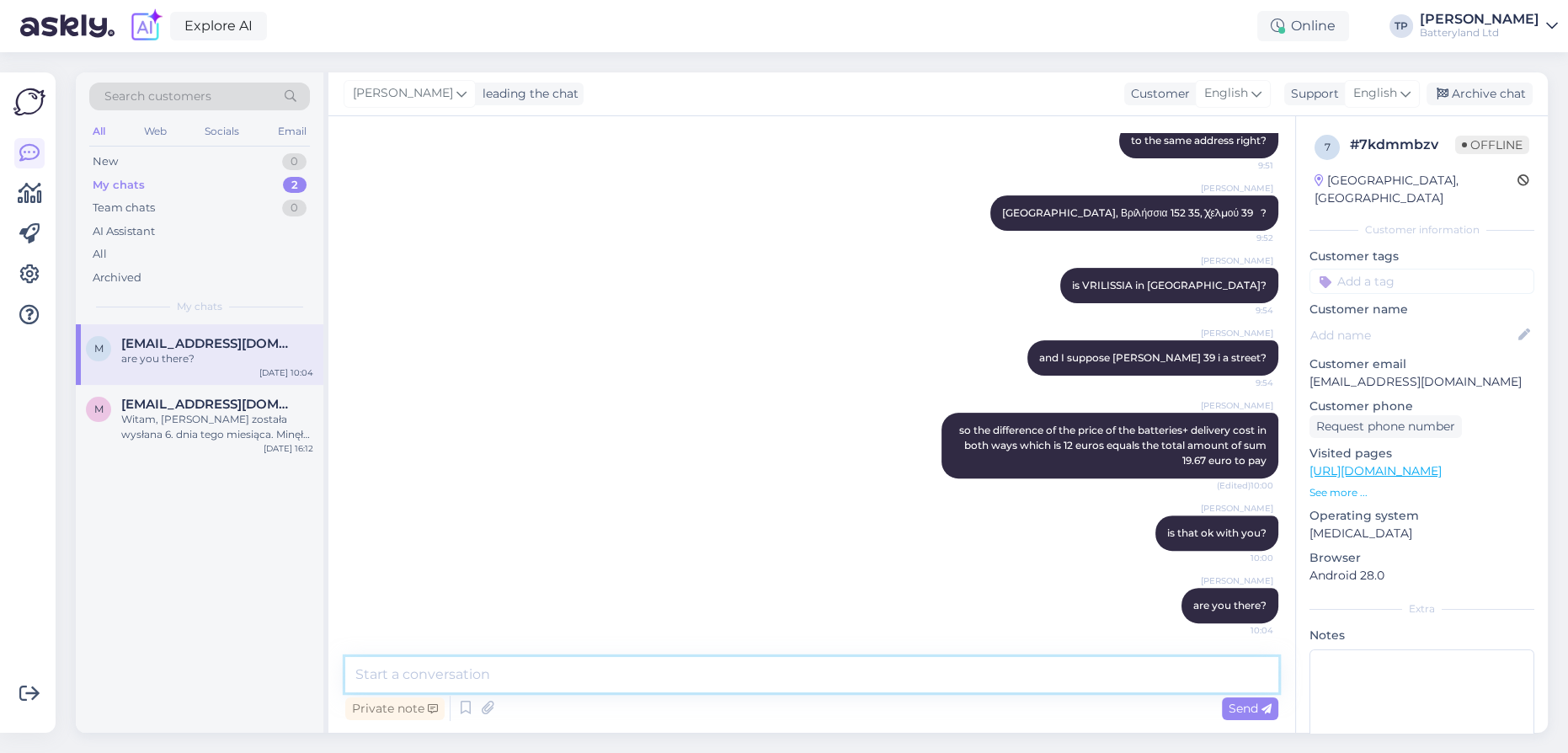
click at [523, 688] on textarea at bounding box center [812, 675] width 933 height 35
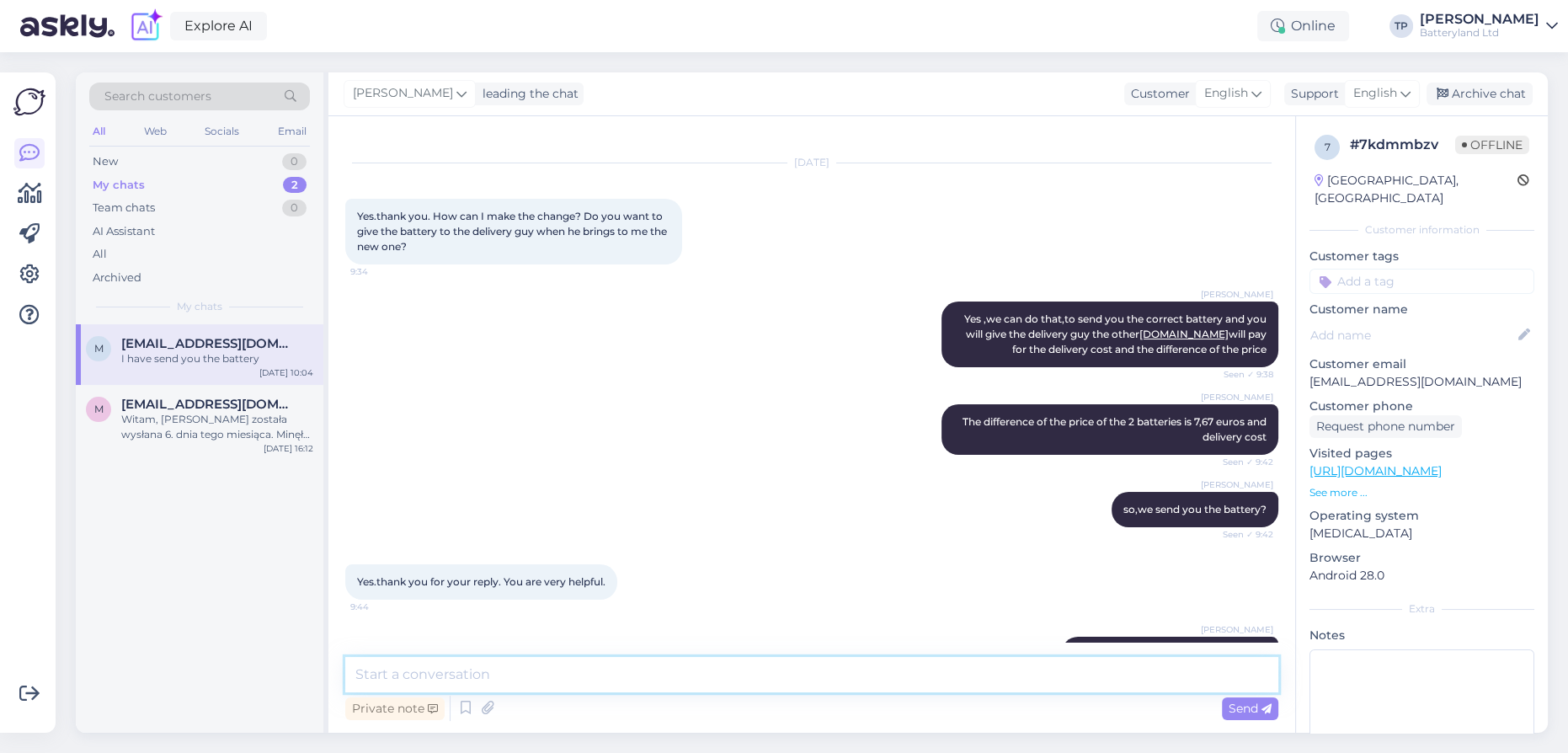
scroll to position [76, 0]
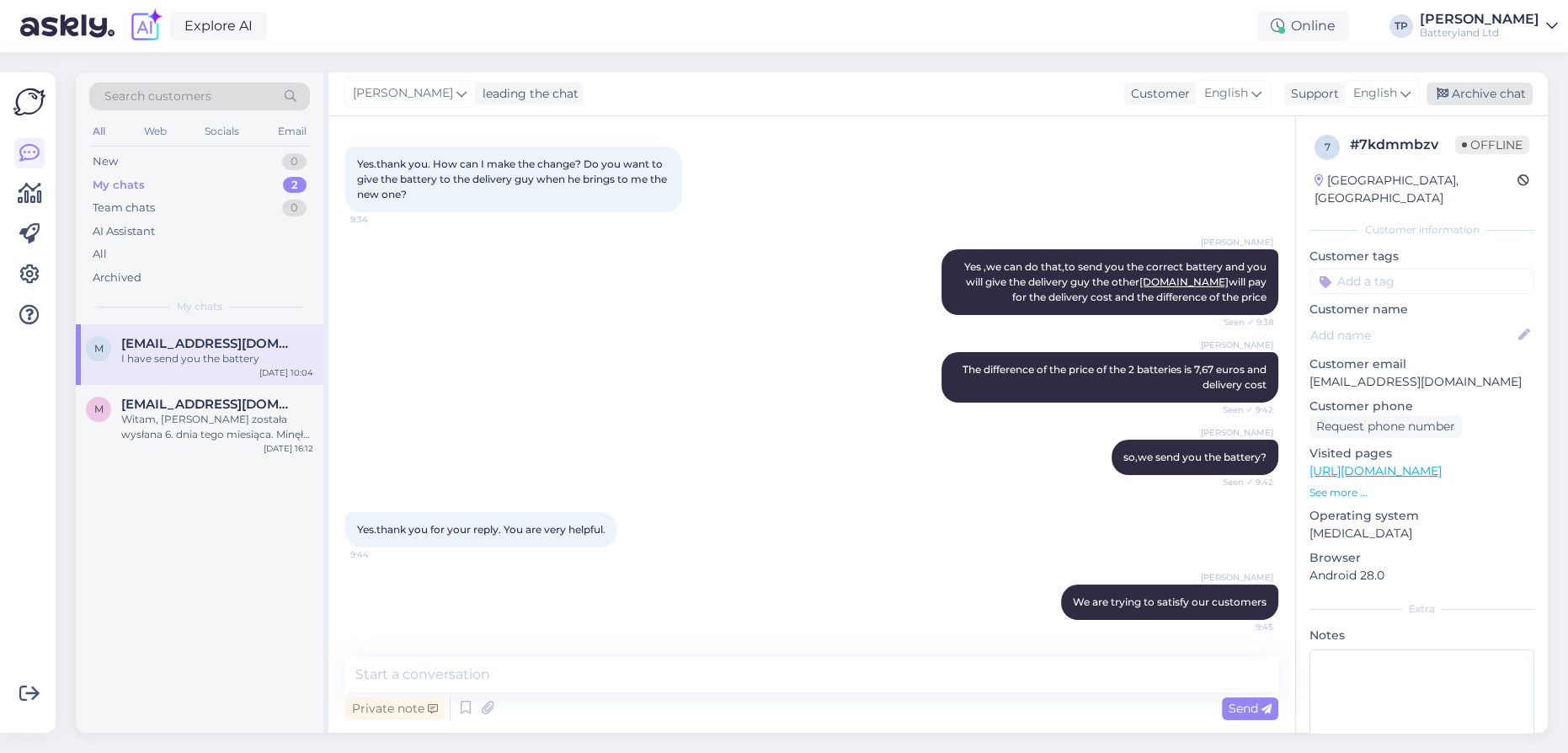
click at [1483, 100] on div "Archive chat" at bounding box center [1479, 93] width 106 height 22
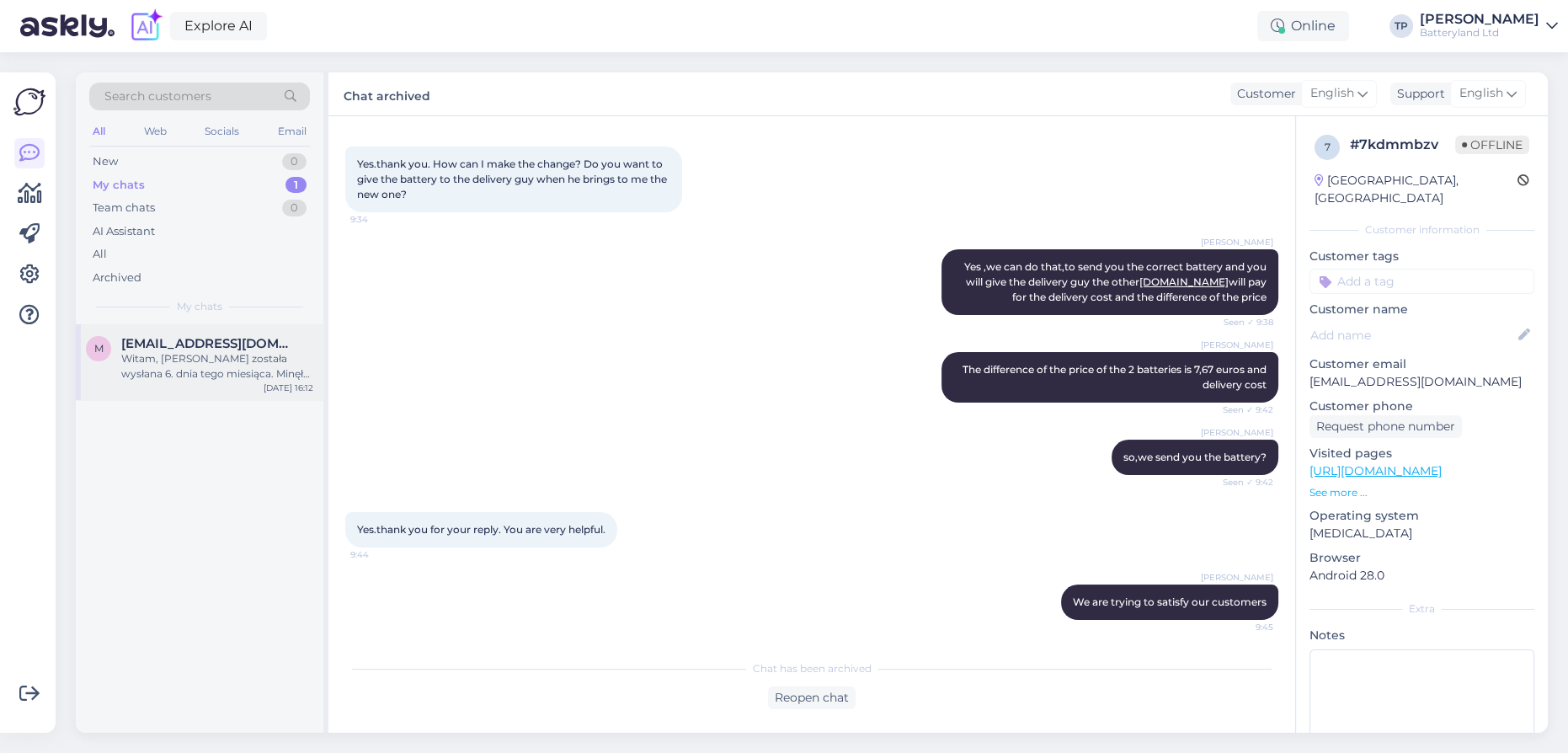
click at [163, 358] on div "[EMAIL_ADDRESS][DOMAIN_NAME] [PERSON_NAME], [PERSON_NAME] została wysłana 6. dn…" at bounding box center [217, 358] width 192 height 46
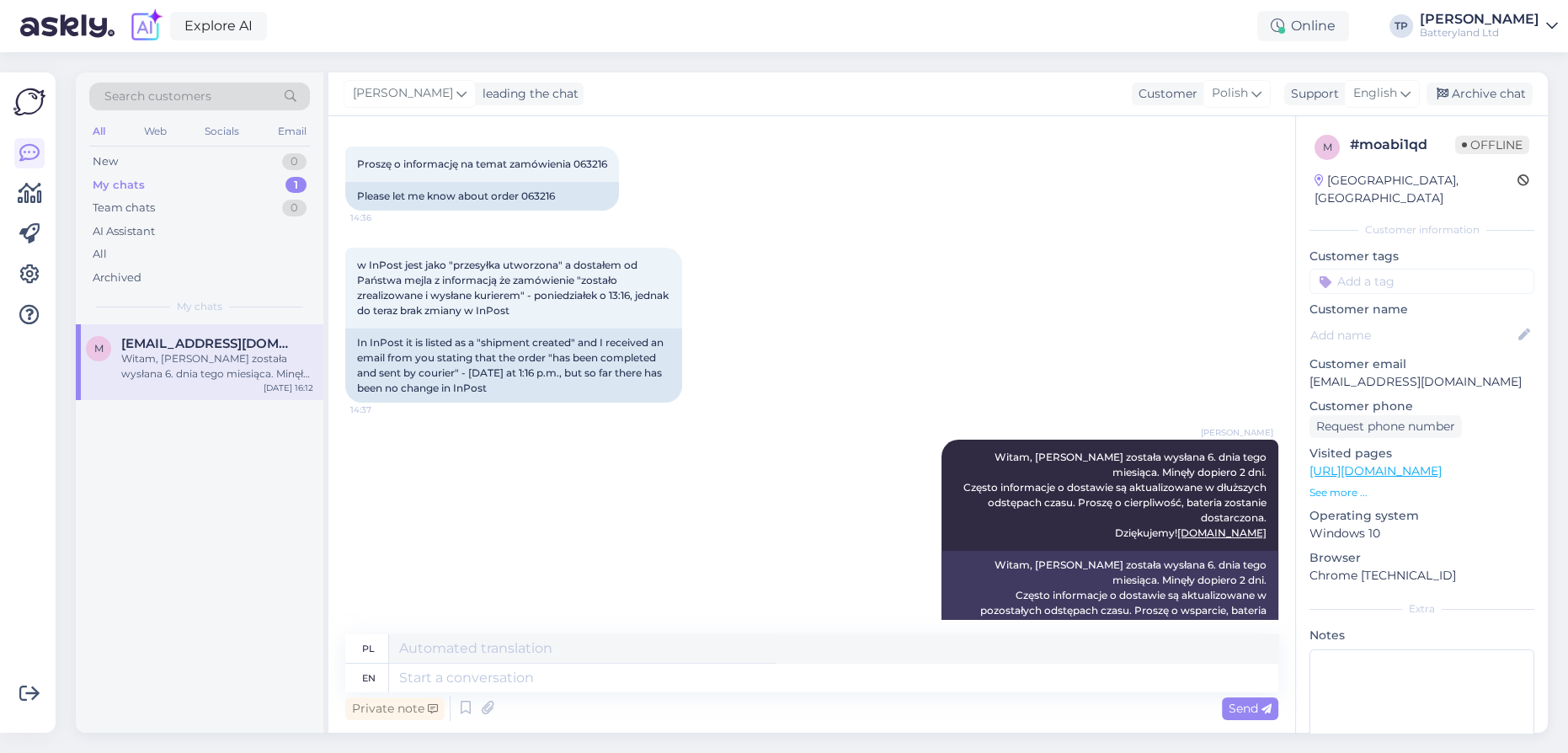
scroll to position [160, 0]
